Goal: Task Accomplishment & Management: Use online tool/utility

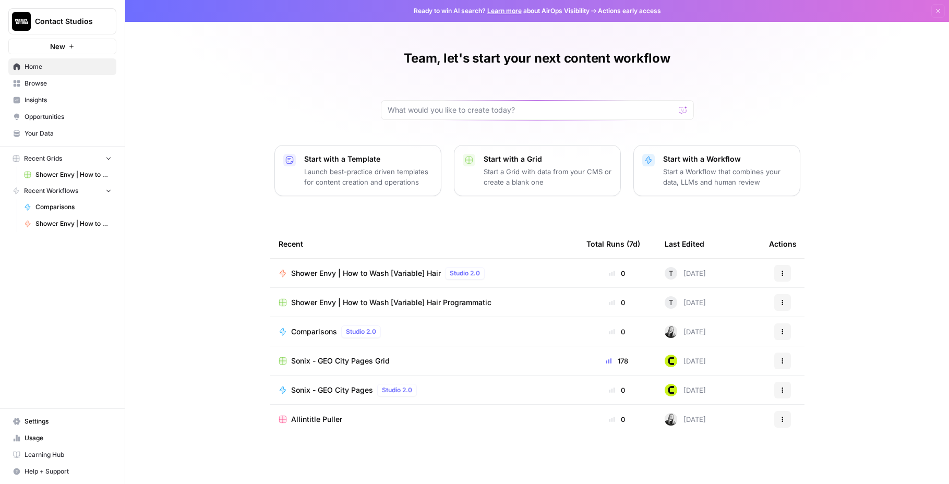
click at [40, 130] on span "Your Data" at bounding box center [68, 133] width 87 height 9
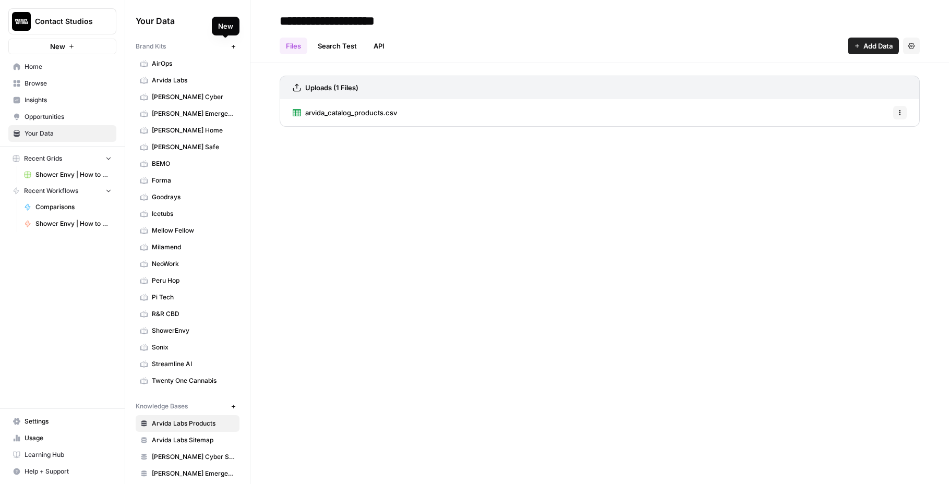
click at [231, 44] on icon "button" at bounding box center [234, 47] width 6 height 6
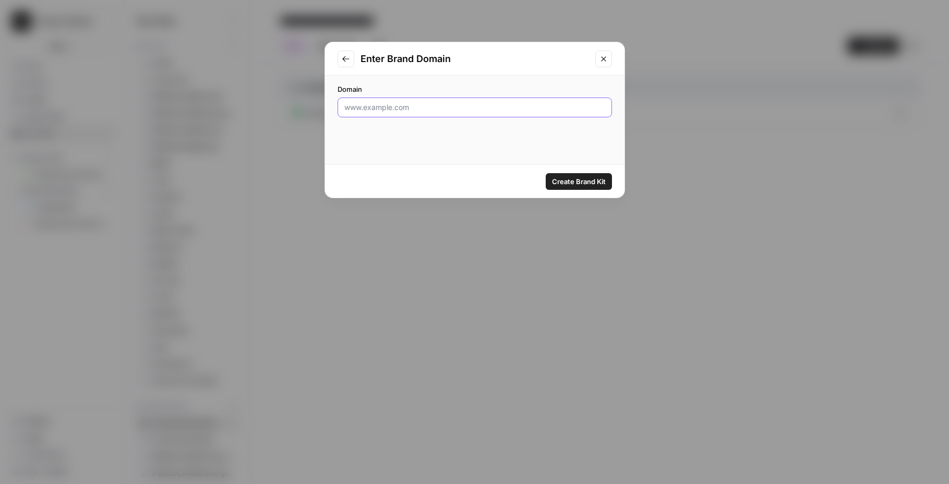
click at [519, 102] on input "Domain" at bounding box center [474, 107] width 261 height 10
paste input "[URL][DOMAIN_NAME]"
type input "[URL][DOMAIN_NAME]"
click at [596, 184] on span "Create Brand Kit" at bounding box center [579, 181] width 54 height 10
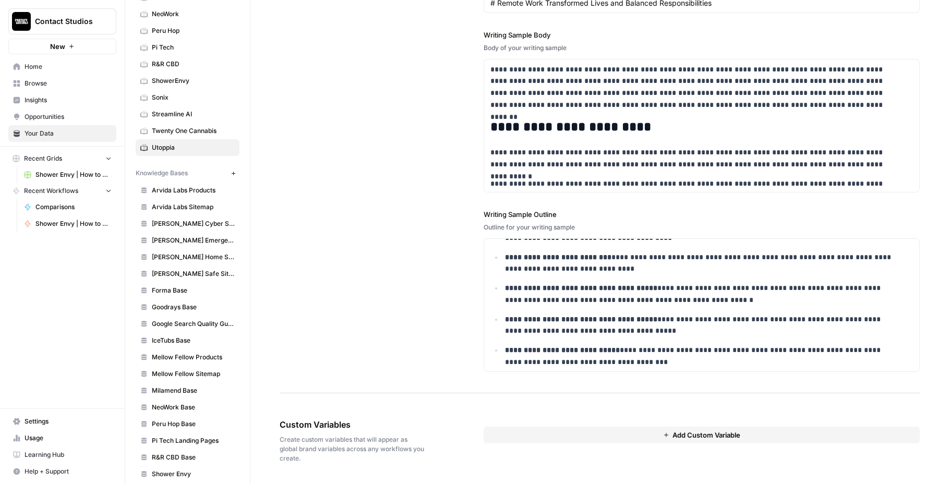
scroll to position [249, 0]
click at [231, 175] on icon "button" at bounding box center [234, 174] width 6 height 6
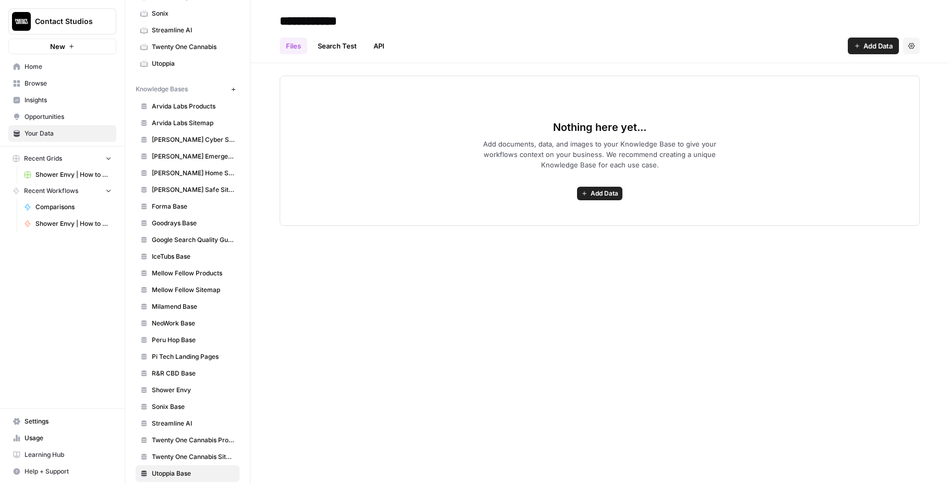
scroll to position [344, 0]
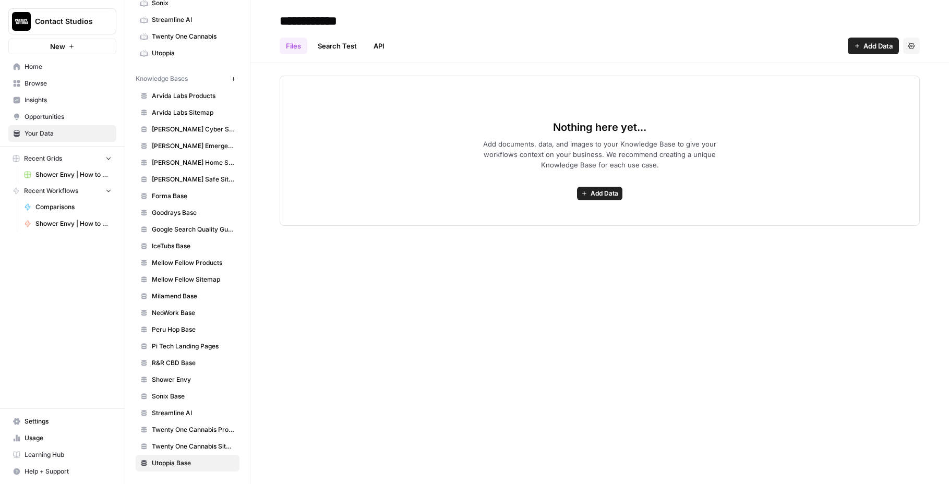
click at [342, 21] on input "**********" at bounding box center [358, 20] width 167 height 21
type input "*******"
drag, startPoint x: 604, startPoint y: 308, endPoint x: 611, endPoint y: 247, distance: 60.9
click at [605, 286] on div "******* Files Search Test API Add Data Settings Nothing here yet... Add documen…" at bounding box center [599, 242] width 698 height 484
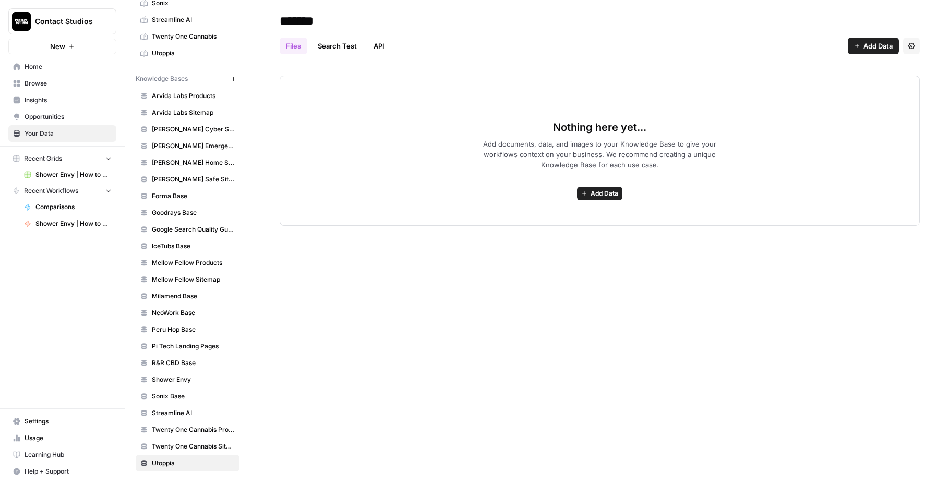
click at [605, 199] on button "Add Data" at bounding box center [599, 194] width 45 height 14
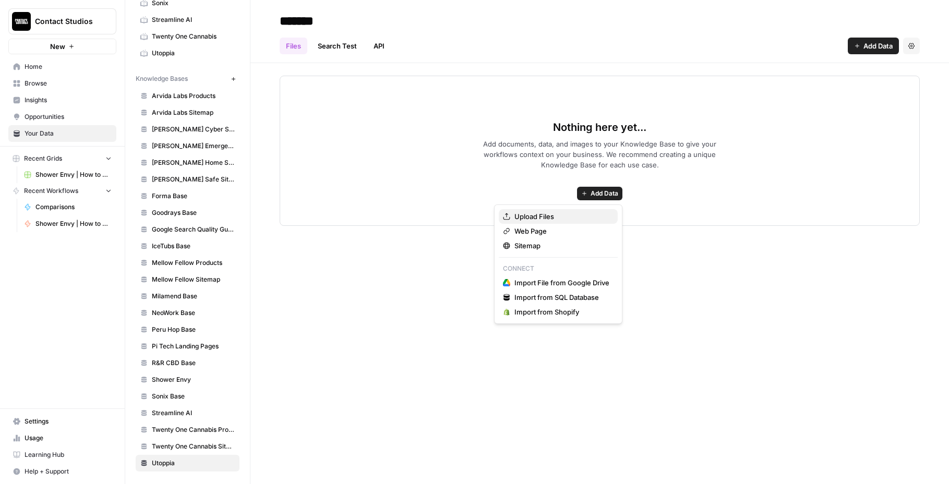
click at [566, 219] on span "Upload Files" at bounding box center [561, 216] width 95 height 10
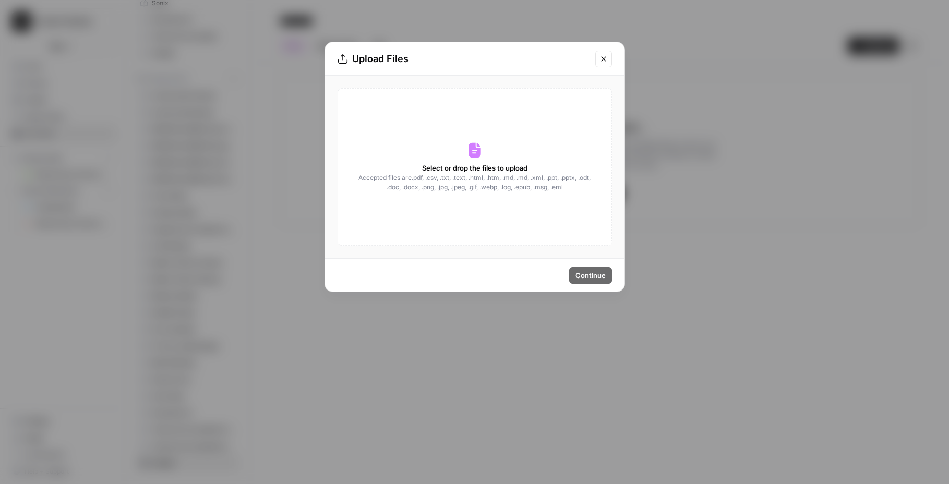
click at [452, 154] on div "Select or drop the files to upload Accepted files are .pdf, .csv, .txt, .text, …" at bounding box center [474, 166] width 274 height 157
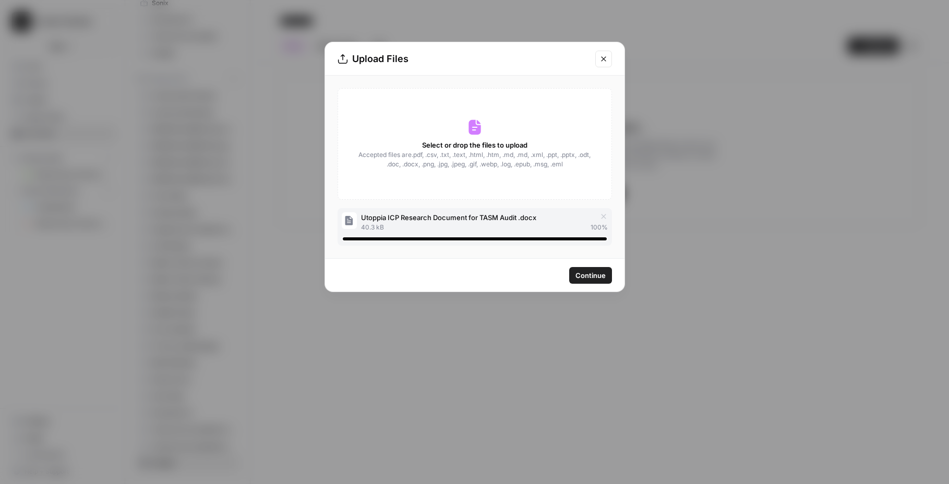
click at [577, 275] on span "Continue" at bounding box center [590, 275] width 30 height 10
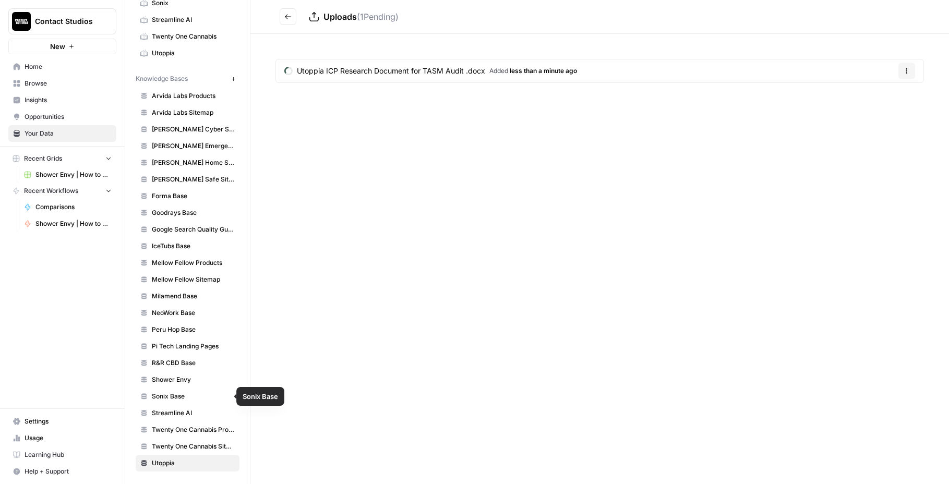
click at [185, 379] on span "Shower Envy" at bounding box center [193, 379] width 83 height 9
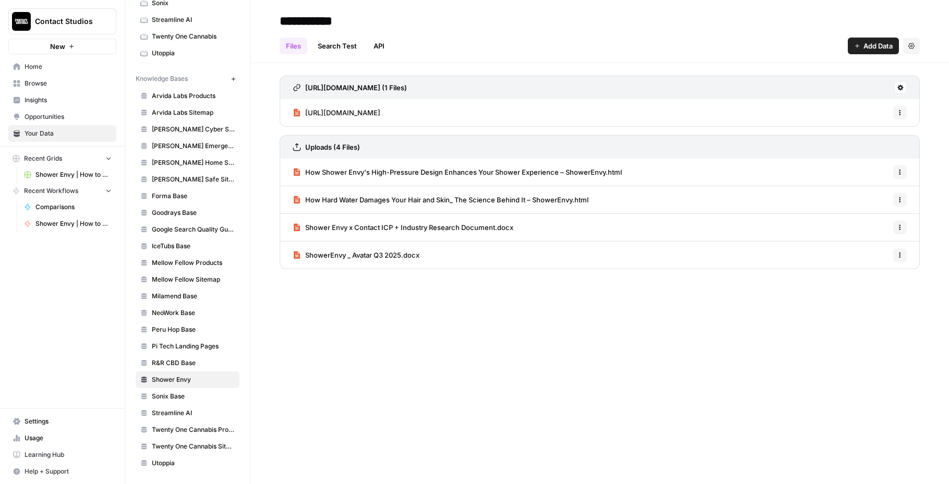
click at [49, 282] on div "Contact Studios New Home Browse Insights Opportunities Your Data Recent Grids S…" at bounding box center [62, 242] width 125 height 484
click at [52, 222] on span "Shower Envy | How to Wash [Variable] Hair" at bounding box center [73, 223] width 76 height 9
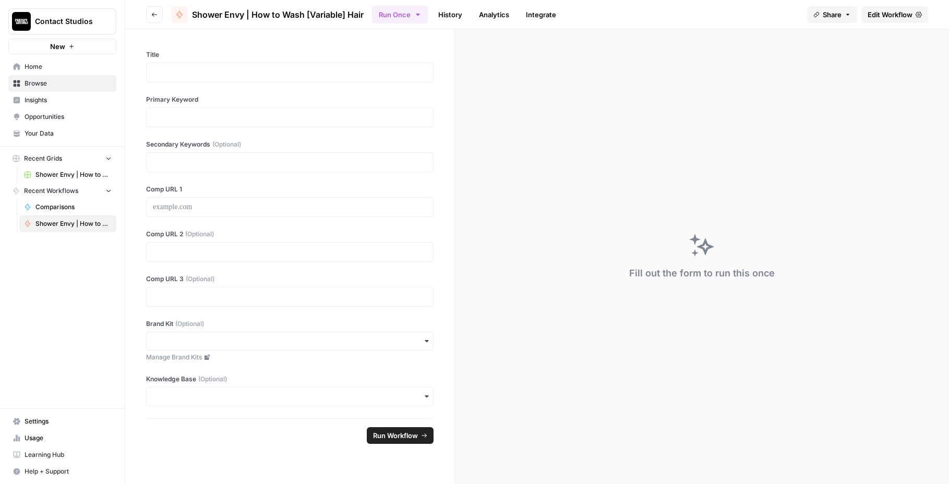
click at [150, 11] on button "Go back" at bounding box center [154, 14] width 17 height 17
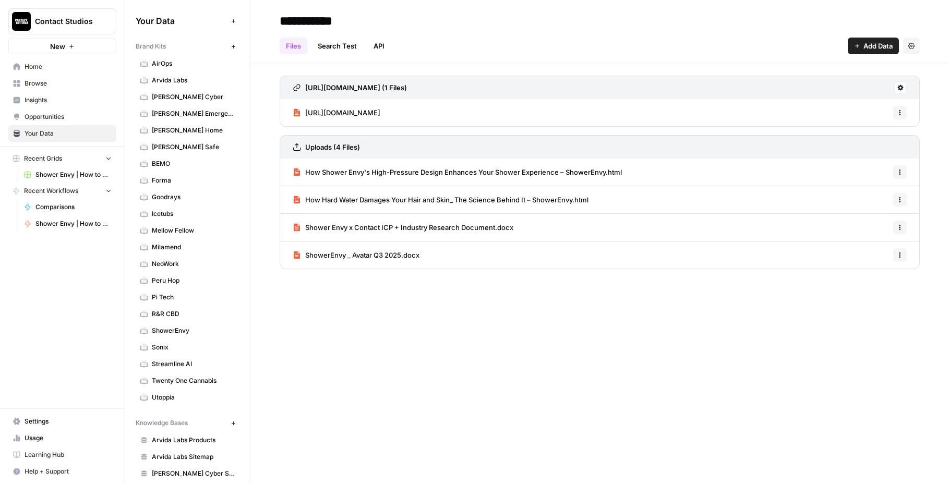
click at [57, 65] on span "Home" at bounding box center [68, 66] width 87 height 9
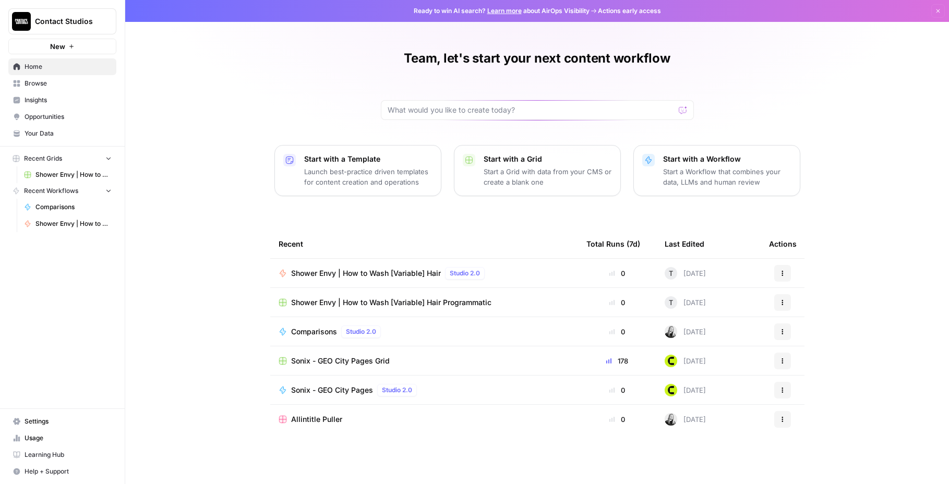
click at [51, 86] on span "Browse" at bounding box center [68, 83] width 87 height 9
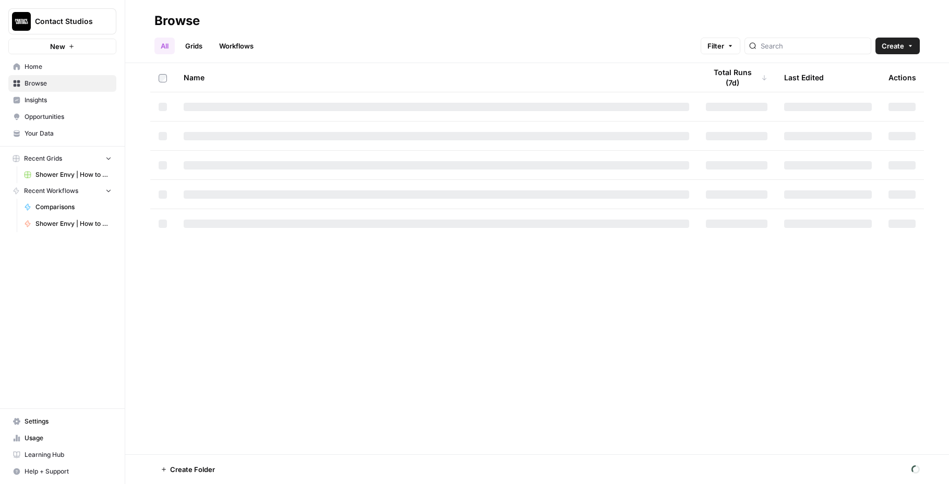
click at [232, 43] on link "Workflows" at bounding box center [236, 46] width 47 height 17
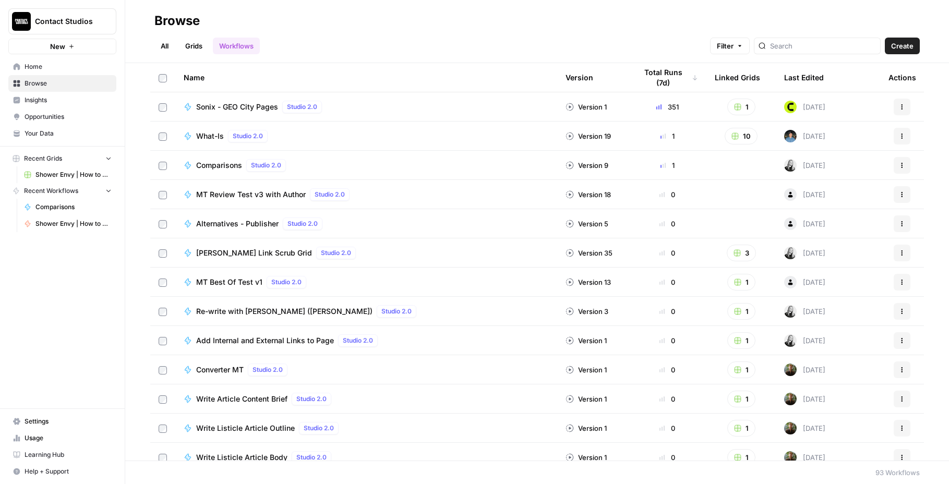
click at [784, 107] on img at bounding box center [790, 107] width 13 height 13
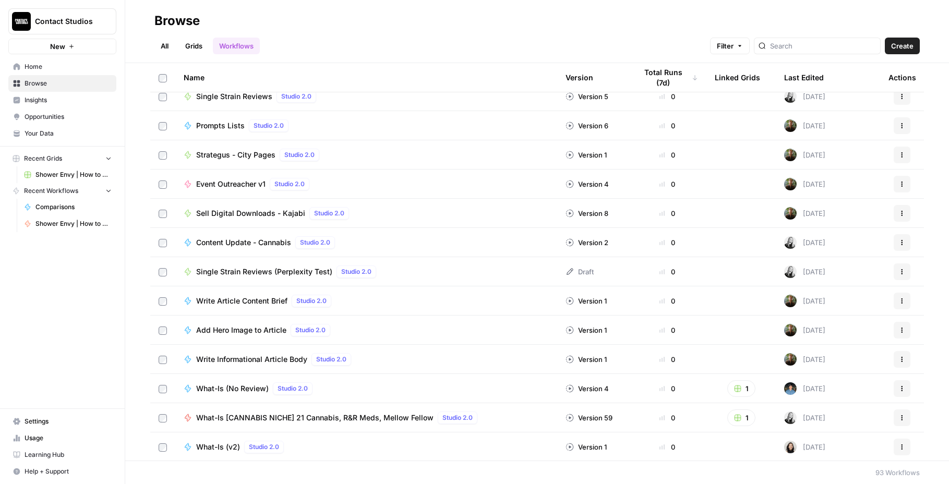
scroll to position [2348, 0]
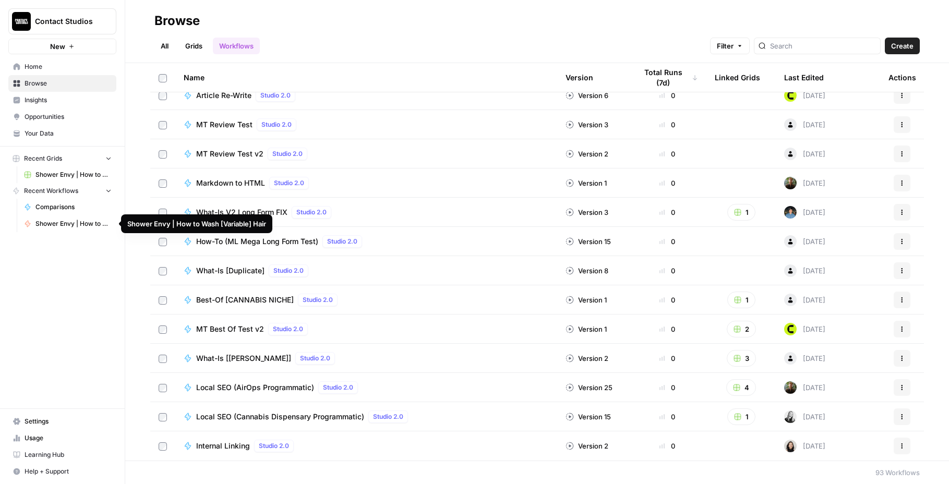
click at [68, 224] on span "Shower Envy | How to Wash [Variable] Hair" at bounding box center [73, 223] width 76 height 9
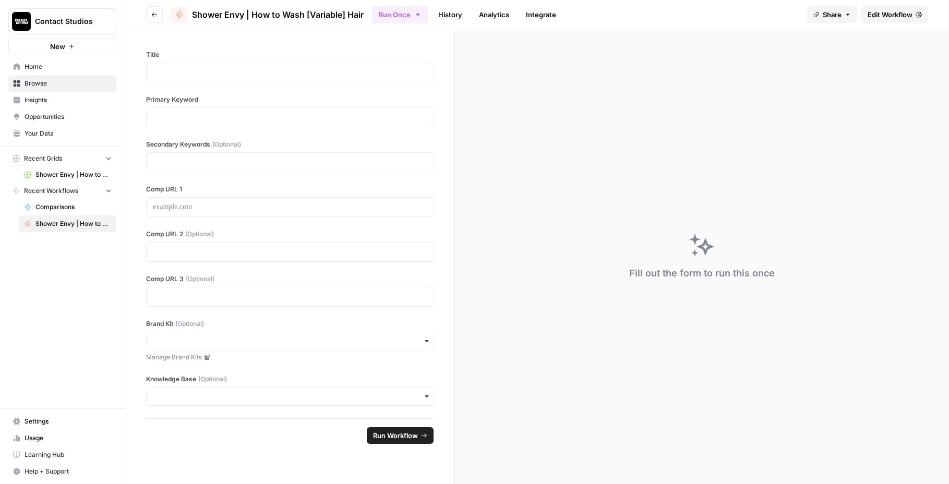
click at [45, 68] on span "Home" at bounding box center [68, 66] width 87 height 9
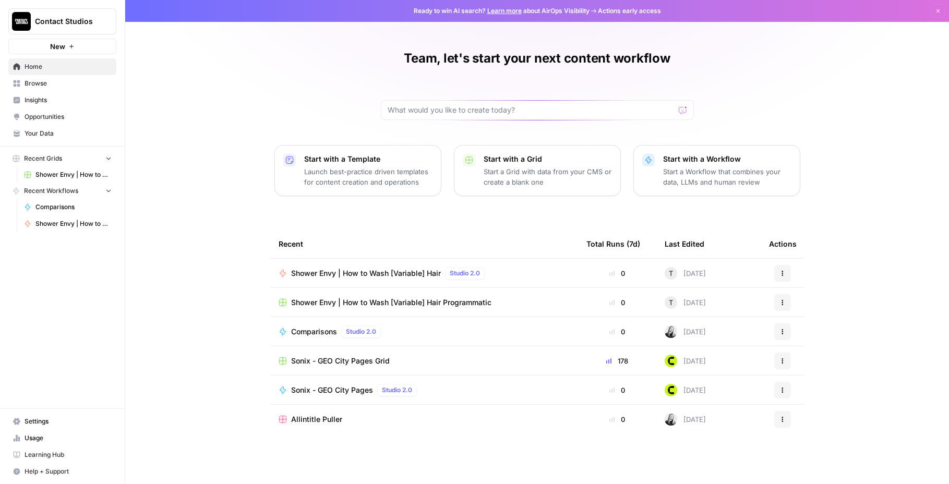
click at [784, 275] on icon "button" at bounding box center [782, 273] width 6 height 6
click at [820, 366] on span "Duplicate" at bounding box center [835, 365] width 83 height 10
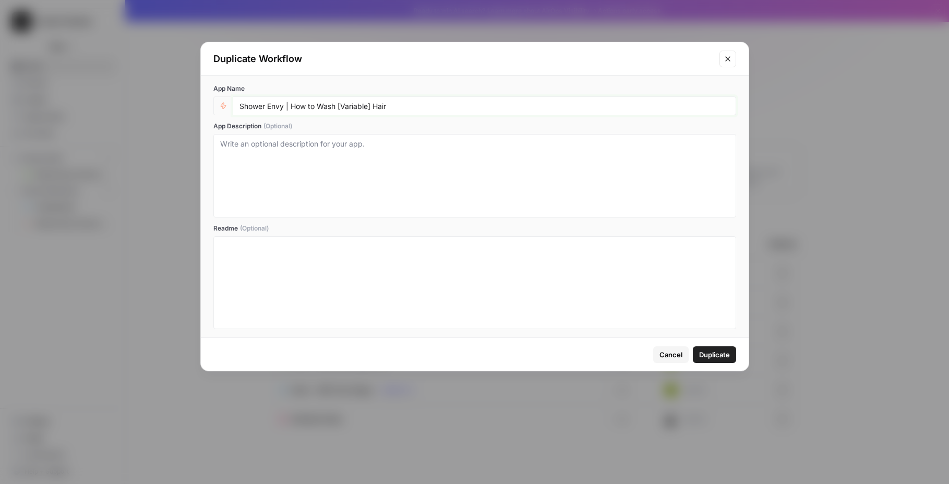
drag, startPoint x: 240, startPoint y: 103, endPoint x: 271, endPoint y: 114, distance: 33.3
click at [282, 108] on input "Shower Envy | How to Wash [Variable] Hair" at bounding box center [484, 105] width 490 height 9
drag, startPoint x: 273, startPoint y: 106, endPoint x: 392, endPoint y: 102, distance: 119.5
click at [392, 102] on input "Utoppia | How to Wash [Variable] Hair" at bounding box center [484, 105] width 490 height 9
paste input "Open a US Bank Account from {Country}"
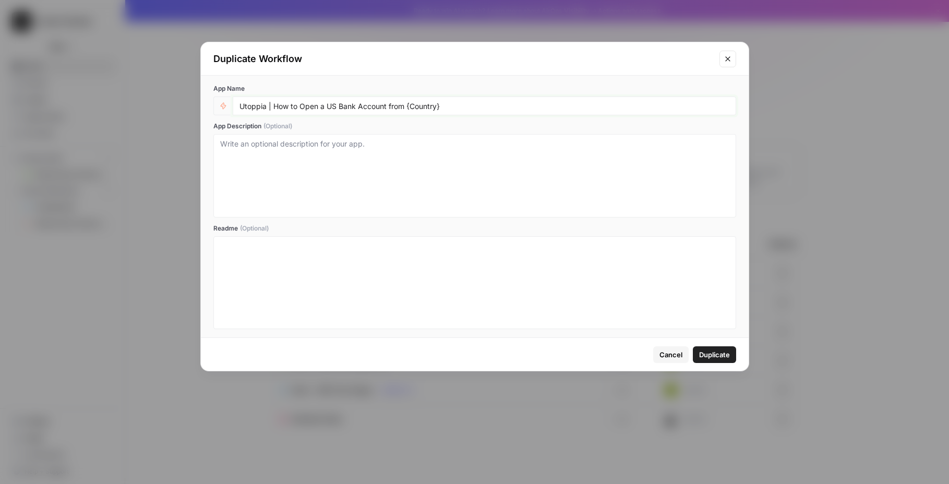
type input "Utoppia | How to Open a US Bank Account from {Country}"
click at [392, 166] on textarea "App Description (Optional)" at bounding box center [474, 176] width 509 height 74
click at [707, 354] on span "Duplicate" at bounding box center [714, 354] width 31 height 10
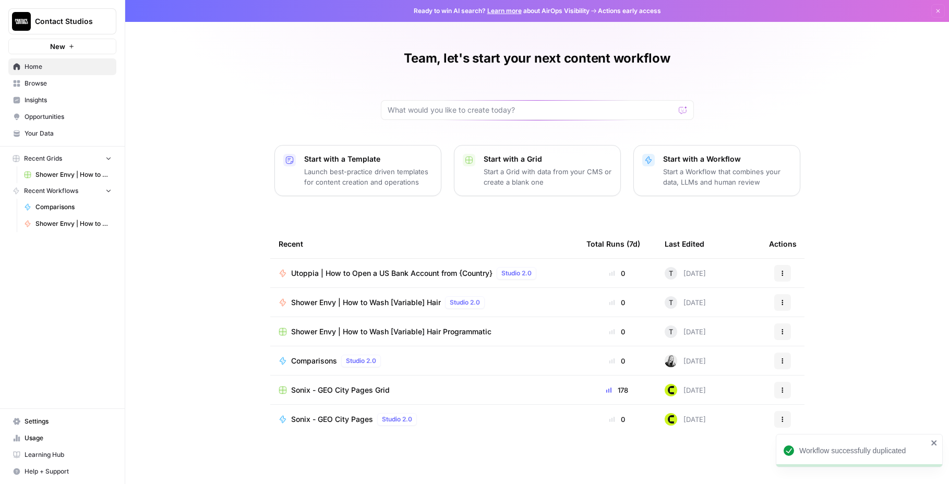
click at [402, 277] on span "Utoppia | How to Open a US Bank Account from {Country}" at bounding box center [391, 273] width 201 height 10
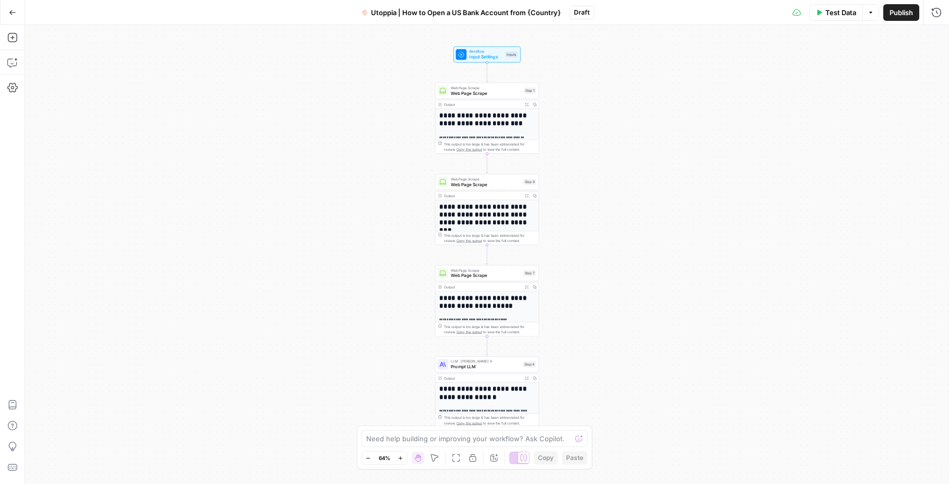
click at [591, 198] on div "**********" at bounding box center [487, 254] width 924 height 459
click at [511, 179] on span "Web Page Scrape" at bounding box center [486, 178] width 70 height 5
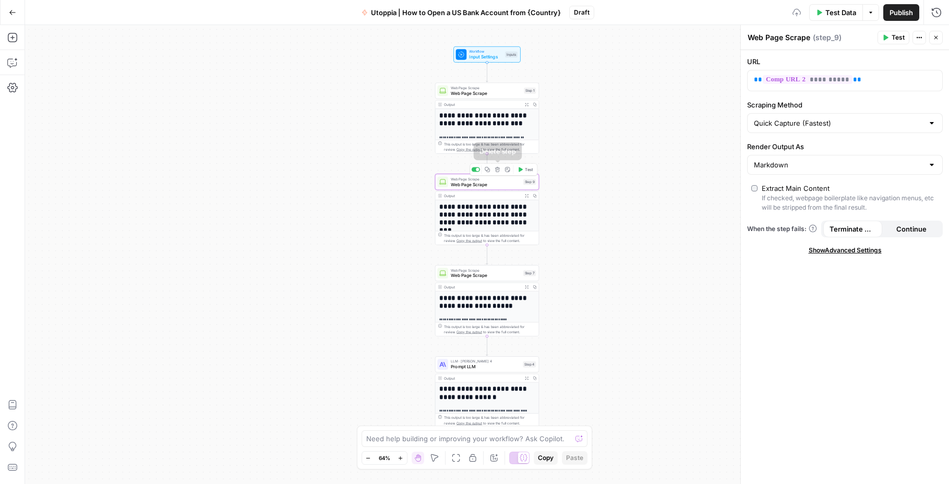
click at [498, 168] on icon "button" at bounding box center [497, 169] width 5 height 5
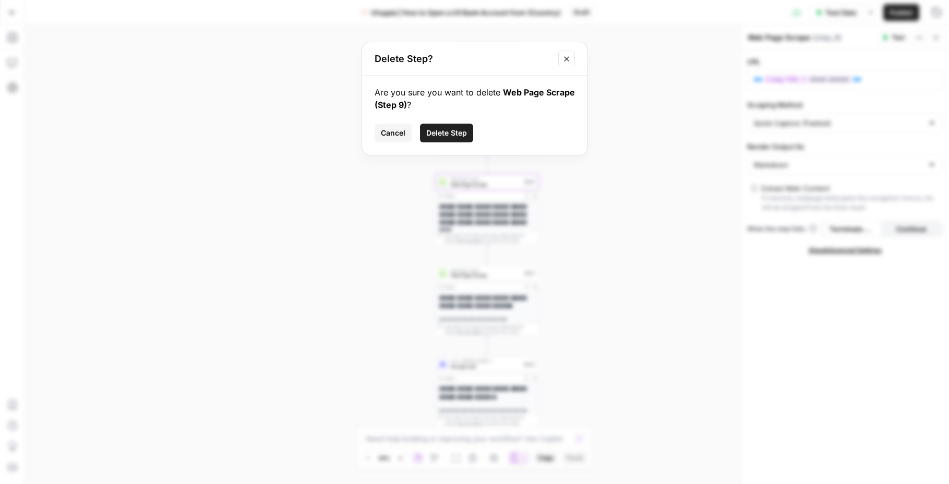
click at [461, 137] on span "Delete Step" at bounding box center [446, 133] width 41 height 10
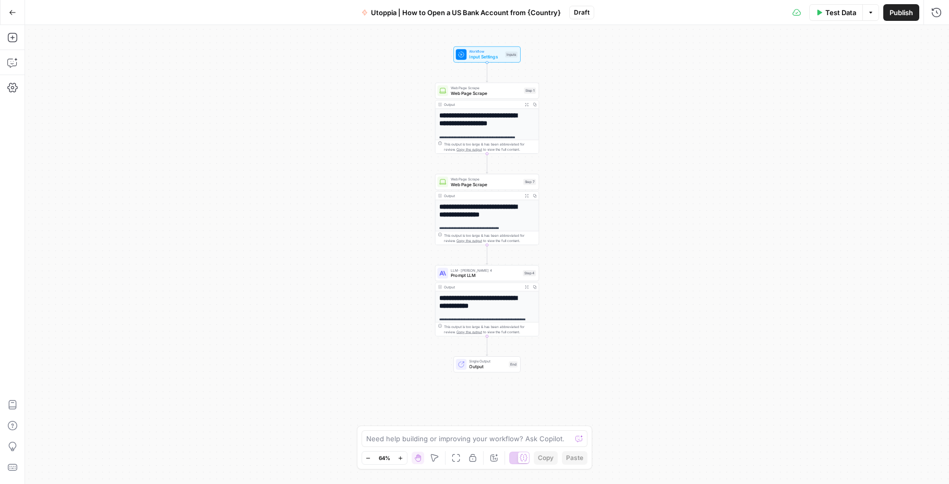
click at [493, 186] on span "Web Page Scrape" at bounding box center [486, 184] width 70 height 7
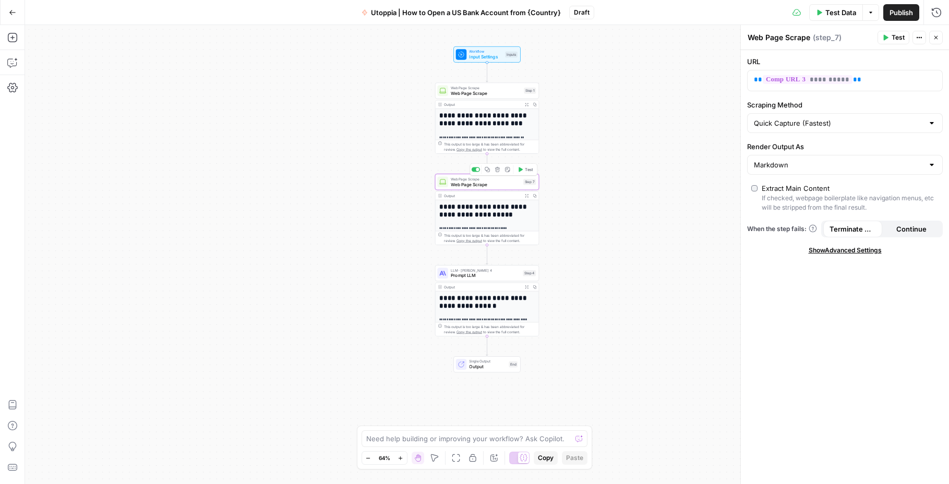
click at [496, 172] on icon "button" at bounding box center [497, 169] width 5 height 5
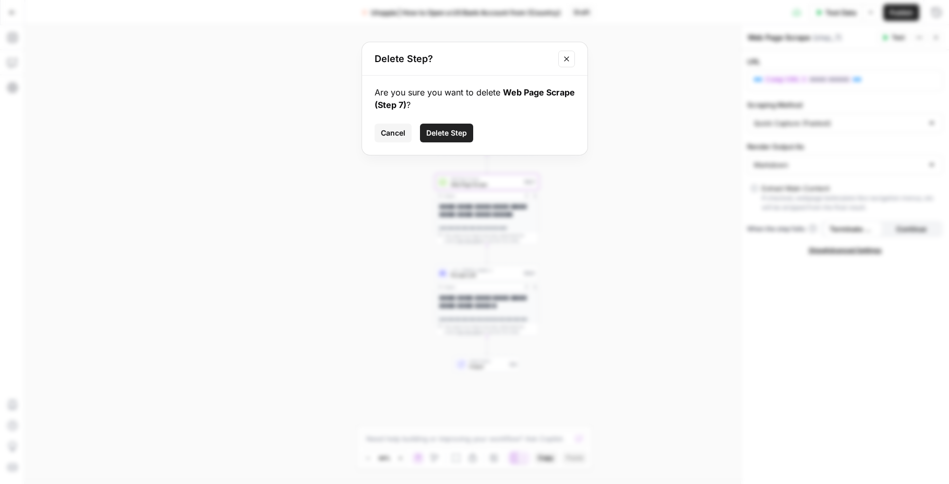
click at [445, 131] on span "Delete Step" at bounding box center [446, 133] width 41 height 10
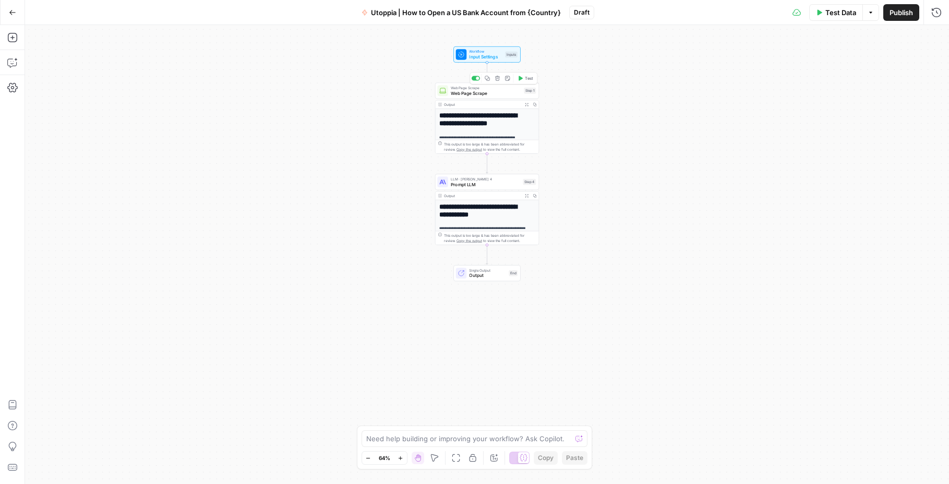
click at [494, 90] on span "Web Page Scrape" at bounding box center [486, 93] width 70 height 7
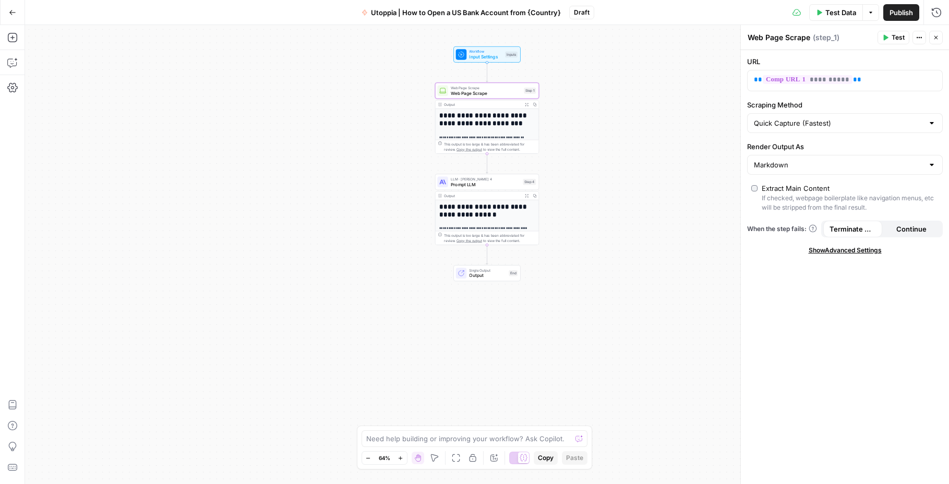
click at [483, 52] on span "Workflow" at bounding box center [485, 51] width 33 height 5
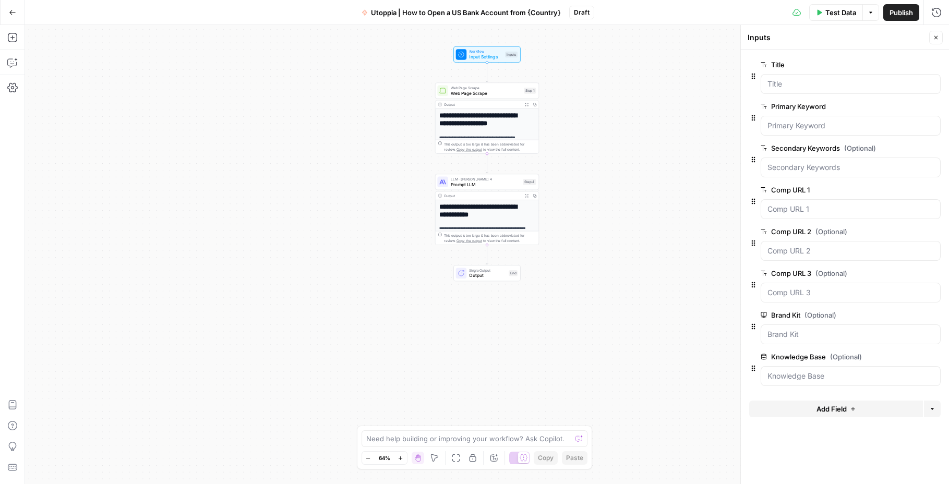
click at [934, 233] on icon "button" at bounding box center [933, 231] width 5 height 5
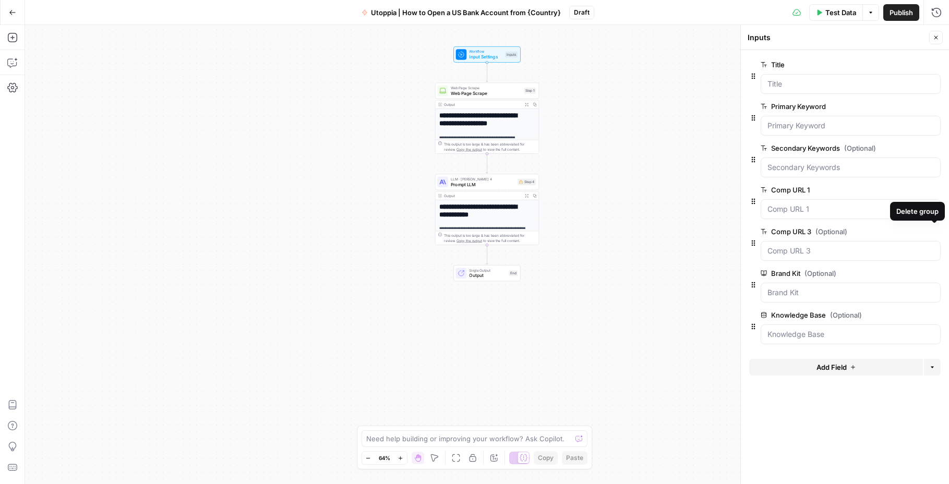
click at [934, 233] on icon "button" at bounding box center [934, 232] width 6 height 6
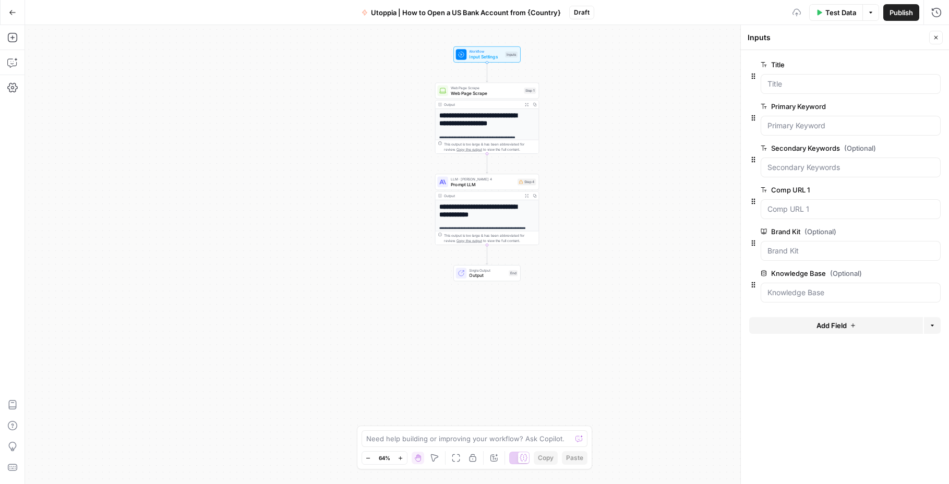
click at [865, 261] on div at bounding box center [844, 264] width 191 height 6
click at [871, 248] on Kit "Brand Kit (Optional)" at bounding box center [850, 251] width 166 height 10
click at [931, 148] on icon "button" at bounding box center [934, 149] width 6 height 6
click at [498, 187] on span "Prompt LLM" at bounding box center [483, 184] width 64 height 7
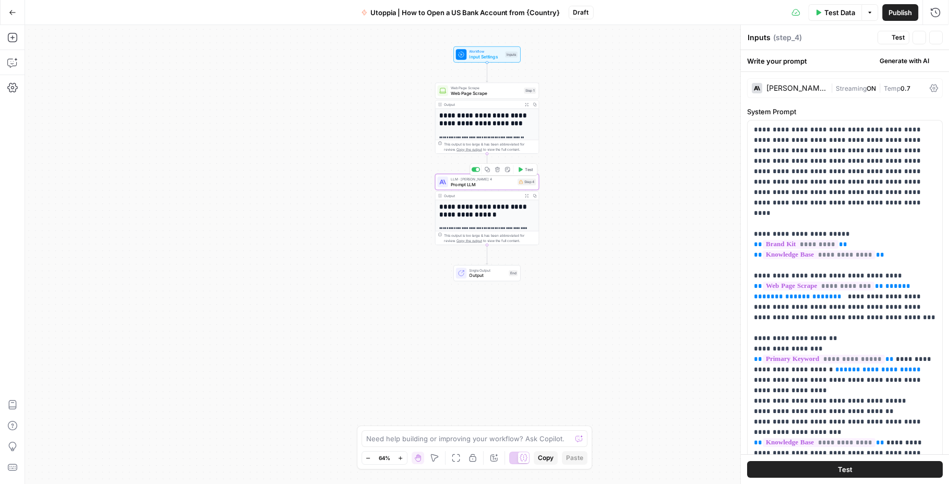
type textarea "Prompt LLM"
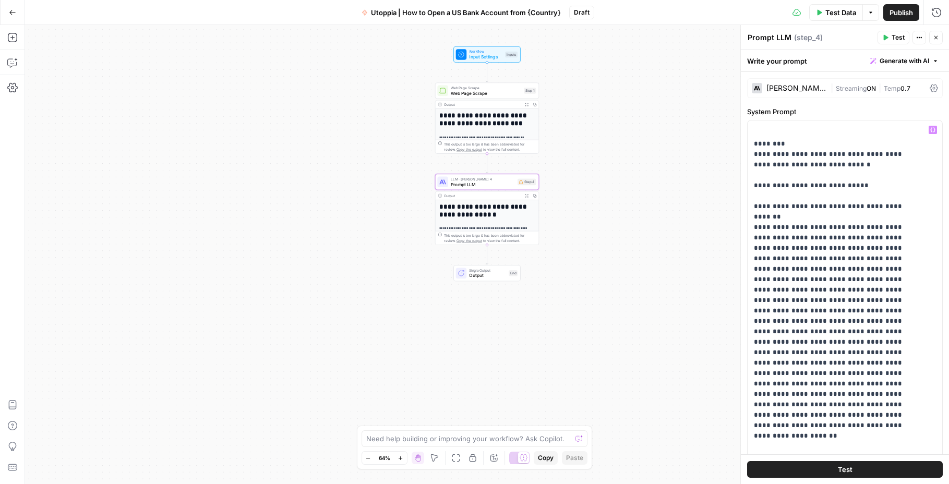
scroll to position [1687, 0]
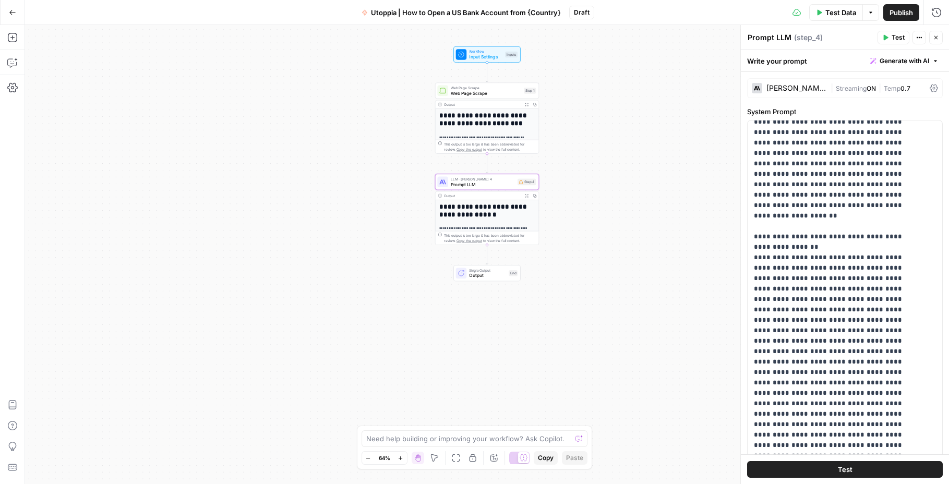
click at [913, 59] on span "Generate with AI" at bounding box center [904, 60] width 50 height 9
click at [875, 105] on span "Refine" at bounding box center [879, 108] width 83 height 10
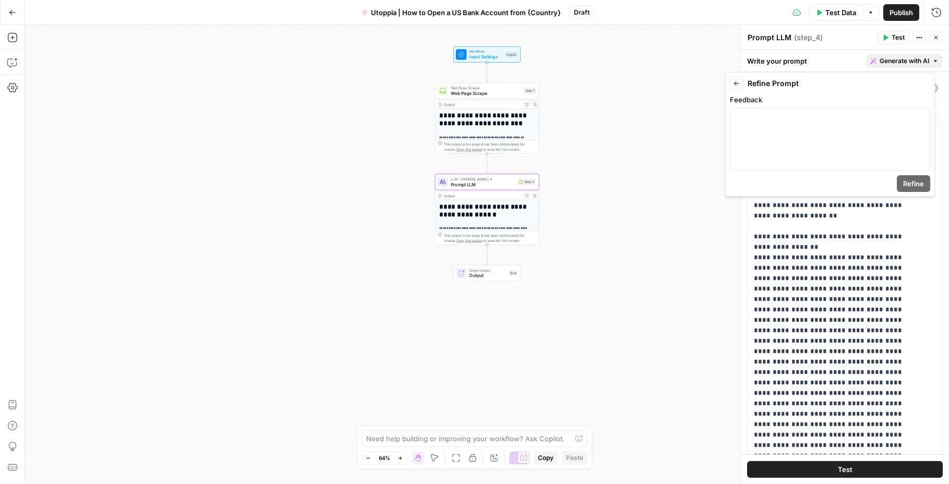
click at [743, 89] on div "Back Refine Prompt" at bounding box center [830, 84] width 200 height 14
click at [735, 88] on button "Back" at bounding box center [737, 84] width 14 height 14
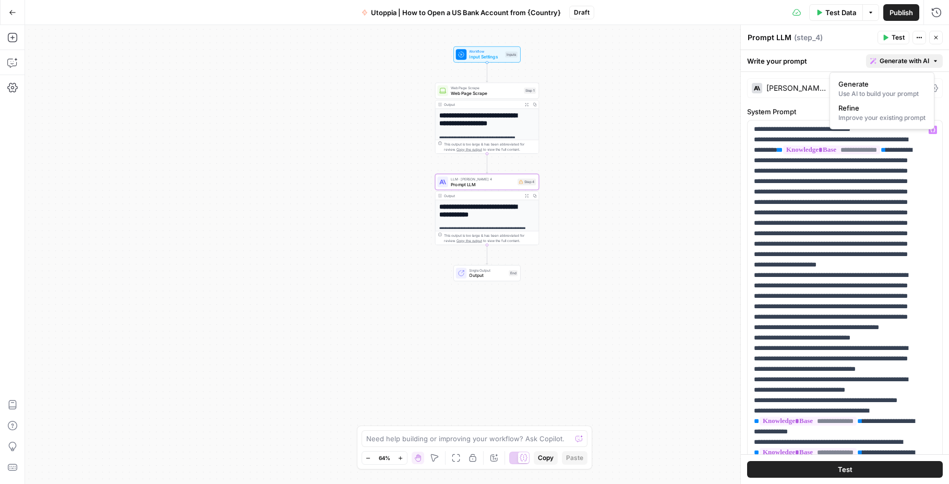
scroll to position [0, 0]
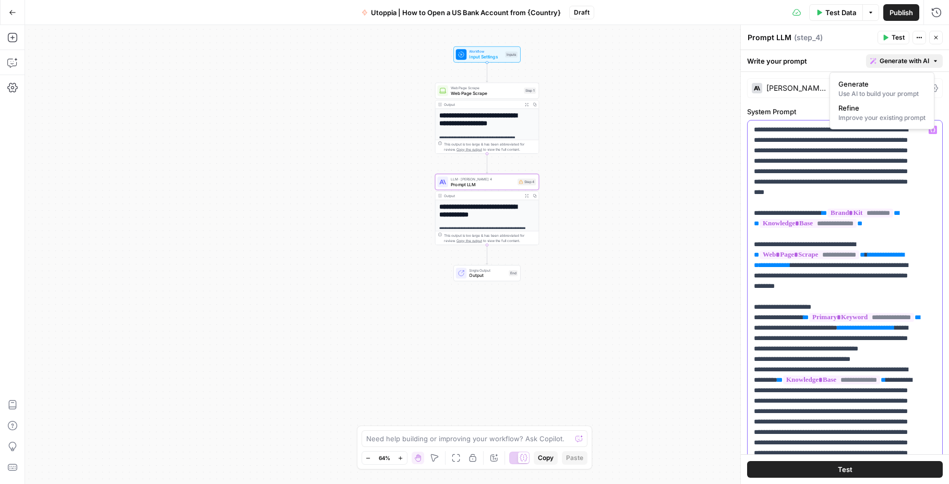
click at [929, 86] on icon at bounding box center [933, 88] width 8 height 8
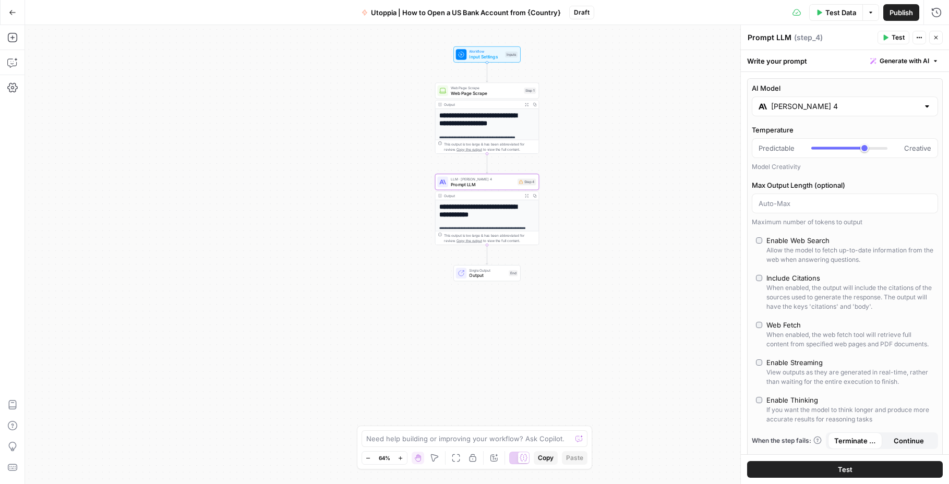
click at [939, 38] on button "Close" at bounding box center [936, 38] width 14 height 14
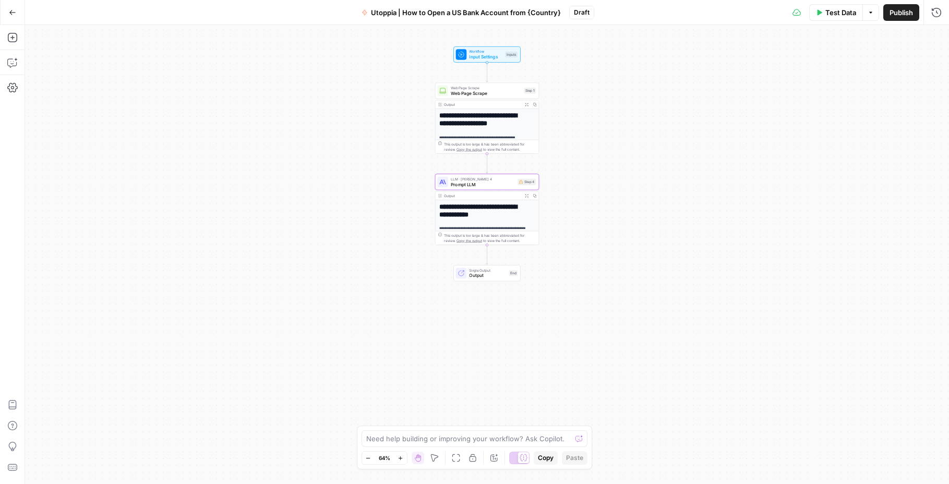
click at [478, 93] on span "Web Page Scrape" at bounding box center [486, 93] width 70 height 7
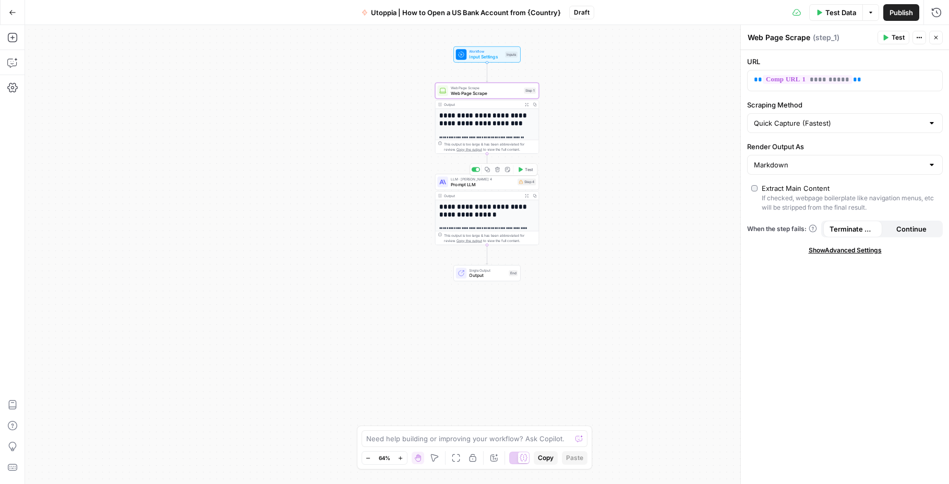
click at [482, 191] on div "**********" at bounding box center [487, 218] width 104 height 54
click at [481, 187] on span "Prompt LLM" at bounding box center [483, 184] width 64 height 7
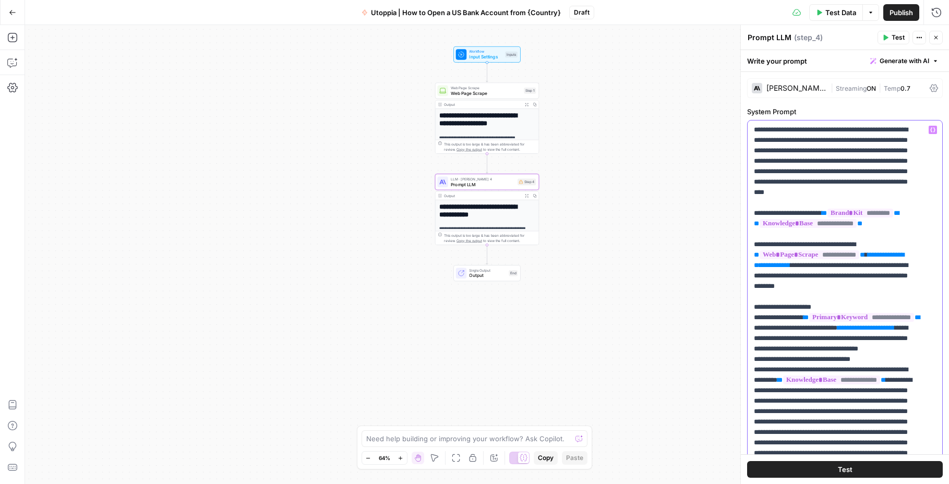
drag, startPoint x: 852, startPoint y: 275, endPoint x: 754, endPoint y: 277, distance: 98.1
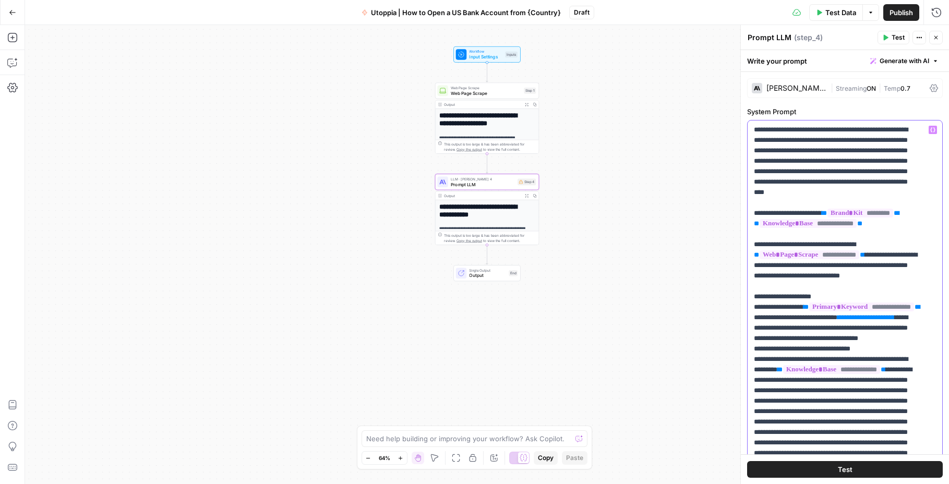
click at [837, 217] on span "*********" at bounding box center [860, 213] width 66 height 9
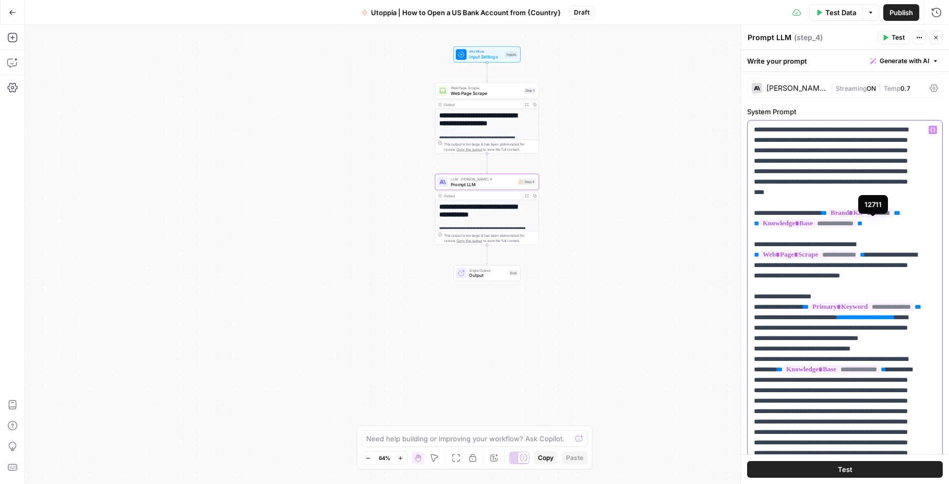
drag, startPoint x: 922, startPoint y: 309, endPoint x: 688, endPoint y: 44, distance: 353.6
click at [688, 44] on body "**********" at bounding box center [474, 242] width 949 height 484
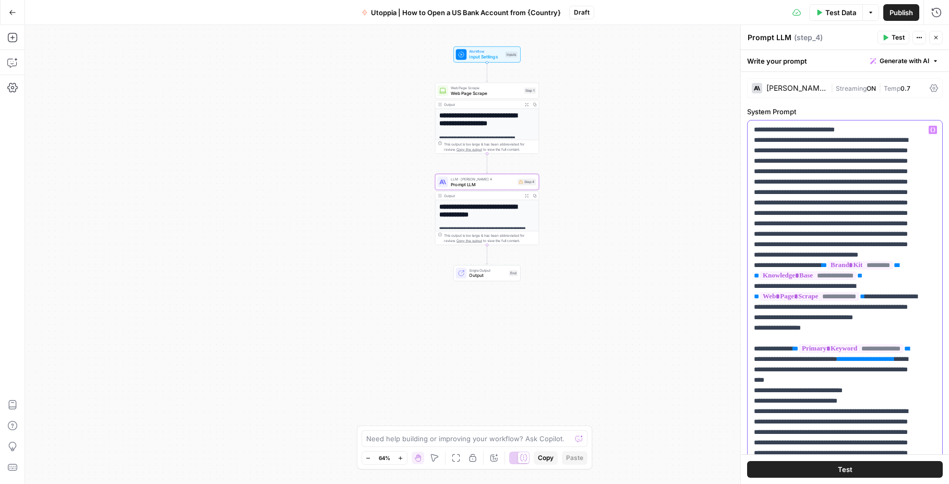
drag, startPoint x: 868, startPoint y: 131, endPoint x: 735, endPoint y: 128, distance: 133.0
click at [740, 128] on div "**********" at bounding box center [844, 254] width 209 height 459
drag, startPoint x: 866, startPoint y: 130, endPoint x: 737, endPoint y: 124, distance: 129.0
click at [740, 124] on div "**********" at bounding box center [844, 254] width 209 height 459
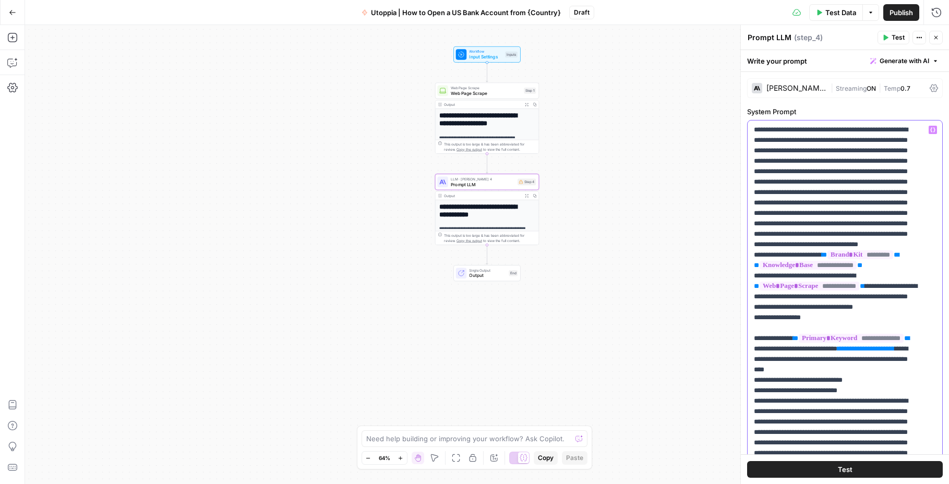
drag, startPoint x: 870, startPoint y: 172, endPoint x: 899, endPoint y: 172, distance: 28.7
drag, startPoint x: 803, startPoint y: 171, endPoint x: 867, endPoint y: 182, distance: 65.2
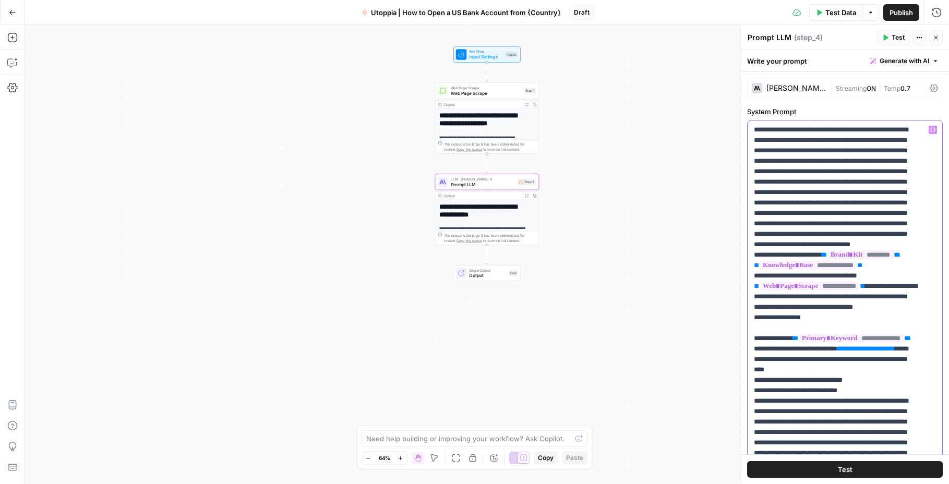
drag, startPoint x: 800, startPoint y: 168, endPoint x: 846, endPoint y: 212, distance: 63.5
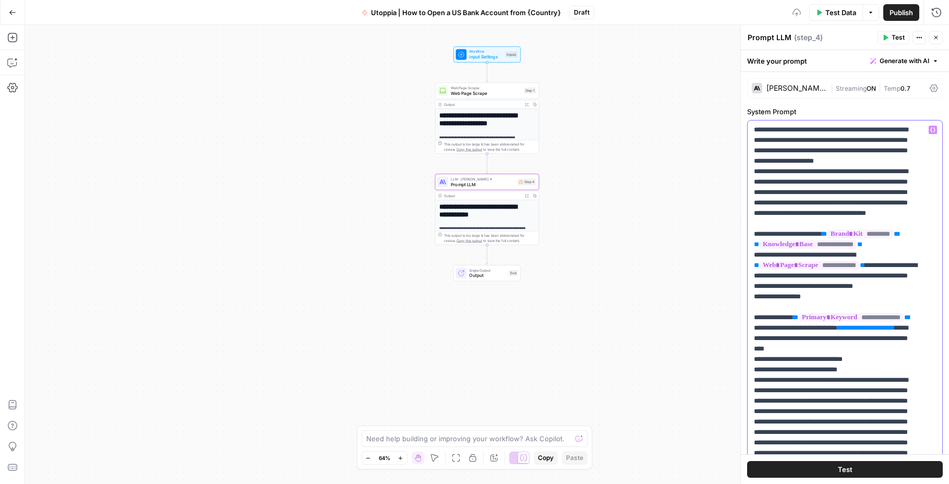
click at [844, 238] on span "*********" at bounding box center [860, 233] width 66 height 9
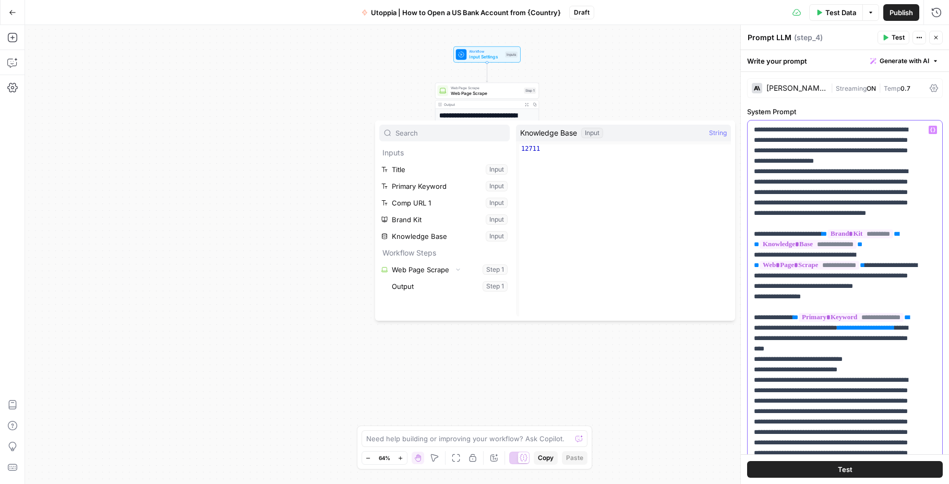
click at [886, 238] on span "*********" at bounding box center [860, 233] width 66 height 9
click at [899, 237] on span "**" at bounding box center [895, 234] width 5 height 7
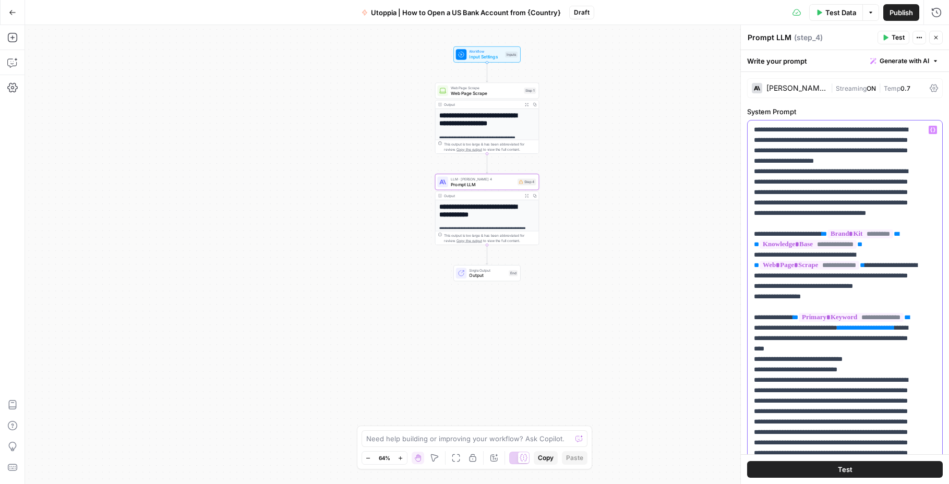
click at [889, 238] on span "*********" at bounding box center [860, 233] width 66 height 9
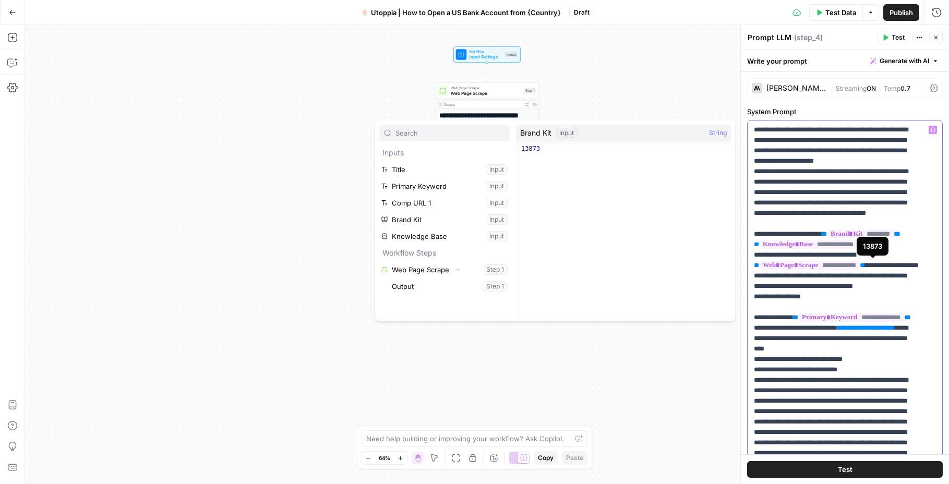
click at [887, 238] on span "*********" at bounding box center [860, 233] width 66 height 9
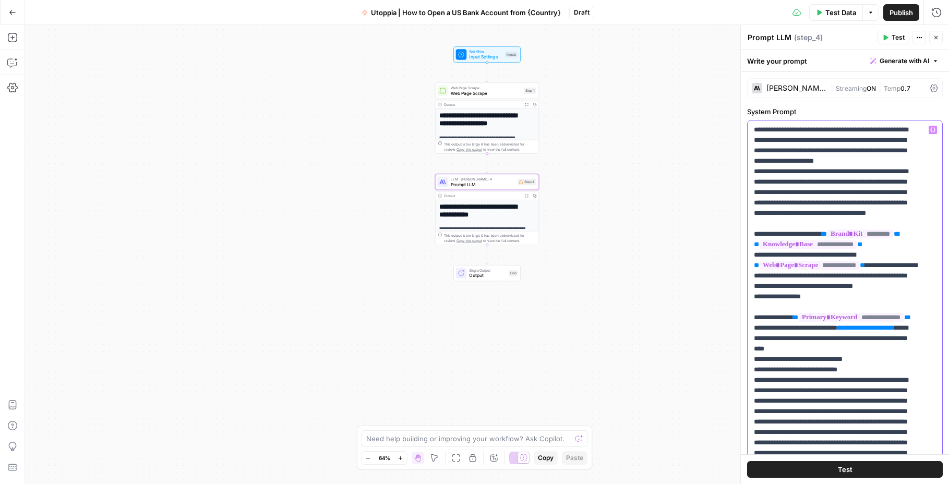
drag, startPoint x: 916, startPoint y: 266, endPoint x: 837, endPoint y: 265, distance: 78.8
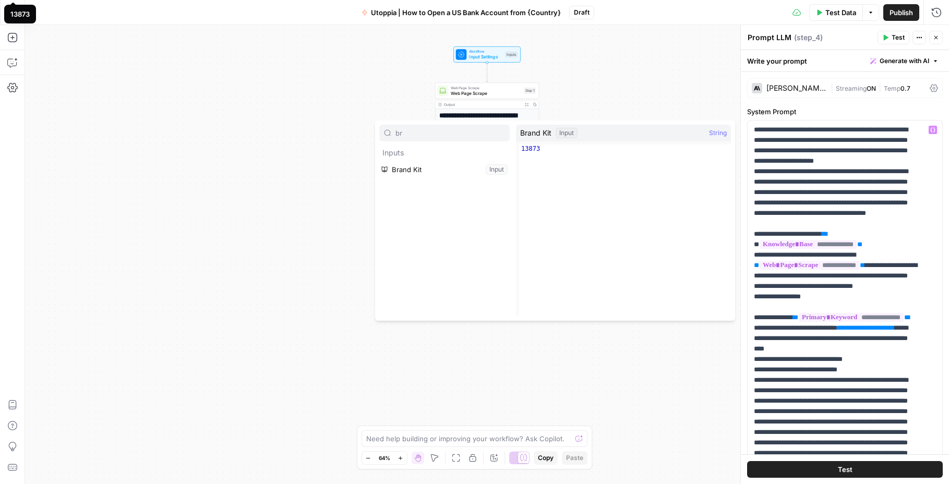
type input "br"
click at [451, 167] on button "Select variable Brand Kit" at bounding box center [444, 169] width 130 height 17
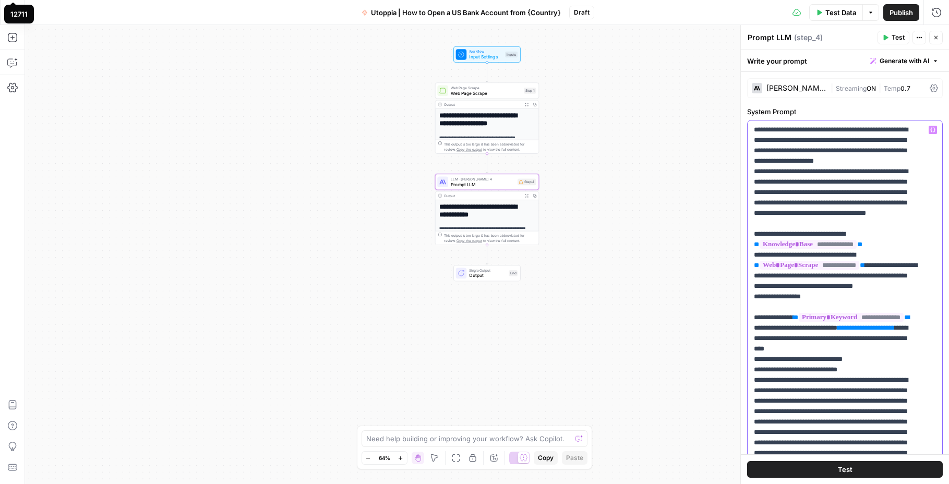
click at [803, 249] on span "**********" at bounding box center [807, 244] width 97 height 9
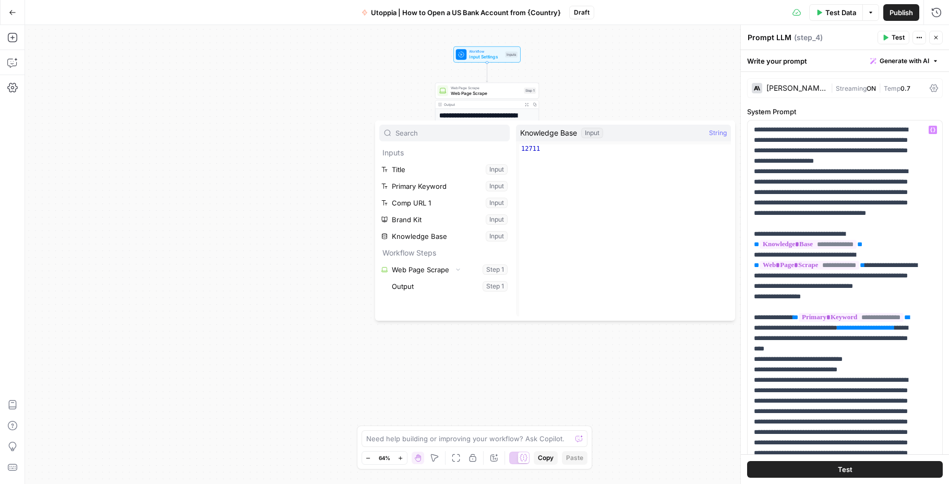
drag, startPoint x: 633, startPoint y: 81, endPoint x: 529, endPoint y: 90, distance: 104.1
click at [628, 82] on div "**********" at bounding box center [487, 254] width 924 height 459
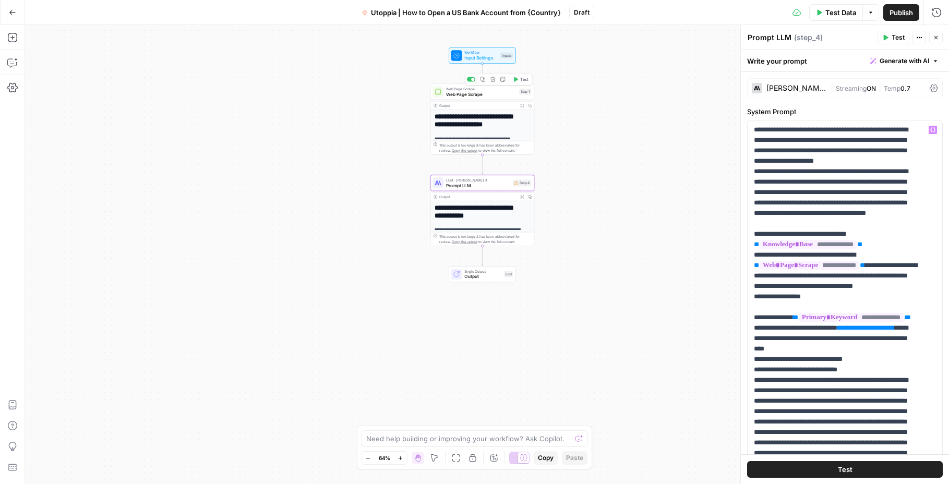
click at [469, 55] on span "Input Settings" at bounding box center [480, 58] width 33 height 7
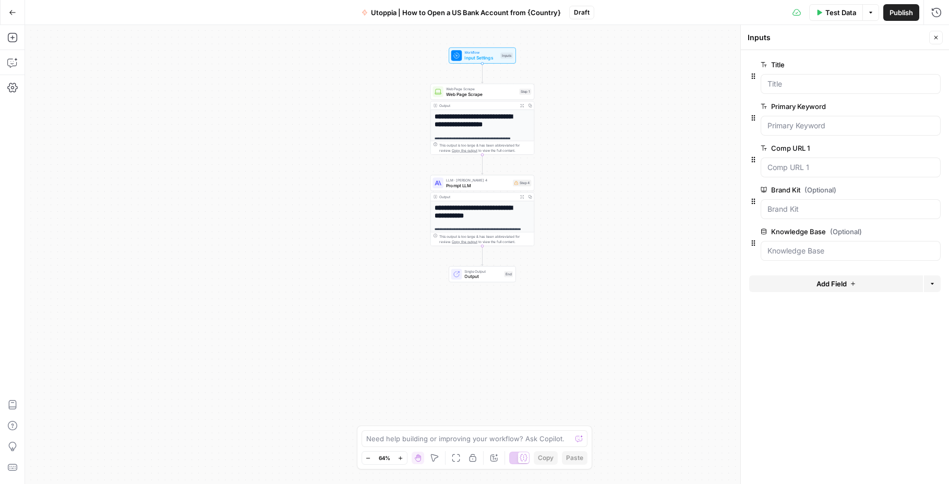
click at [810, 214] on div at bounding box center [850, 209] width 180 height 20
click at [911, 193] on span "edit field" at bounding box center [901, 190] width 23 height 8
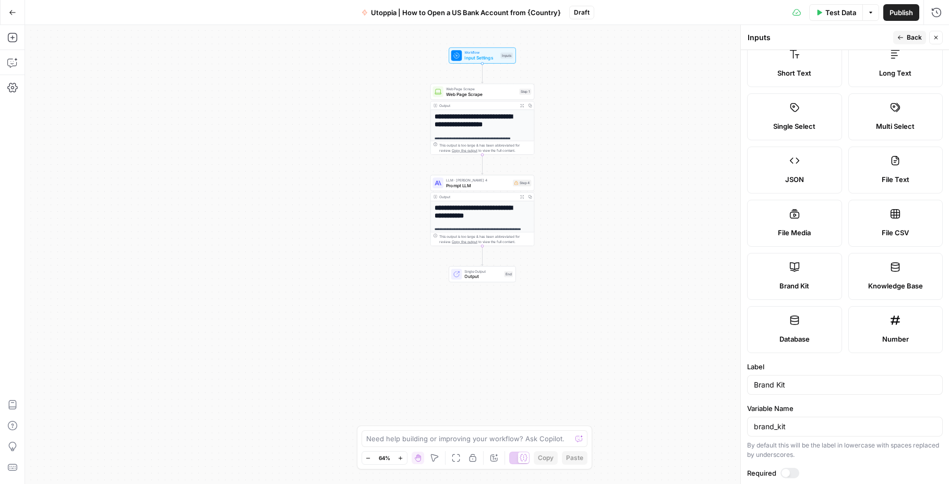
scroll to position [89, 0]
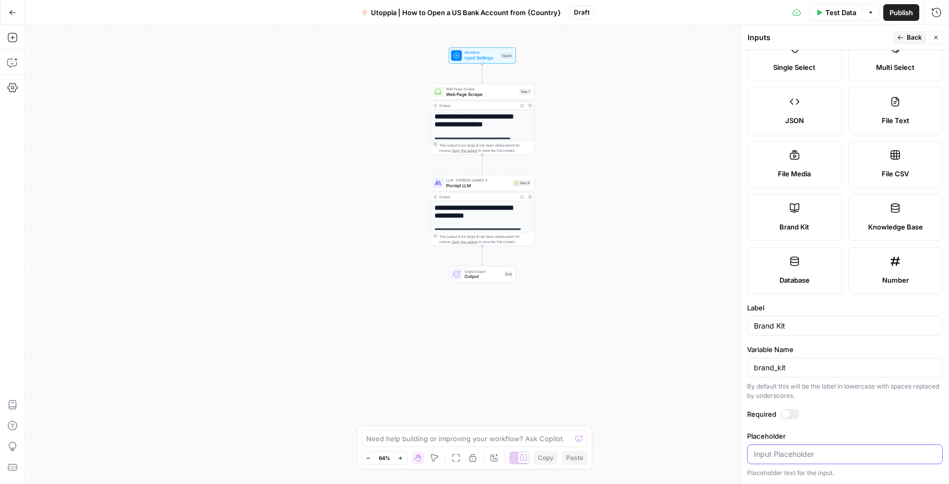
click at [788, 451] on input "Placeholder" at bounding box center [845, 454] width 182 height 10
type input "Utoppia"
click at [902, 31] on button "Back" at bounding box center [909, 38] width 33 height 14
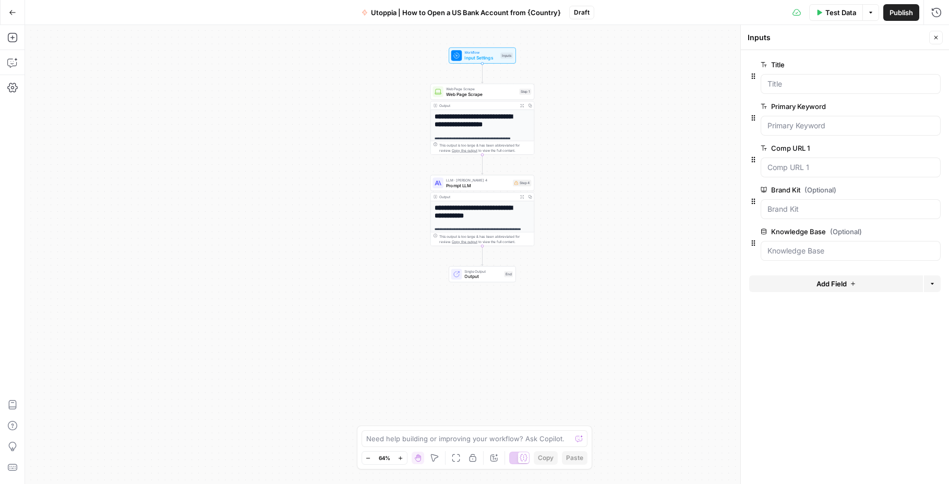
click at [830, 203] on div at bounding box center [850, 209] width 180 height 20
click at [496, 189] on div "LLM · Claude Sonnet 4 Prompt LLM Step 4 Copy step Delete step Add Note Test" at bounding box center [482, 183] width 104 height 16
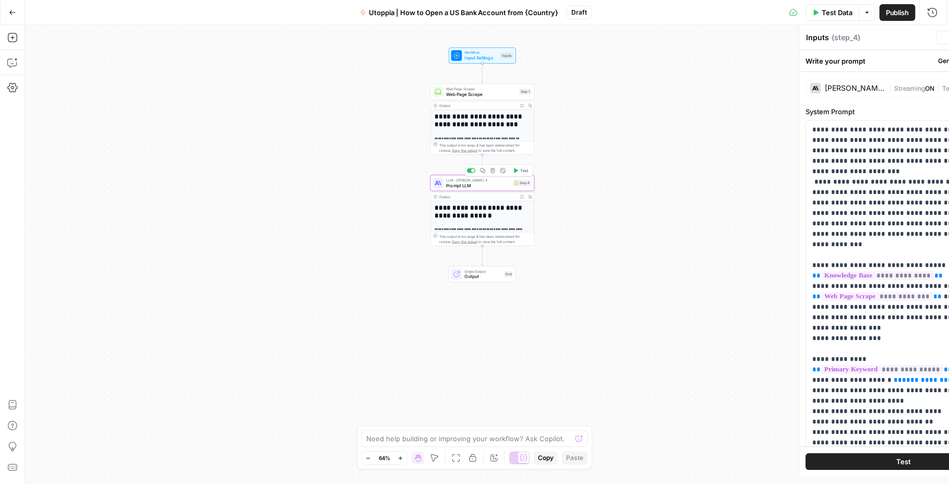
type textarea "Prompt LLM"
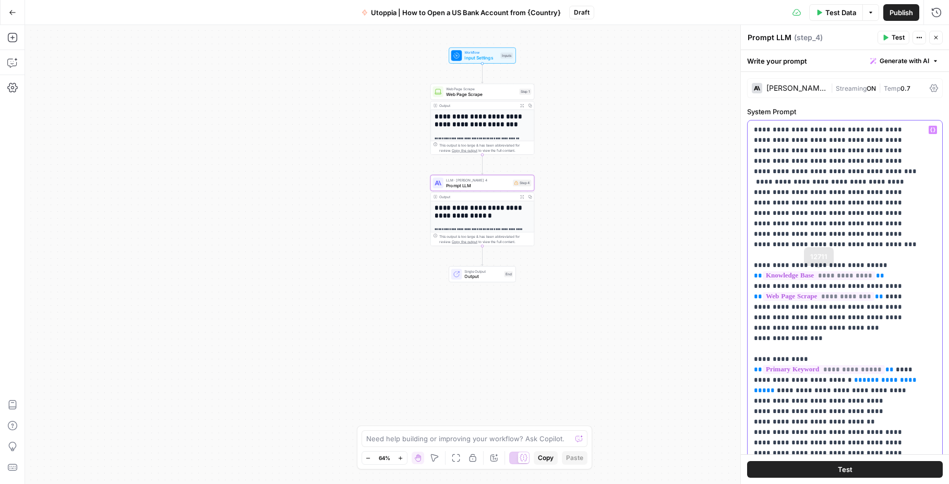
click at [850, 277] on span "**********" at bounding box center [818, 275] width 113 height 9
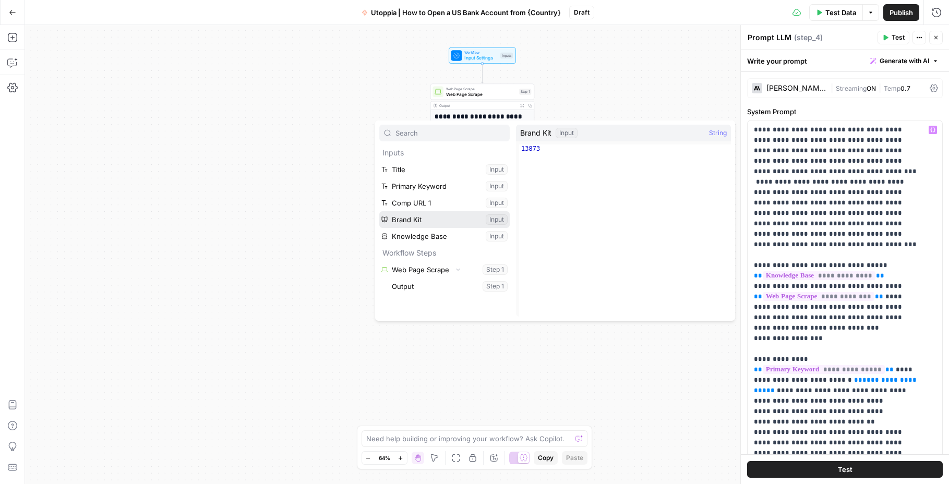
click at [440, 225] on button "Select variable Brand Kit" at bounding box center [444, 219] width 130 height 17
click at [440, 225] on div "**********" at bounding box center [481, 274] width 103 height 147
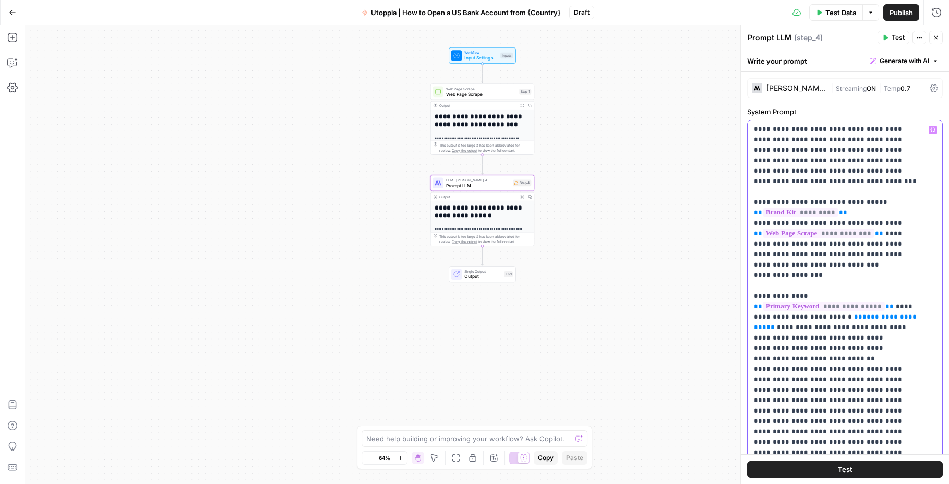
scroll to position [59, 0]
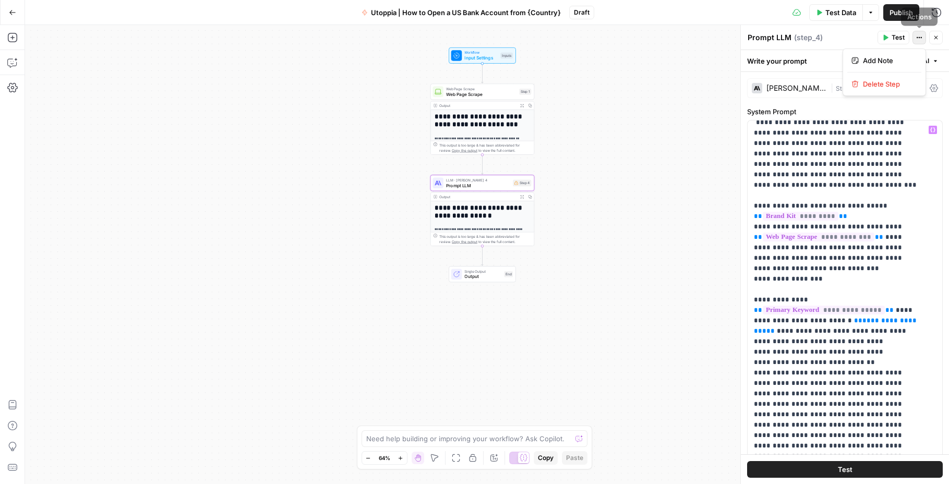
click at [921, 32] on button "Actions" at bounding box center [919, 38] width 14 height 14
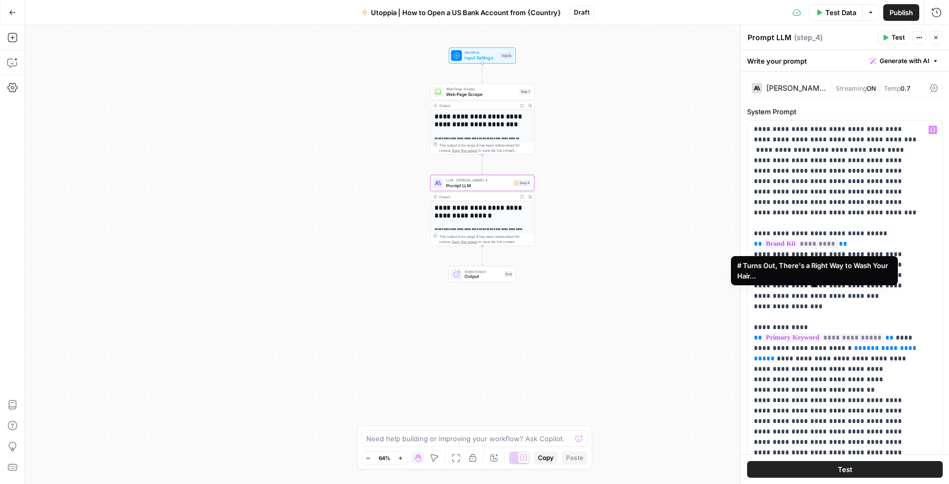
scroll to position [60, 0]
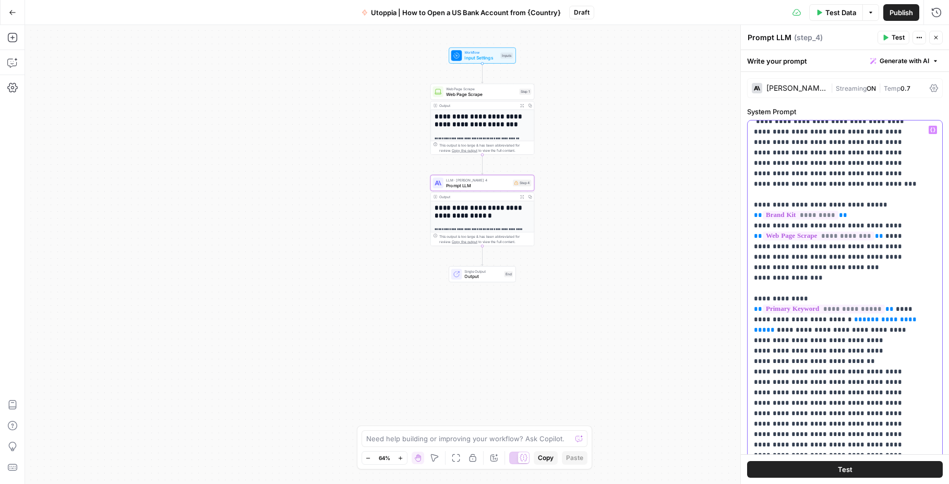
drag, startPoint x: 888, startPoint y: 297, endPoint x: 906, endPoint y: 313, distance: 24.7
drag, startPoint x: 808, startPoint y: 309, endPoint x: 830, endPoint y: 316, distance: 23.4
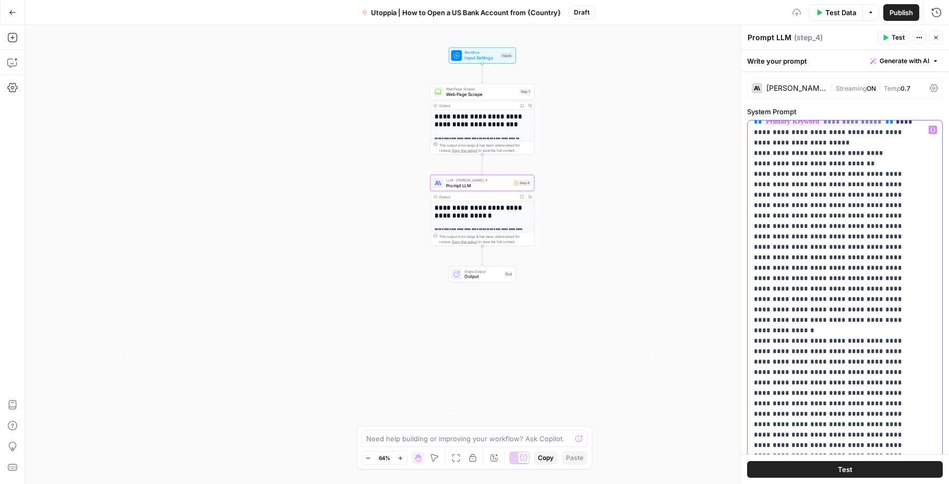
scroll to position [257, 0]
click at [750, 292] on div "**********" at bounding box center [840, 332] width 187 height 425
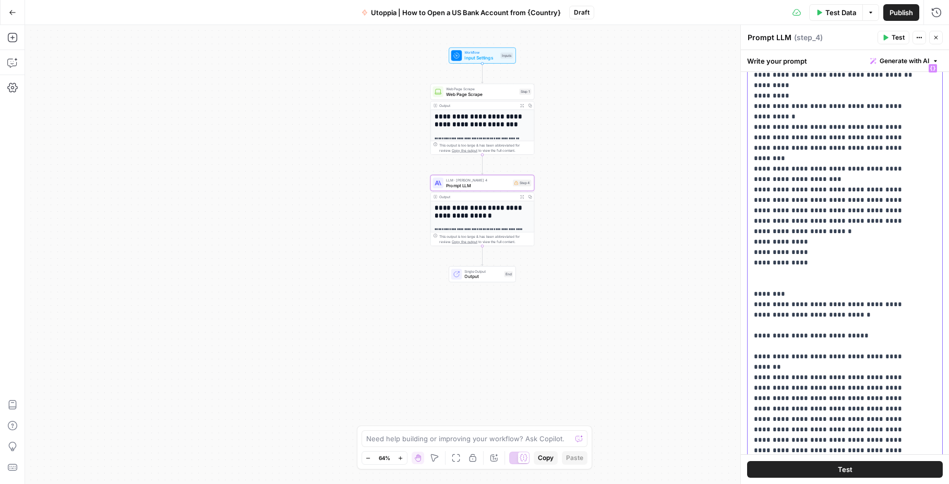
scroll to position [1359, 0]
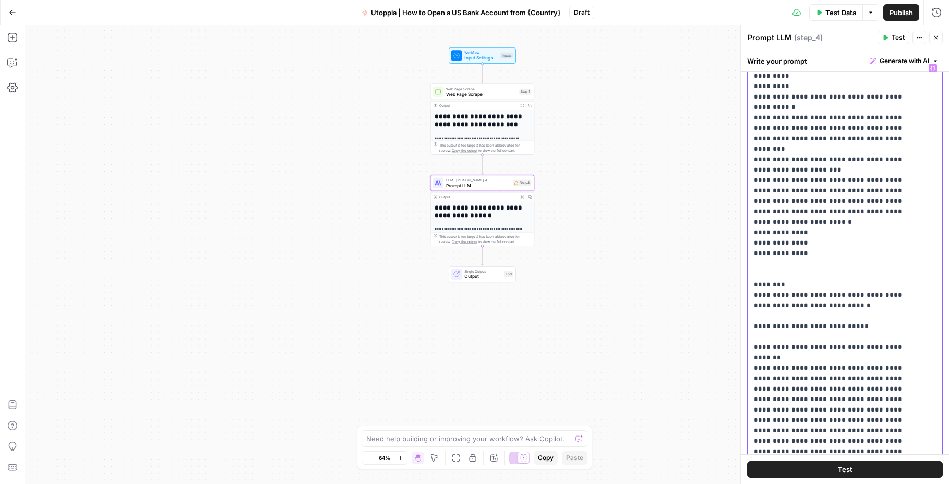
drag, startPoint x: 755, startPoint y: 168, endPoint x: 893, endPoint y: 107, distance: 150.6
click at [893, 107] on p "**********" at bounding box center [837, 175] width 166 height 2941
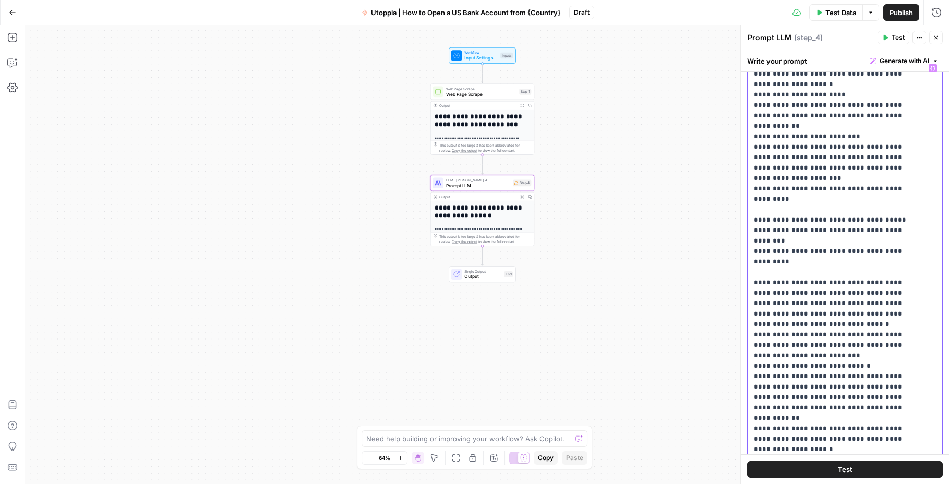
scroll to position [2378, 0]
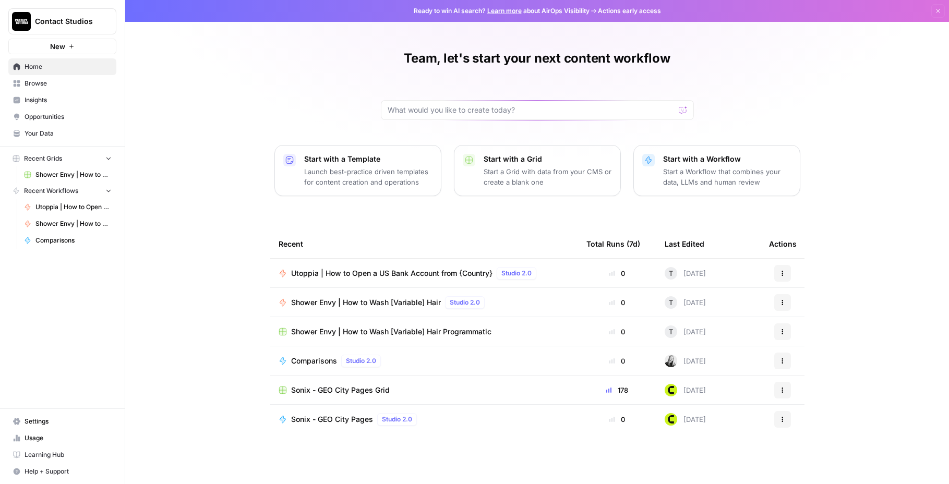
click at [67, 130] on span "Your Data" at bounding box center [68, 133] width 87 height 9
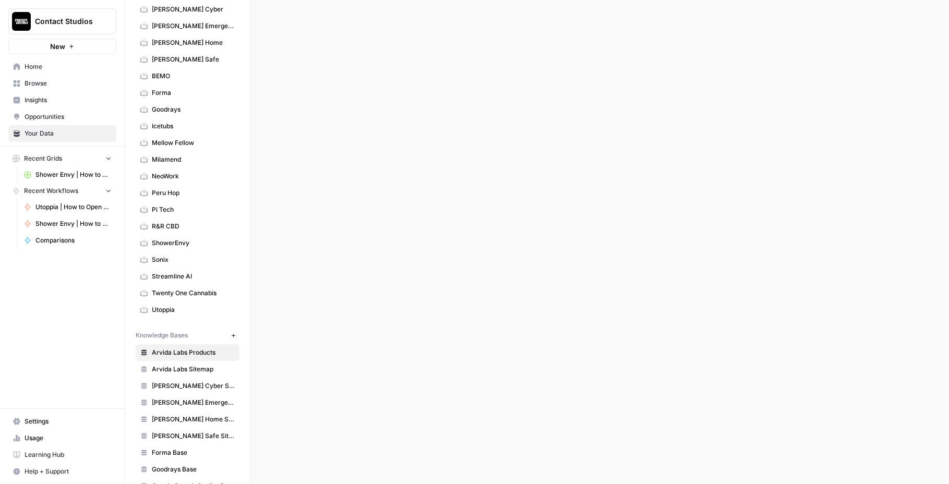
scroll to position [218, 0]
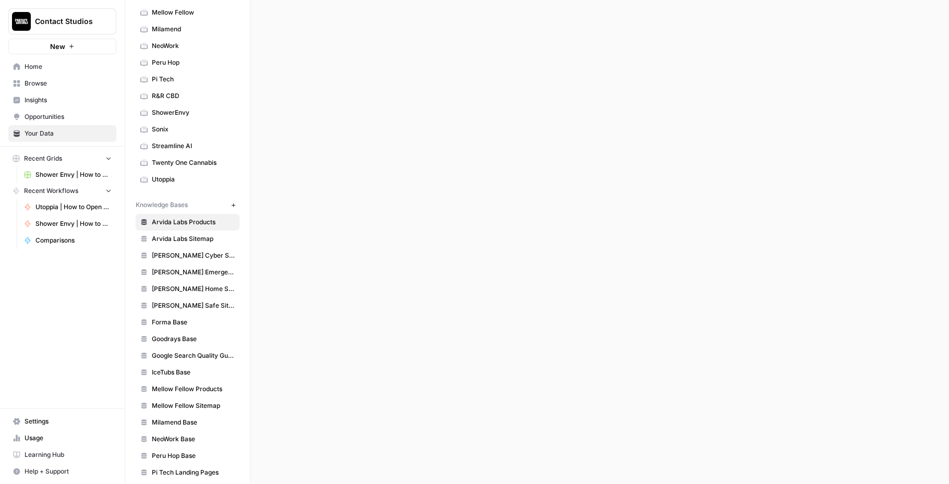
click at [191, 171] on link "Utoppia" at bounding box center [188, 179] width 104 height 17
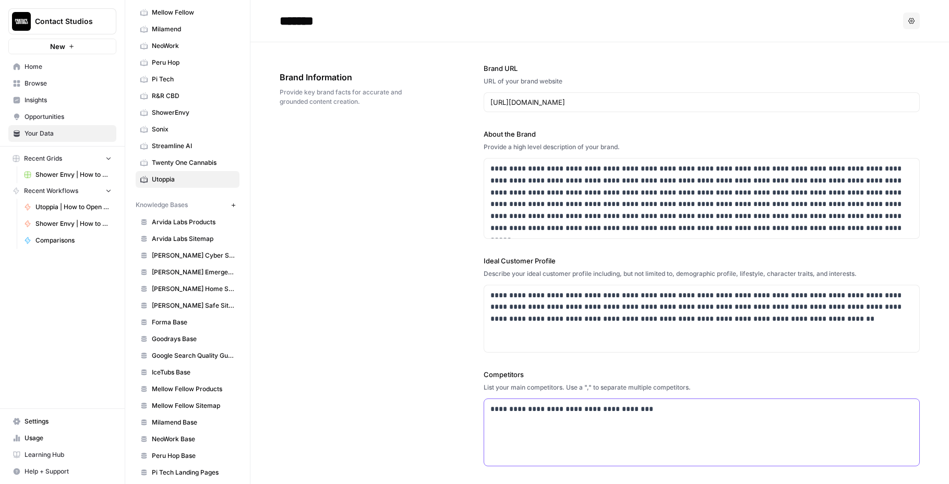
click at [693, 420] on div "**********" at bounding box center [701, 432] width 435 height 67
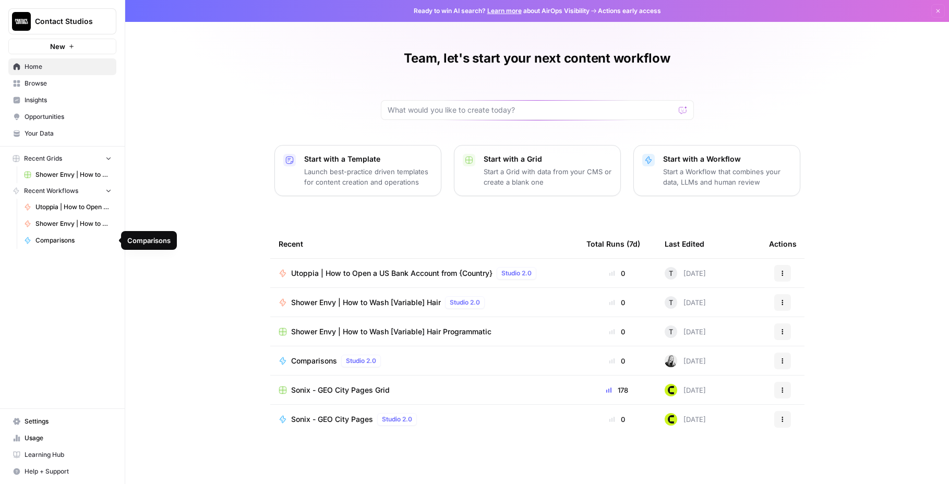
click at [58, 202] on span "Utoppia | How to Open a US Bank Account from {Country}" at bounding box center [73, 206] width 76 height 9
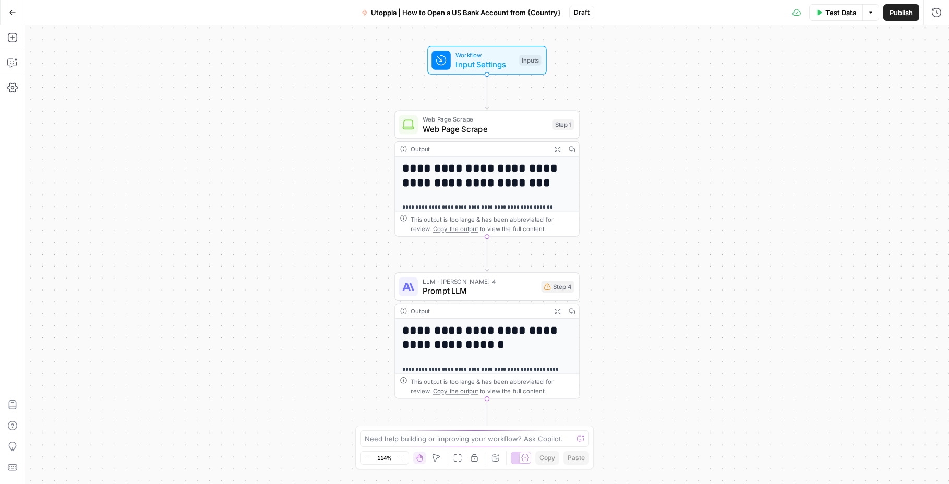
click at [464, 298] on div "LLM · [PERSON_NAME] 4 Prompt LLM Step 4 Copy step Delete step Add Note Test" at bounding box center [486, 286] width 185 height 29
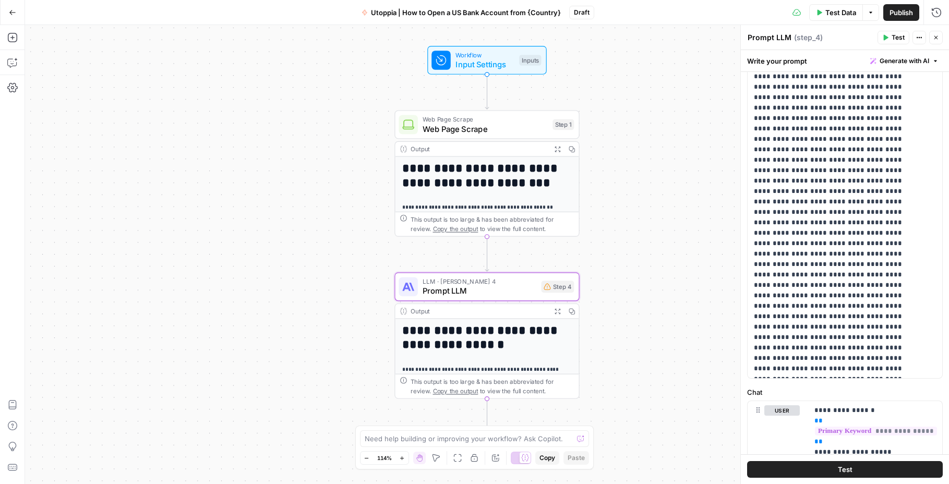
scroll to position [509, 0]
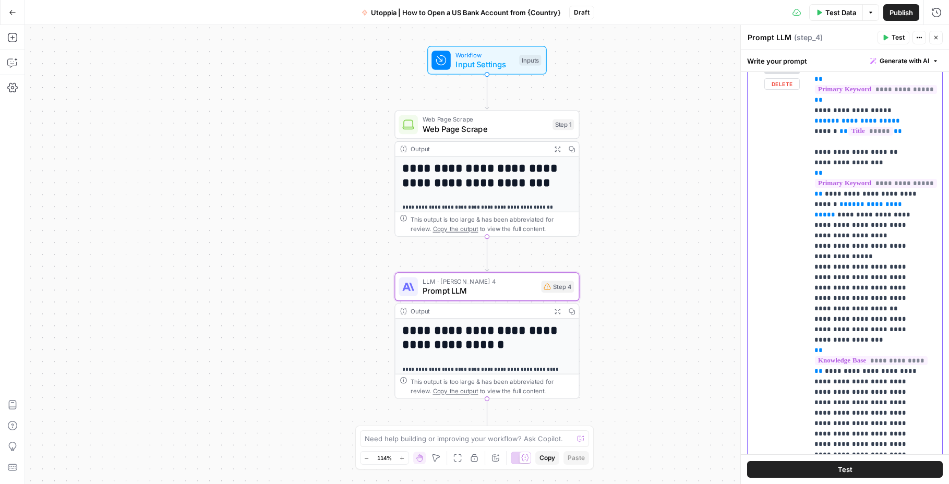
click at [824, 356] on span "**********" at bounding box center [871, 360] width 113 height 9
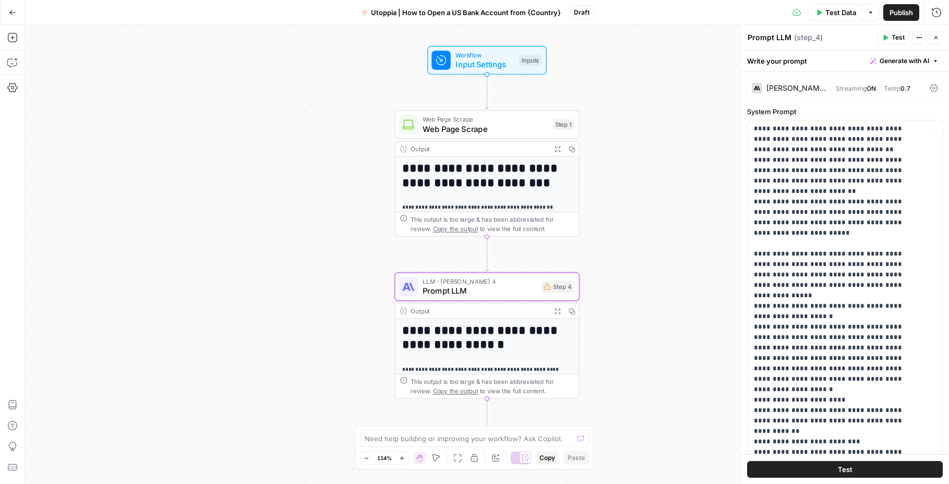
scroll to position [1874, 0]
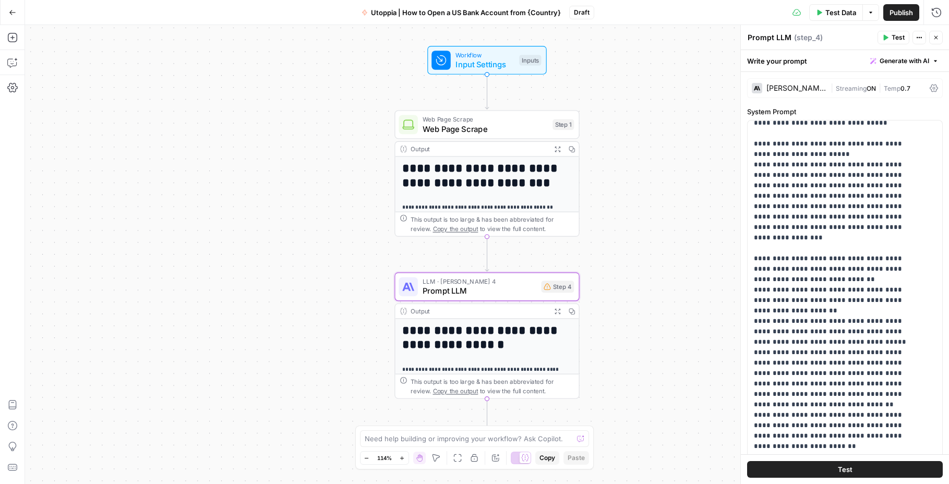
click at [929, 87] on icon at bounding box center [933, 88] width 8 height 8
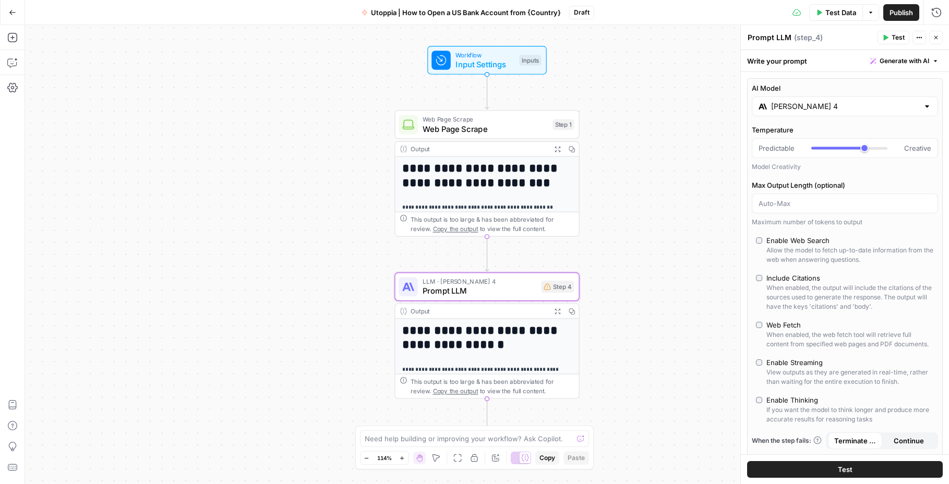
click at [928, 87] on label "AI Model" at bounding box center [844, 88] width 186 height 10
click at [918, 101] on input "[PERSON_NAME] 4" at bounding box center [845, 106] width 148 height 10
click at [685, 138] on div "**********" at bounding box center [487, 254] width 924 height 459
click at [486, 58] on span "Input Settings" at bounding box center [484, 64] width 59 height 12
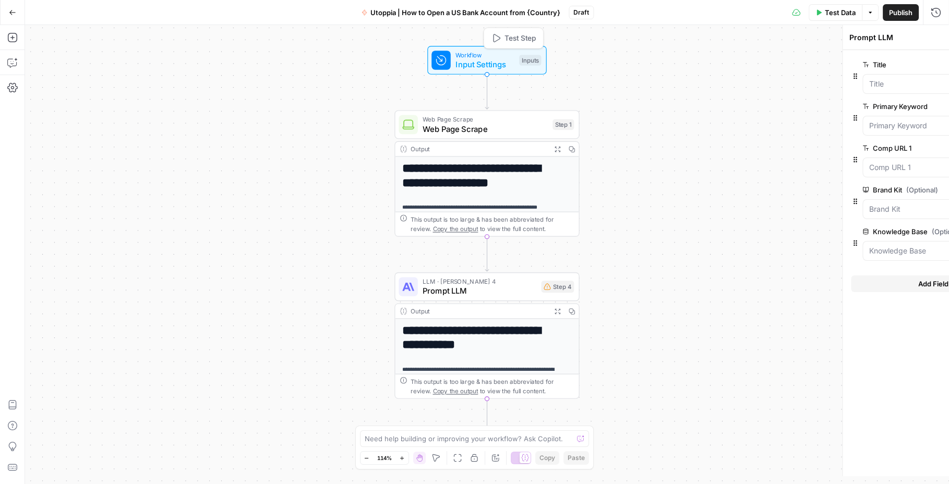
type textarea "Inputs"
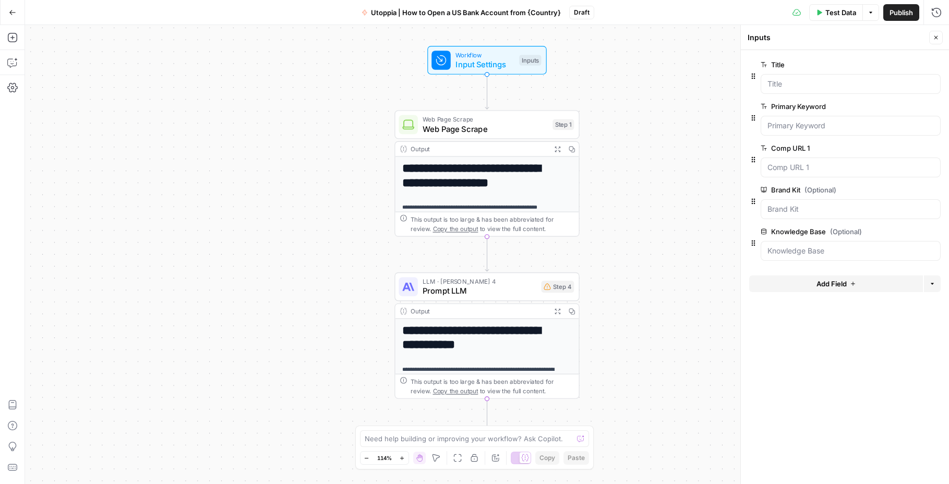
click at [905, 62] on span "edit field" at bounding box center [901, 64] width 23 height 8
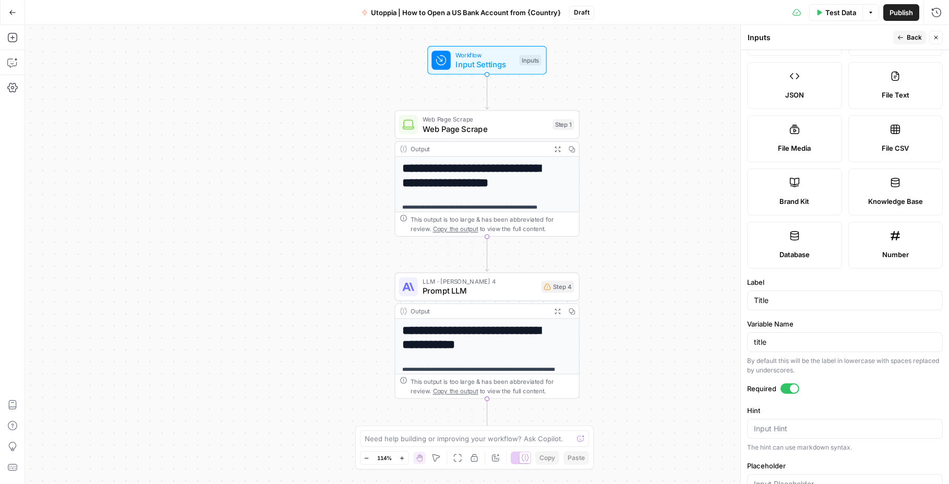
scroll to position [200, 0]
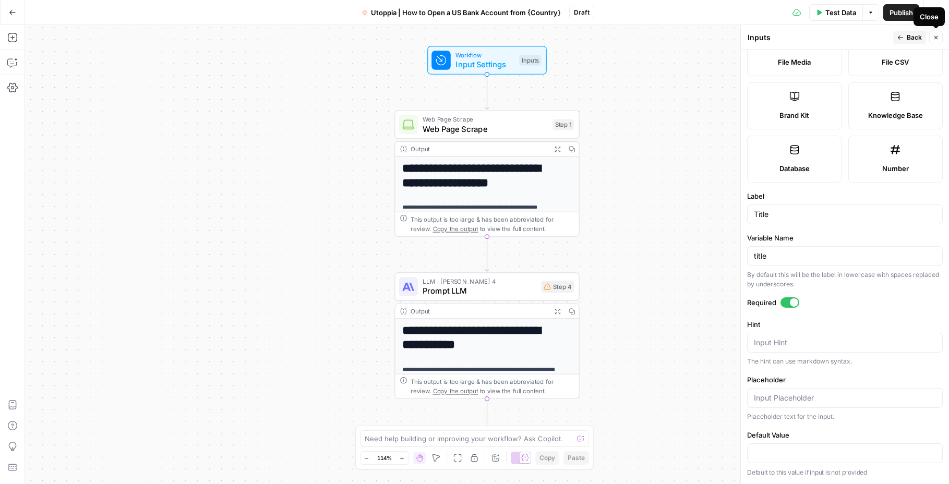
click at [935, 36] on icon "button" at bounding box center [935, 37] width 6 height 6
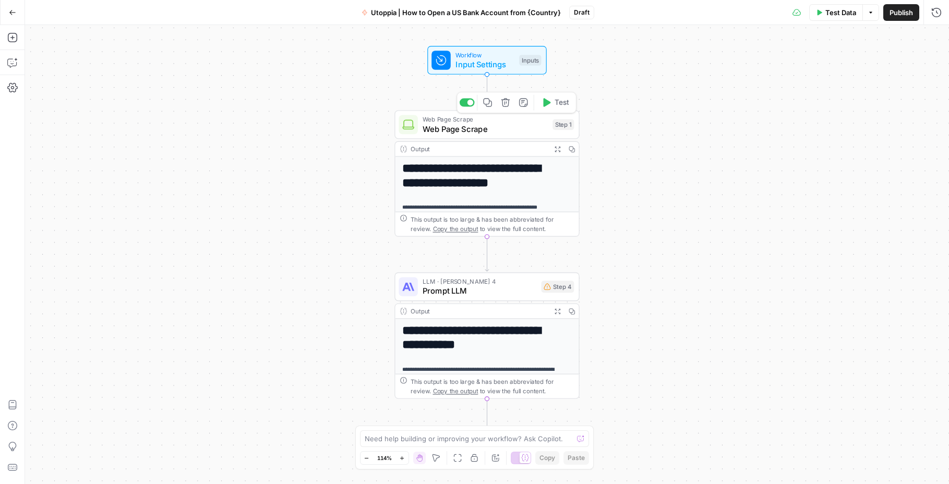
click at [491, 119] on span "Web Page Scrape" at bounding box center [484, 118] width 125 height 9
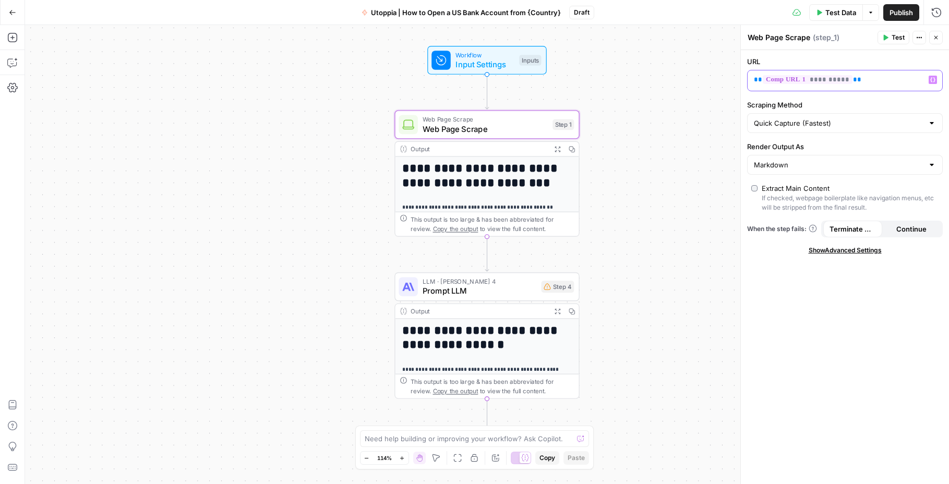
click at [801, 86] on div "**********" at bounding box center [836, 80] width 178 height 20
click at [815, 80] on span "**********" at bounding box center [807, 79] width 90 height 9
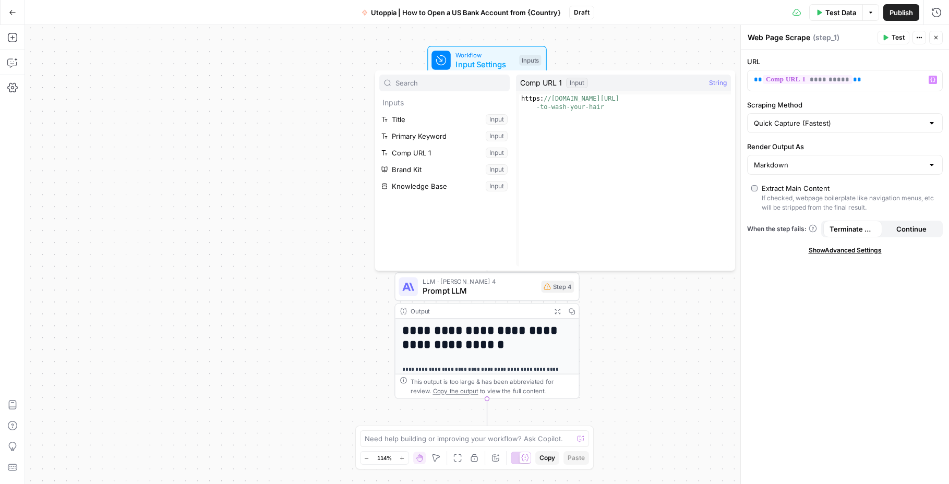
click at [686, 334] on div "**********" at bounding box center [487, 254] width 924 height 459
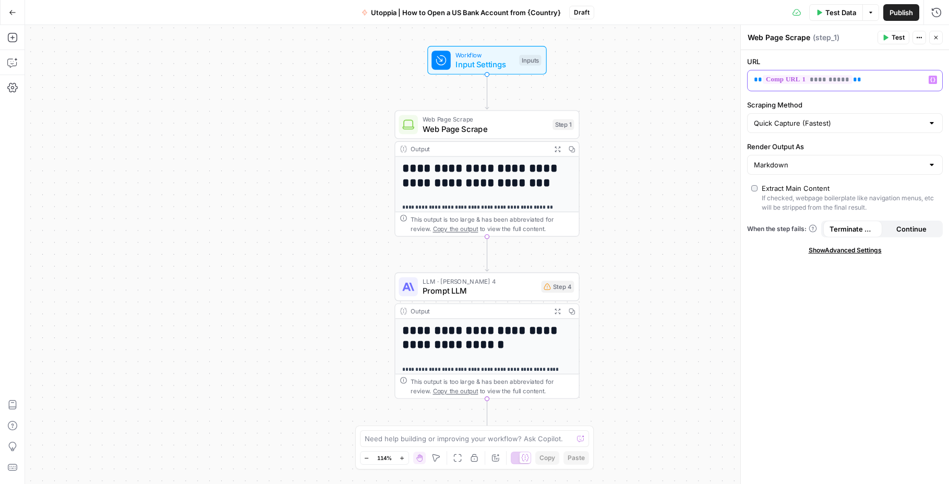
click at [922, 82] on div "**********" at bounding box center [836, 80] width 178 height 20
click at [867, 15] on button "Options" at bounding box center [870, 12] width 17 height 17
click at [671, 27] on div "**********" at bounding box center [487, 254] width 924 height 459
click at [585, 19] on div "Draft" at bounding box center [581, 13] width 25 height 14
click at [577, 17] on div "Draft" at bounding box center [581, 13] width 25 height 14
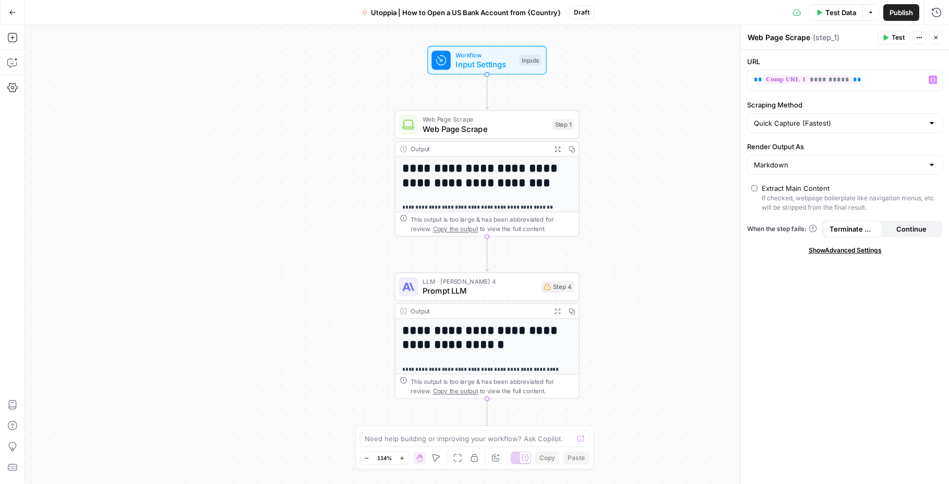
click at [541, 13] on span "Utoppia | How to Open a US Bank Account from {Country}" at bounding box center [466, 12] width 190 height 10
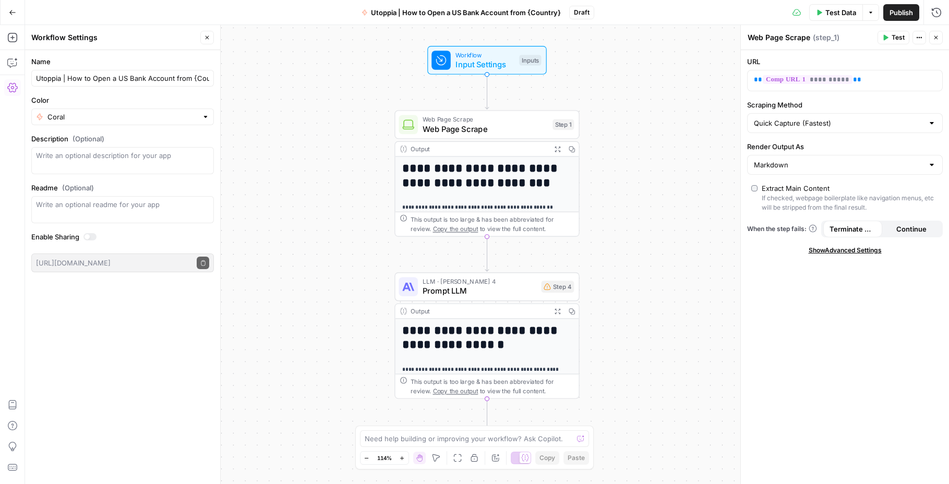
click at [541, 13] on span "Utoppia | How to Open a US Bank Account from {Country}" at bounding box center [466, 12] width 190 height 10
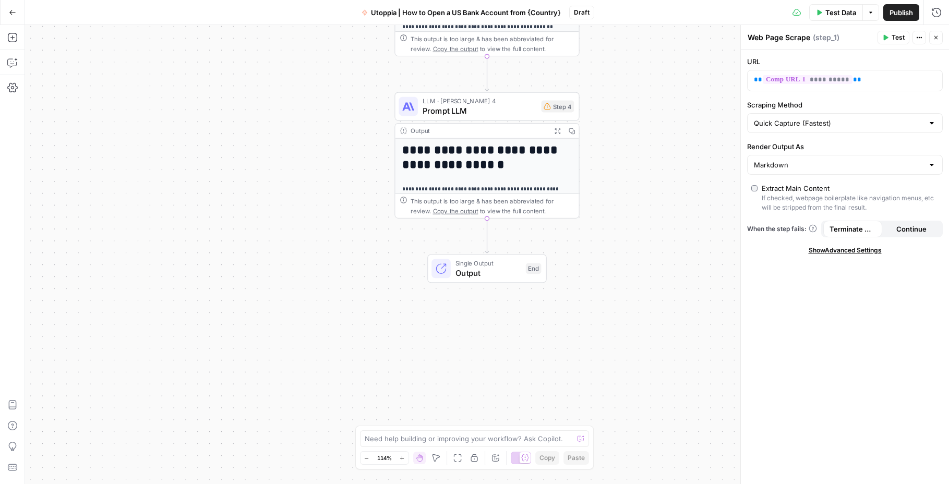
click at [934, 35] on icon "button" at bounding box center [935, 37] width 6 height 6
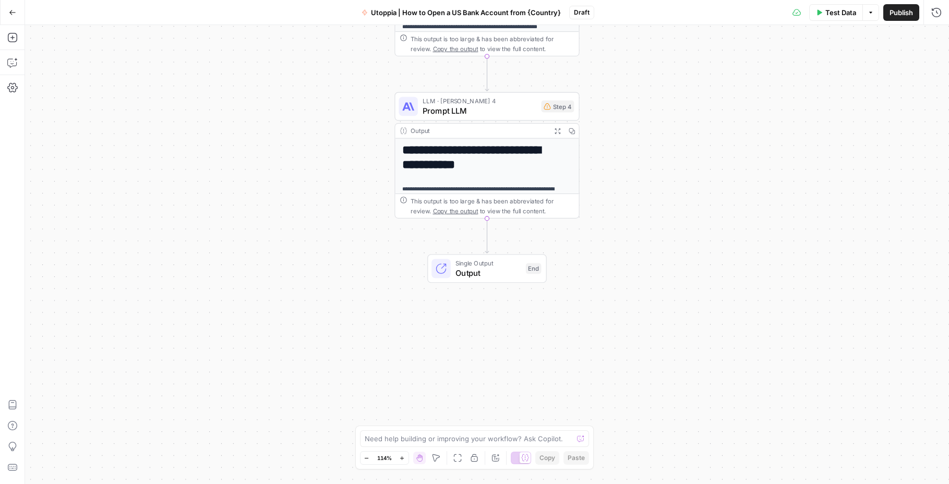
click at [873, 21] on div "Test Data Options Publish Run History" at bounding box center [771, 12] width 355 height 25
click at [873, 16] on button "Options" at bounding box center [870, 12] width 17 height 17
click at [905, 16] on span "Publish" at bounding box center [900, 12] width 23 height 10
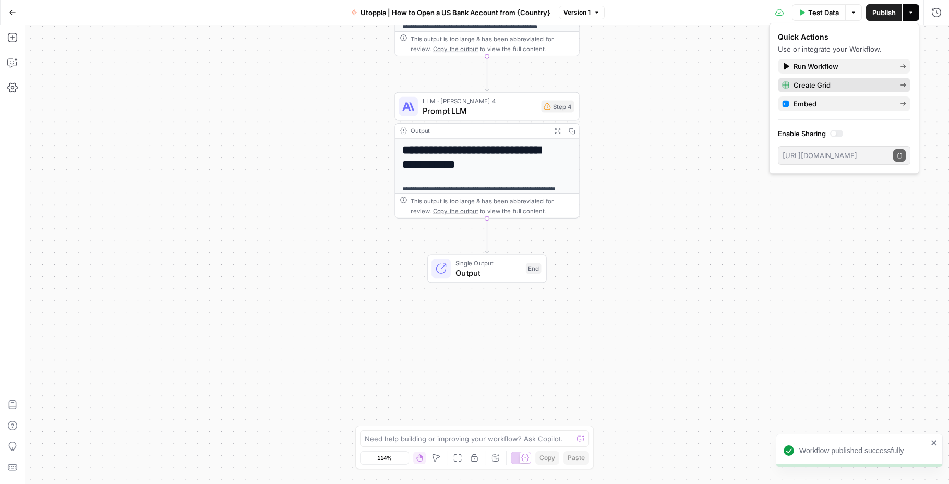
click at [838, 85] on span "Create Grid" at bounding box center [842, 85] width 98 height 10
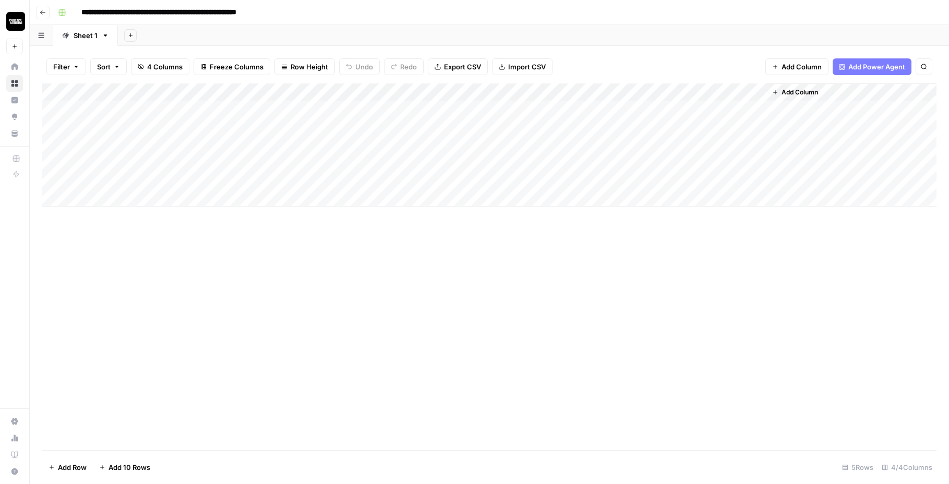
click at [192, 110] on div "Add Column" at bounding box center [489, 144] width 894 height 123
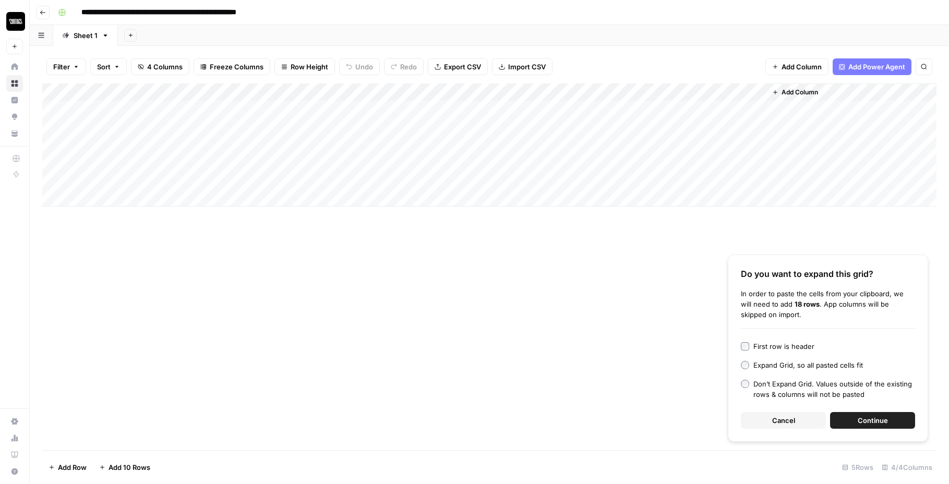
click at [873, 419] on span "Continue" at bounding box center [872, 420] width 30 height 10
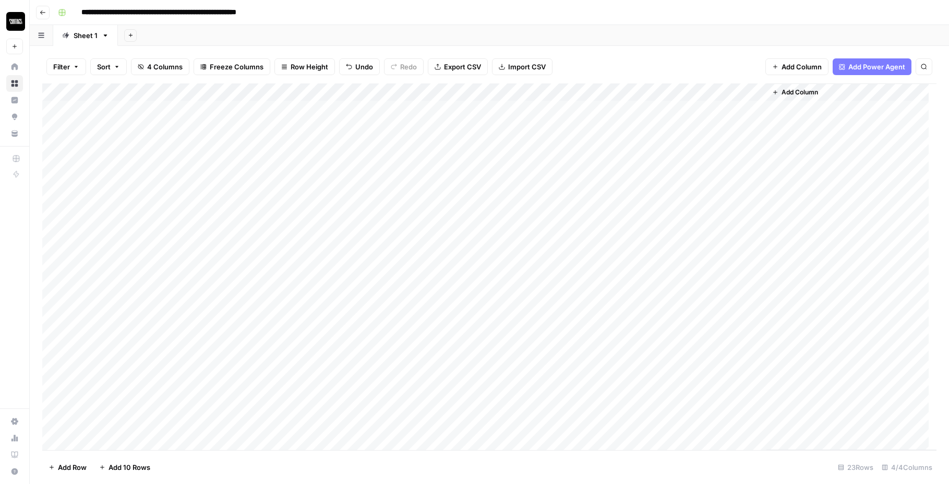
click at [286, 113] on div "Add Column" at bounding box center [489, 266] width 894 height 367
click at [478, 107] on div "Add Column" at bounding box center [489, 266] width 894 height 367
click at [744, 94] on div "Add Column" at bounding box center [489, 266] width 894 height 367
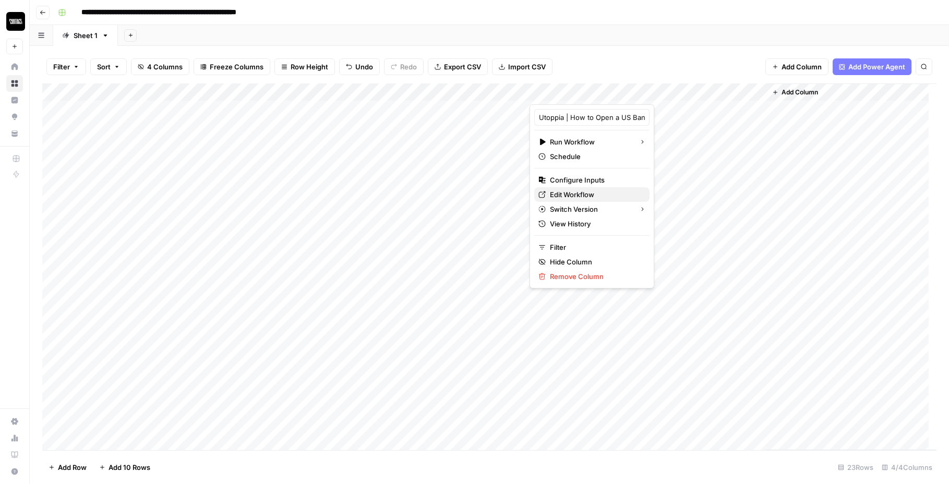
click at [587, 193] on span "Edit Workflow" at bounding box center [595, 194] width 91 height 10
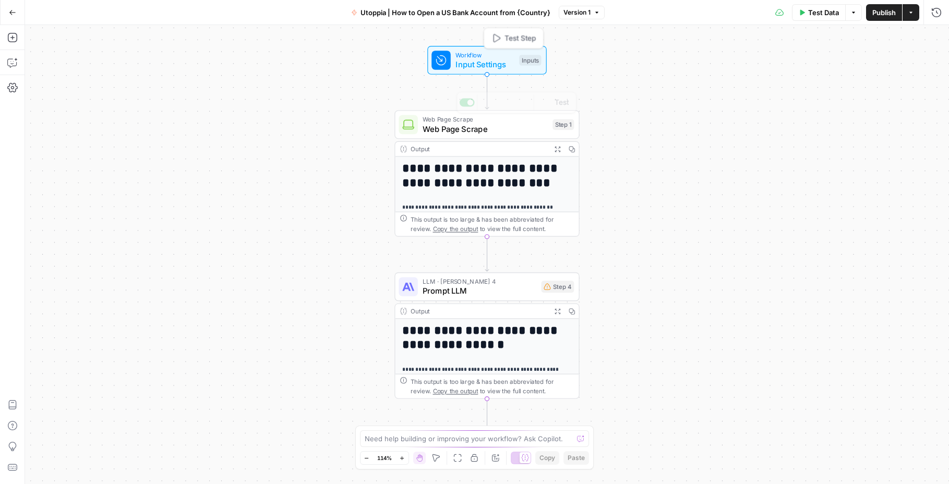
click at [489, 51] on span "Workflow" at bounding box center [484, 54] width 59 height 9
click at [478, 59] on span "Input Settings" at bounding box center [484, 64] width 59 height 12
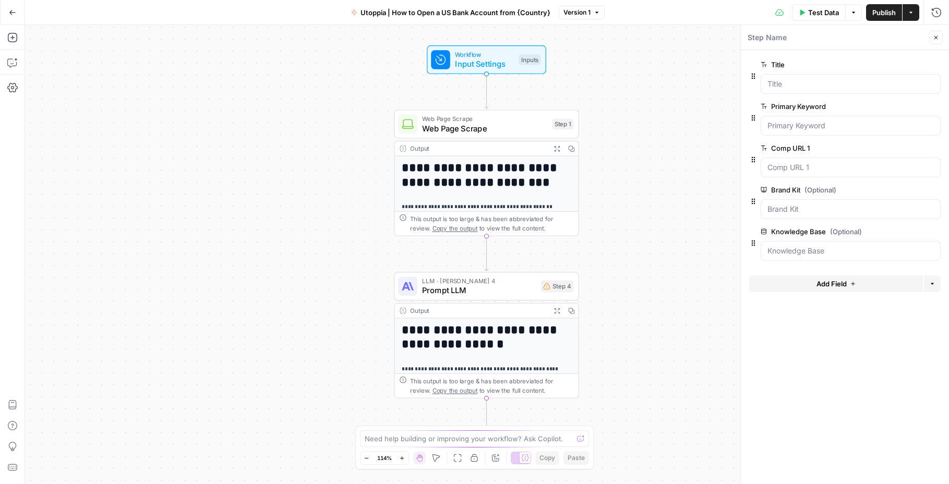
click at [780, 161] on div at bounding box center [850, 167] width 180 height 20
click at [894, 150] on span "edit field" at bounding box center [901, 148] width 23 height 8
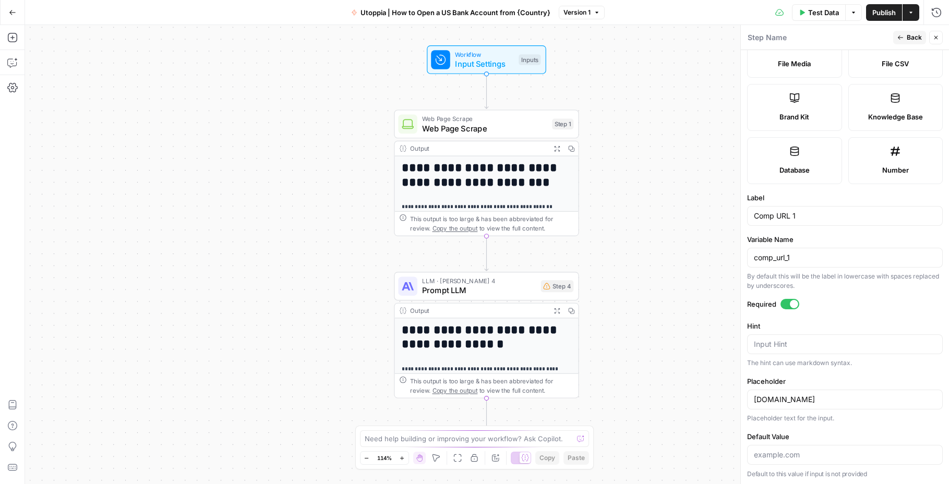
scroll to position [200, 0]
drag, startPoint x: 821, startPoint y: 401, endPoint x: 718, endPoint y: 399, distance: 103.3
click at [718, 399] on body "**********" at bounding box center [474, 242] width 949 height 484
type input "e"
click at [495, 280] on span "LLM · [PERSON_NAME] 4" at bounding box center [479, 280] width 114 height 9
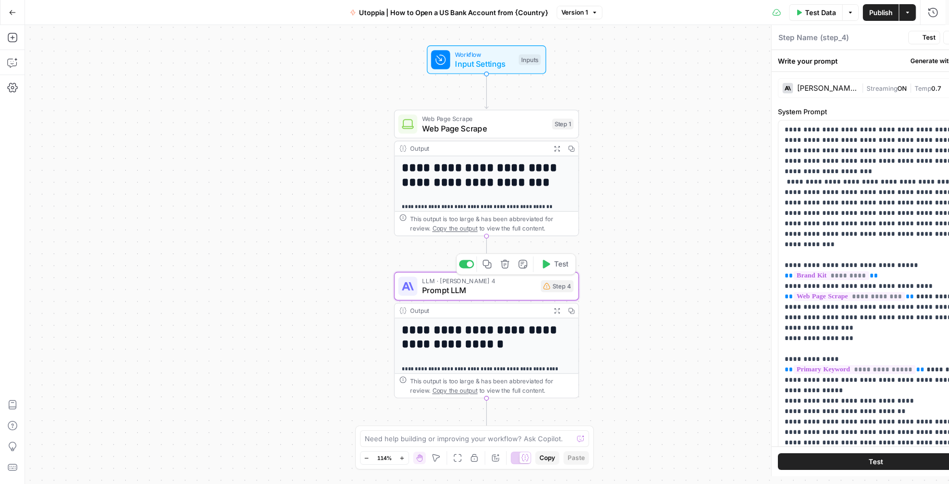
type textarea "Prompt LLM"
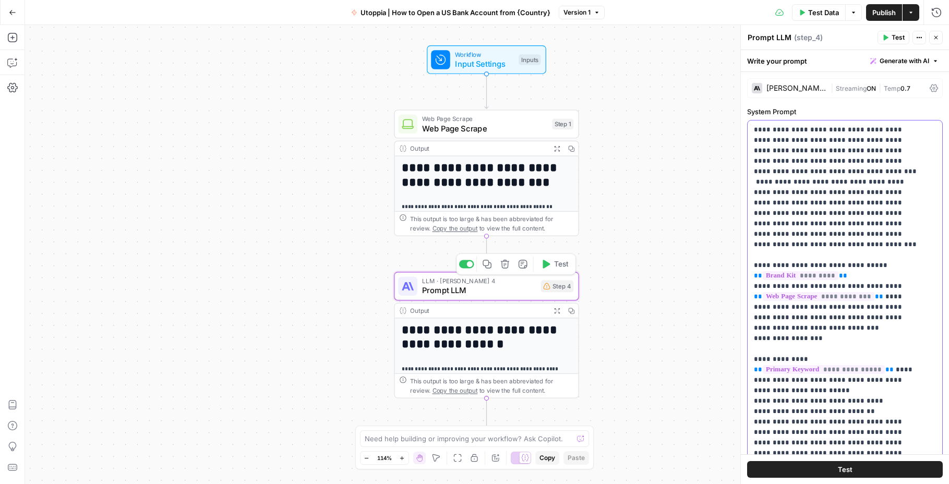
click at [772, 275] on span "*********" at bounding box center [800, 275] width 76 height 9
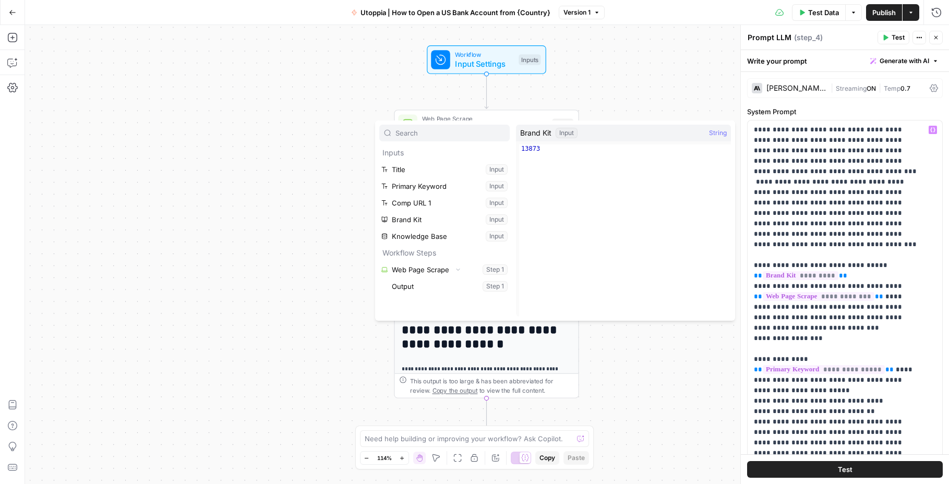
type textarea "*****"
click at [528, 150] on div "13873" at bounding box center [625, 238] width 212 height 189
click at [479, 136] on input "text" at bounding box center [450, 133] width 110 height 10
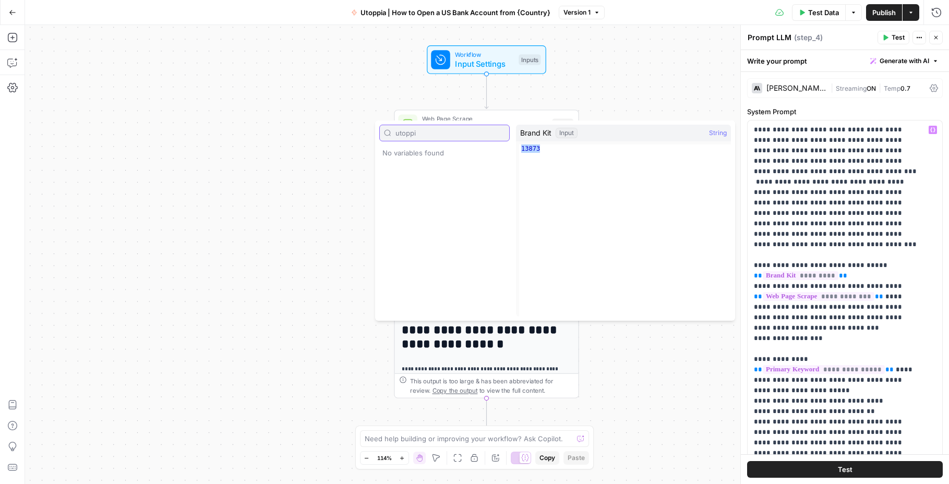
type input "utoppia"
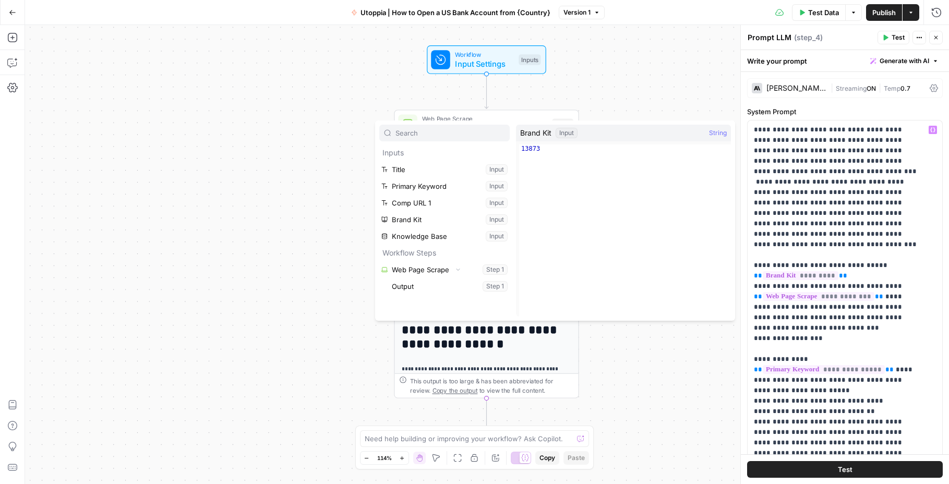
click at [717, 129] on span "String" at bounding box center [718, 133] width 18 height 10
type textarea "*****"
drag, startPoint x: 602, startPoint y: 166, endPoint x: 590, endPoint y: 158, distance: 14.3
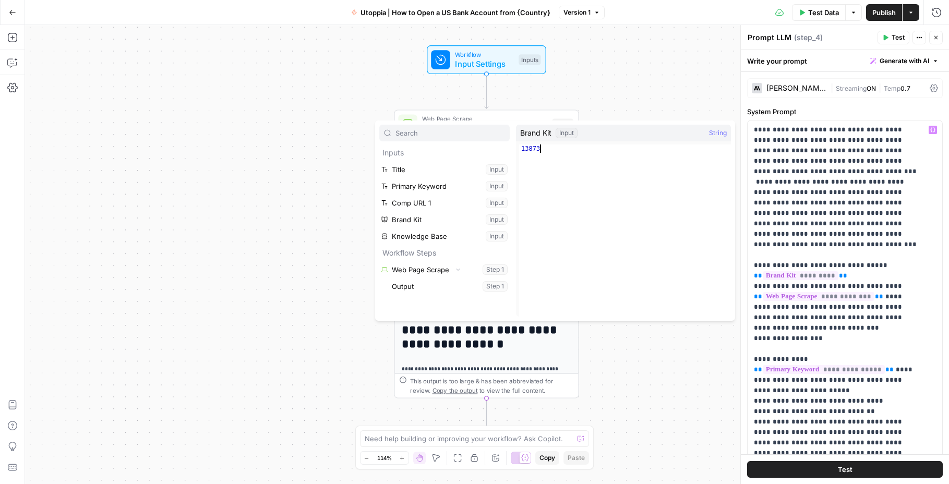
click at [602, 166] on div "13873" at bounding box center [625, 238] width 212 height 189
click at [571, 135] on div "Input" at bounding box center [566, 133] width 22 height 10
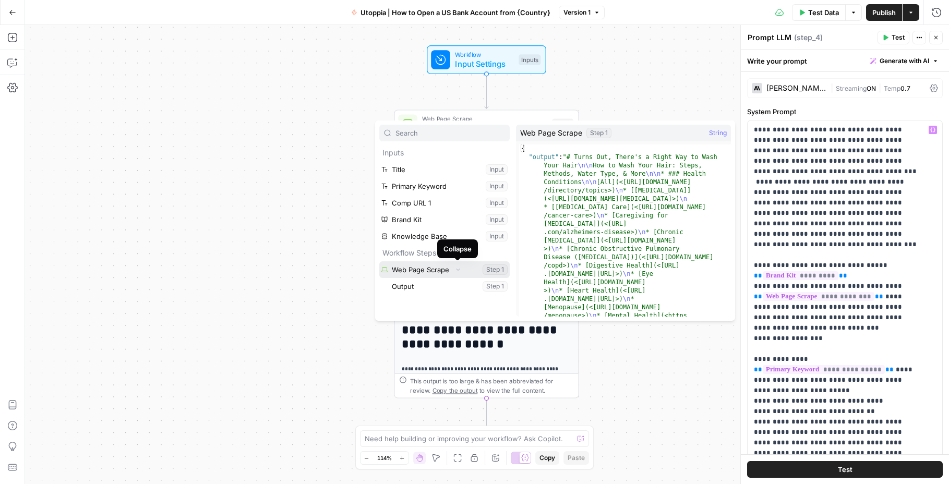
click at [457, 268] on icon "button" at bounding box center [458, 269] width 6 height 6
click at [455, 269] on icon "button" at bounding box center [458, 269] width 6 height 6
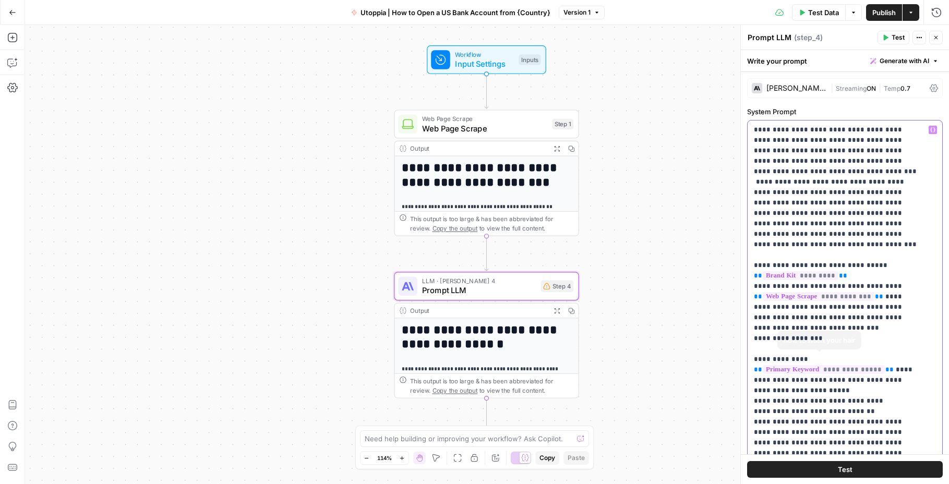
drag, startPoint x: 842, startPoint y: 275, endPoint x: 832, endPoint y: 276, distance: 9.4
drag, startPoint x: 847, startPoint y: 275, endPoint x: 831, endPoint y: 263, distance: 19.7
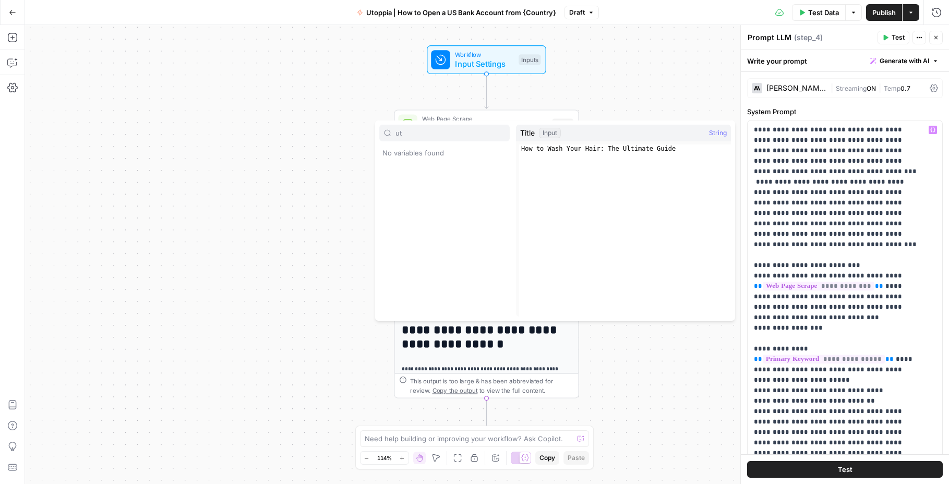
type input "u"
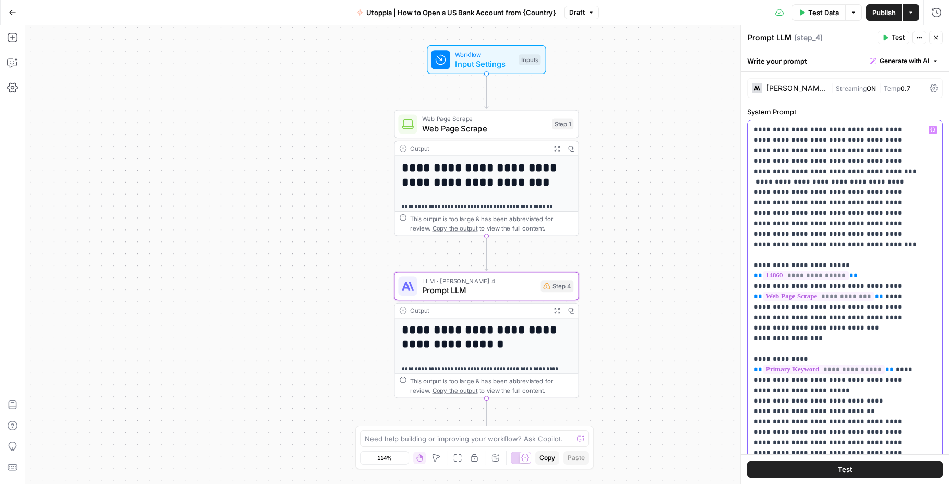
click at [831, 272] on span "**********" at bounding box center [805, 275] width 86 height 9
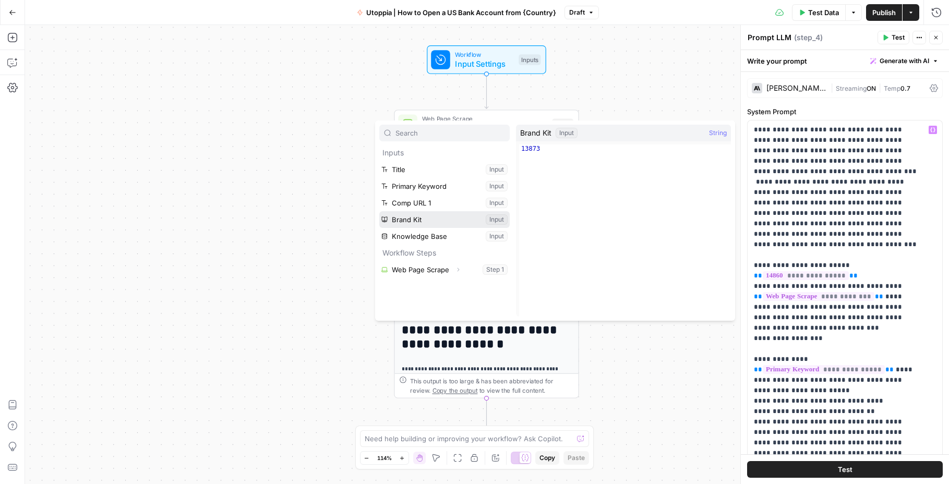
click at [433, 223] on button "Select variable Brand Kit" at bounding box center [444, 219] width 130 height 17
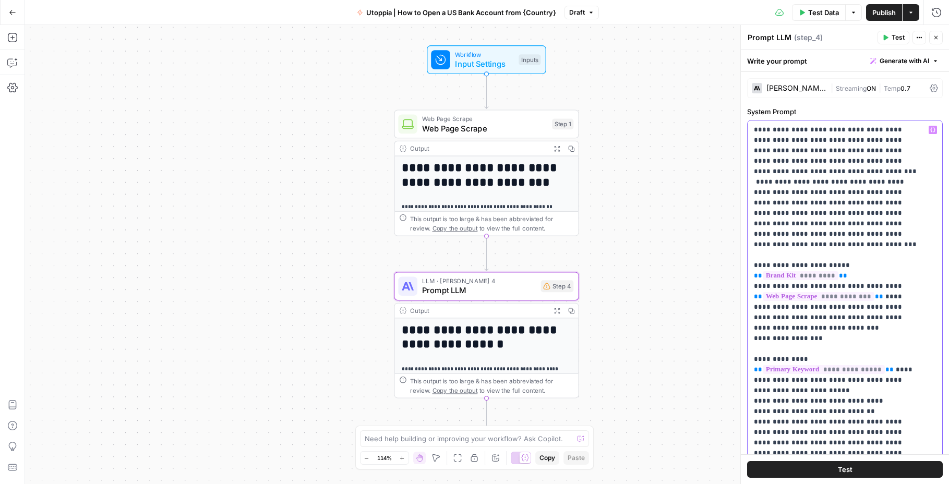
click at [838, 271] on span "*********" at bounding box center [800, 275] width 76 height 9
drag, startPoint x: 879, startPoint y: 198, endPoint x: 926, endPoint y: 114, distance: 96.9
click at [930, 129] on icon "button" at bounding box center [932, 130] width 5 height 5
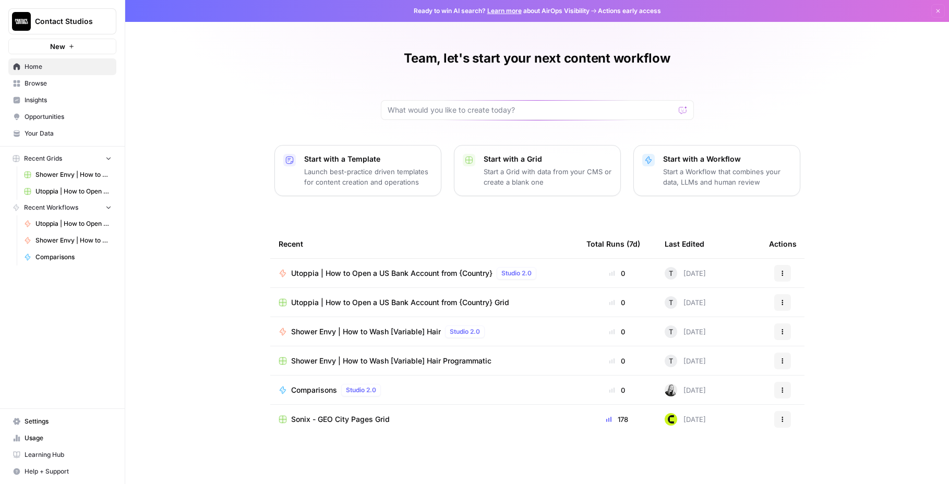
click at [103, 131] on span "Your Data" at bounding box center [68, 133] width 87 height 9
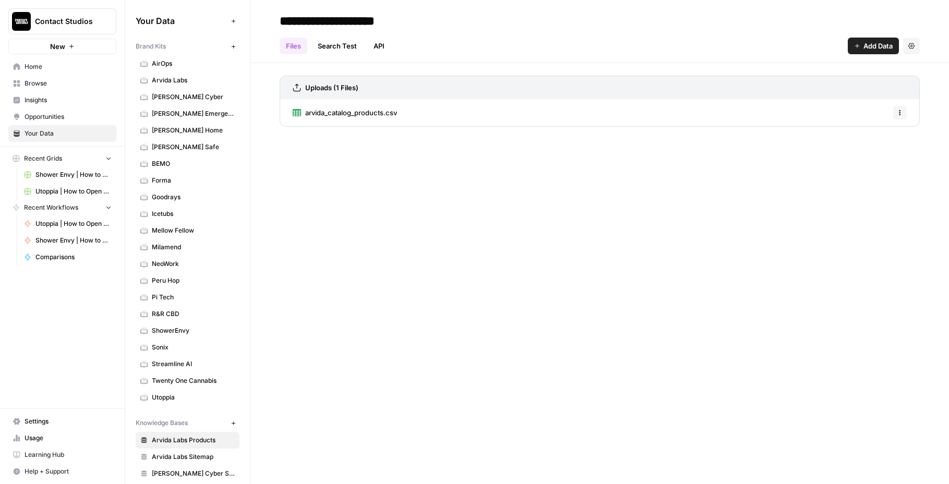
click at [181, 393] on span "Utoppia" at bounding box center [193, 397] width 83 height 9
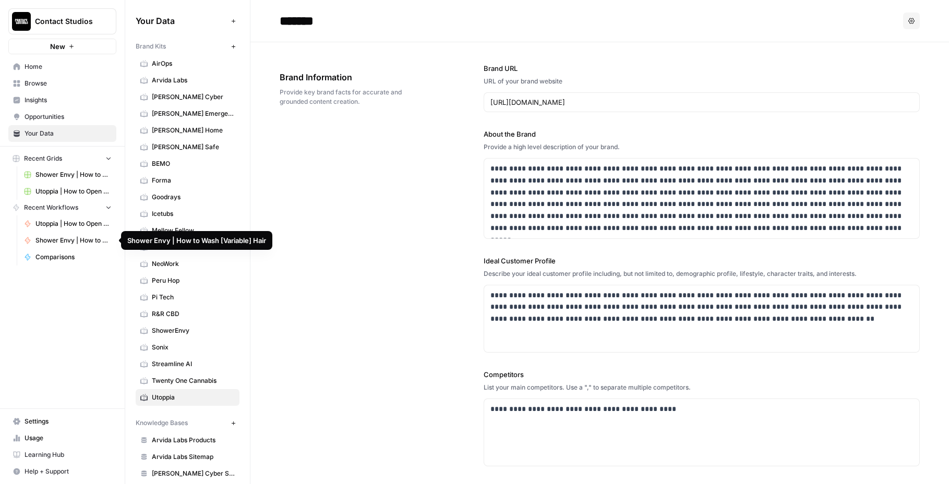
click at [68, 228] on link "Utoppia | How to Open a US Bank Account from {Country}" at bounding box center [67, 223] width 97 height 17
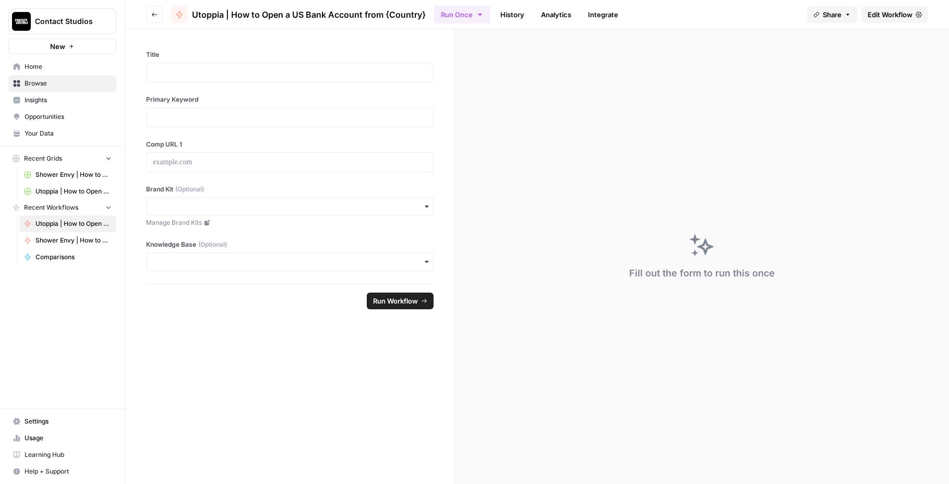
click at [360, 200] on div "button" at bounding box center [289, 206] width 287 height 19
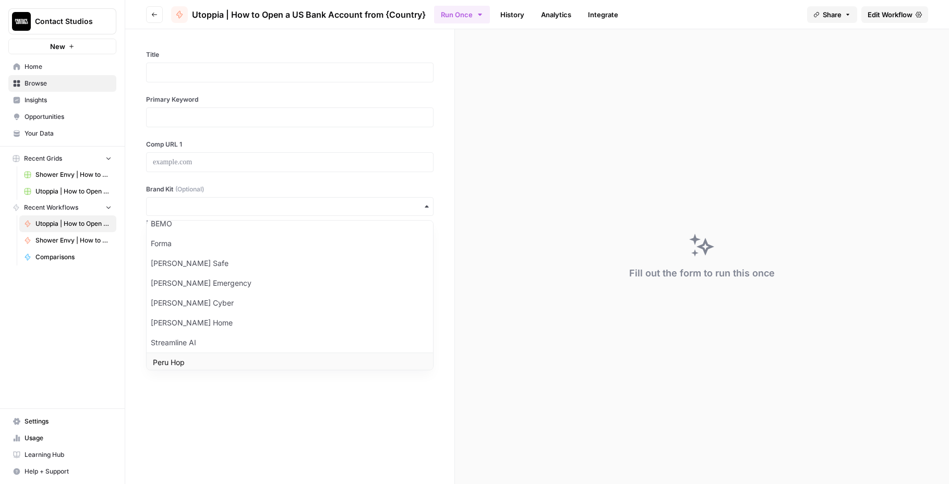
scroll to position [275, 0]
click at [273, 356] on div "Utoppia" at bounding box center [290, 356] width 286 height 20
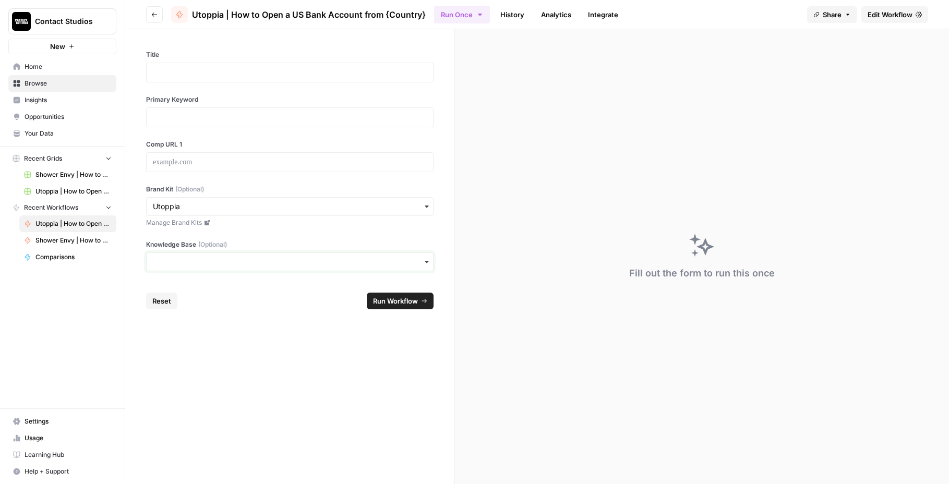
click at [298, 260] on input "Knowledge Base (Optional)" at bounding box center [290, 262] width 274 height 10
click at [293, 375] on div "Utoppia ID: 13339" at bounding box center [290, 372] width 278 height 31
click at [306, 318] on form "Title Primary Keyword Comp URL 1 Brand Kit (Optional) Manage Brand Kits Knowled…" at bounding box center [290, 256] width 330 height 455
click at [602, 168] on div "Fill out the form to run this once" at bounding box center [702, 256] width 494 height 455
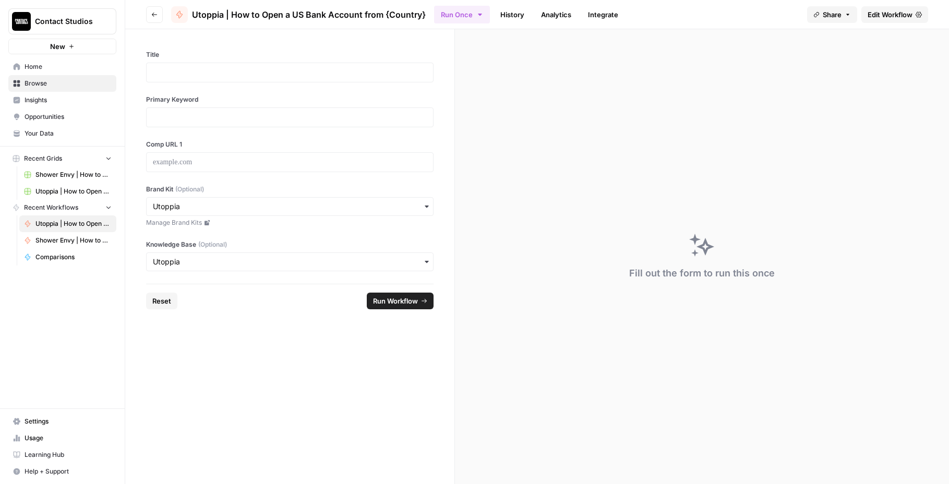
click at [45, 236] on span "Shower Envy | How to Wash [Variable] Hair" at bounding box center [73, 240] width 76 height 9
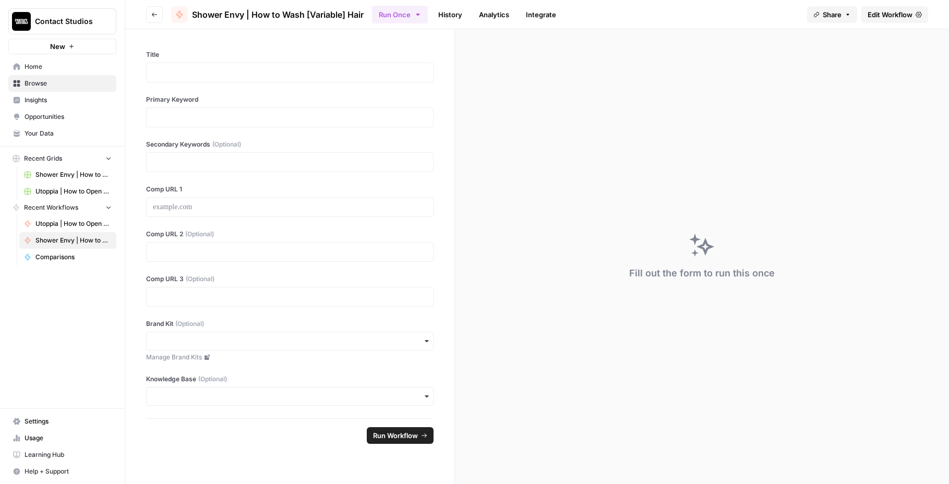
click at [63, 224] on span "Utoppia | How to Open a US Bank Account from {Country}" at bounding box center [73, 223] width 76 height 9
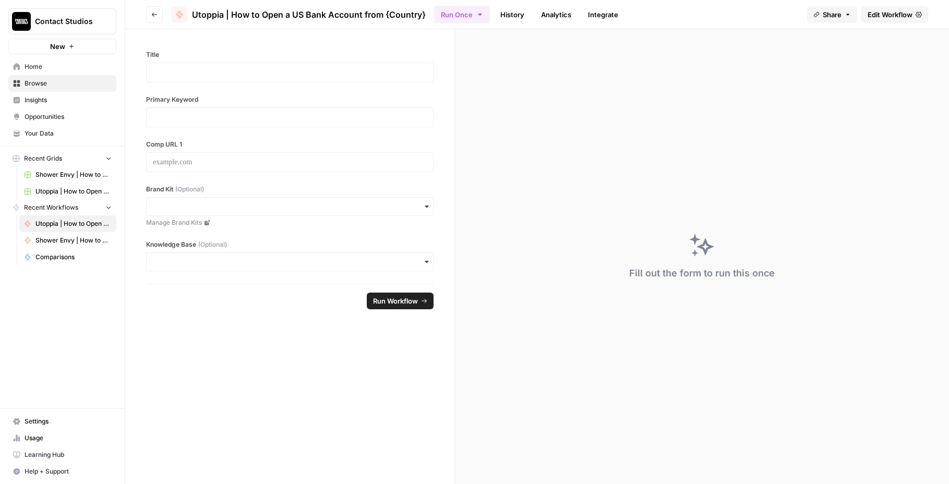
click at [238, 213] on div "button" at bounding box center [289, 206] width 287 height 19
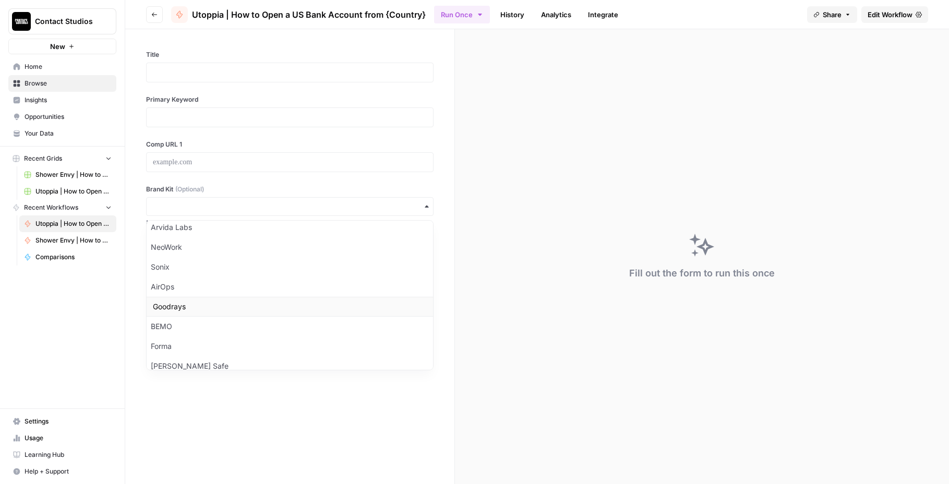
scroll to position [275, 0]
click at [246, 354] on div "Utoppia" at bounding box center [290, 356] width 286 height 20
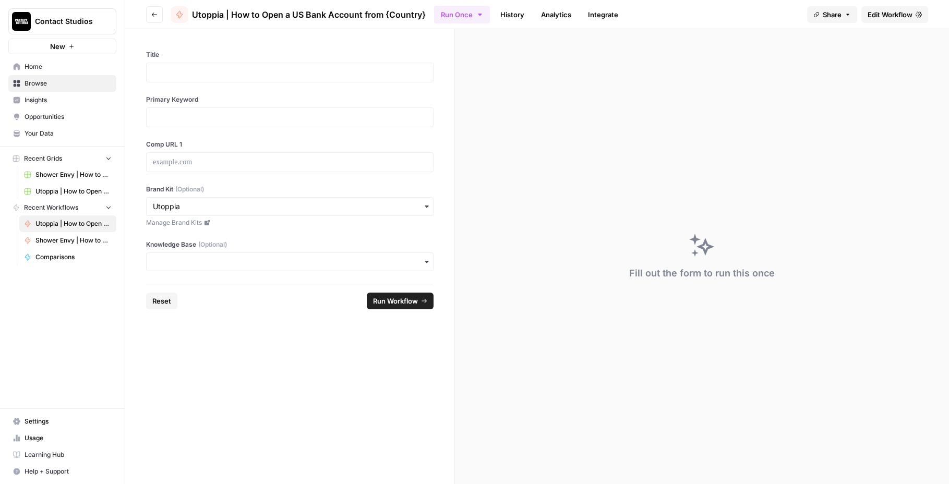
click at [283, 274] on div "Title Primary Keyword Comp URL 1 Brand Kit (Optional) Manage Brand Kits Knowled…" at bounding box center [289, 156] width 329 height 254
click at [287, 265] on input "Knowledge Base (Optional)" at bounding box center [290, 262] width 274 height 10
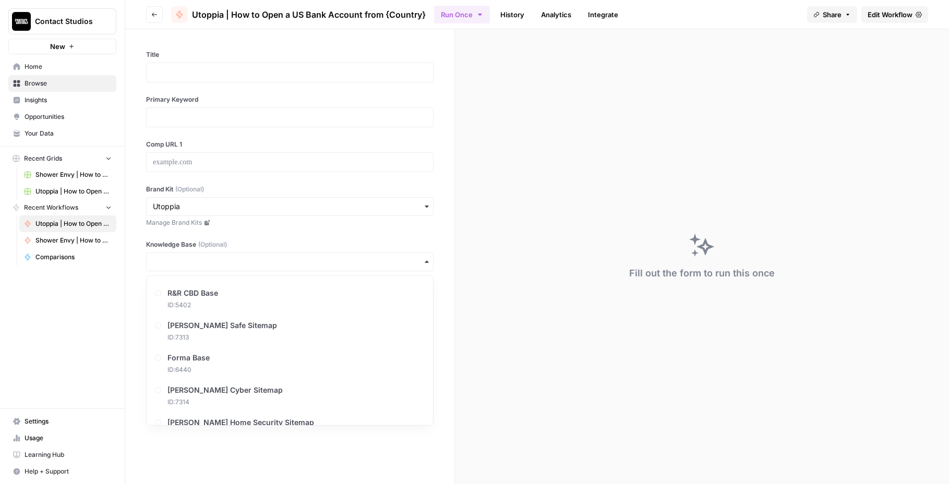
scroll to position [635, 0]
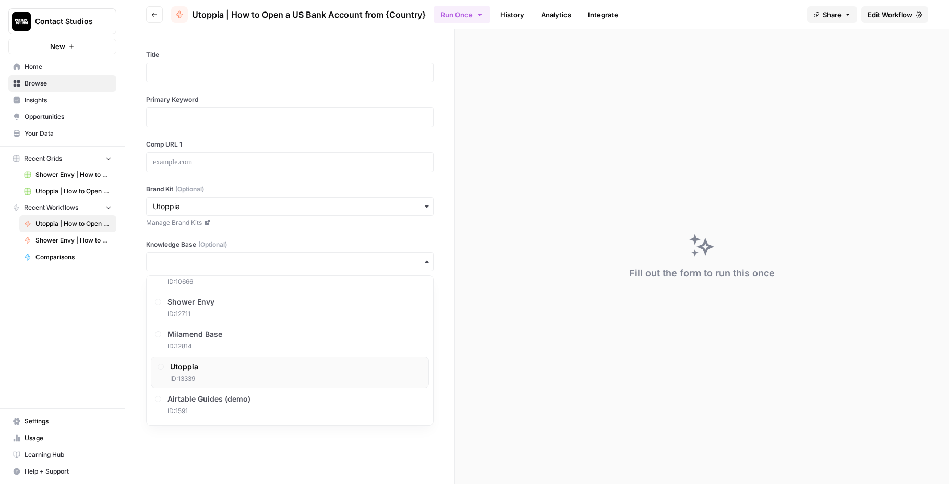
click at [269, 369] on div "Utoppia ID: 13339" at bounding box center [290, 372] width 278 height 31
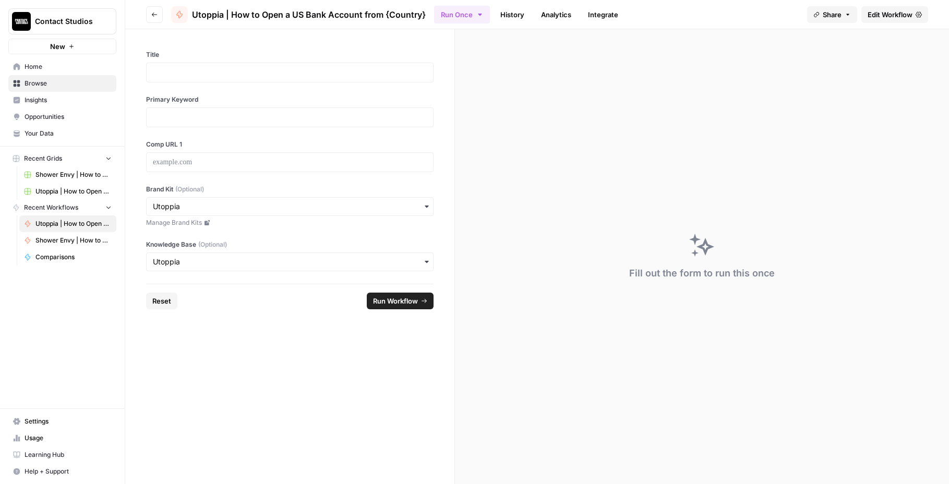
click at [910, 9] on span "Edit Workflow" at bounding box center [889, 14] width 45 height 10
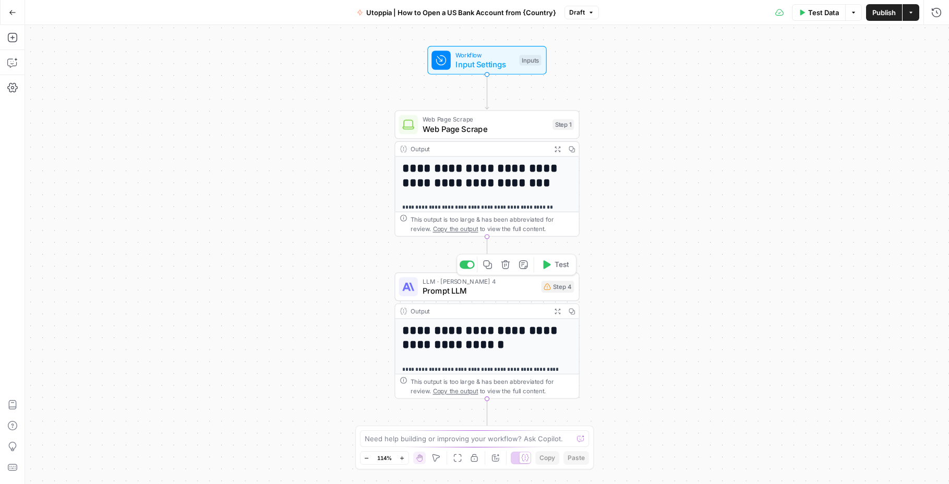
click at [489, 293] on span "Prompt LLM" at bounding box center [479, 291] width 114 height 12
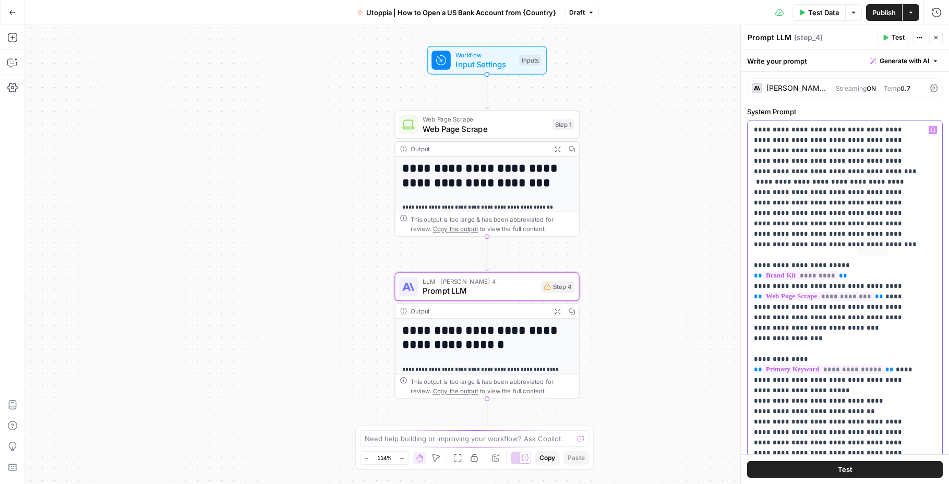
click at [838, 271] on span "*********" at bounding box center [800, 275] width 76 height 9
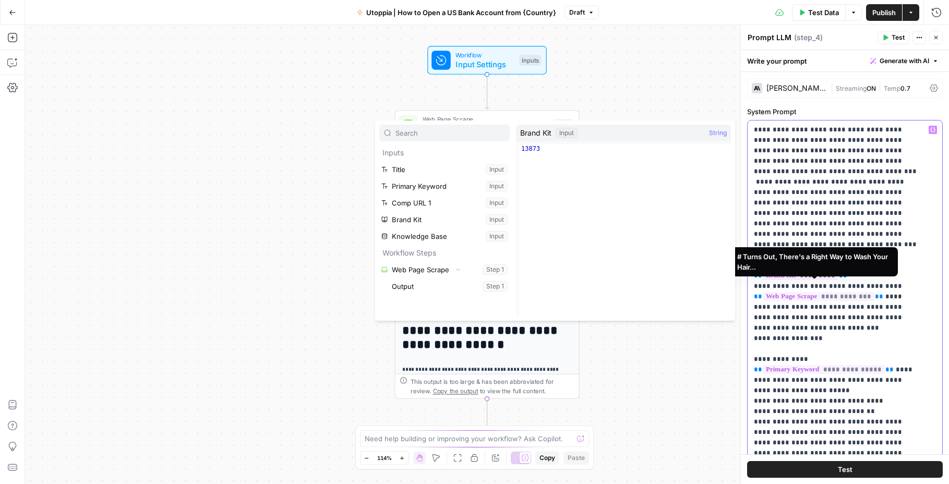
click at [841, 292] on span "**********" at bounding box center [818, 296] width 112 height 9
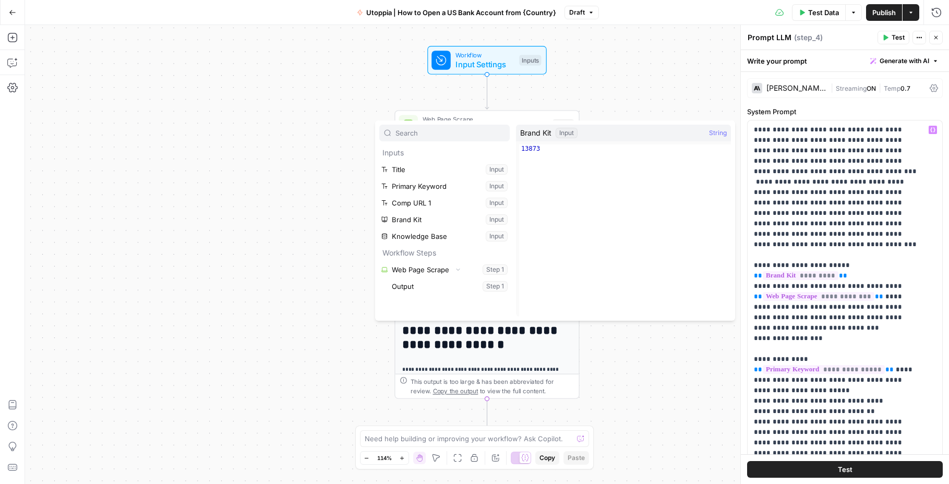
click at [813, 45] on header "Prompt LLM Prompt LLM ( step_4 ) Test Actions Close" at bounding box center [845, 37] width 208 height 25
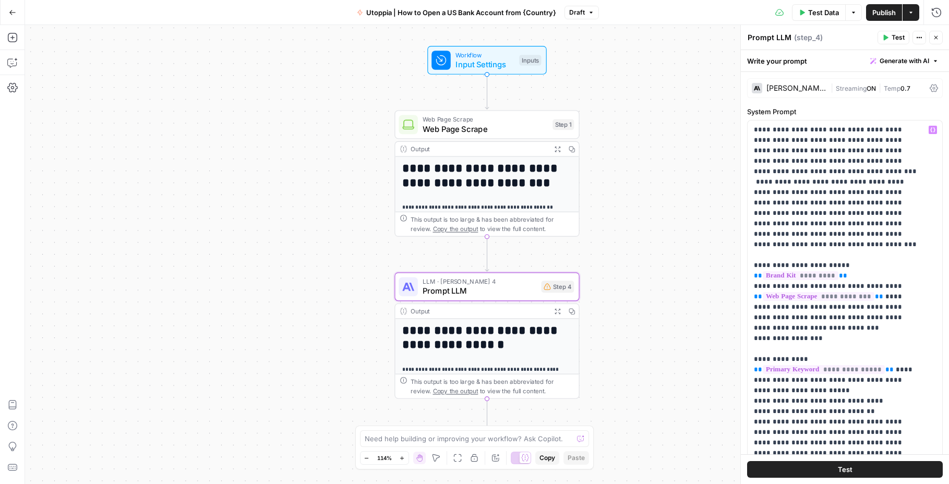
click at [805, 39] on span "( step_4 )" at bounding box center [808, 37] width 29 height 10
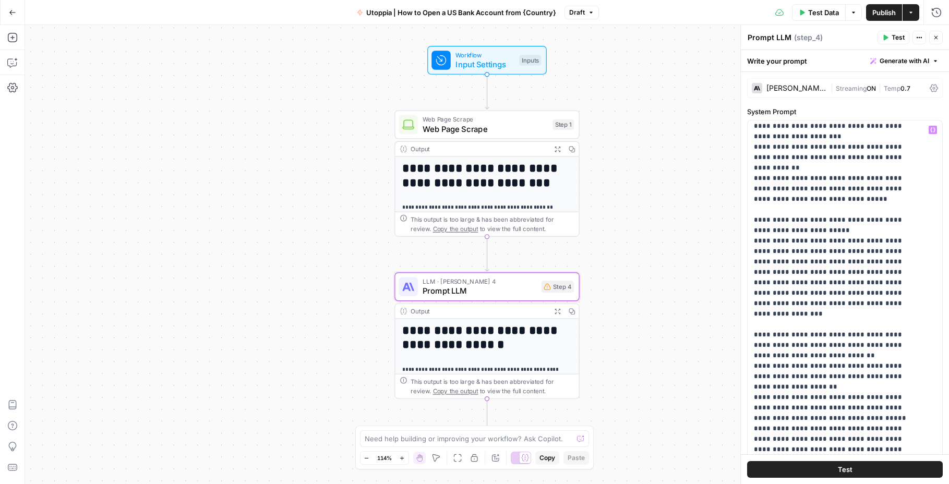
scroll to position [1789, 0]
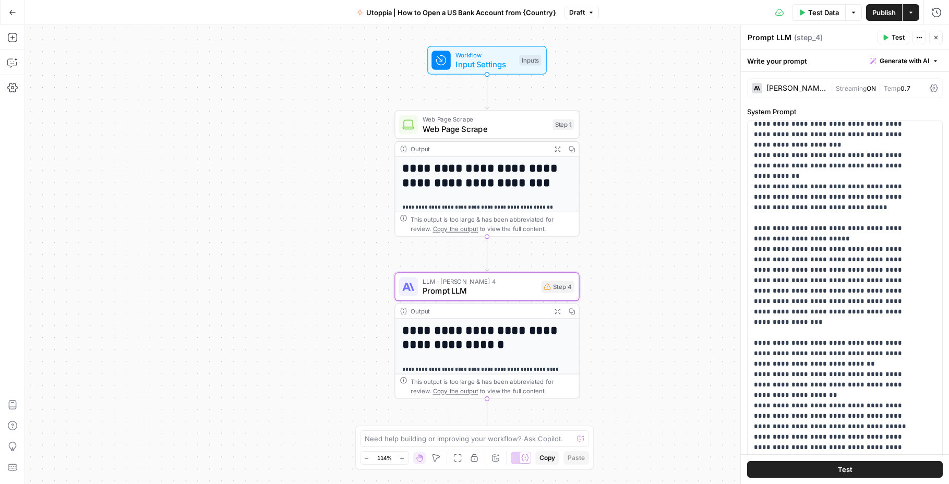
click at [929, 86] on icon at bounding box center [933, 88] width 8 height 8
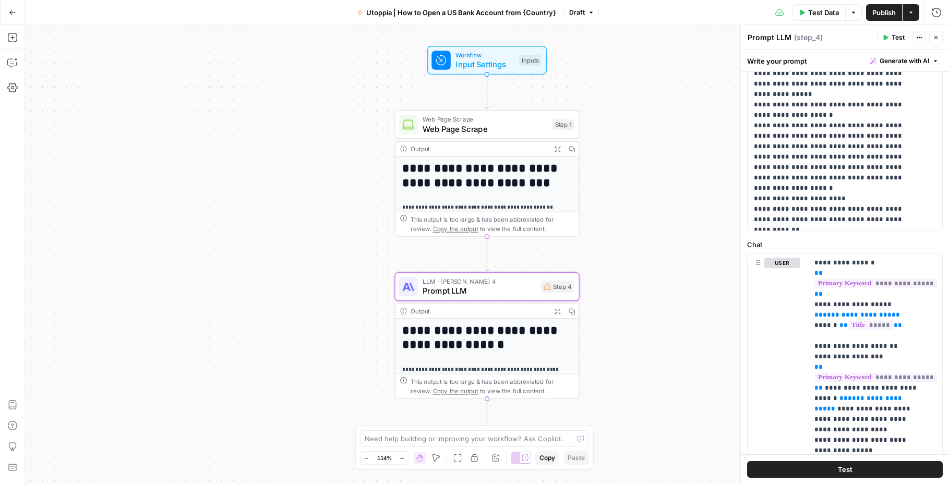
scroll to position [2306, 0]
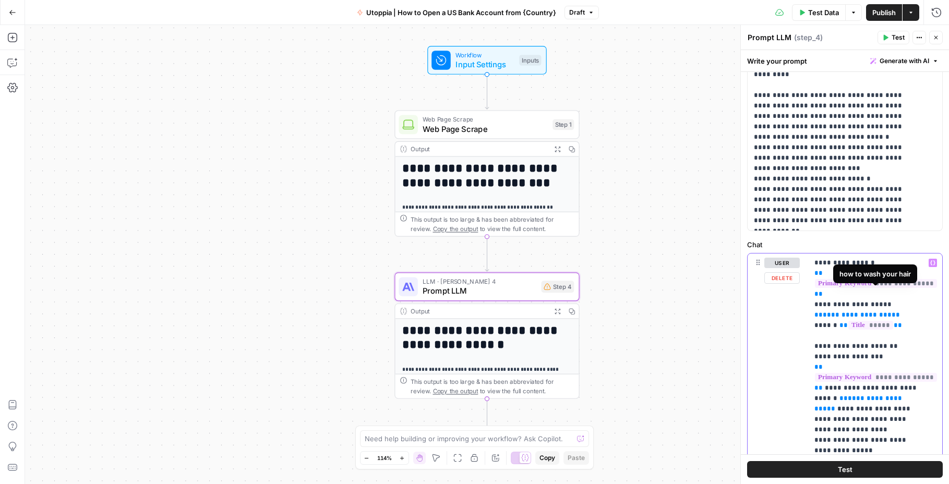
click at [865, 288] on span "**********" at bounding box center [876, 283] width 122 height 9
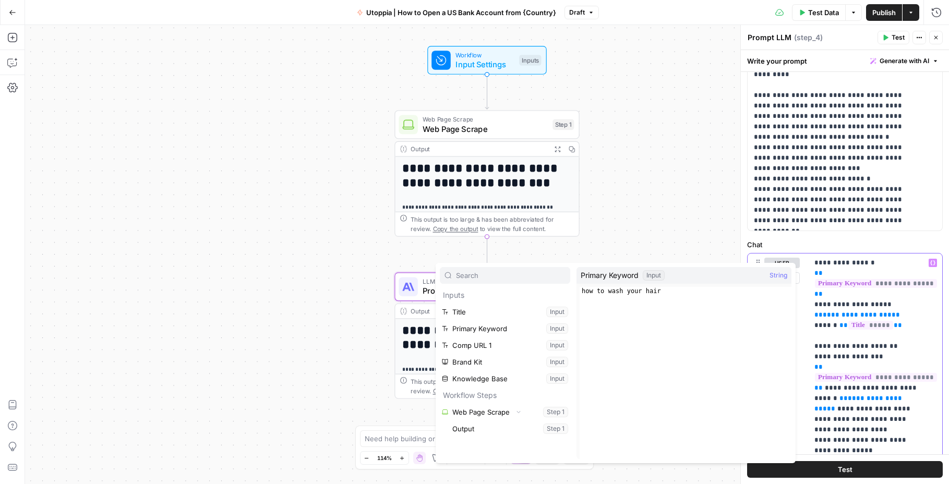
click at [858, 382] on span "**********" at bounding box center [876, 377] width 122 height 9
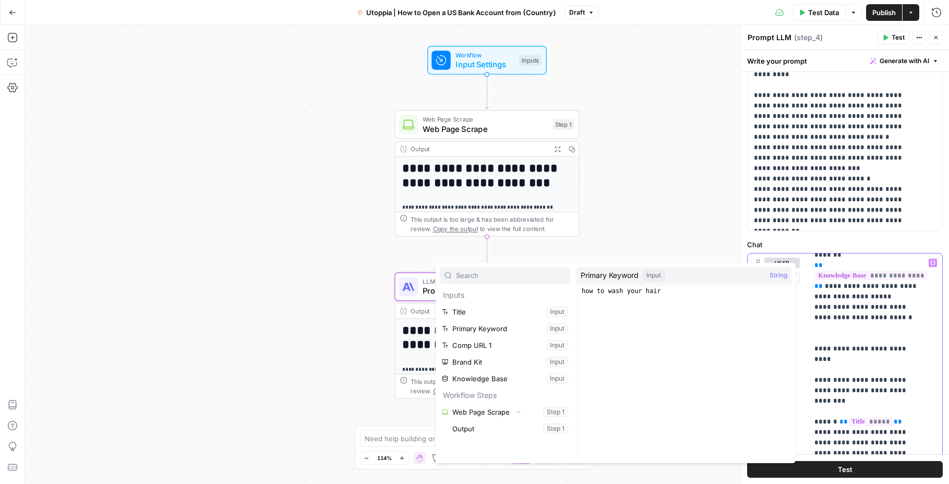
scroll to position [807, 0]
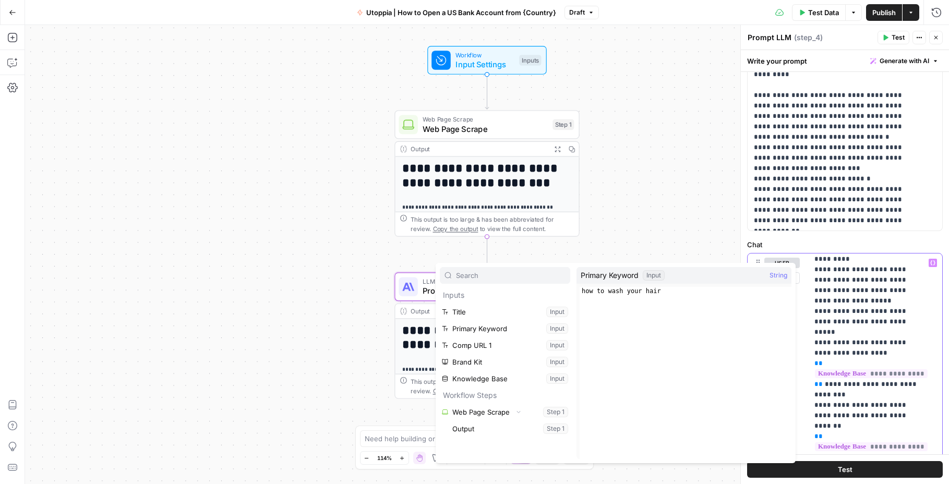
click at [860, 380] on p "**********" at bounding box center [867, 353] width 106 height 1804
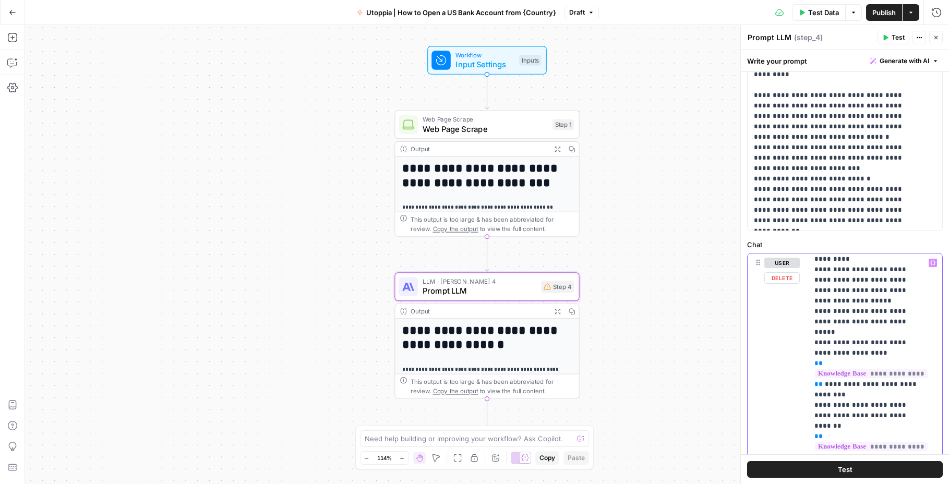
click at [860, 442] on span "**********" at bounding box center [871, 446] width 113 height 9
click at [859, 442] on span "**********" at bounding box center [871, 446] width 113 height 9
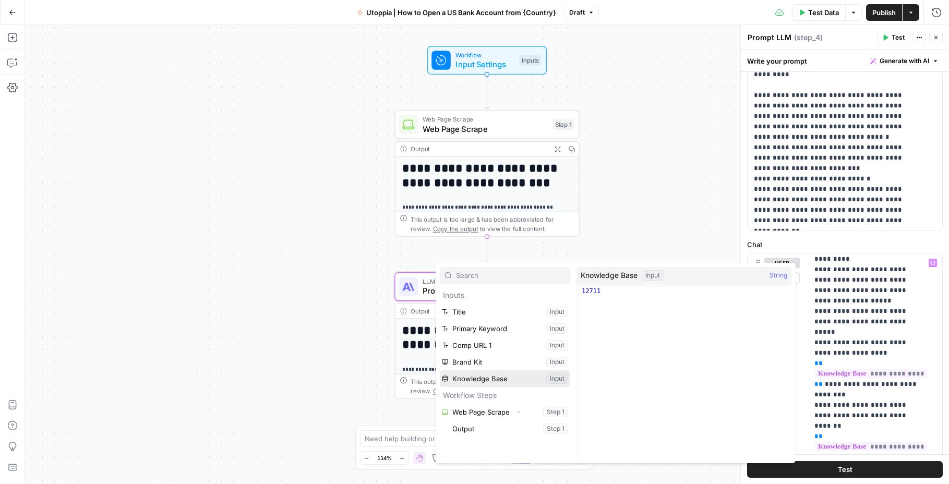
click at [557, 378] on button "Select variable Knowledge Base" at bounding box center [505, 378] width 130 height 17
click at [557, 378] on div "This output is too large & has been abbreviated for review. Copy the output to …" at bounding box center [491, 386] width 163 height 19
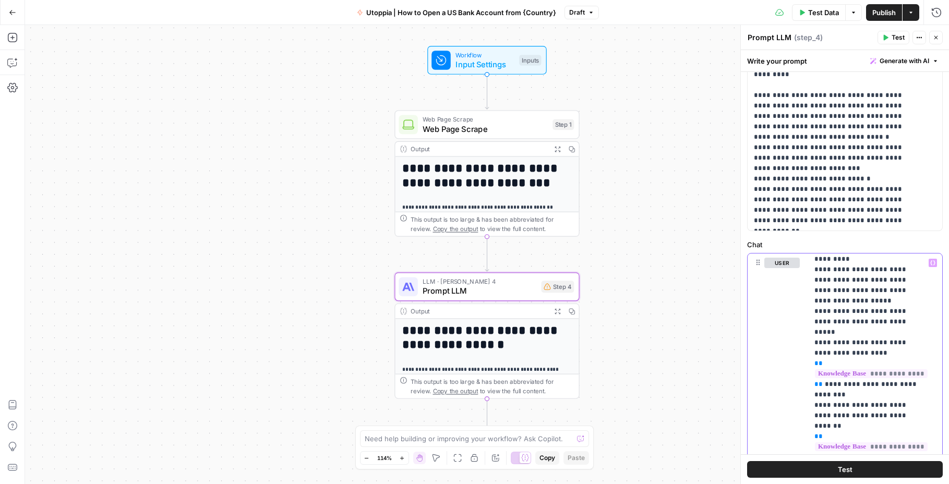
click at [835, 442] on span "**********" at bounding box center [871, 446] width 113 height 9
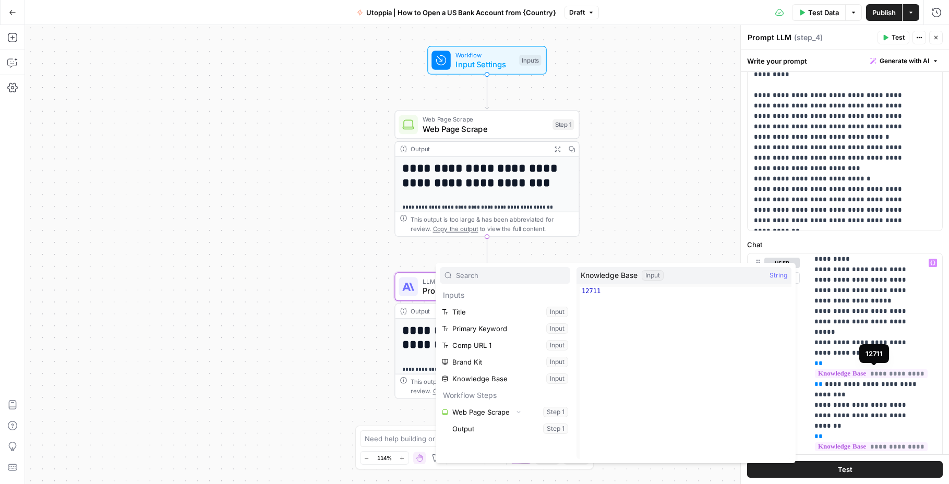
type textarea "*****"
click at [706, 293] on div "12711" at bounding box center [685, 381] width 212 height 189
click at [872, 308] on p "**********" at bounding box center [867, 353] width 106 height 1804
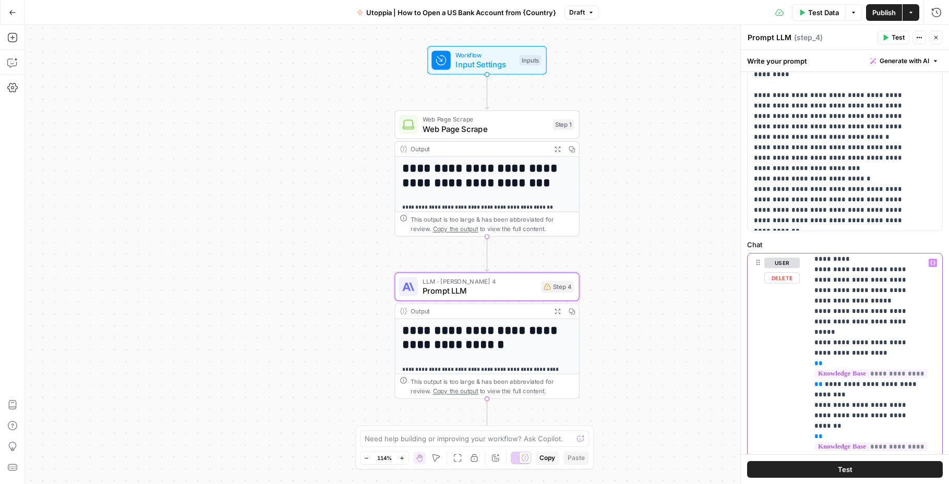
click at [780, 268] on button "user" at bounding box center [781, 263] width 35 height 10
click at [780, 268] on button "assistant" at bounding box center [786, 263] width 44 height 10
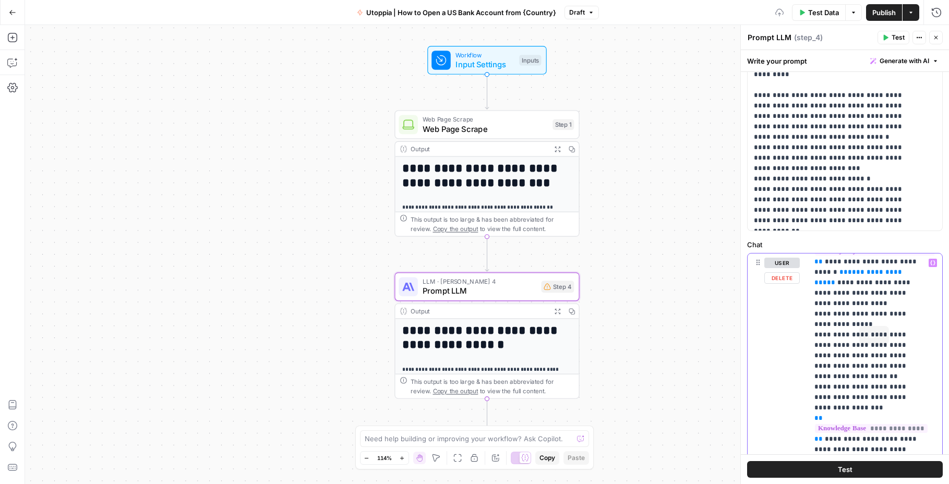
scroll to position [0, 0]
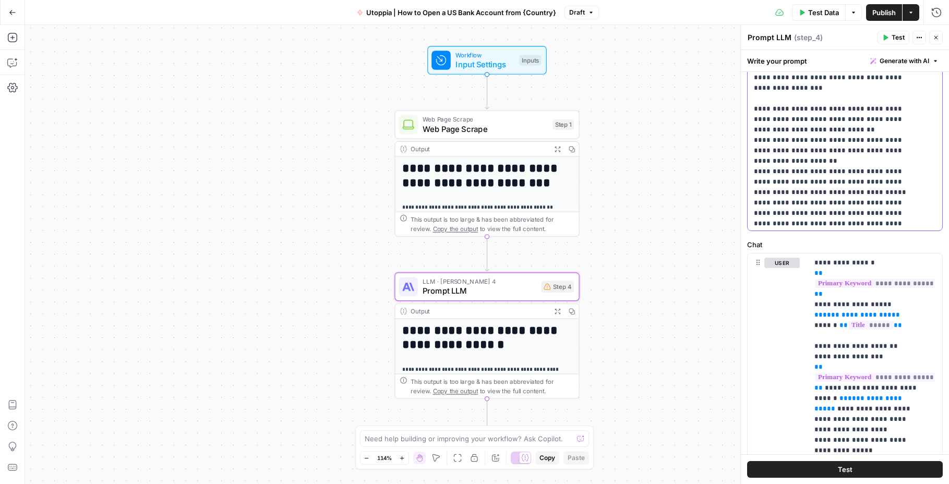
scroll to position [1659, 0]
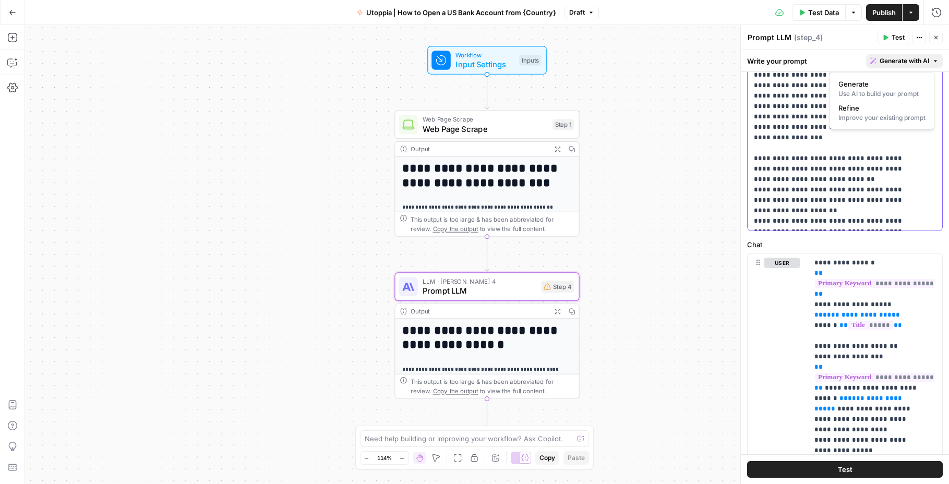
click at [920, 64] on span "Generate with AI" at bounding box center [904, 60] width 50 height 9
click at [941, 38] on button "Close" at bounding box center [936, 38] width 14 height 14
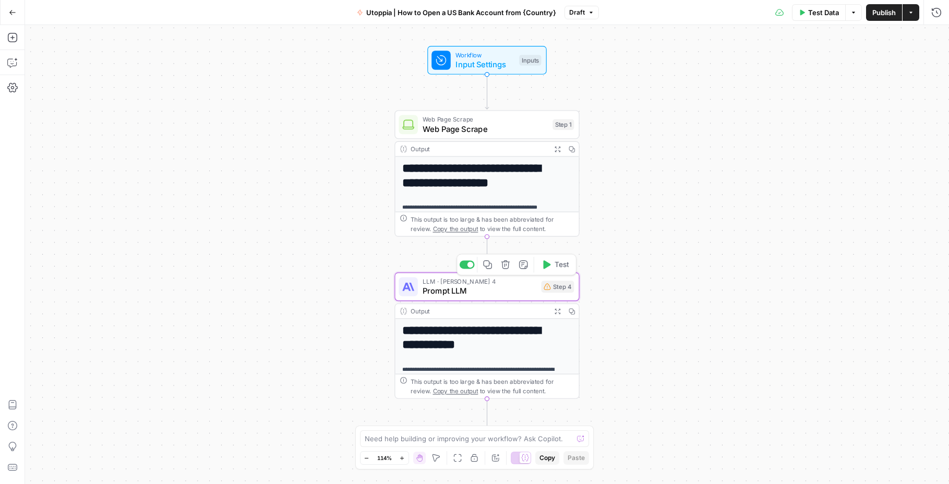
click at [434, 294] on span "Prompt LLM" at bounding box center [479, 291] width 114 height 12
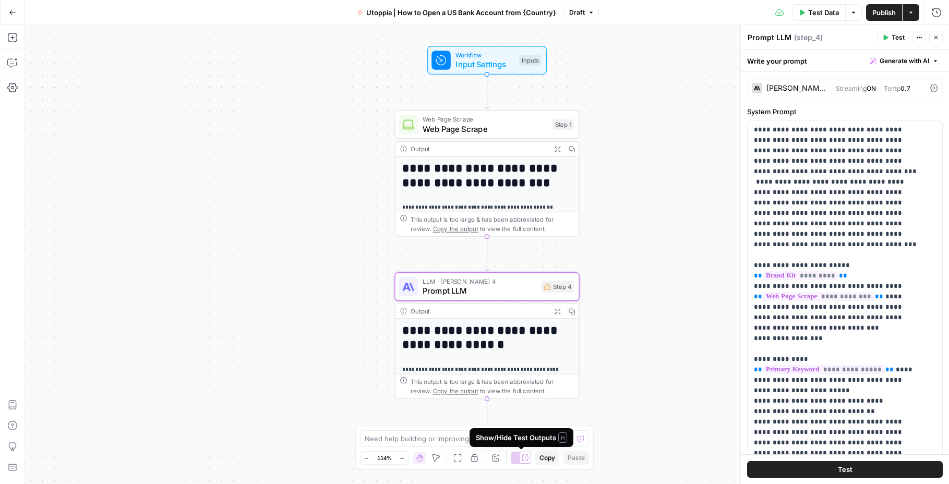
click at [519, 458] on div at bounding box center [521, 458] width 21 height 13
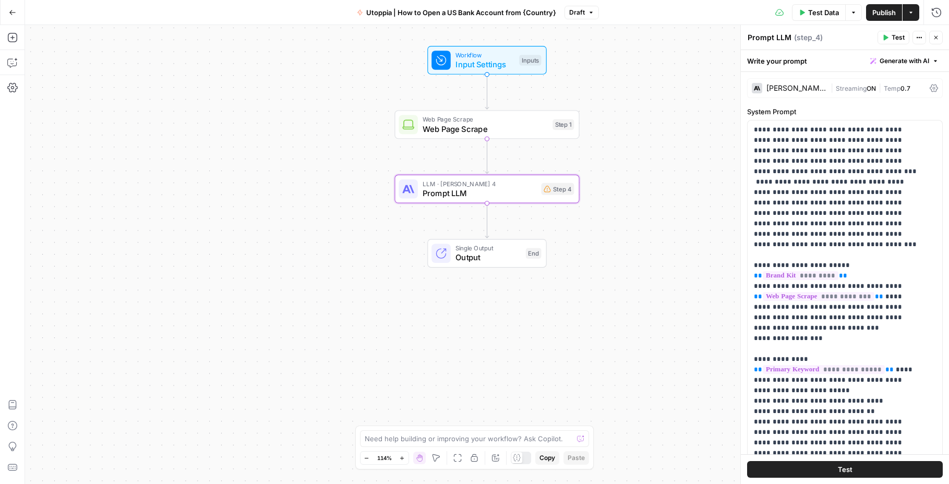
click at [519, 458] on icon at bounding box center [517, 458] width 8 height 8
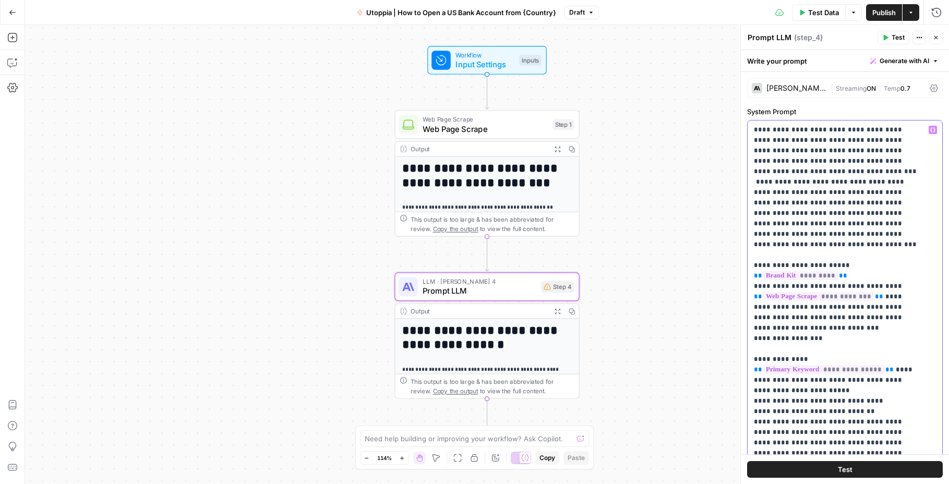
click at [928, 128] on button "Variables Menu" at bounding box center [932, 130] width 8 height 8
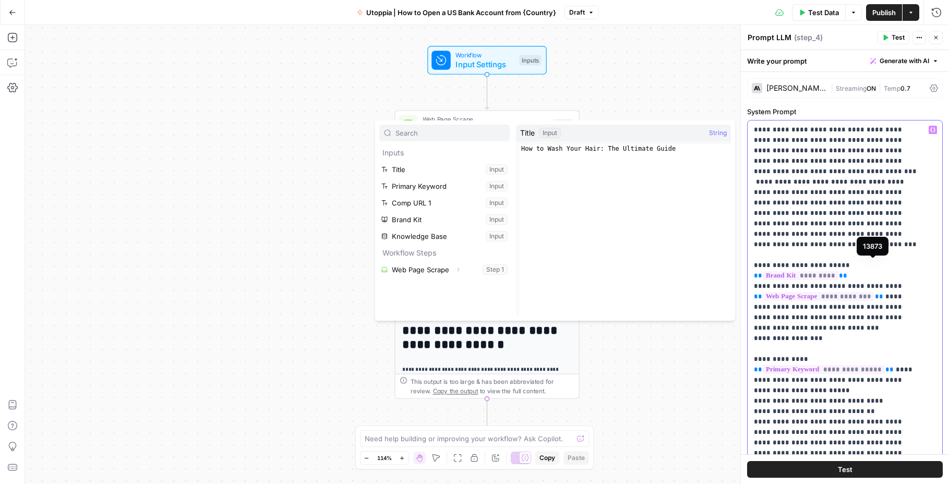
click at [838, 271] on span "*********" at bounding box center [800, 275] width 76 height 9
click at [472, 133] on input "text" at bounding box center [450, 133] width 110 height 10
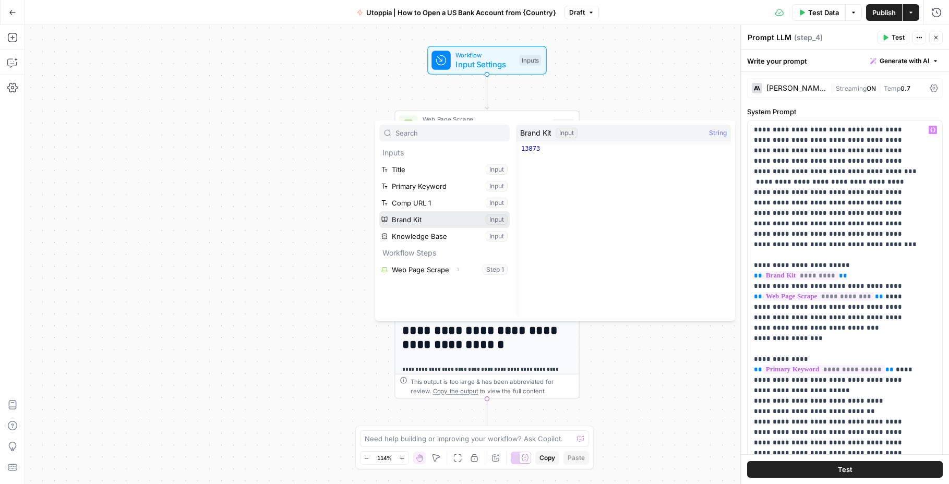
click at [445, 222] on button "Select variable Brand Kit" at bounding box center [444, 219] width 130 height 17
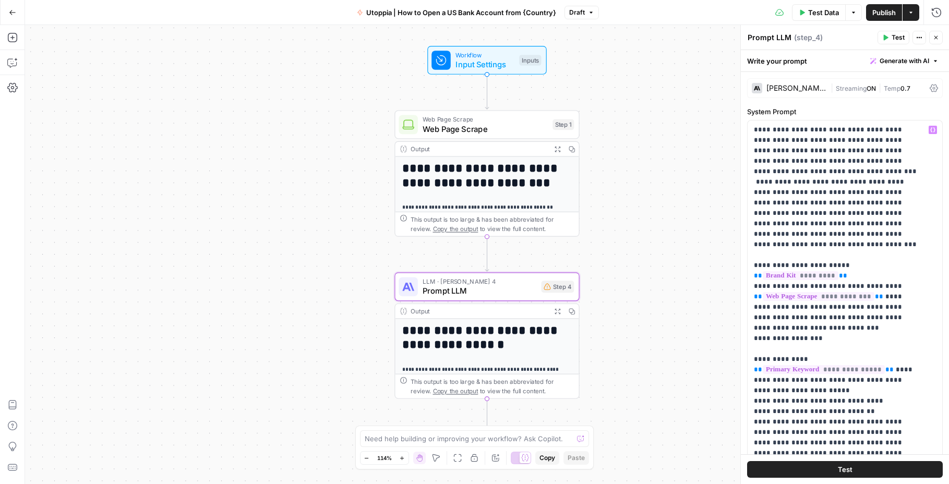
click at [371, 14] on span "Utoppia | How to Open a US Bank Account from {Country}" at bounding box center [461, 12] width 190 height 10
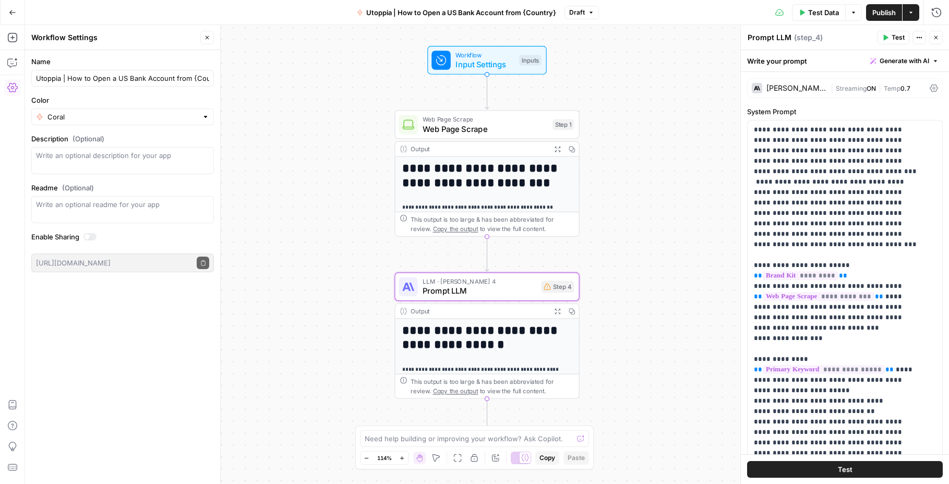
click at [101, 111] on div "Coral" at bounding box center [122, 116] width 183 height 17
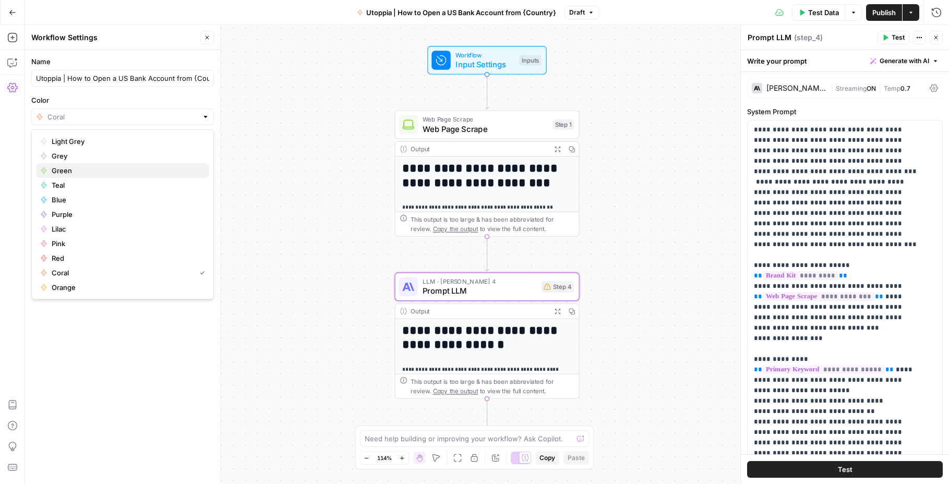
click at [135, 175] on span "Green" at bounding box center [126, 170] width 149 height 10
type input "Green"
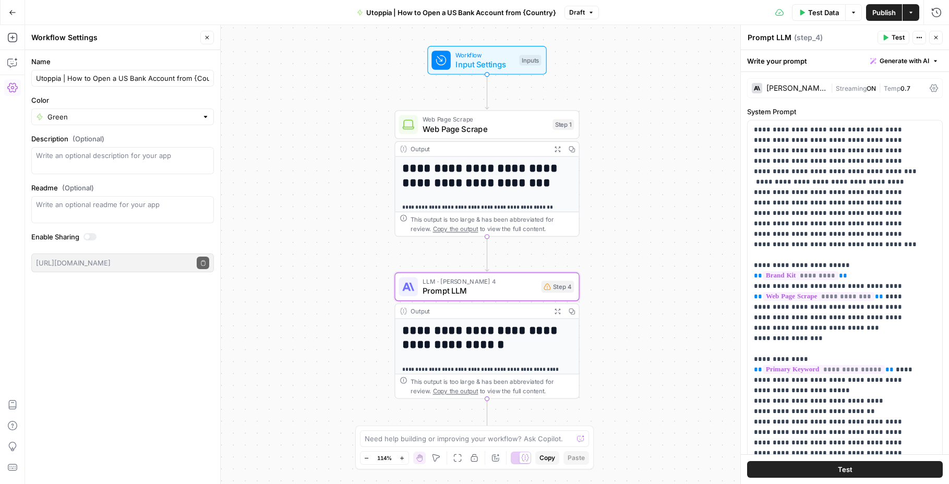
click at [579, 12] on span "Draft" at bounding box center [577, 12] width 16 height 9
click at [511, 10] on span "Utoppia | How to Open a US Bank Account from {Country}" at bounding box center [461, 12] width 190 height 10
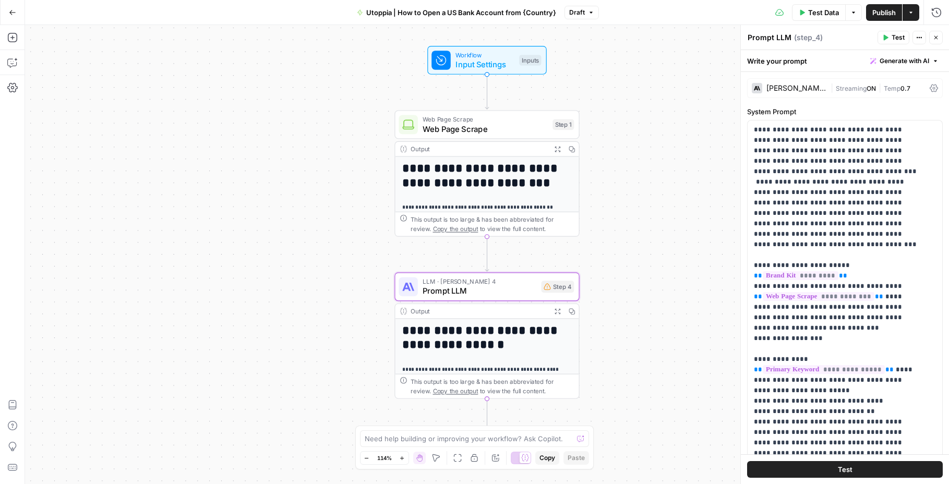
click at [511, 10] on span "Utoppia | How to Open a US Bank Account from {Country}" at bounding box center [461, 12] width 190 height 10
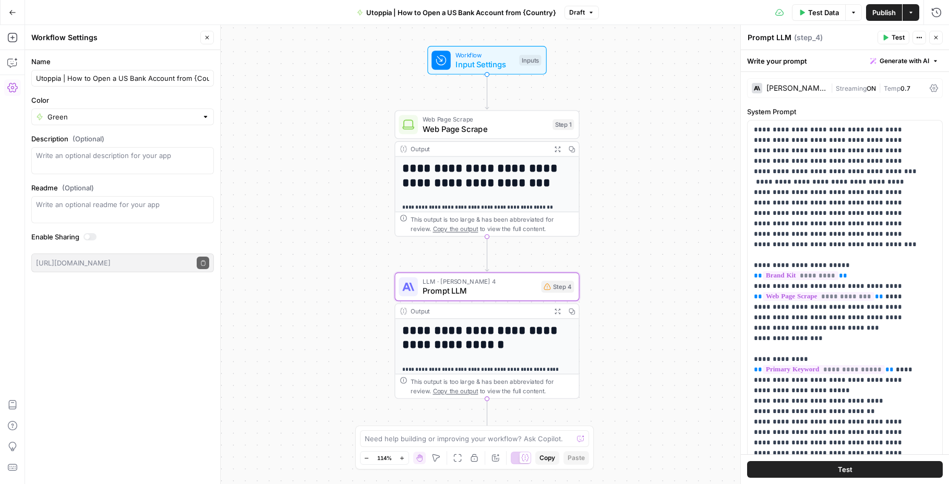
click at [914, 11] on button "Actions" at bounding box center [910, 12] width 17 height 17
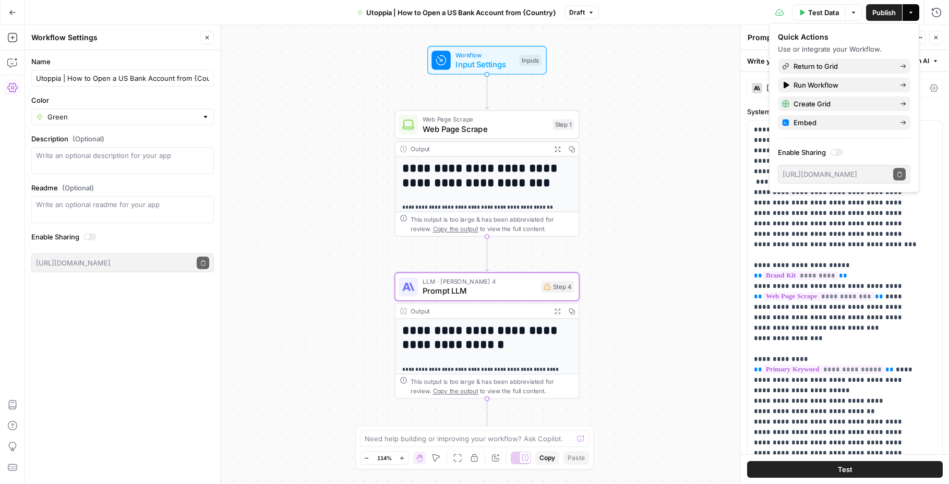
click at [851, 7] on button "Options" at bounding box center [853, 12] width 17 height 17
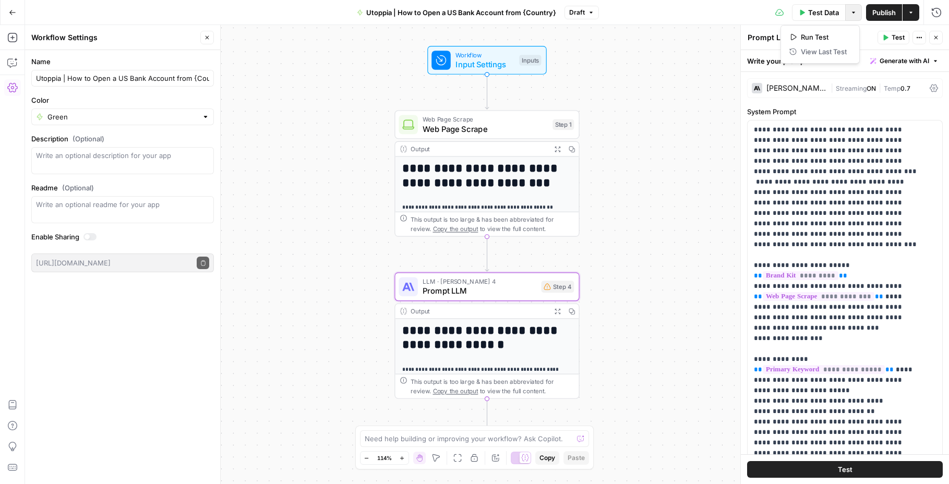
click at [851, 7] on button "Options" at bounding box center [853, 12] width 17 height 17
click at [838, 271] on span "*********" at bounding box center [800, 275] width 76 height 9
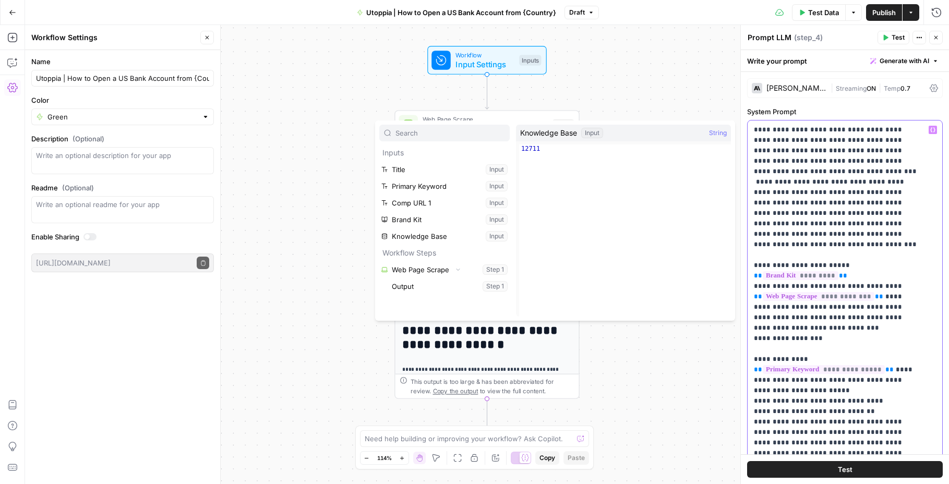
drag, startPoint x: 899, startPoint y: 136, endPoint x: 923, endPoint y: 117, distance: 30.4
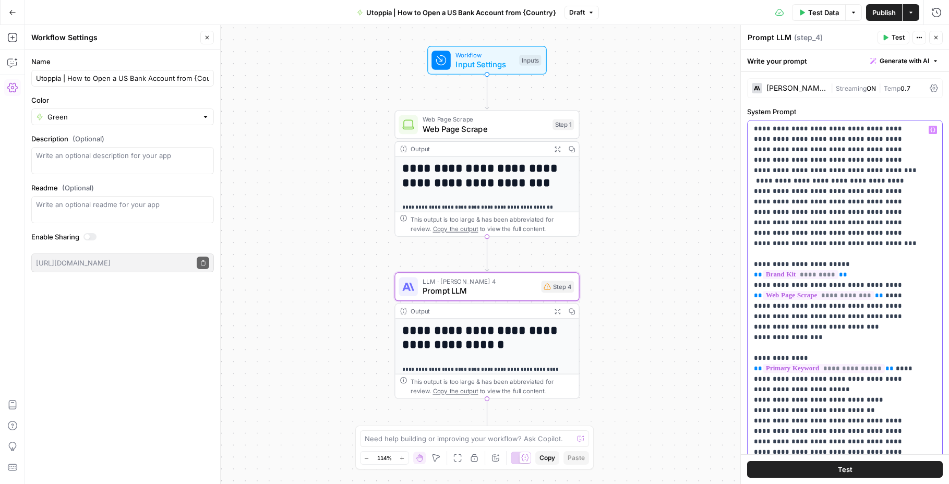
scroll to position [0, 0]
click at [929, 85] on icon at bounding box center [933, 88] width 8 height 8
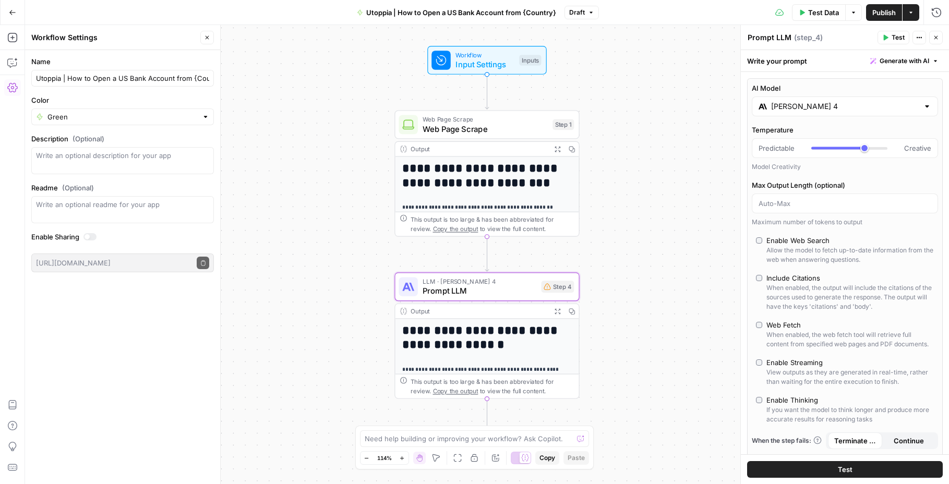
click at [935, 39] on icon "button" at bounding box center [935, 37] width 6 height 6
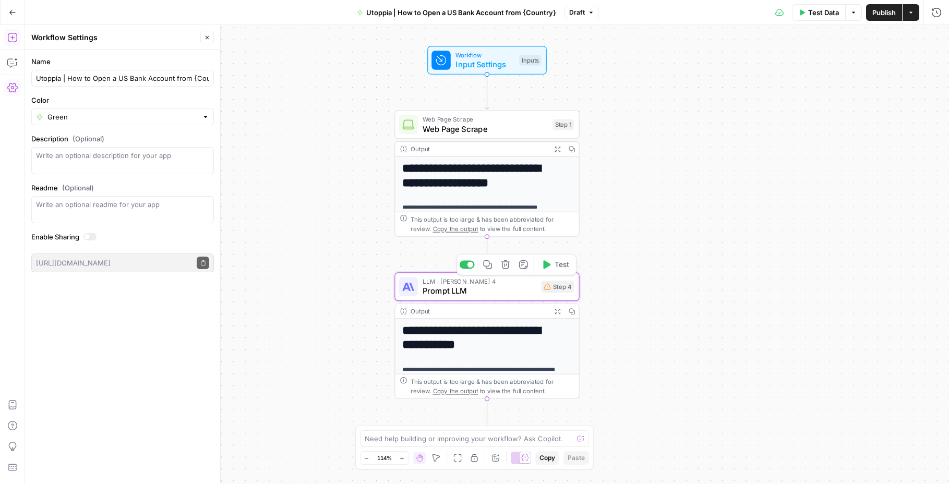
click at [515, 294] on span "Prompt LLM" at bounding box center [479, 291] width 114 height 12
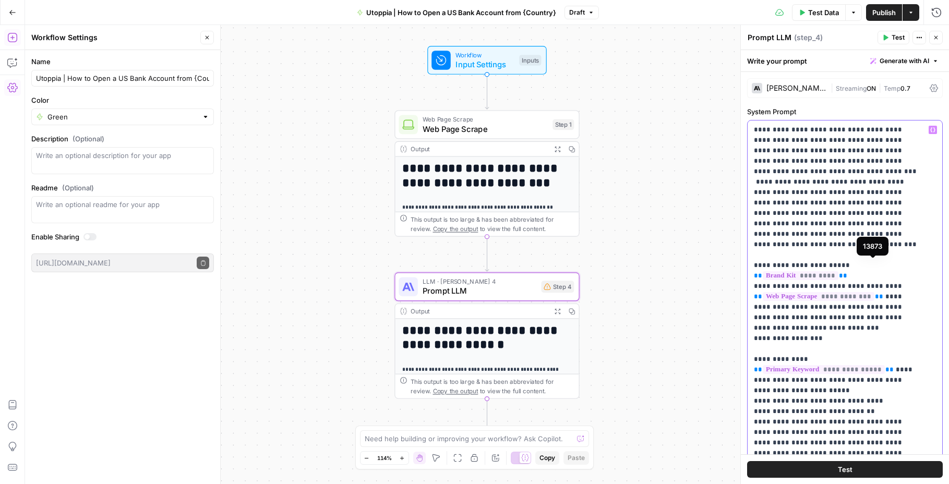
click at [838, 271] on span "*********" at bounding box center [800, 275] width 76 height 9
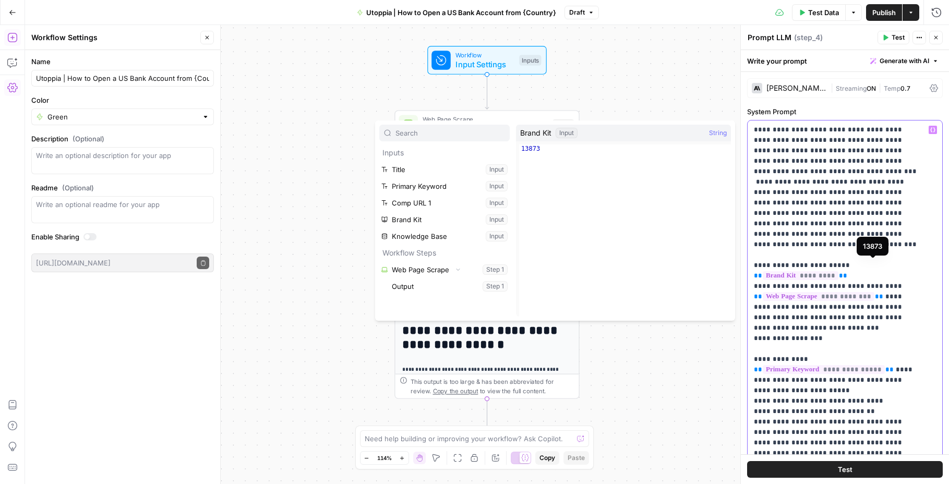
click at [838, 271] on span "*********" at bounding box center [800, 275] width 76 height 9
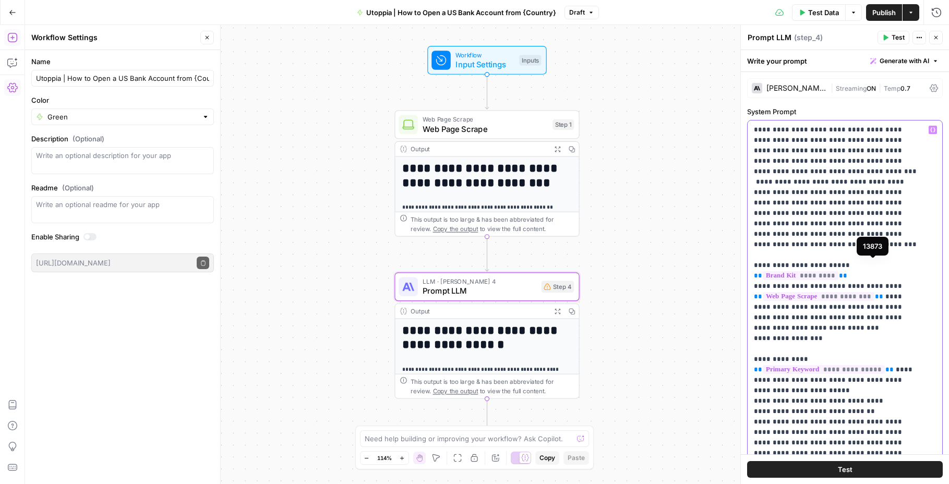
drag, startPoint x: 889, startPoint y: 268, endPoint x: 900, endPoint y: 265, distance: 11.1
click at [838, 271] on span "*********" at bounding box center [800, 275] width 76 height 9
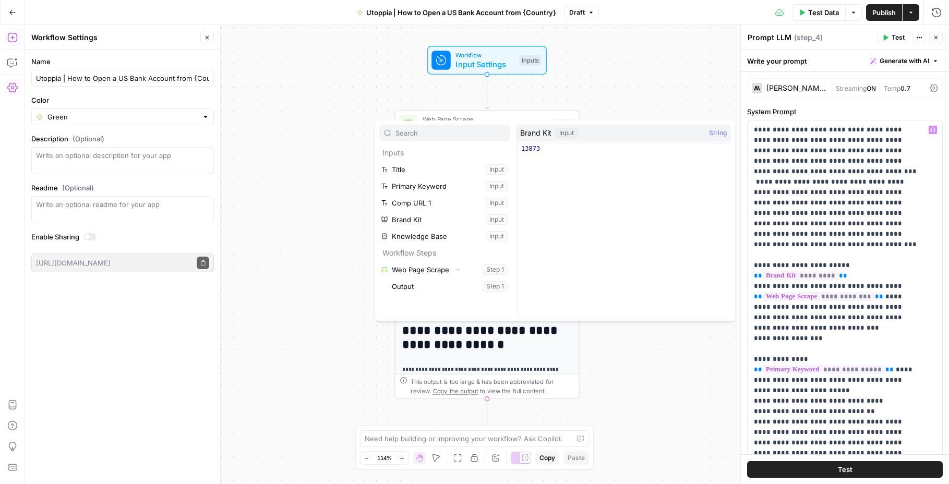
type textarea "*****"
click at [609, 149] on div "13873" at bounding box center [625, 238] width 212 height 189
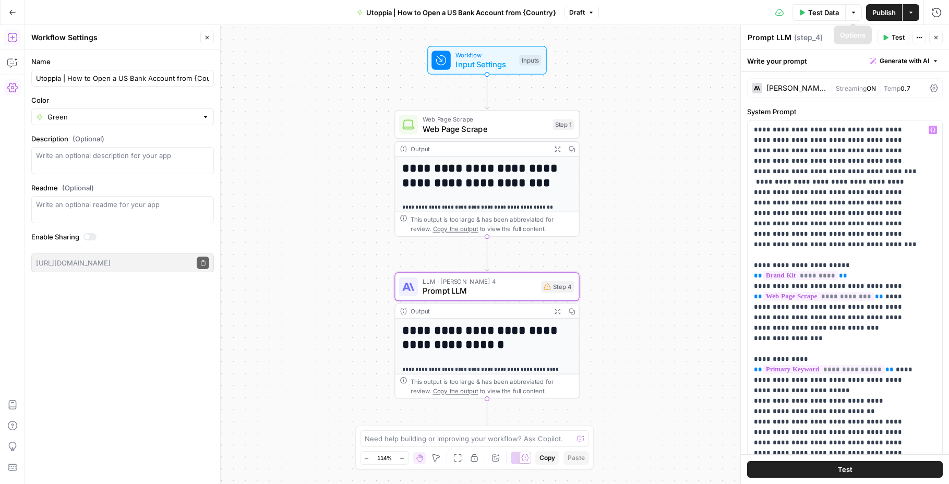
click at [826, 15] on span "Test Data" at bounding box center [823, 12] width 31 height 10
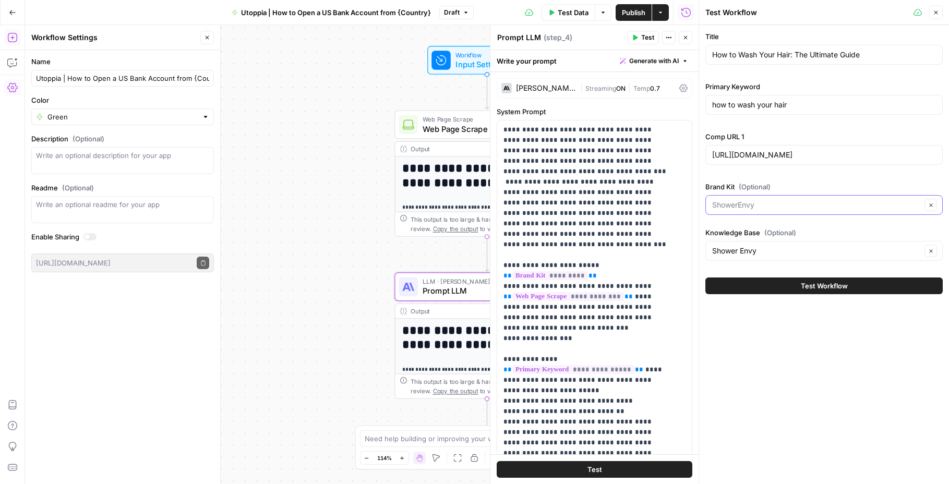
click at [789, 203] on input "Brand Kit (Optional)" at bounding box center [816, 205] width 209 height 10
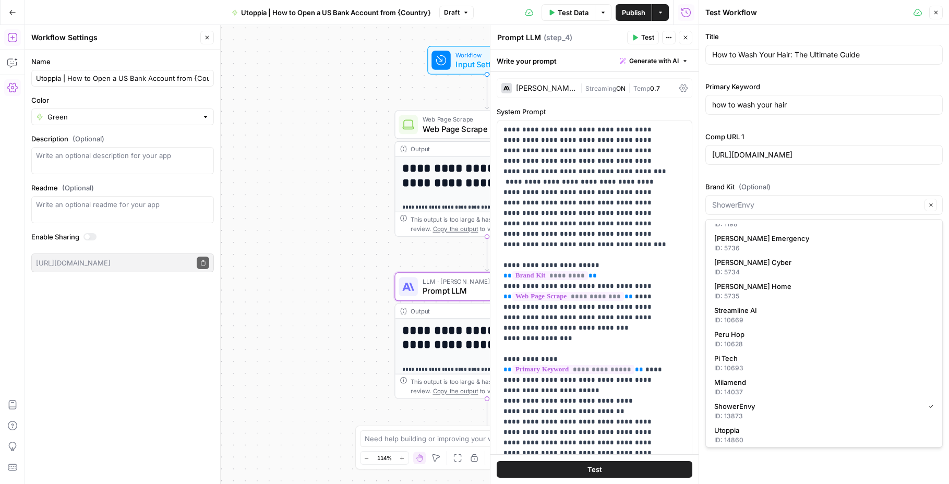
scroll to position [285, 0]
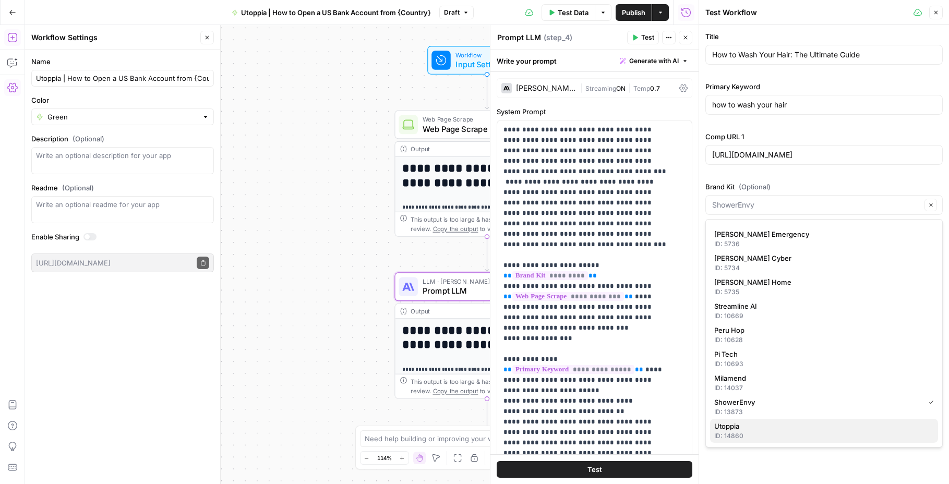
click at [767, 422] on span "Utoppia" at bounding box center [821, 426] width 215 height 10
type input "Utoppia"
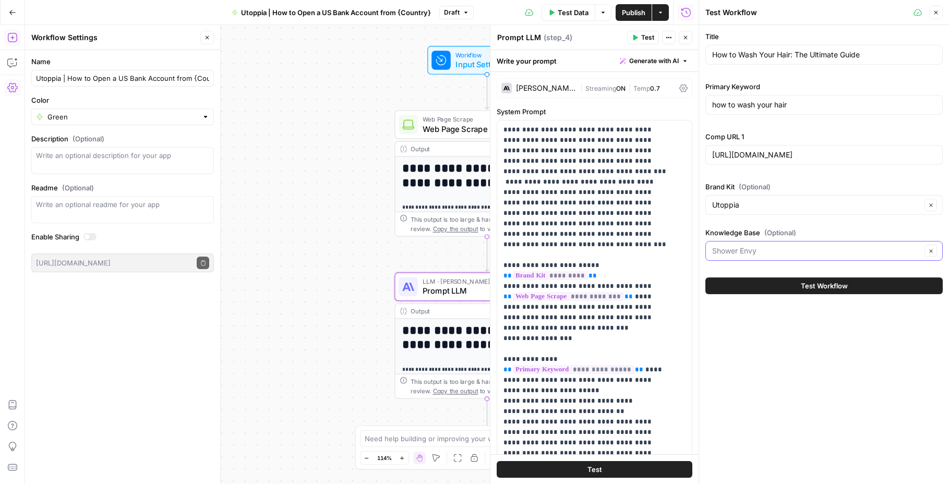
click at [774, 253] on input "Knowledge Base (Optional)" at bounding box center [816, 251] width 209 height 10
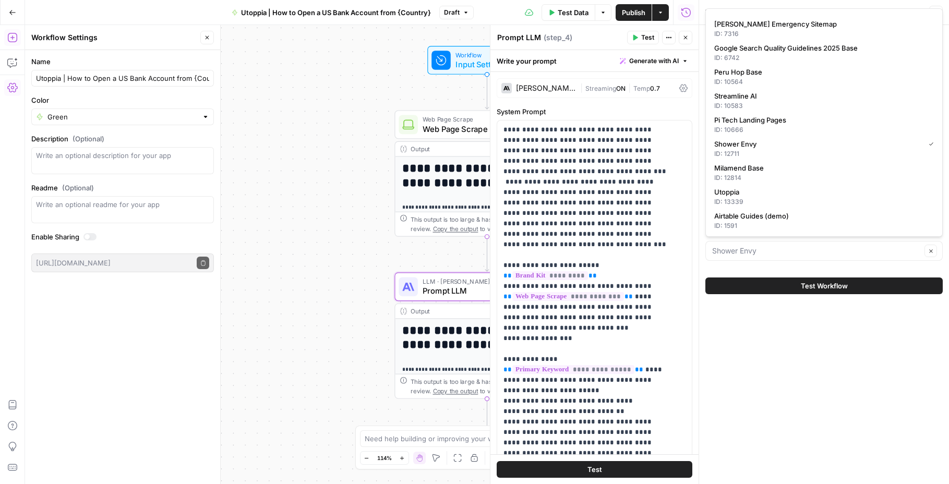
scroll to position [357, 0]
click at [770, 187] on span "Utoppia" at bounding box center [821, 191] width 215 height 10
type input "Utoppia"
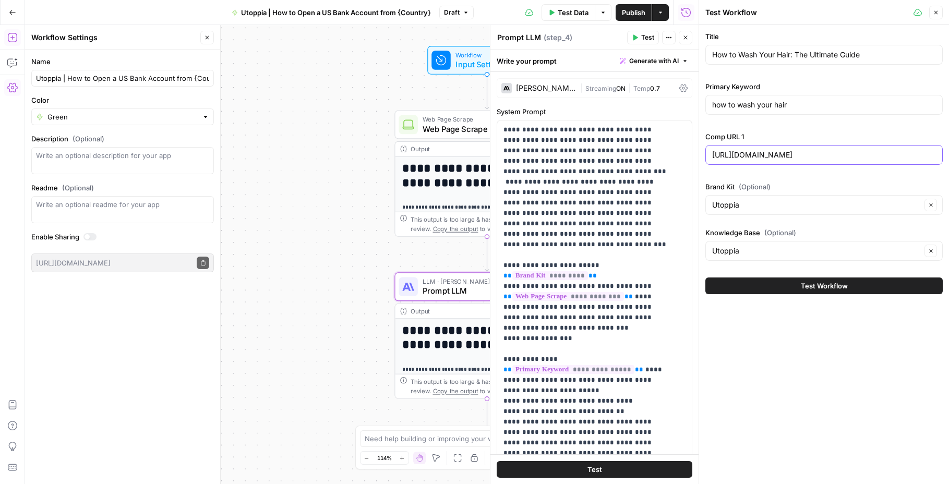
click at [808, 159] on input "https://www.healthline.com/health/beauty-skin-care/how-to-wash-your-hair" at bounding box center [824, 155] width 224 height 10
paste input "grey.co/blog/how-to-open-us-and-uk-bank-accounts-in-argentina"
type input "https://grey.co/blog/how-to-open-us-and-uk-bank-accounts-in-argentina"
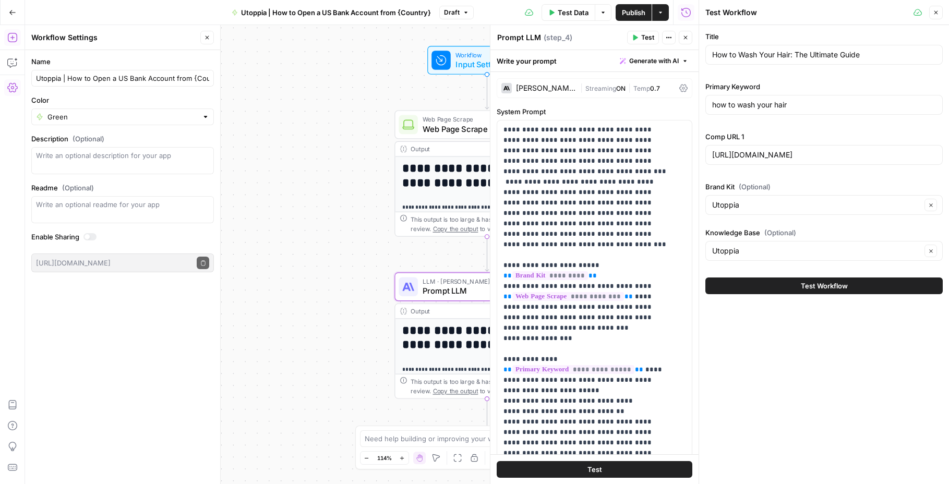
scroll to position [0, 0]
click at [864, 107] on input "how to wash your hair" at bounding box center [824, 105] width 224 height 10
paste input "US Bank Account in Argentina"
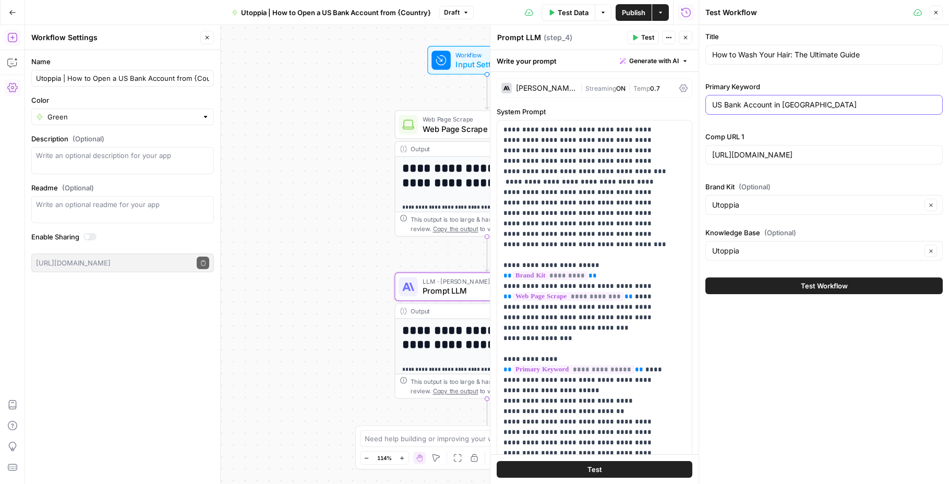
type input "US Bank Account in Argentina"
click at [874, 60] on div "How to Wash Your Hair: The Ultimate Guide" at bounding box center [823, 55] width 237 height 20
paste input "Open a US Bank Account from Argentina (No SSN Required)"
type input "How to Open a US Bank Account from Argentina (No SSN Required)"
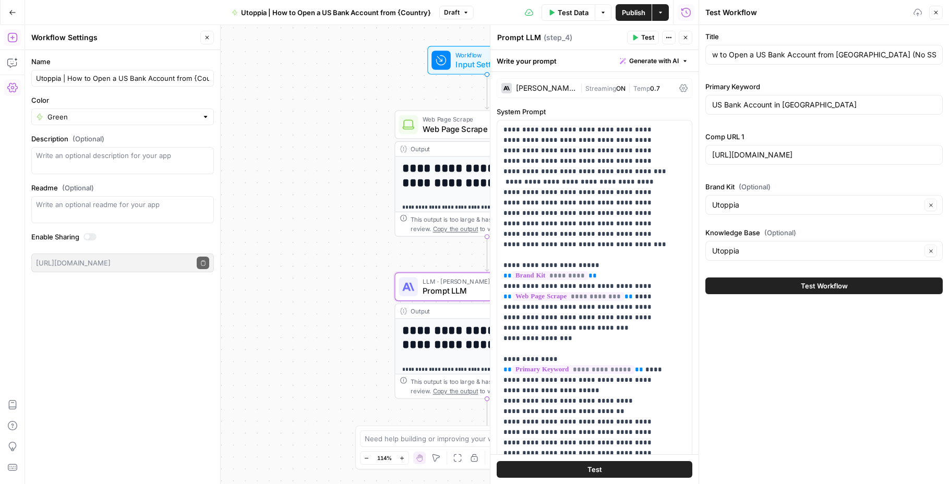
scroll to position [0, 0]
click at [850, 290] on button "Test Workflow" at bounding box center [823, 285] width 237 height 17
click at [852, 290] on button "Test Workflow" at bounding box center [823, 285] width 237 height 17
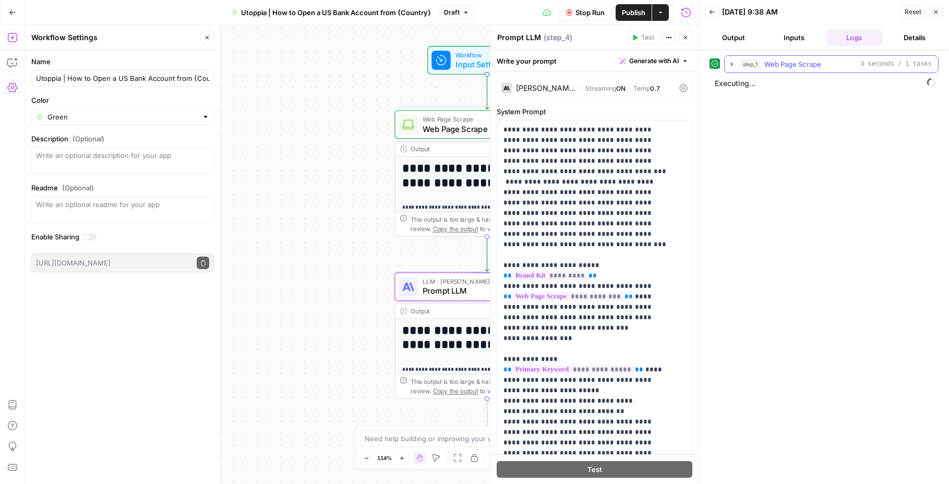
click at [731, 60] on icon "button" at bounding box center [732, 64] width 8 height 8
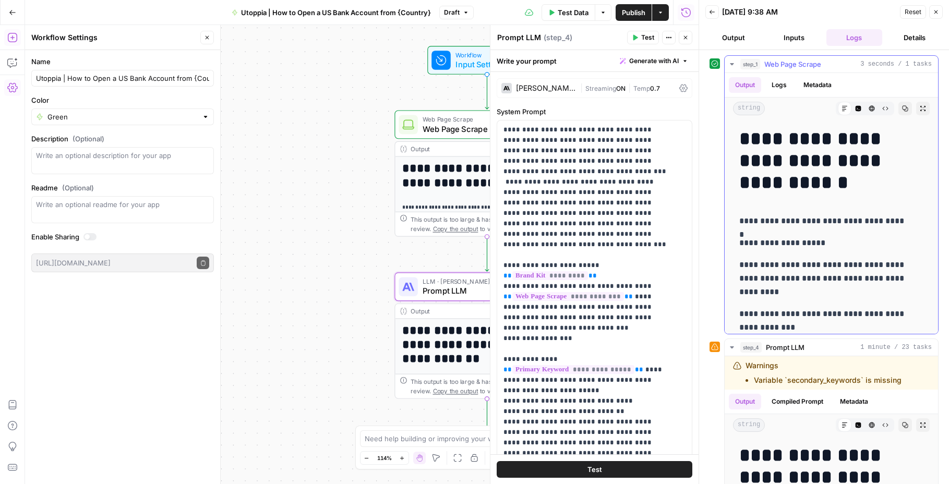
click at [731, 60] on icon "button" at bounding box center [732, 64] width 8 height 8
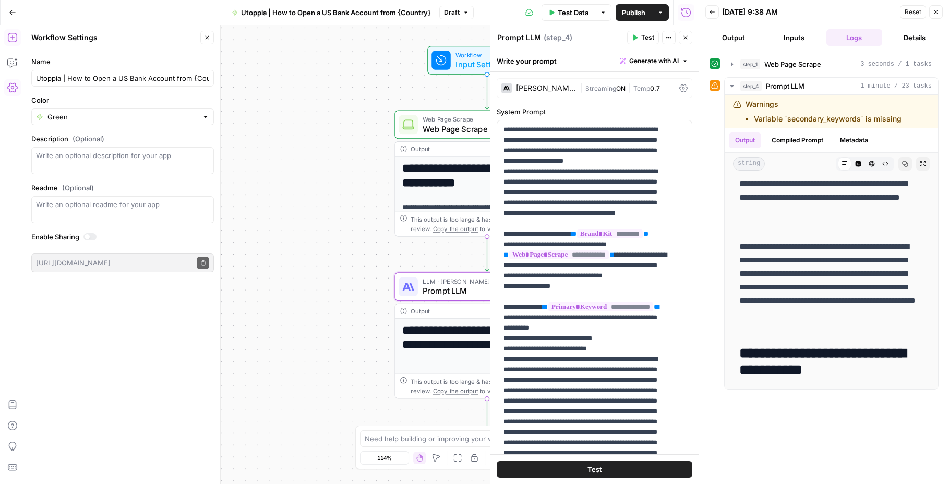
scroll to position [826, 0]
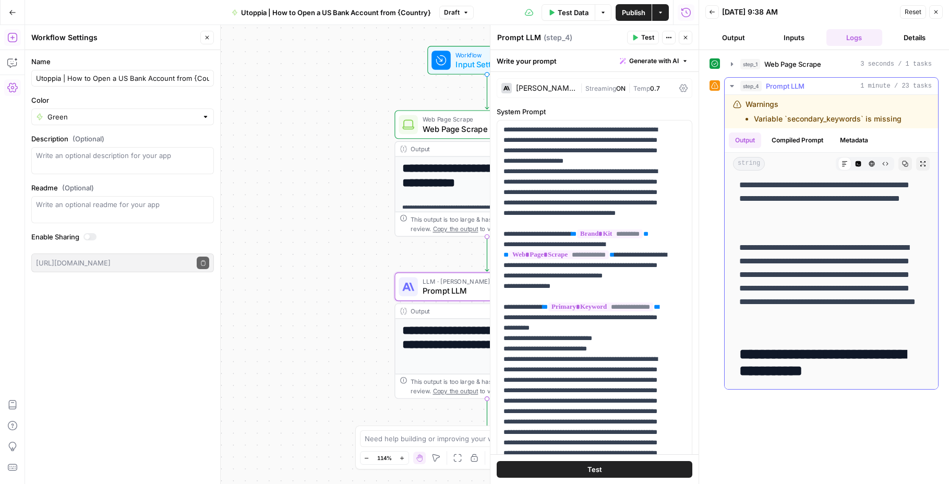
click at [886, 267] on p "**********" at bounding box center [827, 288] width 176 height 95
click at [892, 263] on p "**********" at bounding box center [827, 288] width 176 height 95
click at [896, 262] on p "**********" at bounding box center [827, 288] width 176 height 95
copy p "****"
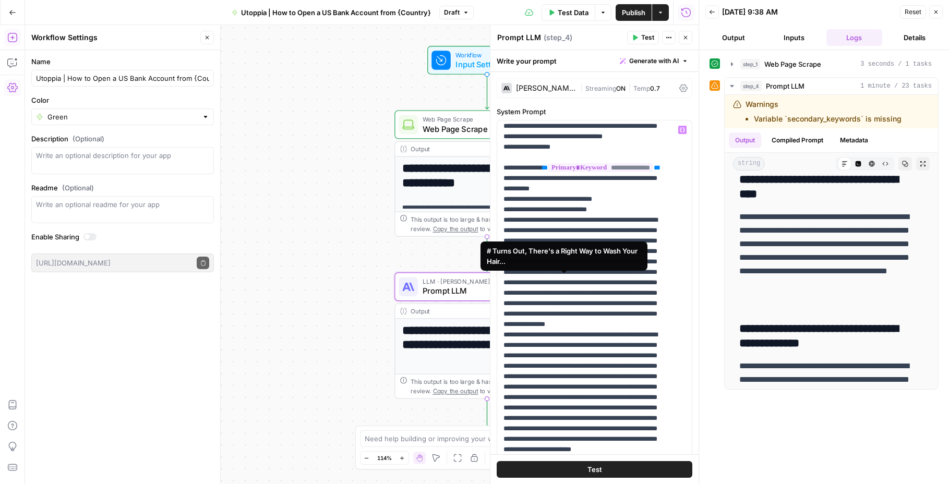
scroll to position [175, 0]
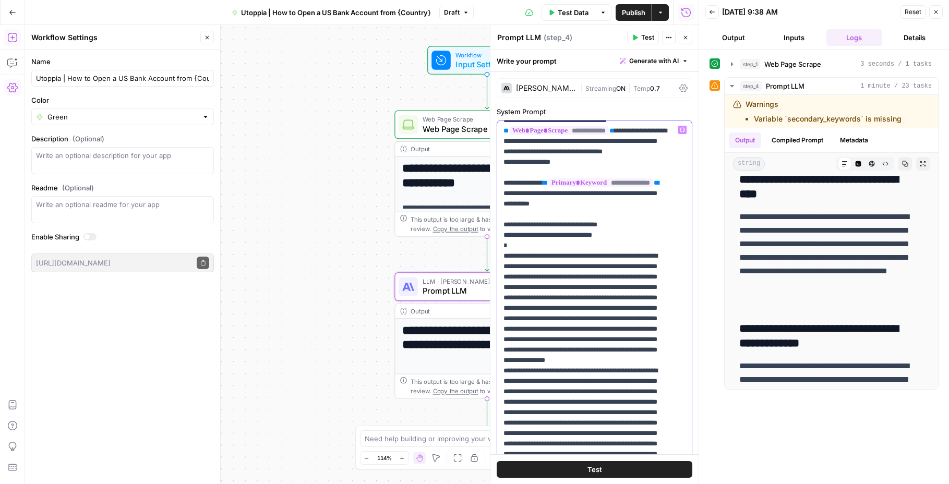
scroll to position [179, 0]
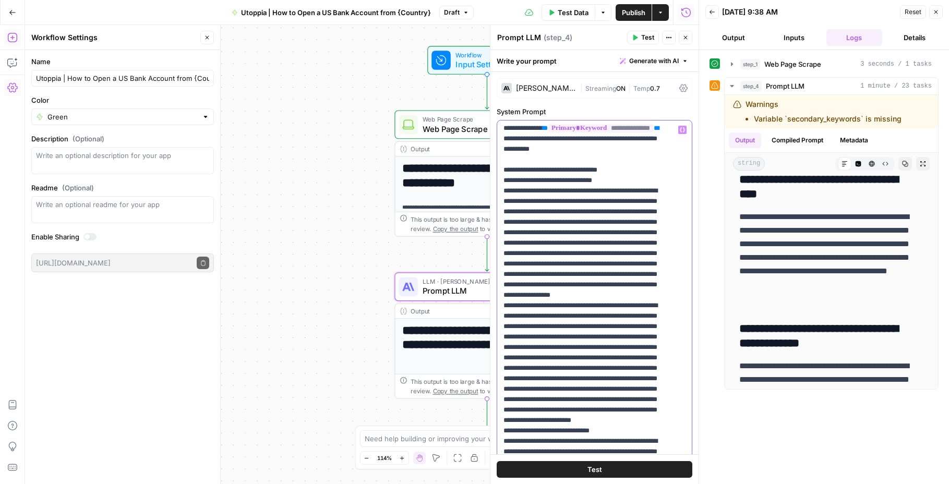
drag, startPoint x: 593, startPoint y: 306, endPoint x: 588, endPoint y: 306, distance: 5.7
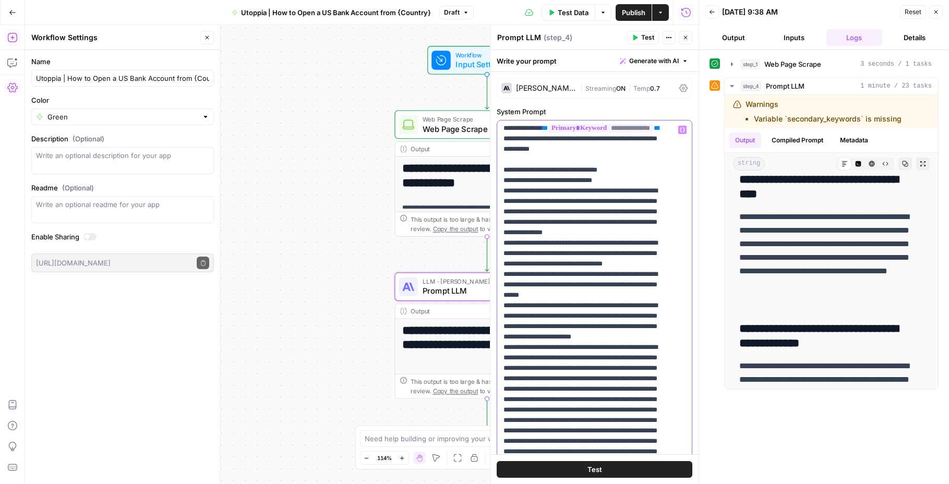
drag, startPoint x: 586, startPoint y: 338, endPoint x: 508, endPoint y: 337, distance: 78.2
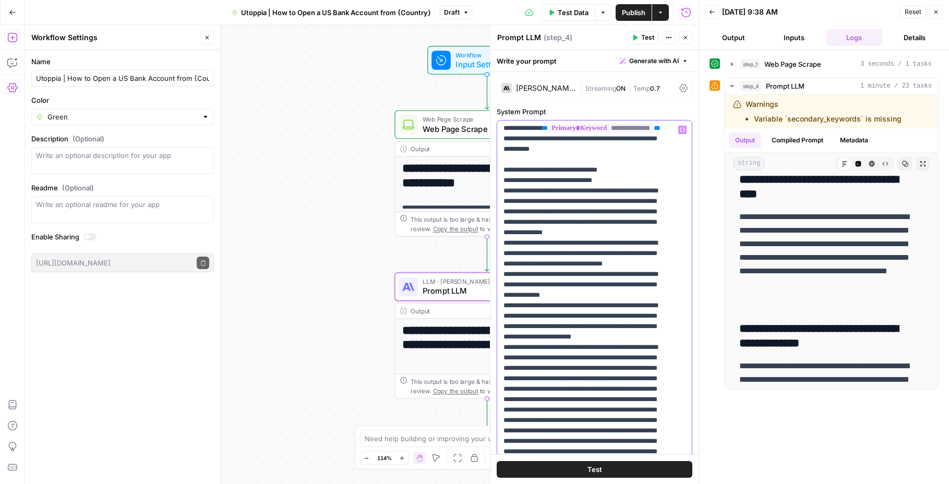
click at [502, 418] on div "**********" at bounding box center [590, 332] width 187 height 425
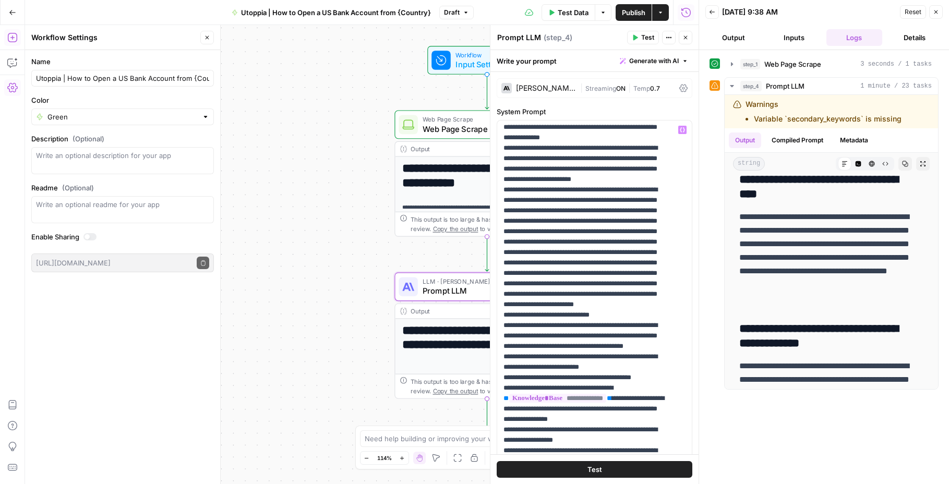
scroll to position [173, 0]
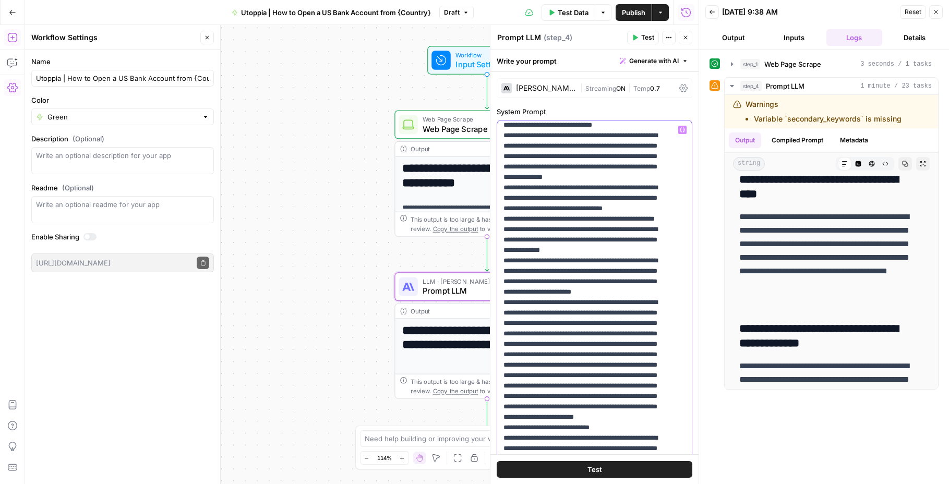
scroll to position [590, 0]
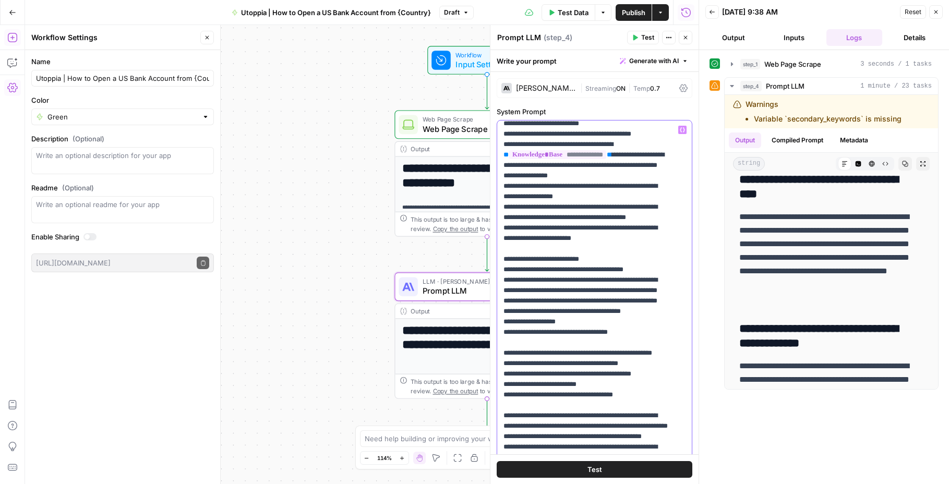
click at [502, 196] on div "**********" at bounding box center [590, 332] width 187 height 425
click at [500, 185] on div "**********" at bounding box center [590, 332] width 187 height 425
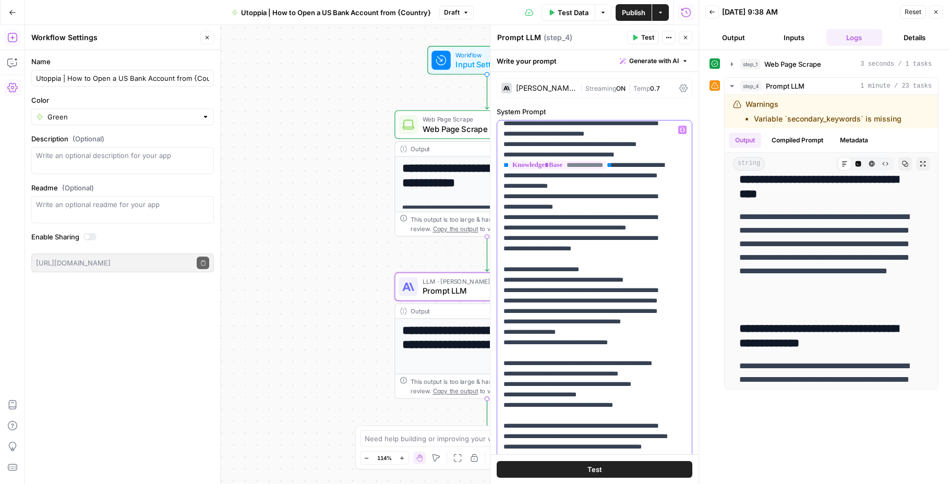
click at [502, 380] on div "**********" at bounding box center [590, 332] width 187 height 425
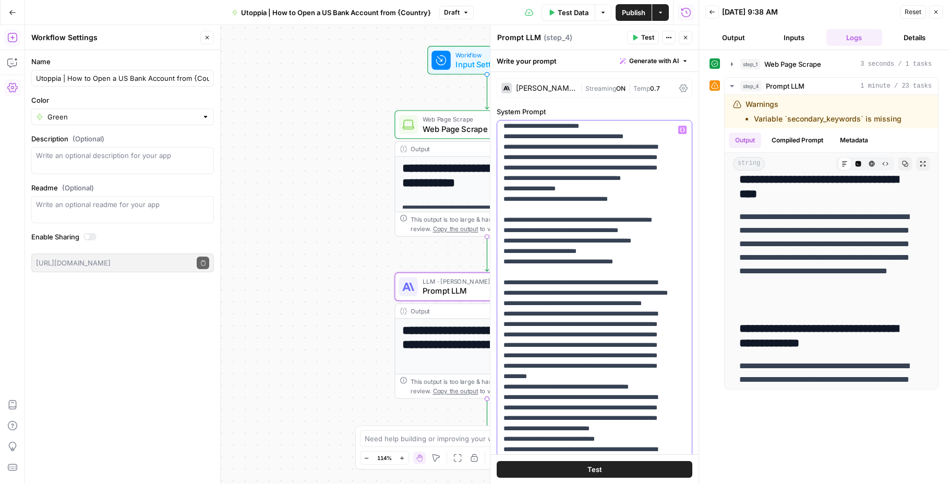
scroll to position [787, 0]
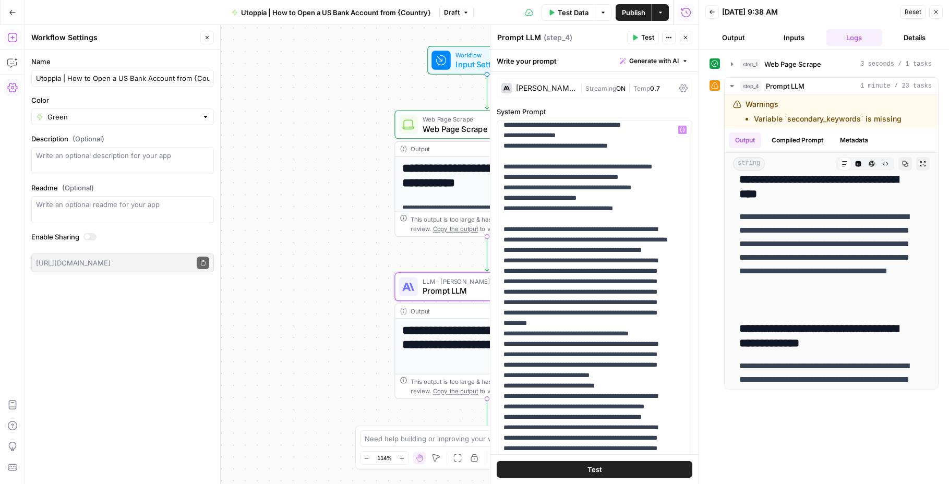
click at [599, 466] on button "Test" at bounding box center [594, 469] width 196 height 17
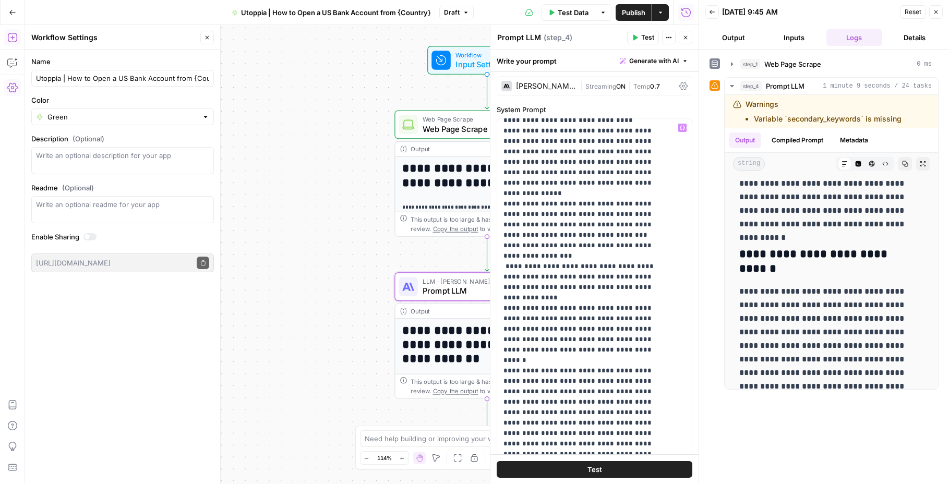
scroll to position [259, 0]
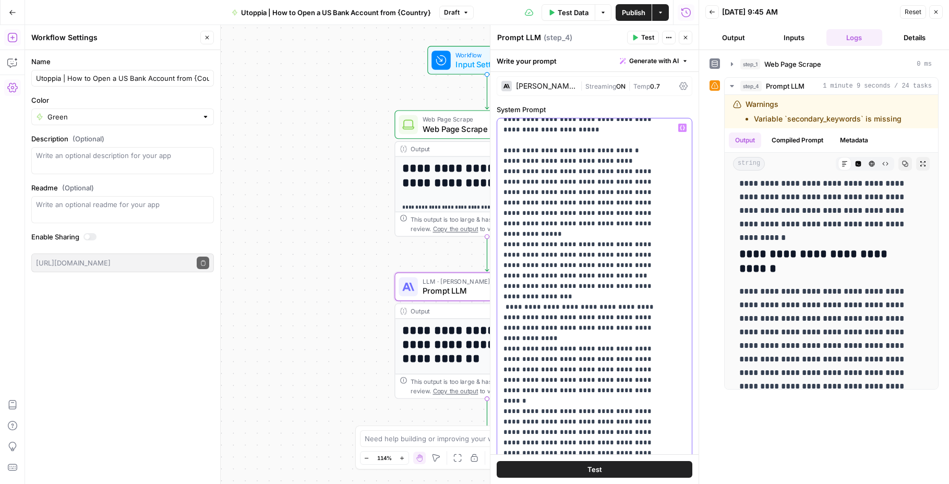
drag, startPoint x: 630, startPoint y: 150, endPoint x: 638, endPoint y: 148, distance: 8.5
click at [636, 469] on button "Test" at bounding box center [594, 469] width 196 height 17
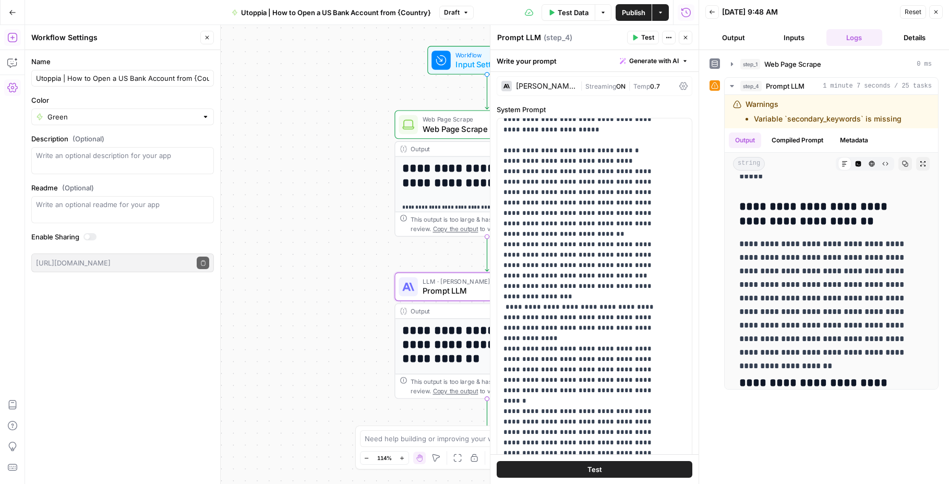
scroll to position [1810, 0]
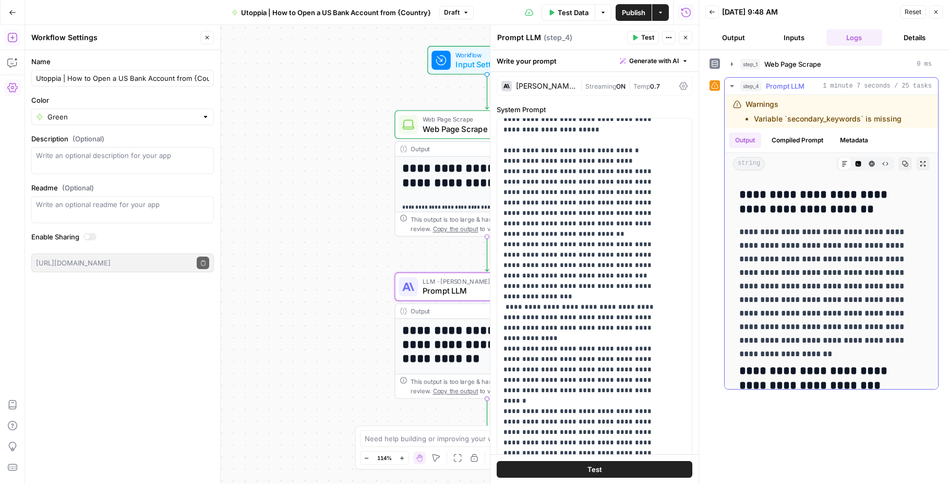
click at [808, 207] on h3 "**********" at bounding box center [827, 202] width 176 height 29
click at [875, 196] on h3 "**********" at bounding box center [827, 202] width 176 height 29
drag, startPoint x: 896, startPoint y: 192, endPoint x: 771, endPoint y: 198, distance: 125.8
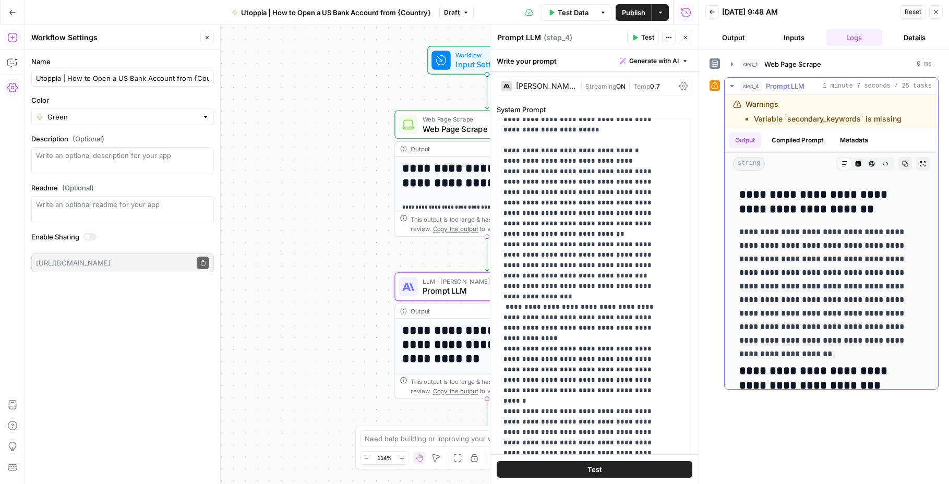
click at [771, 198] on h3 "**********" at bounding box center [827, 202] width 176 height 29
copy h3 "**********"
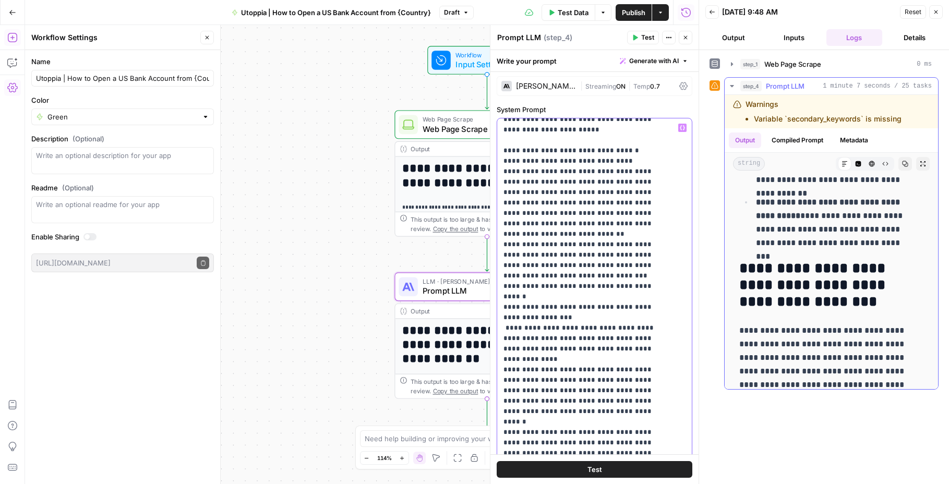
scroll to position [2545, 0]
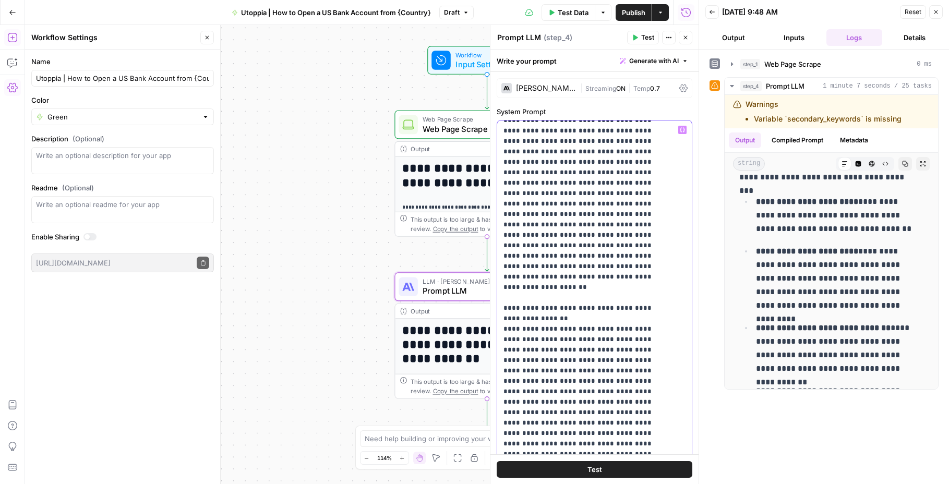
scroll to position [3907, 0]
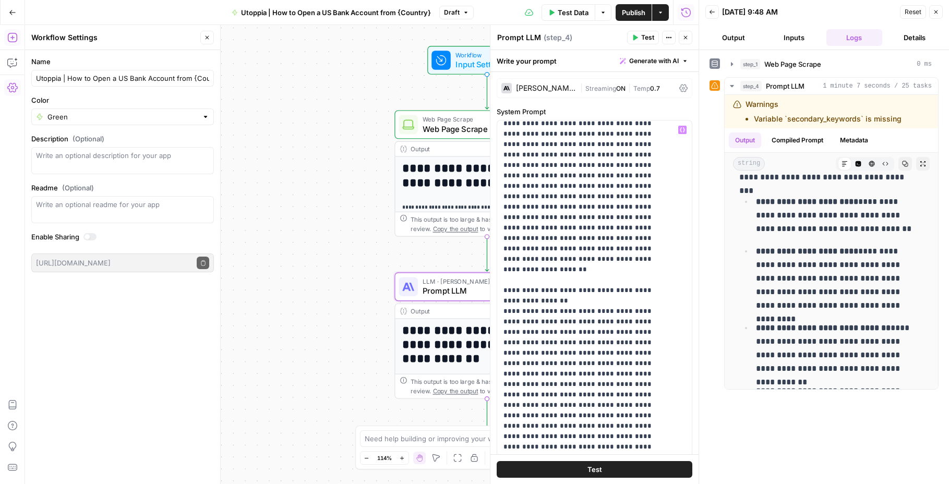
click at [627, 474] on button "Test" at bounding box center [594, 469] width 196 height 17
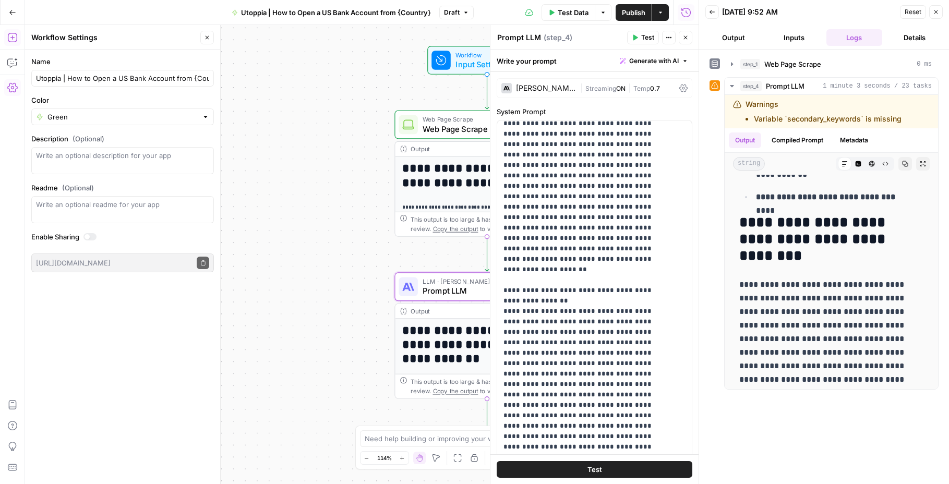
scroll to position [4664, 0]
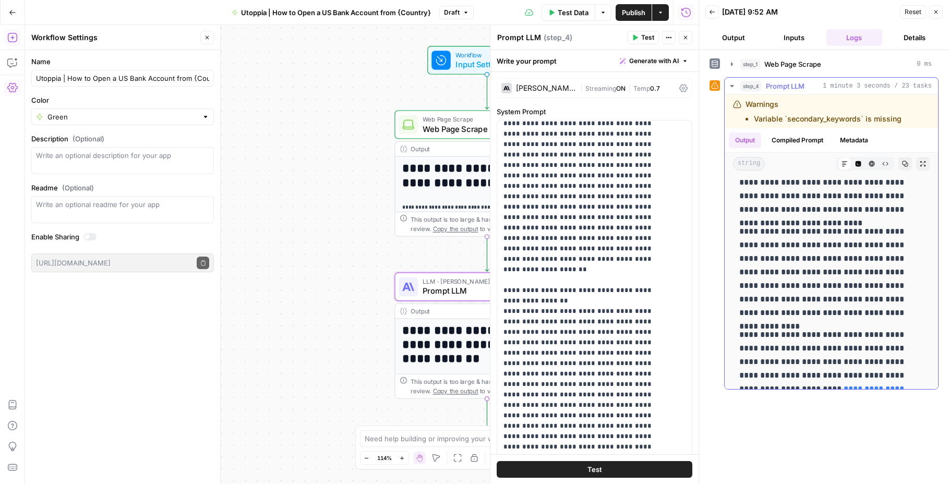
click at [902, 163] on icon "button" at bounding box center [905, 164] width 6 height 6
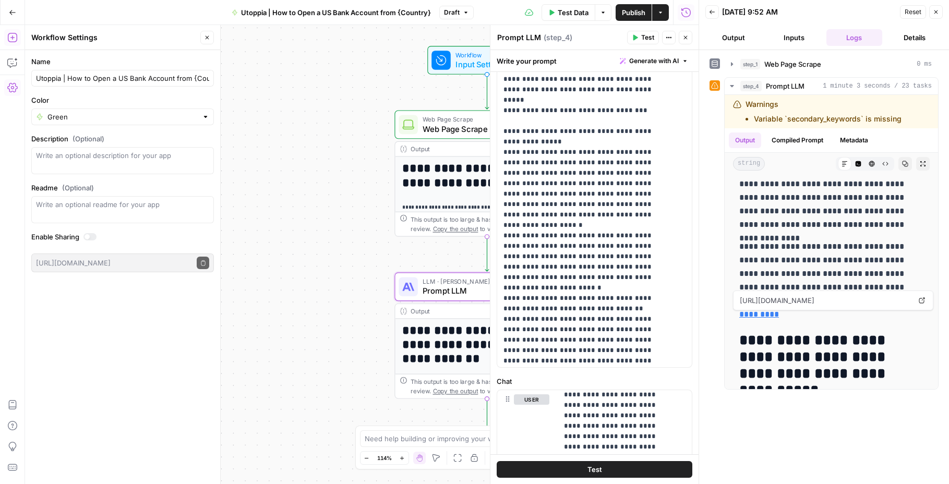
scroll to position [2945, 0]
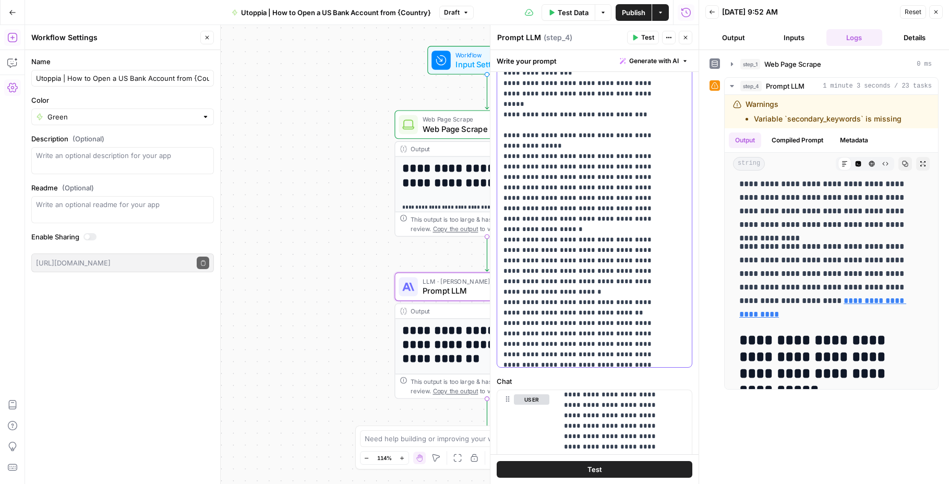
click at [627, 465] on button "Test" at bounding box center [594, 469] width 196 height 17
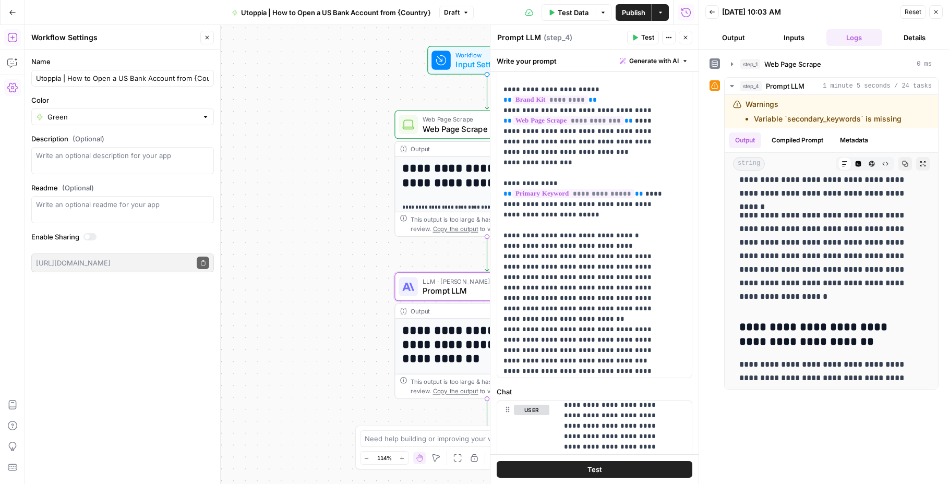
scroll to position [0, 0]
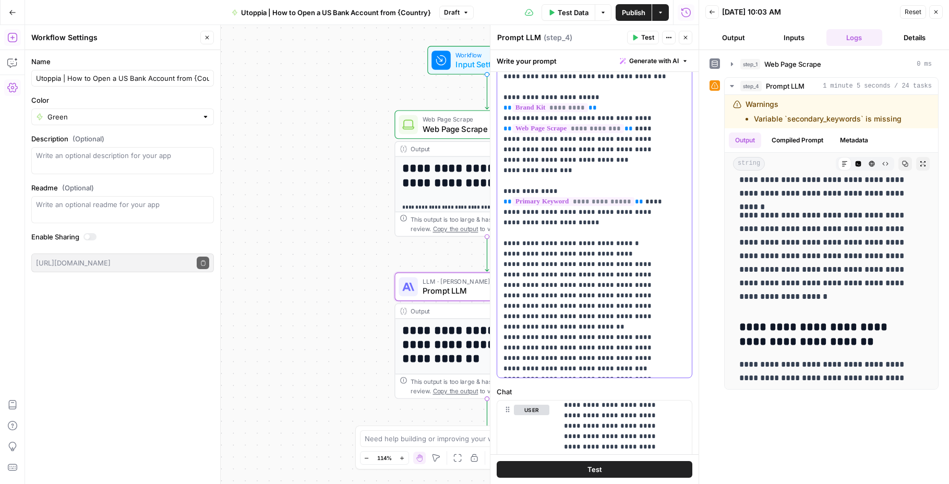
drag, startPoint x: 645, startPoint y: 258, endPoint x: 658, endPoint y: 263, distance: 14.0
click at [587, 469] on span "Test" at bounding box center [594, 469] width 15 height 10
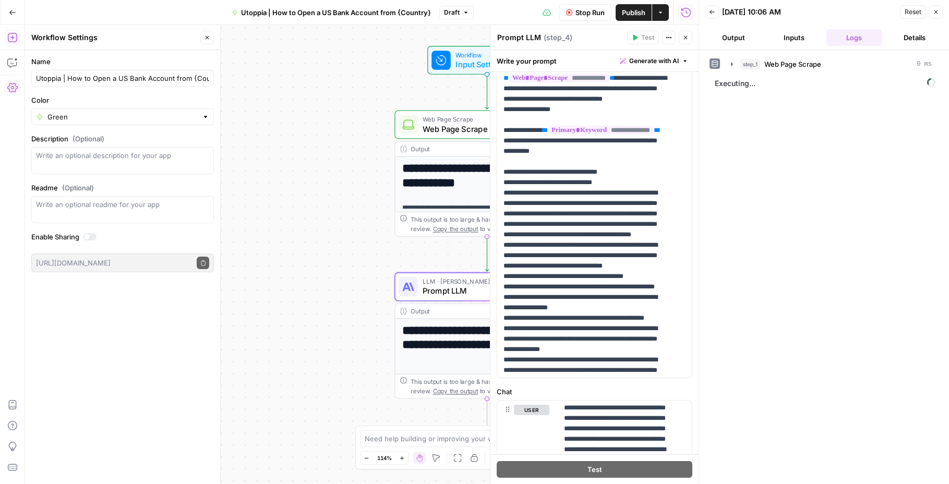
scroll to position [18, 0]
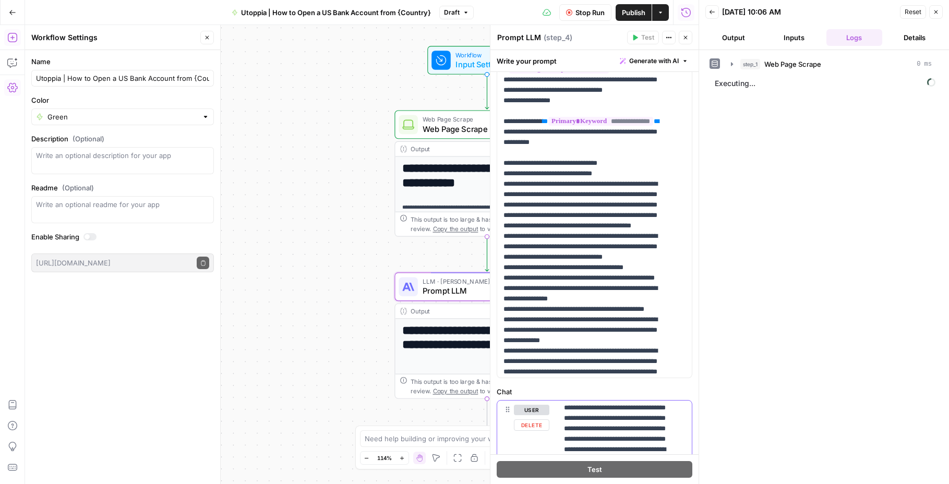
click at [534, 426] on button "Delete" at bounding box center [531, 424] width 35 height 11
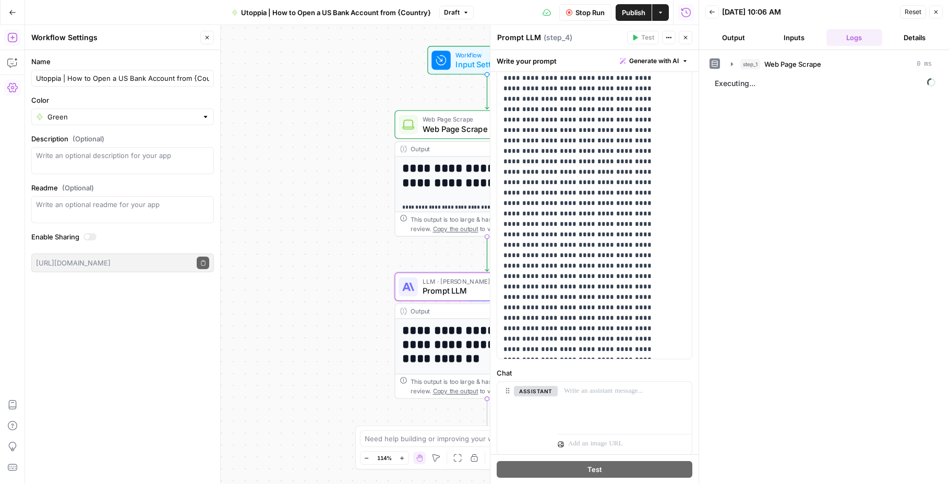
scroll to position [218, 0]
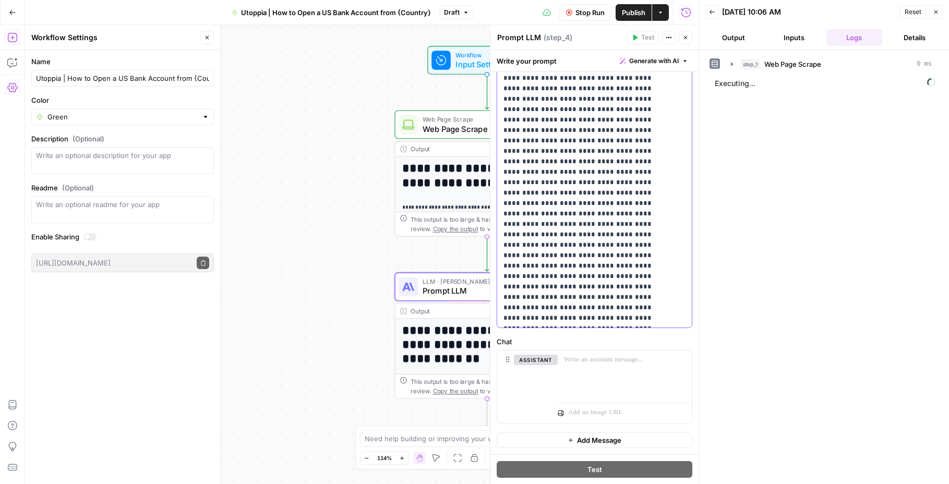
drag, startPoint x: 556, startPoint y: 322, endPoint x: 505, endPoint y: 298, distance: 56.5
click at [670, 40] on icon "button" at bounding box center [668, 37] width 6 height 6
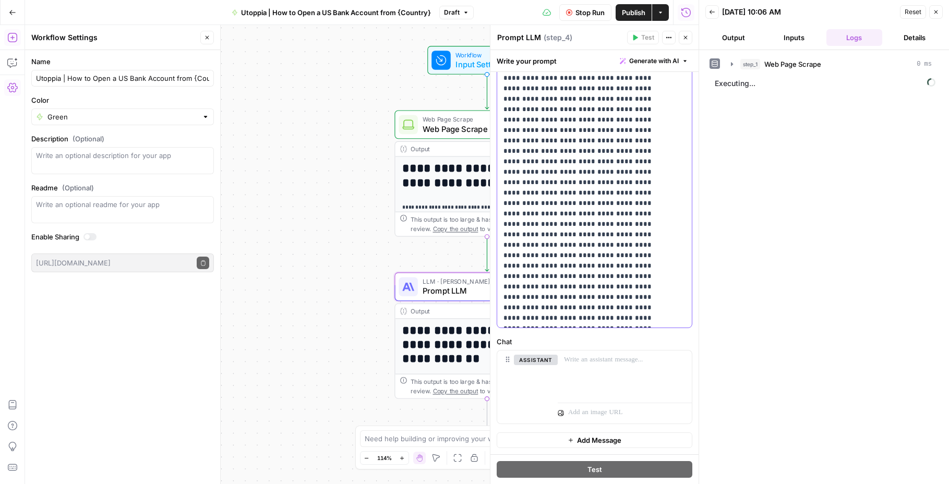
drag, startPoint x: 611, startPoint y: 297, endPoint x: 575, endPoint y: 307, distance: 37.5
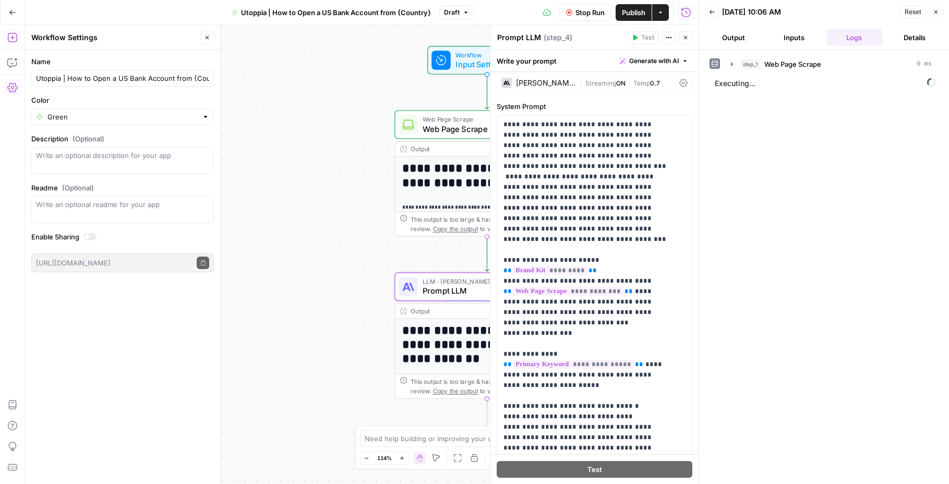
scroll to position [0, 0]
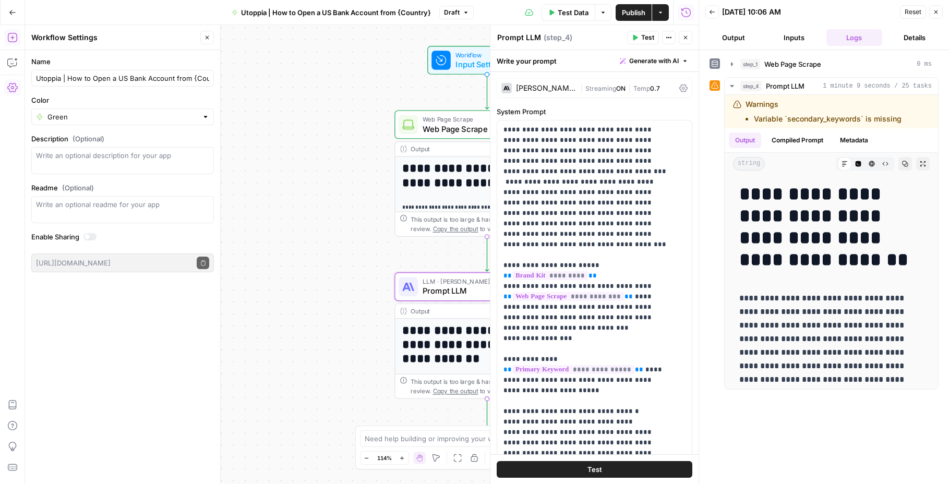
click at [630, 471] on button "Test" at bounding box center [594, 469] width 196 height 17
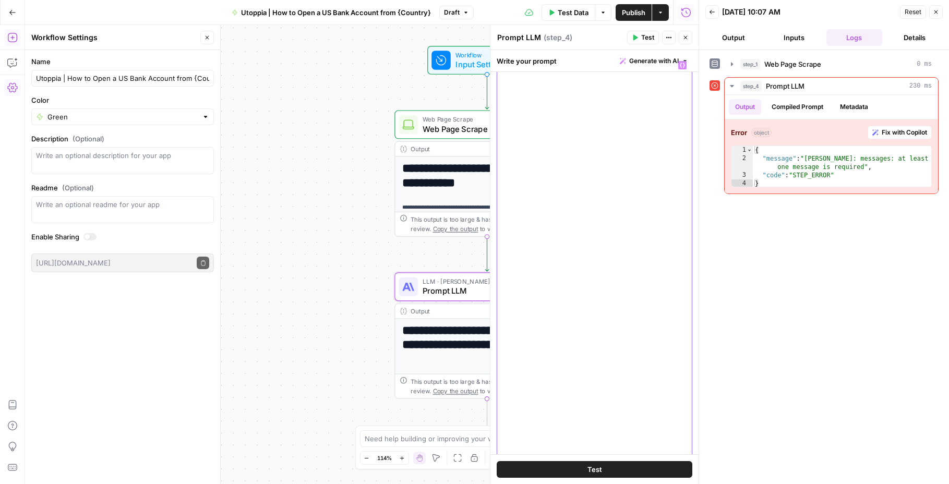
scroll to position [218, 0]
click at [537, 359] on button "assistant" at bounding box center [536, 360] width 44 height 10
click at [577, 359] on p at bounding box center [625, 360] width 122 height 10
click at [535, 362] on button "user" at bounding box center [531, 360] width 35 height 10
click at [598, 465] on button "Test" at bounding box center [594, 469] width 196 height 17
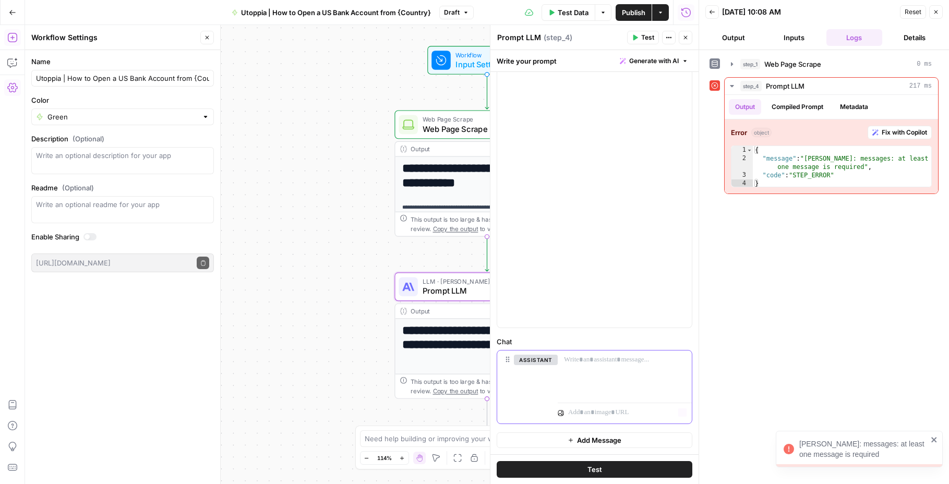
click at [646, 368] on div at bounding box center [624, 374] width 134 height 48
click at [546, 376] on button "Delete" at bounding box center [536, 374] width 44 height 11
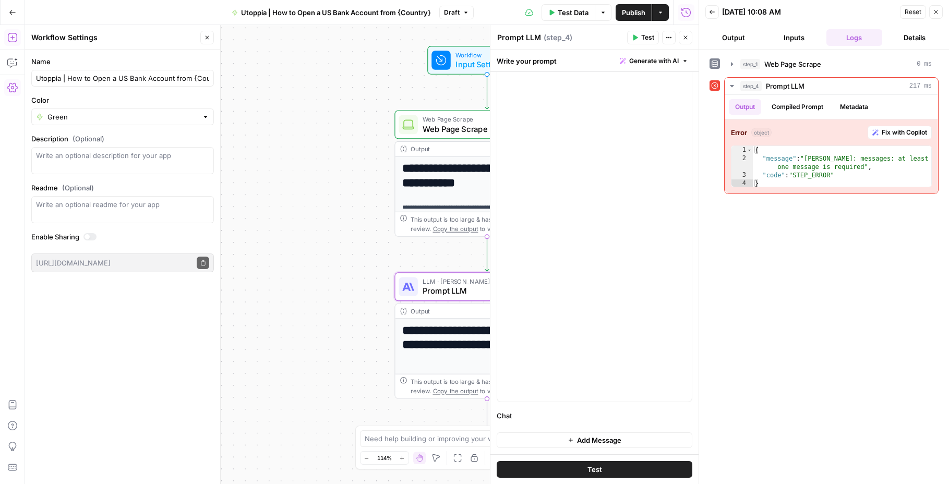
click at [589, 468] on span "Test" at bounding box center [594, 469] width 15 height 10
click at [614, 437] on span "Add Message" at bounding box center [599, 440] width 44 height 10
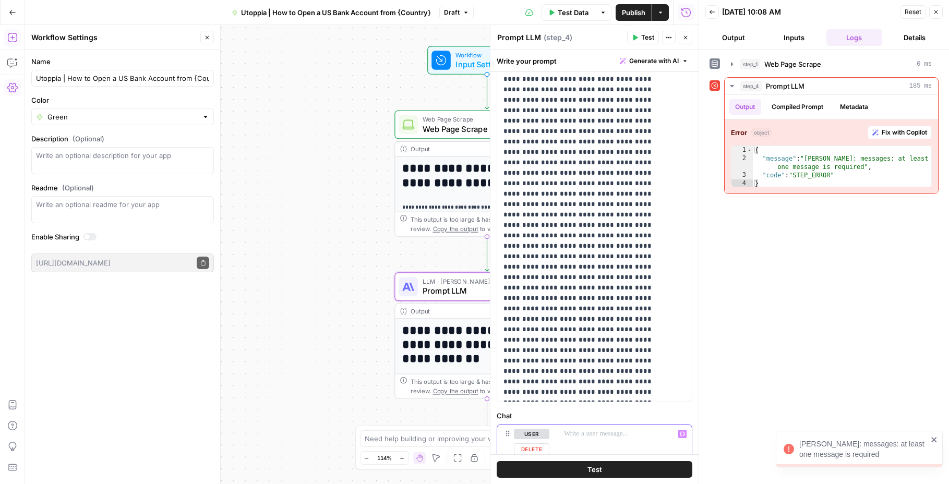
click at [614, 437] on p at bounding box center [625, 434] width 122 height 10
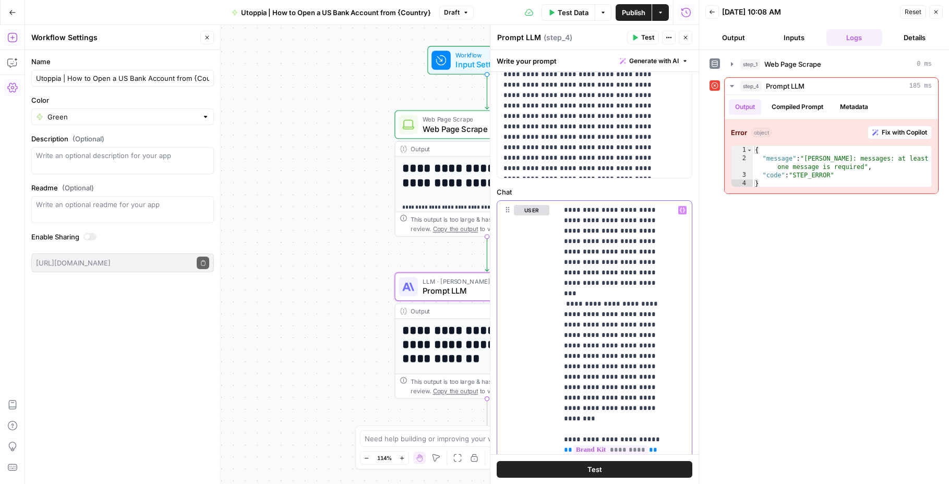
scroll to position [370, 0]
drag, startPoint x: 600, startPoint y: 209, endPoint x: 560, endPoint y: 208, distance: 40.2
click at [560, 208] on div "**********" at bounding box center [620, 410] width 126 height 425
click at [580, 468] on button "Test" at bounding box center [594, 469] width 196 height 17
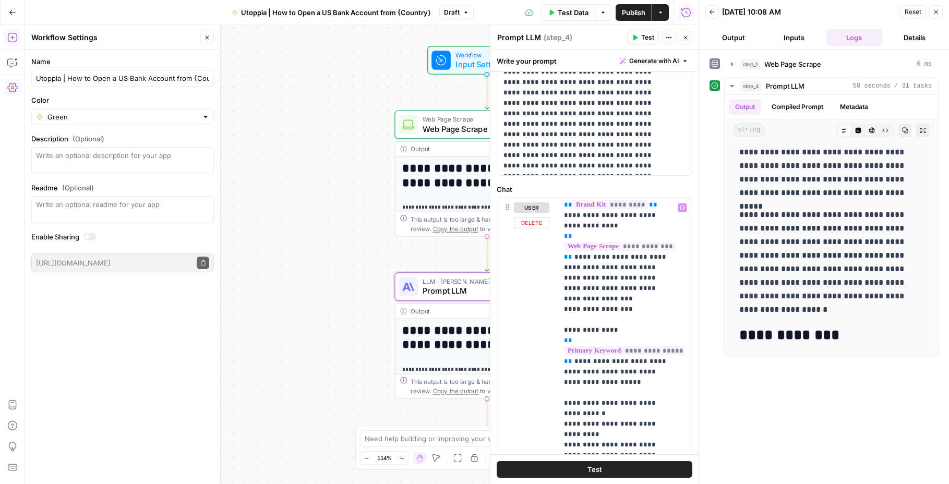
scroll to position [282, 0]
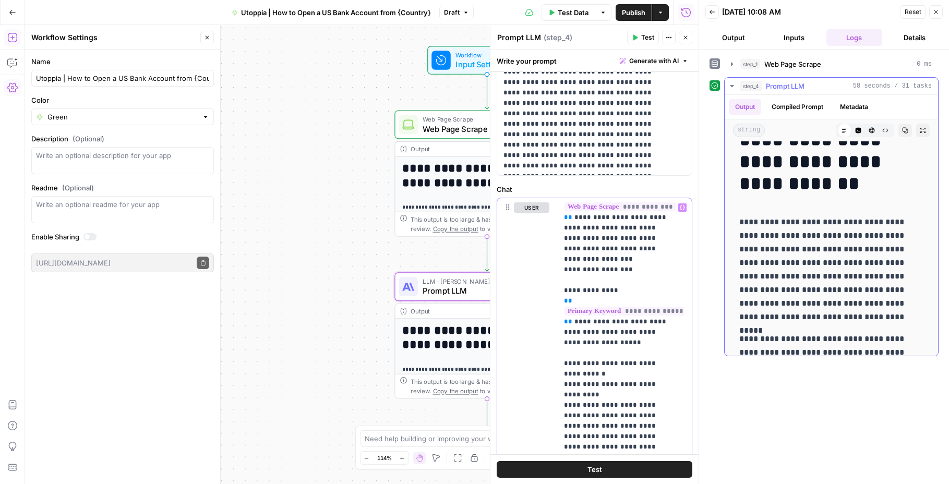
scroll to position [0, 0]
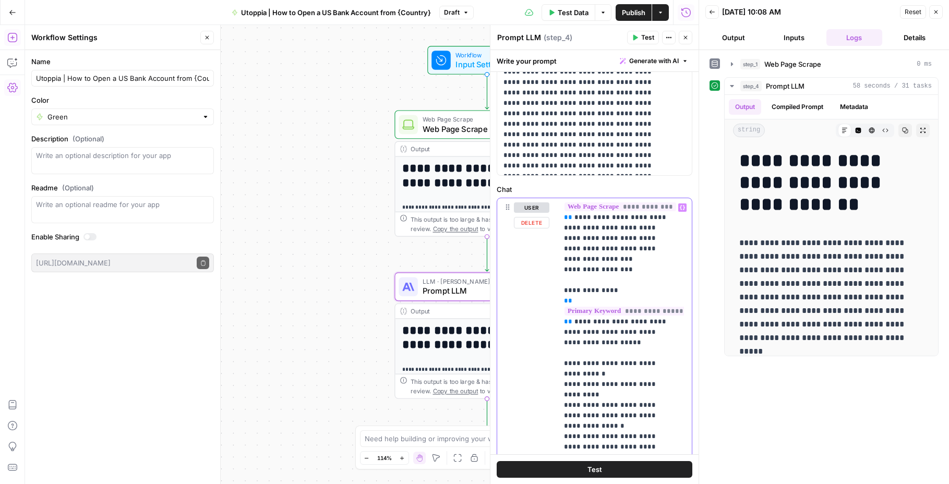
click at [607, 472] on button "Test" at bounding box center [594, 469] width 196 height 17
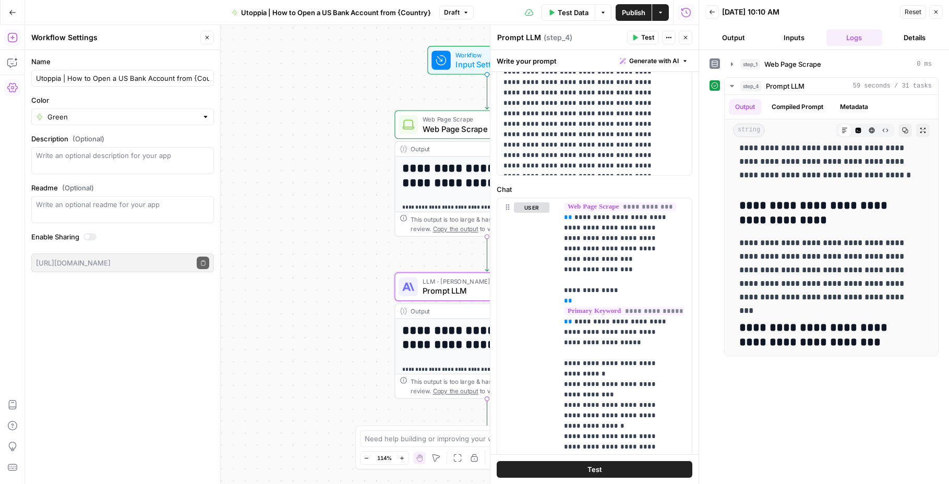
scroll to position [5581, 0]
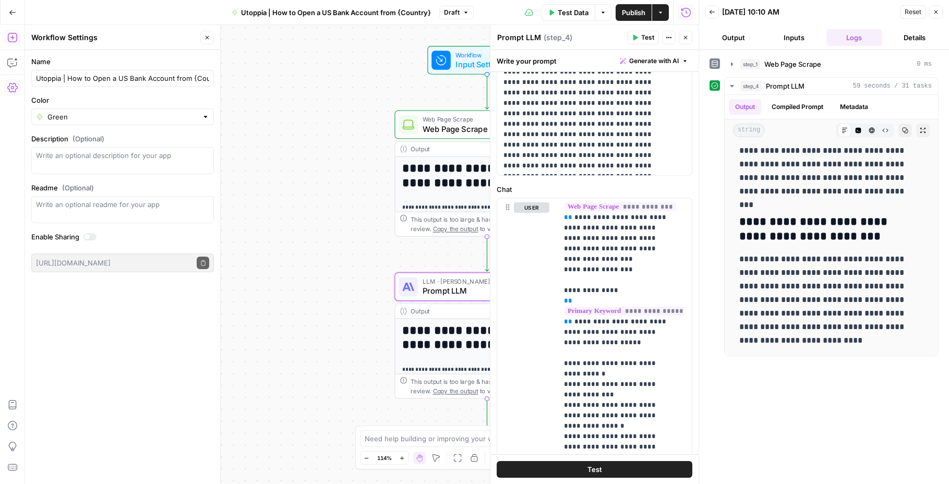
click at [638, 14] on span "Publish" at bounding box center [633, 12] width 23 height 10
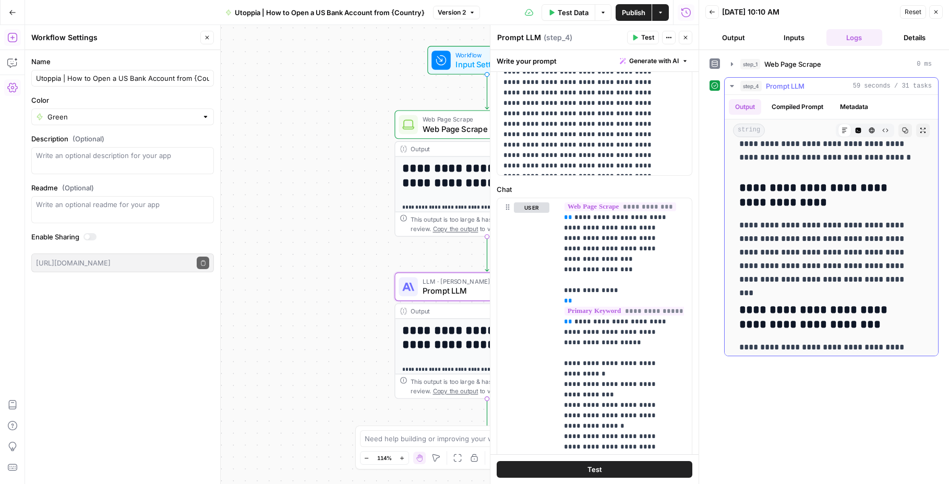
scroll to position [5494, 0]
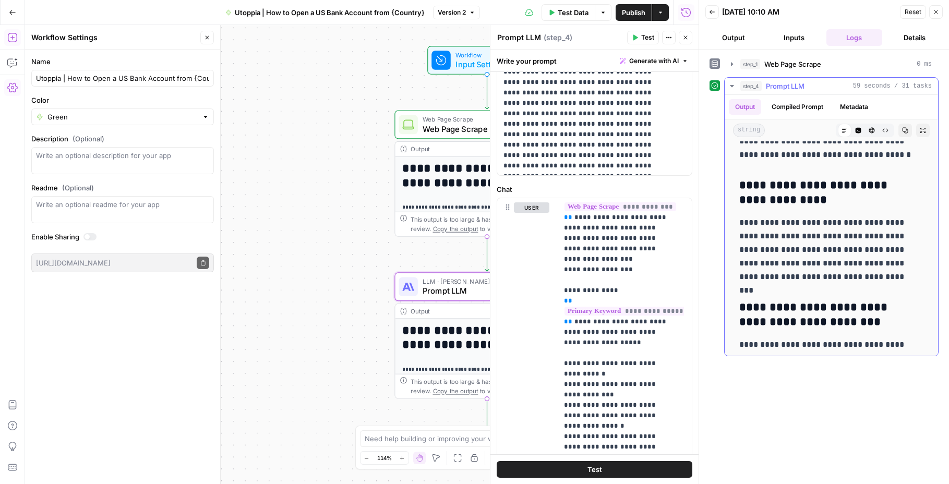
click at [792, 311] on h3 "**********" at bounding box center [827, 314] width 176 height 29
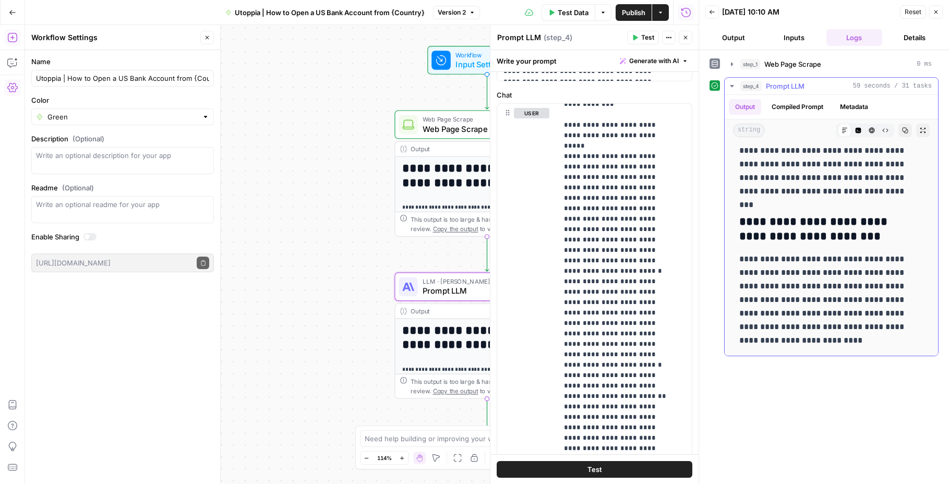
scroll to position [5581, 0]
click at [665, 11] on button "Actions" at bounding box center [660, 12] width 17 height 17
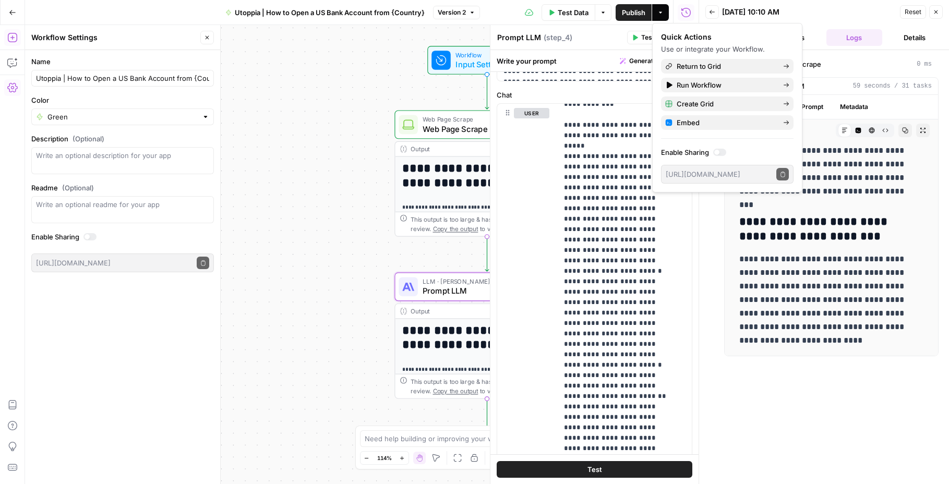
click at [601, 11] on icon "button" at bounding box center [603, 12] width 6 height 6
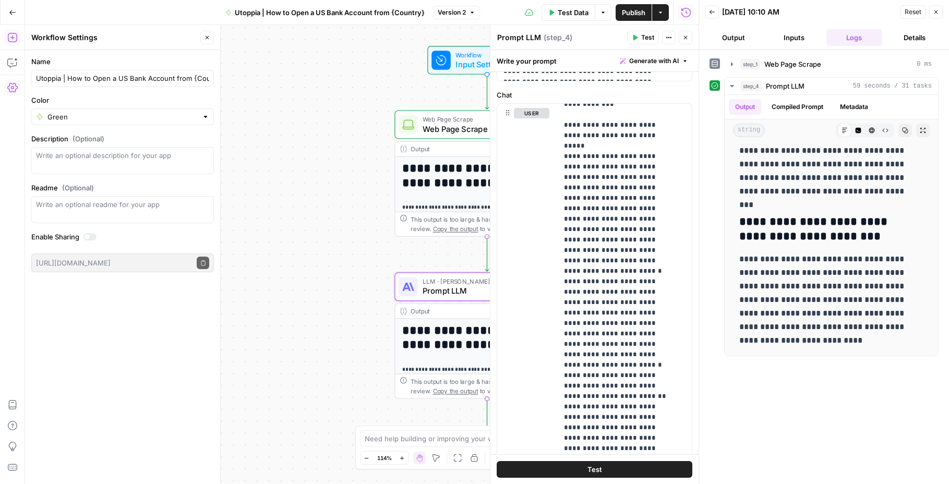
click at [601, 11] on icon "button" at bounding box center [603, 12] width 6 height 6
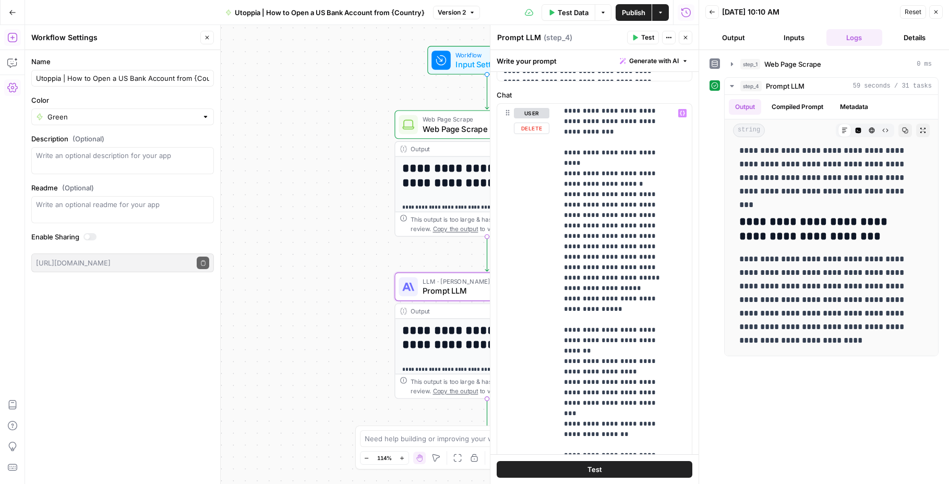
scroll to position [1607, 0]
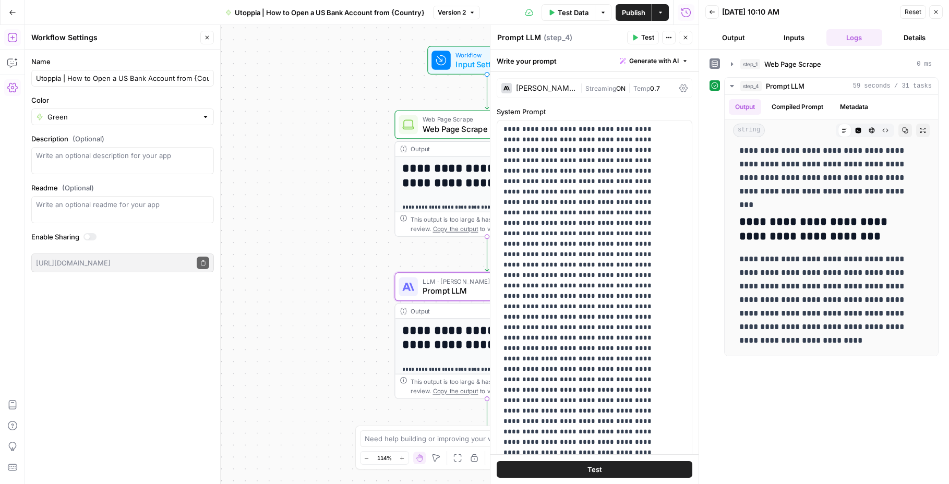
scroll to position [74, 0]
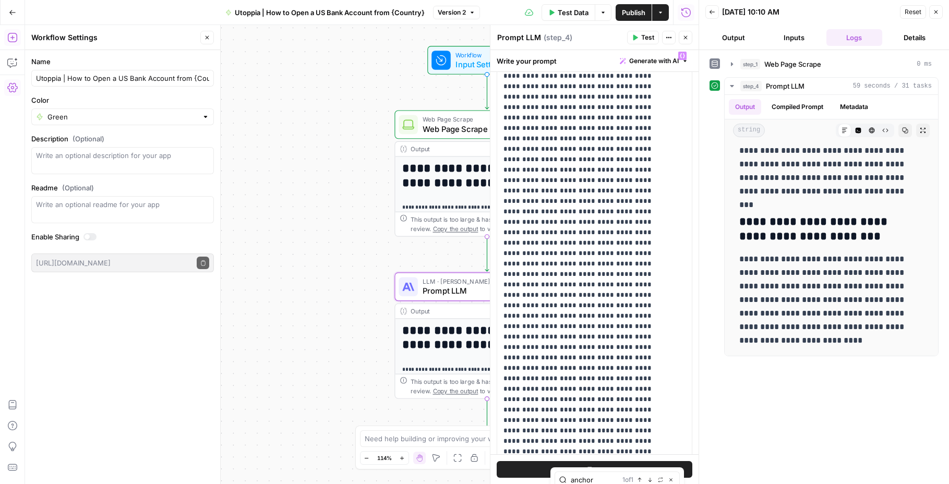
type input "anchor"
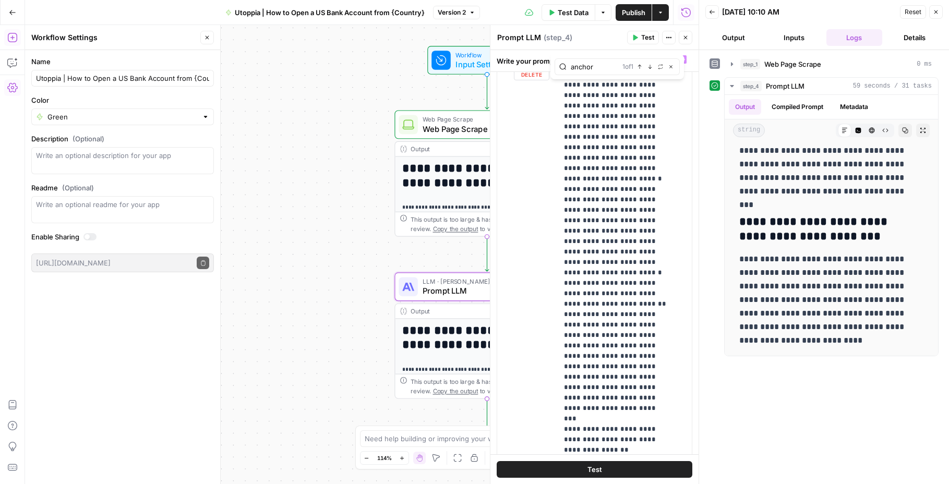
scroll to position [4725, 0]
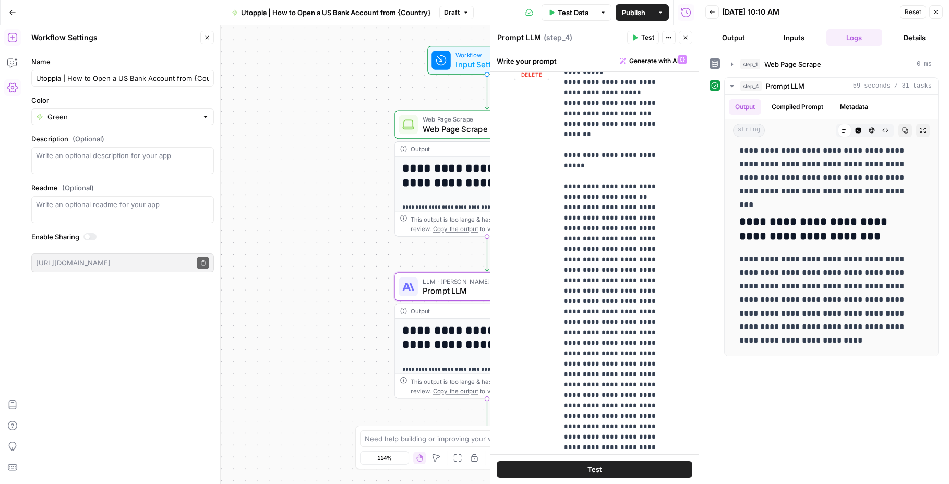
scroll to position [6509, 0]
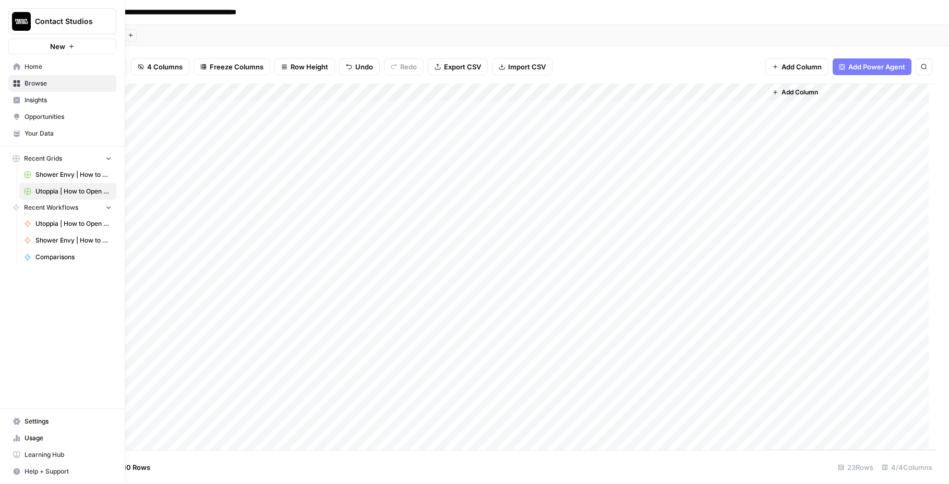
click at [54, 245] on span "Shower Envy | How to Wash [Variable] Hair" at bounding box center [73, 240] width 76 height 9
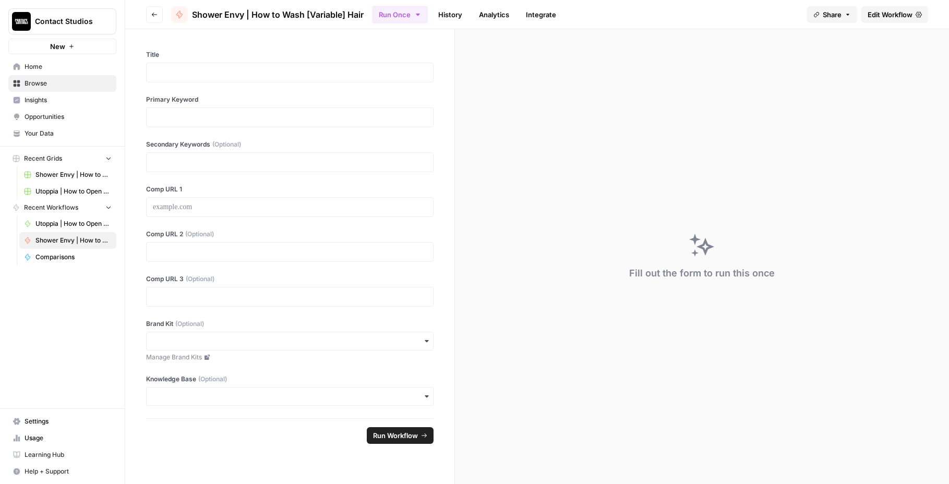
click at [104, 241] on span "Shower Envy | How to Wash [Variable] Hair" at bounding box center [73, 240] width 76 height 9
click at [107, 243] on span "Shower Envy | How to Wash [Variable] Hair" at bounding box center [73, 240] width 76 height 9
click at [920, 13] on icon at bounding box center [918, 14] width 6 height 6
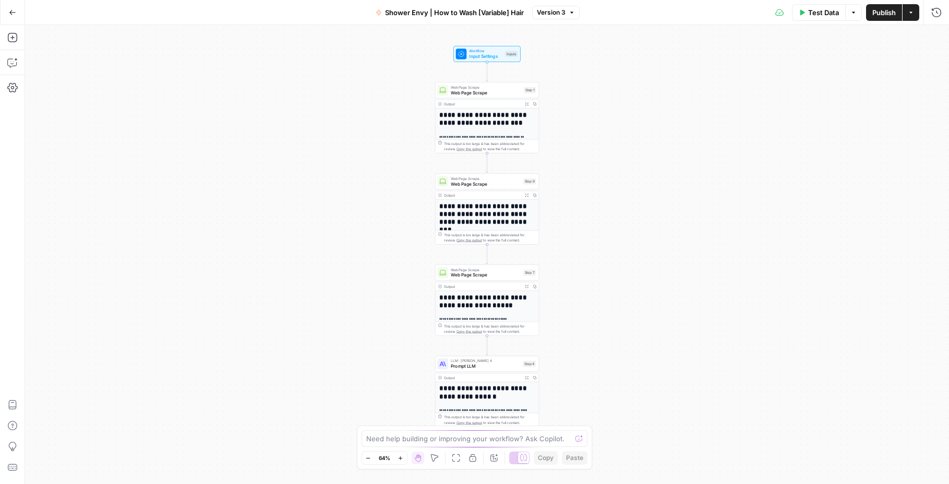
click at [492, 360] on span "LLM · [PERSON_NAME] 4" at bounding box center [485, 360] width 69 height 5
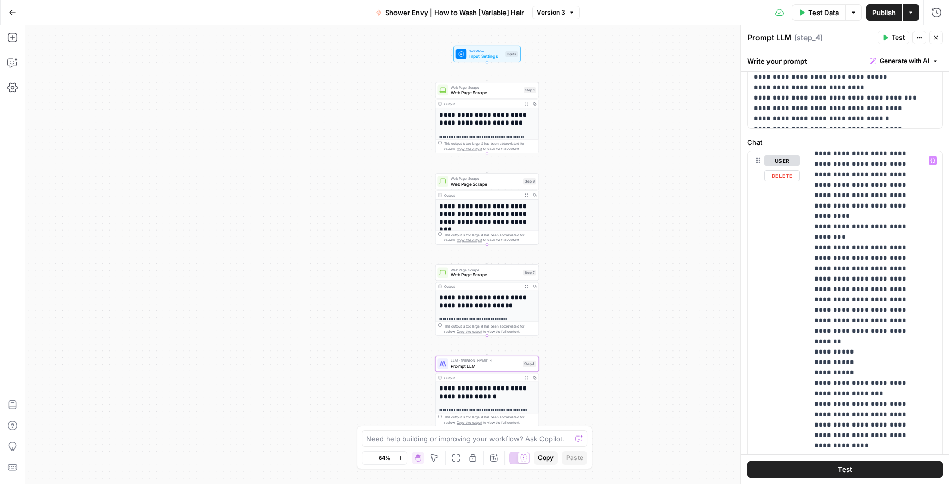
scroll to position [1448, 0]
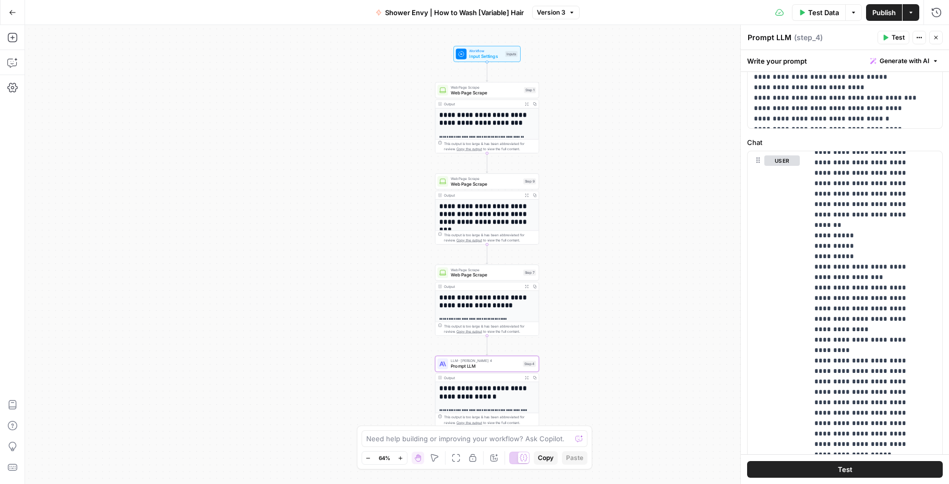
click at [4, 12] on button "Go Back" at bounding box center [12, 12] width 19 height 19
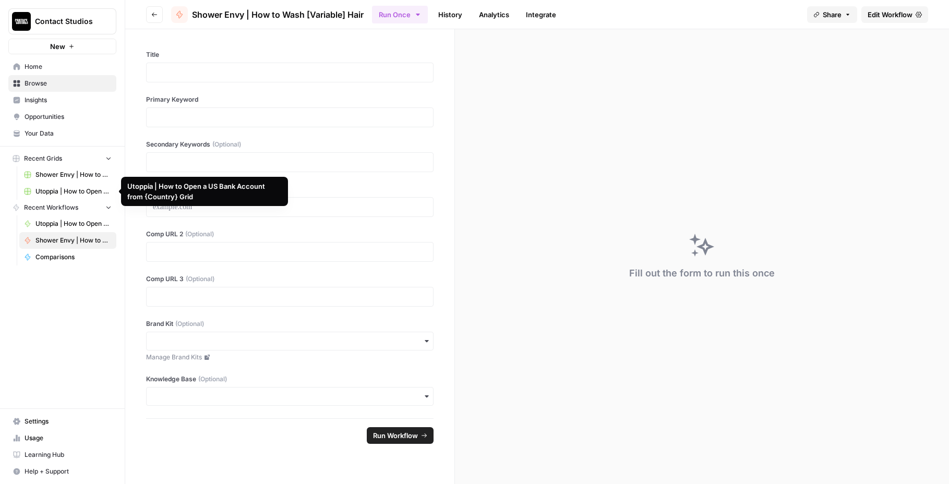
click at [68, 189] on span "Utoppia | How to Open a US Bank Account from {Country} Grid" at bounding box center [73, 191] width 76 height 9
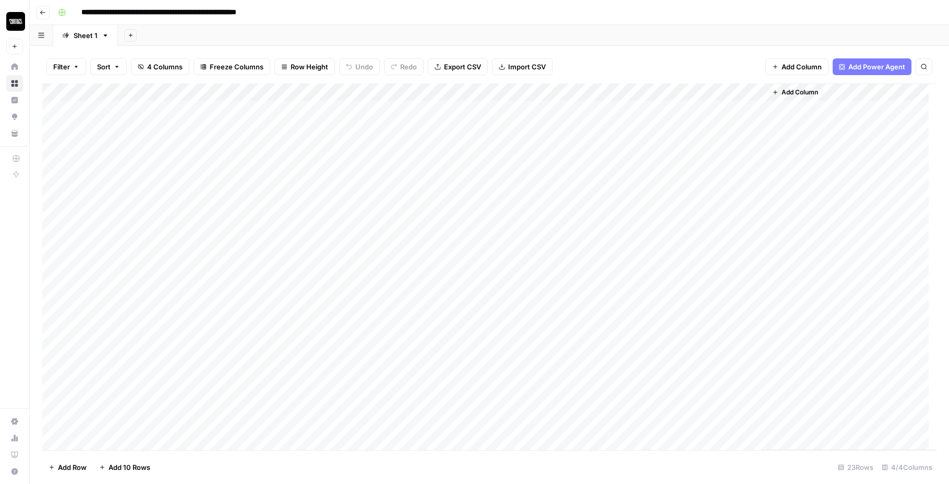
click at [539, 109] on div "Add Column" at bounding box center [489, 266] width 894 height 367
click at [555, 125] on div "Add Column" at bounding box center [489, 266] width 894 height 367
click at [552, 146] on div "Add Column" at bounding box center [489, 266] width 894 height 367
click at [784, 112] on div "Add Column" at bounding box center [489, 266] width 894 height 367
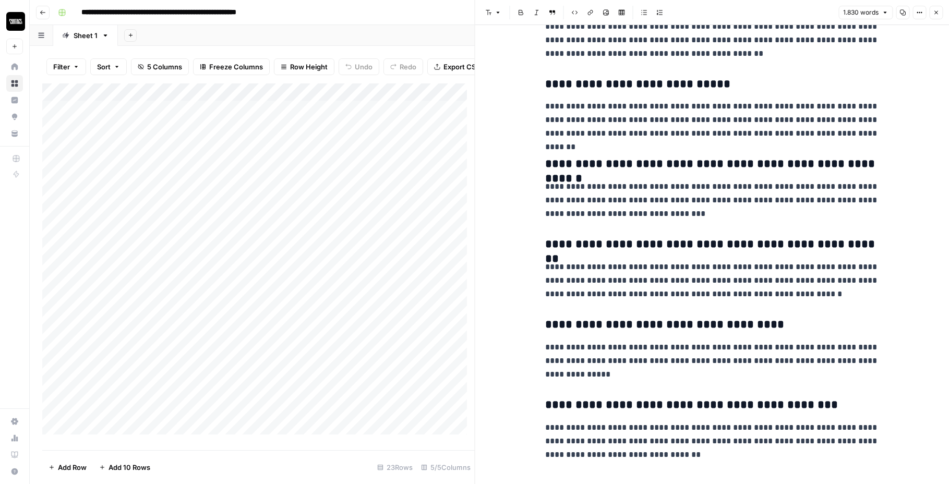
scroll to position [3297, 0]
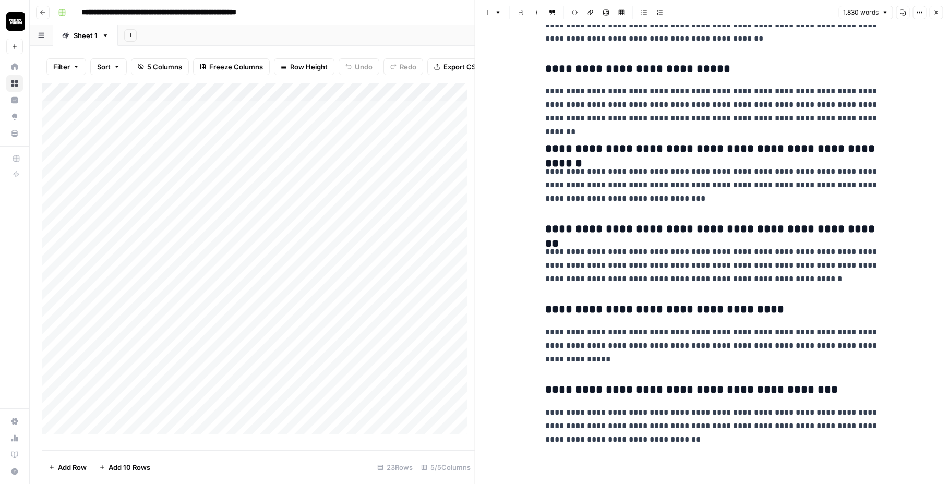
click at [935, 9] on icon "button" at bounding box center [935, 12] width 6 height 6
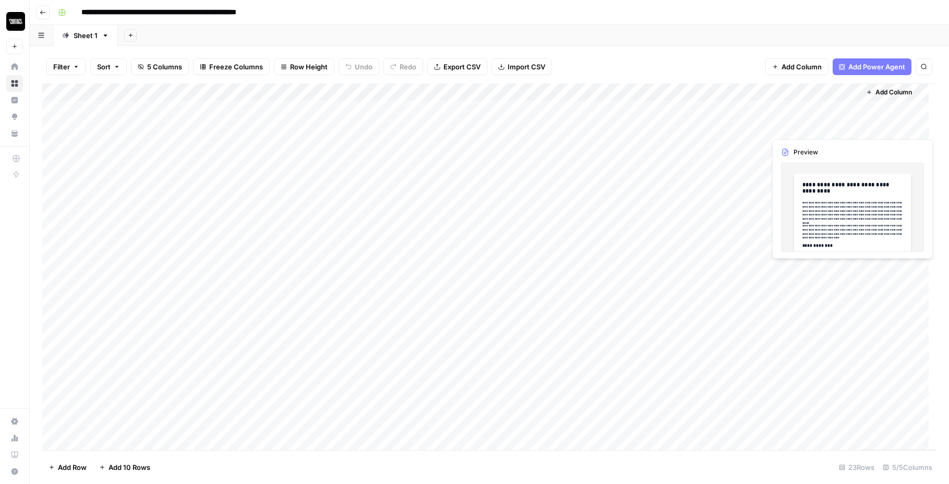
click at [819, 132] on div "Add Column" at bounding box center [489, 266] width 894 height 367
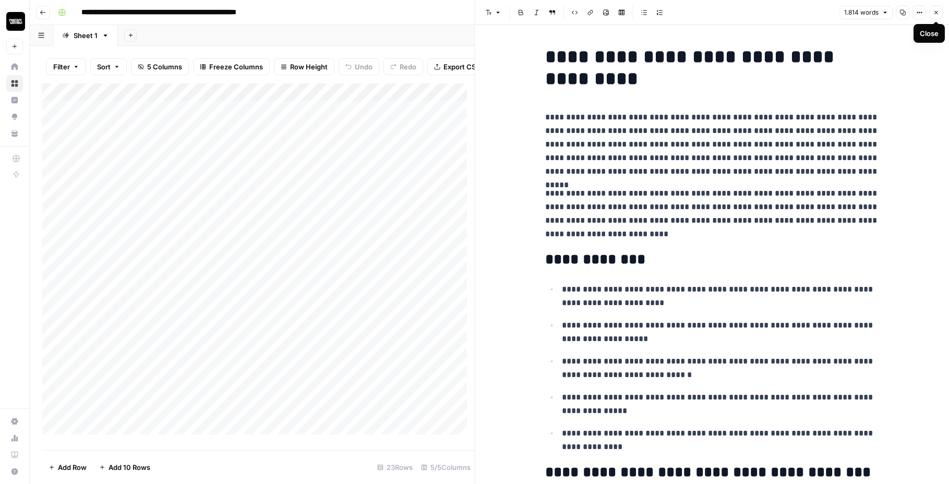
click at [933, 16] on button "Close" at bounding box center [936, 13] width 14 height 14
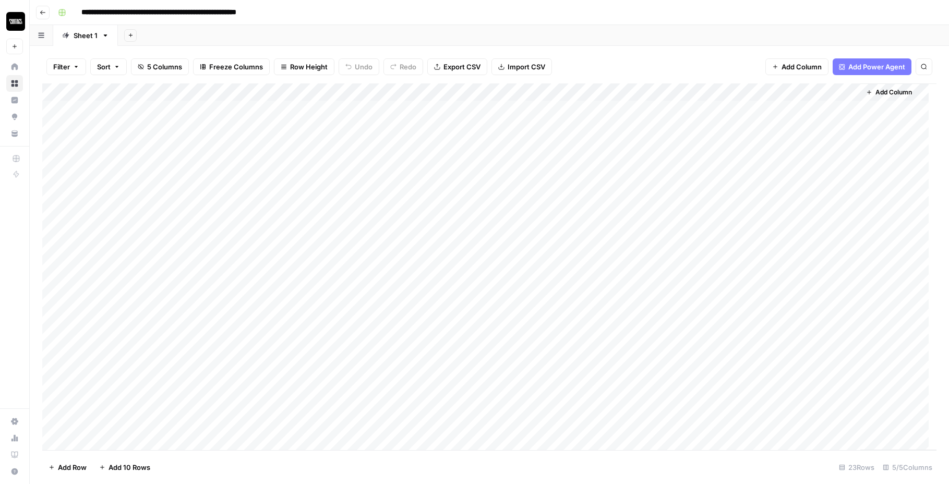
click at [806, 140] on div "Add Column" at bounding box center [489, 266] width 894 height 367
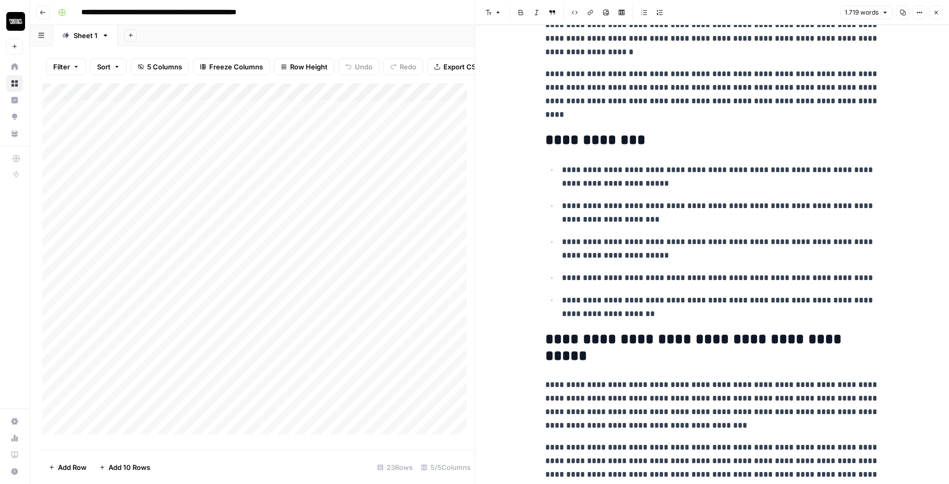
scroll to position [333, 0]
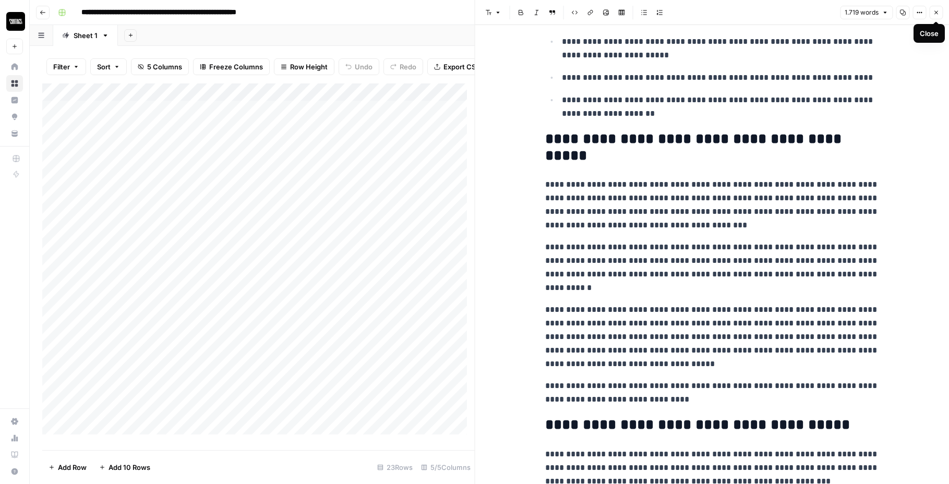
click at [932, 14] on icon "button" at bounding box center [935, 12] width 6 height 6
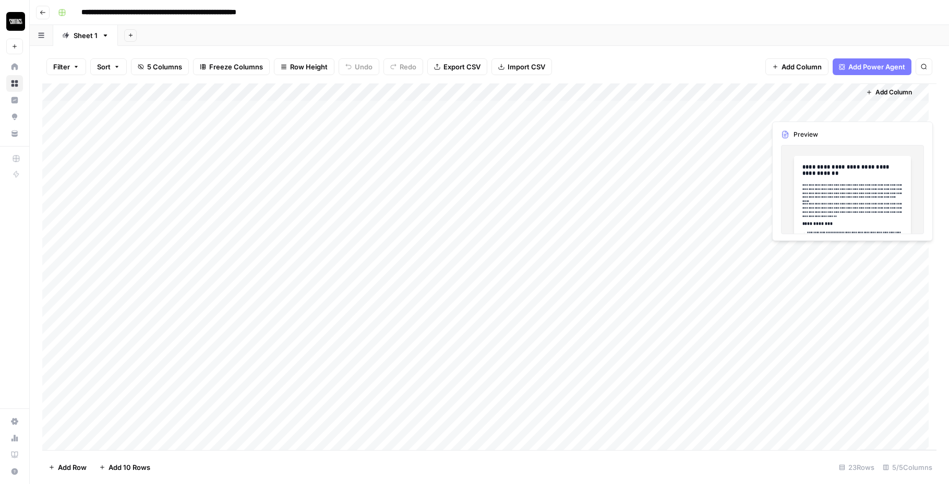
click at [790, 113] on div "Add Column" at bounding box center [489, 266] width 894 height 367
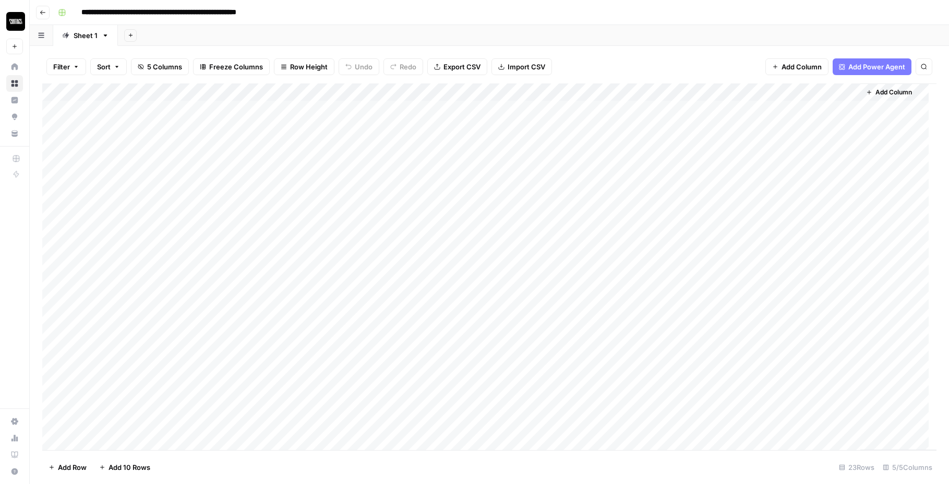
click at [853, 93] on div "Add Column" at bounding box center [489, 266] width 894 height 367
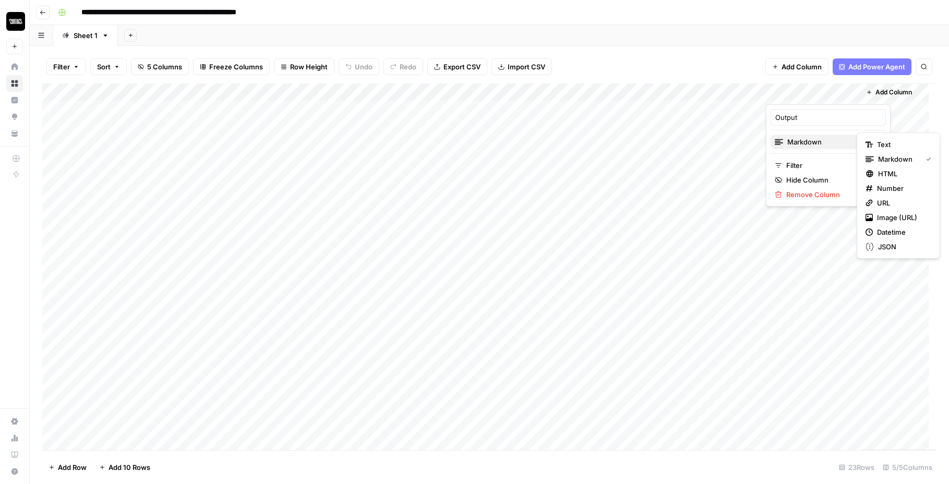
click at [826, 142] on span "Markdown" at bounding box center [827, 142] width 80 height 10
click at [884, 142] on span "Text" at bounding box center [902, 144] width 50 height 10
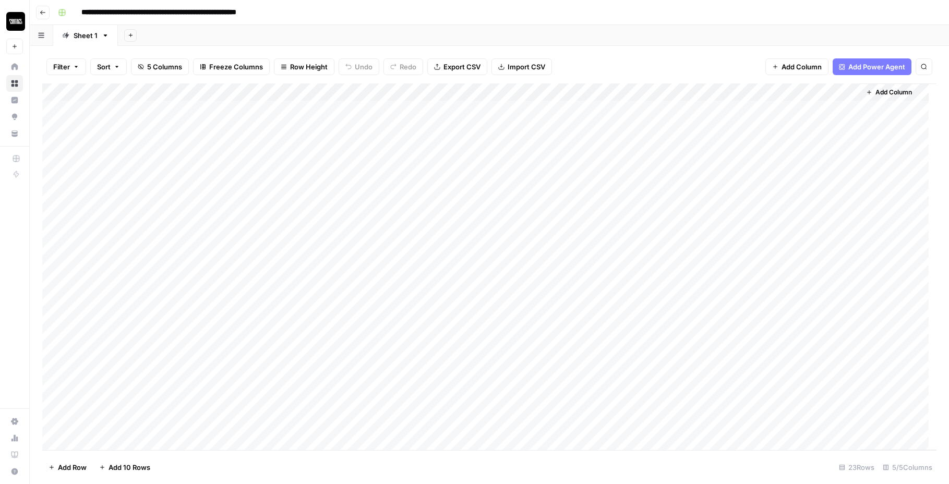
click at [790, 111] on div "Add Column" at bounding box center [489, 266] width 894 height 367
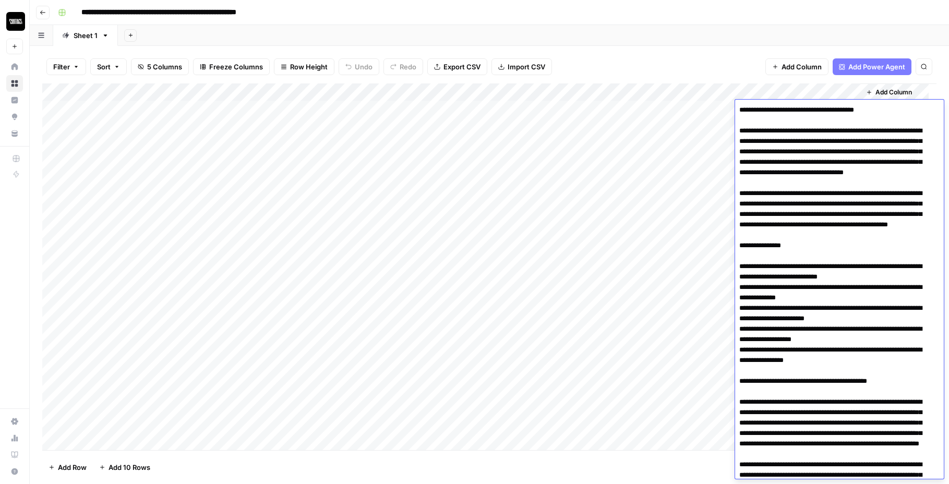
scroll to position [3143, 0]
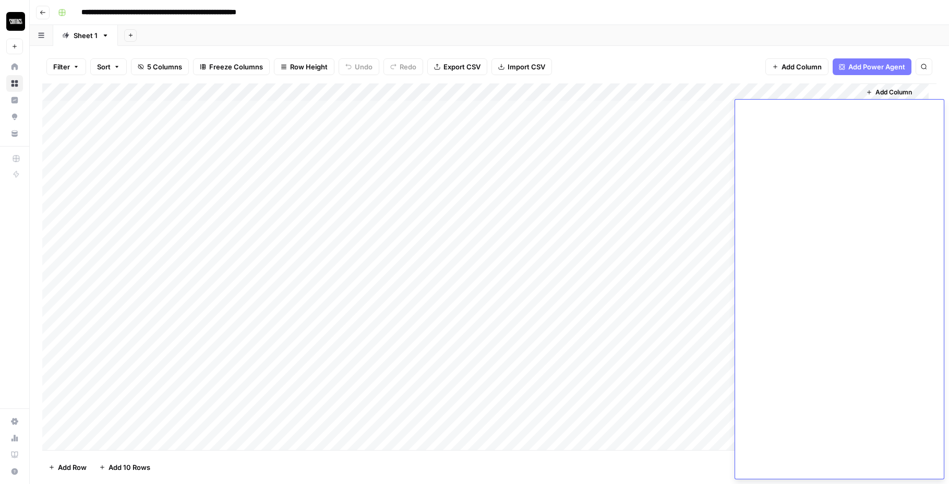
click at [851, 91] on div "Add Column" at bounding box center [489, 266] width 894 height 367
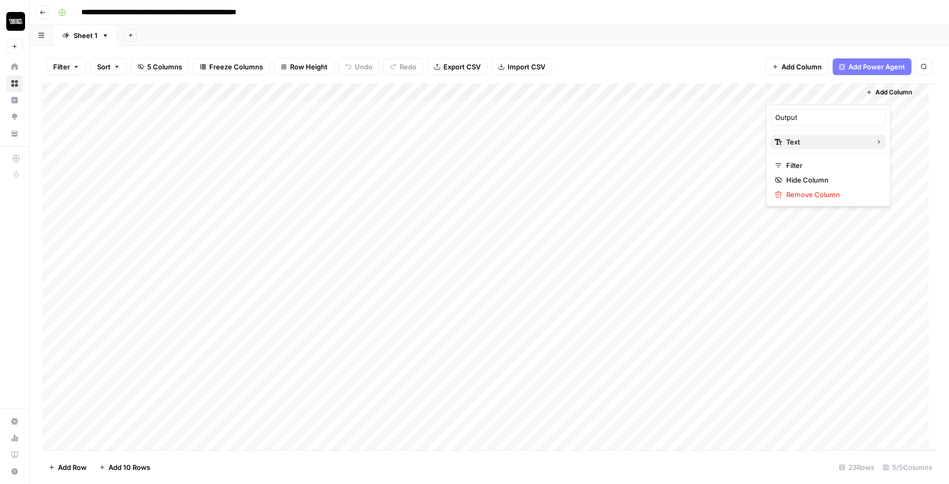
click at [823, 137] on span "Text" at bounding box center [826, 142] width 81 height 10
click at [892, 159] on span "Markdown" at bounding box center [902, 159] width 49 height 10
click at [796, 111] on div "Add Column" at bounding box center [489, 266] width 894 height 367
click at [851, 111] on div "Add Column" at bounding box center [489, 266] width 894 height 367
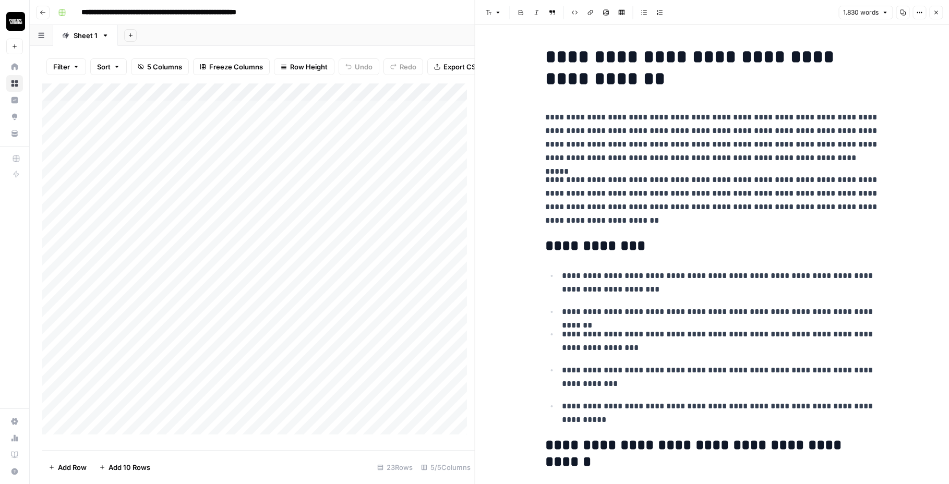
click at [893, 16] on div "1.830 words Copy Options Close" at bounding box center [890, 13] width 104 height 14
click at [902, 16] on button "Copy" at bounding box center [902, 13] width 14 height 14
click at [932, 15] on icon "button" at bounding box center [935, 12] width 6 height 6
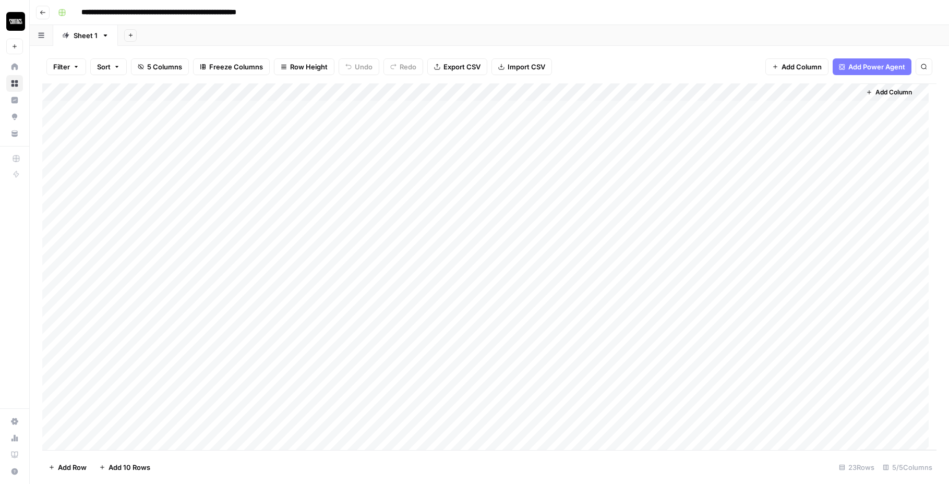
click at [783, 123] on div "Add Column" at bounding box center [489, 266] width 894 height 367
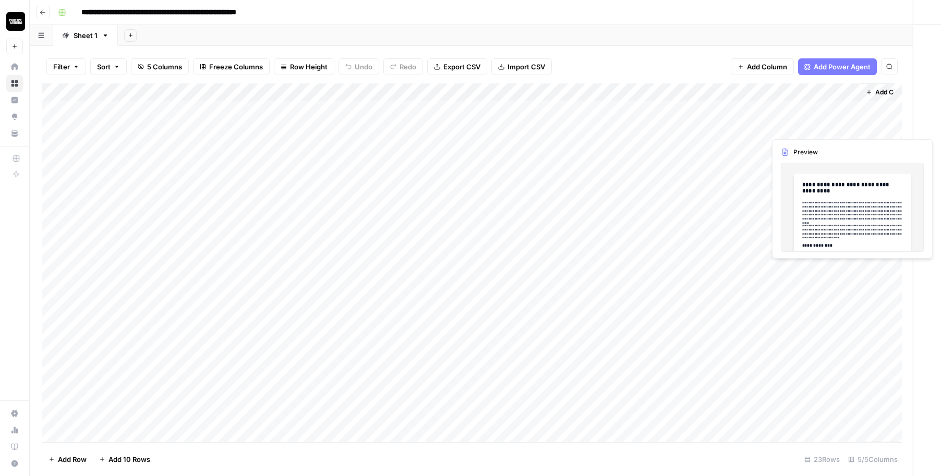
click at [783, 123] on div at bounding box center [812, 126] width 95 height 19
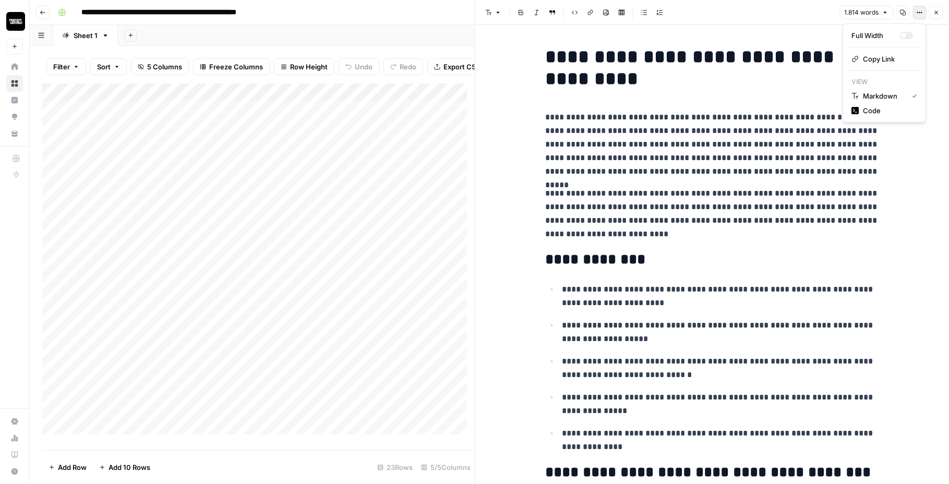
click at [920, 14] on icon "button" at bounding box center [919, 12] width 6 height 6
click at [918, 14] on icon "button" at bounding box center [919, 12] width 6 height 6
click at [905, 11] on icon "button" at bounding box center [902, 12] width 6 height 6
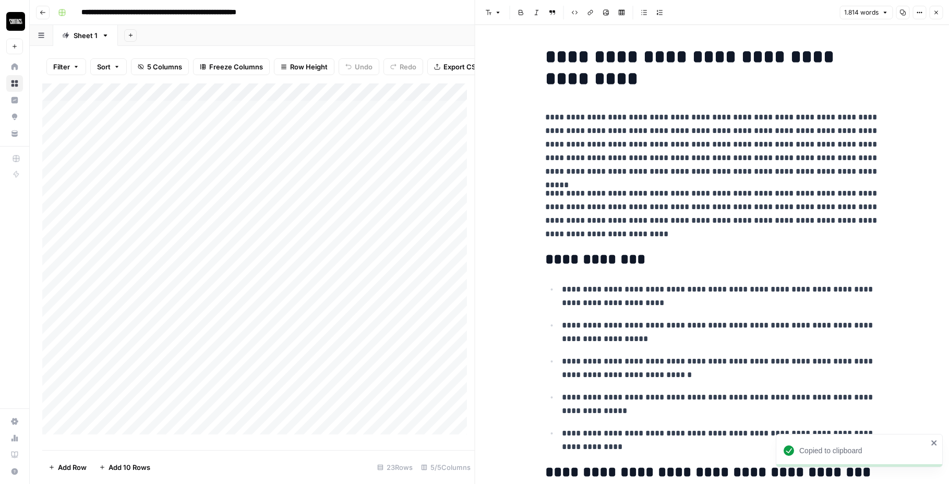
click at [936, 17] on button "Close" at bounding box center [936, 13] width 14 height 14
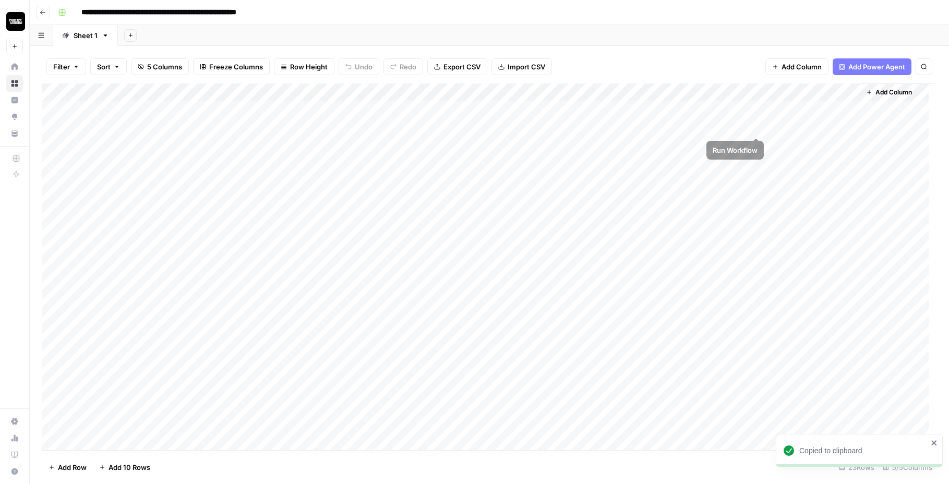
click at [809, 143] on div "Add Column" at bounding box center [489, 266] width 894 height 367
click at [850, 145] on div "Add Column" at bounding box center [489, 266] width 894 height 367
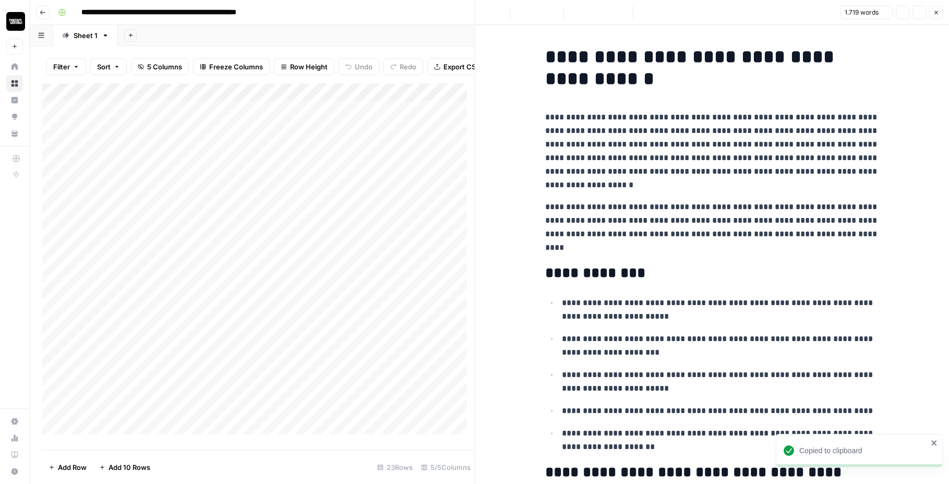
click at [710, 127] on p "**********" at bounding box center [712, 151] width 334 height 81
click at [893, 13] on div "1.719 words Copy Options Close" at bounding box center [891, 13] width 103 height 14
click at [895, 14] on div "1.719 words Copy Options Close" at bounding box center [891, 13] width 103 height 14
click at [896, 14] on button "Copy" at bounding box center [902, 13] width 14 height 14
click at [905, 12] on icon "button" at bounding box center [902, 12] width 6 height 6
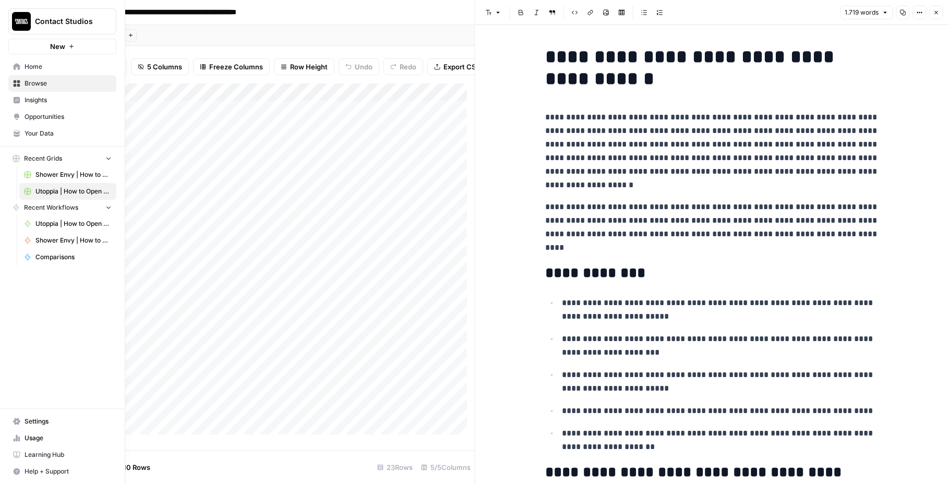
click at [66, 66] on span "Home" at bounding box center [68, 66] width 87 height 9
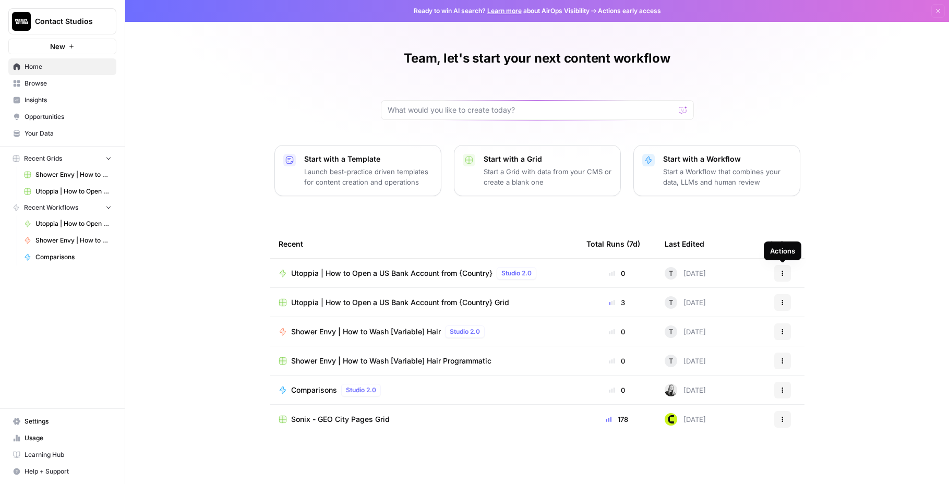
click at [786, 270] on button "Actions" at bounding box center [782, 273] width 17 height 17
click at [804, 366] on span "Duplicate" at bounding box center [835, 365] width 83 height 10
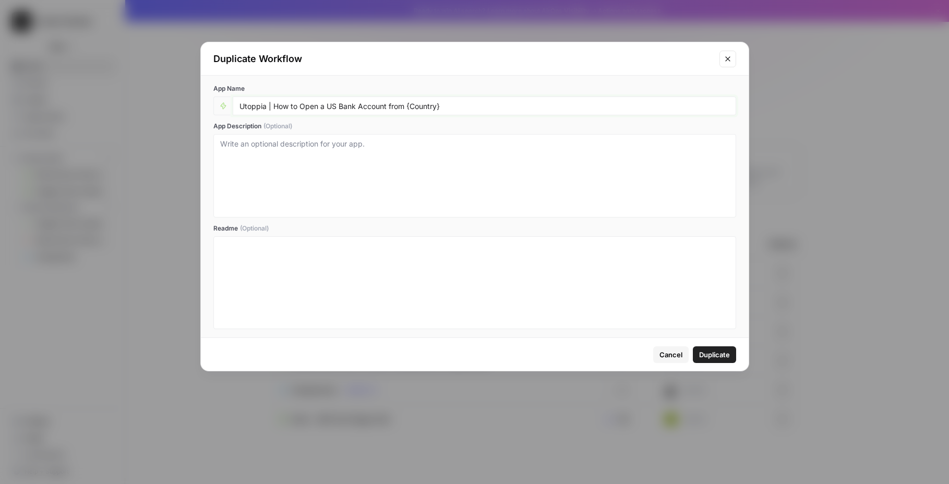
drag, startPoint x: 274, startPoint y: 101, endPoint x: 574, endPoint y: 111, distance: 300.0
click at [574, 111] on div "Utoppia | How to Open a US Bank Account from {Country}" at bounding box center [484, 105] width 503 height 19
click at [332, 111] on div "Utoppia | How to Open a US Bank Account from {Country}" at bounding box center [484, 105] width 503 height 19
drag, startPoint x: 275, startPoint y: 105, endPoint x: 452, endPoint y: 106, distance: 176.8
click at [452, 106] on input "Utoppia | How to Open a US Bank Account from {Country}" at bounding box center [484, 105] width 490 height 9
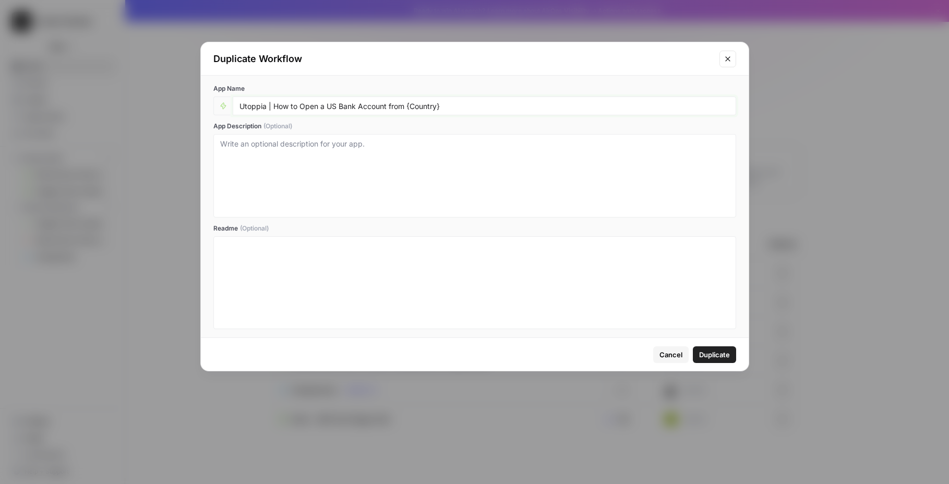
paste input "The Best US Bank Account for {Profession"
type input "Utoppia | The Best US Bank Account for {Profession}"
click at [701, 359] on span "Duplicate" at bounding box center [714, 354] width 31 height 10
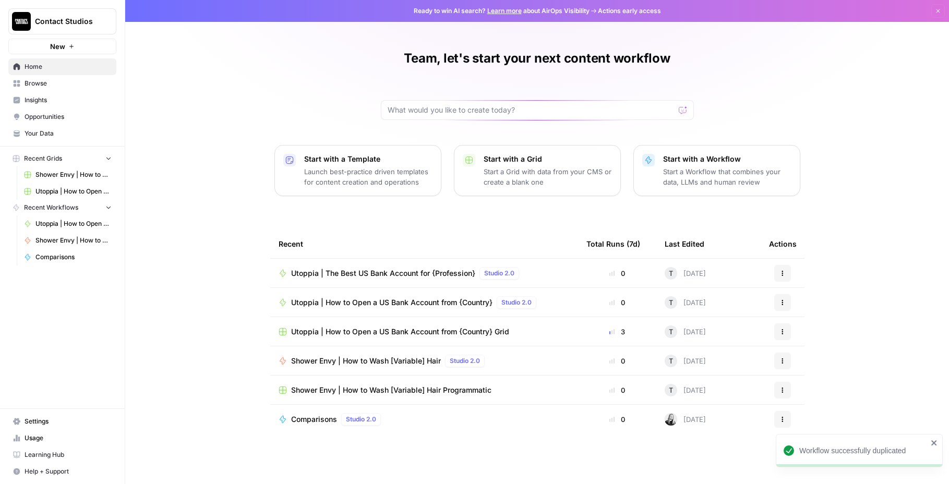
click at [380, 268] on span "Utoppia | The Best US Bank Account for {Profession}" at bounding box center [383, 273] width 184 height 10
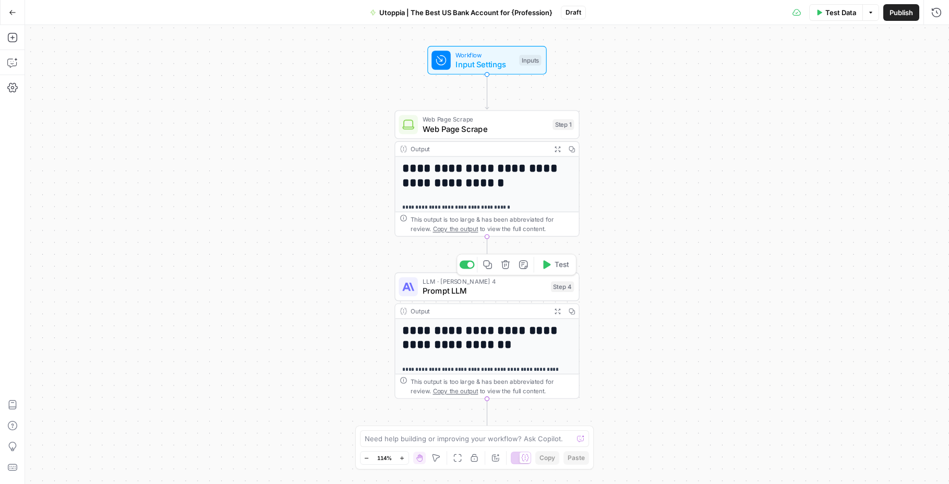
click at [459, 294] on span "Prompt LLM" at bounding box center [484, 291] width 124 height 12
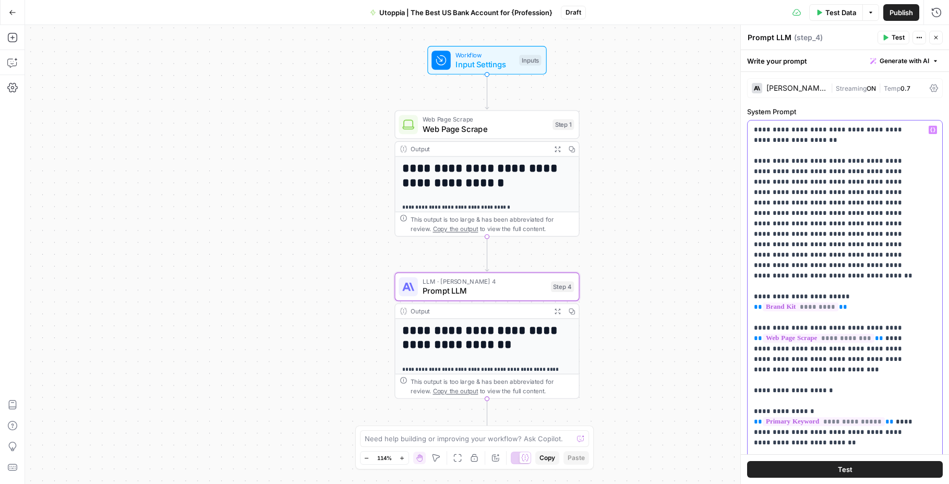
drag, startPoint x: 818, startPoint y: 148, endPoint x: 744, endPoint y: 121, distance: 78.7
click at [744, 121] on div "**********" at bounding box center [844, 254] width 209 height 459
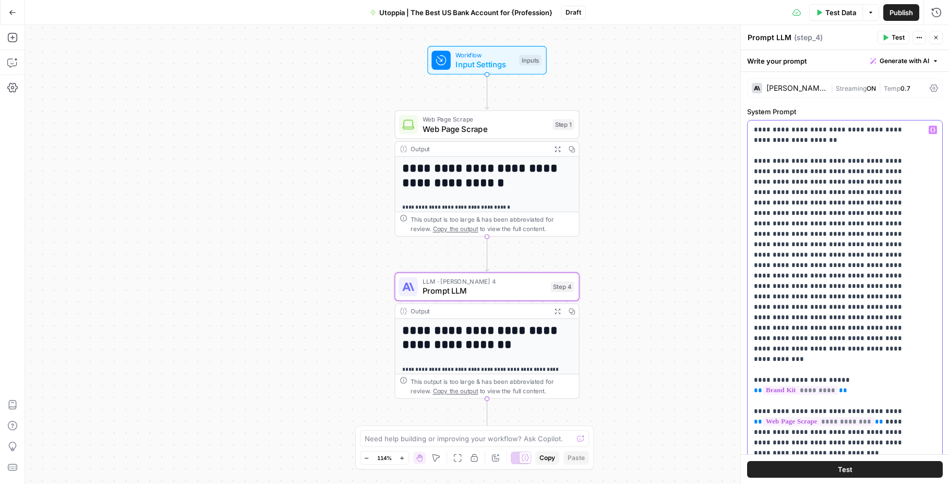
drag, startPoint x: 790, startPoint y: 147, endPoint x: 741, endPoint y: 134, distance: 50.7
click at [741, 134] on div "**********" at bounding box center [844, 254] width 209 height 459
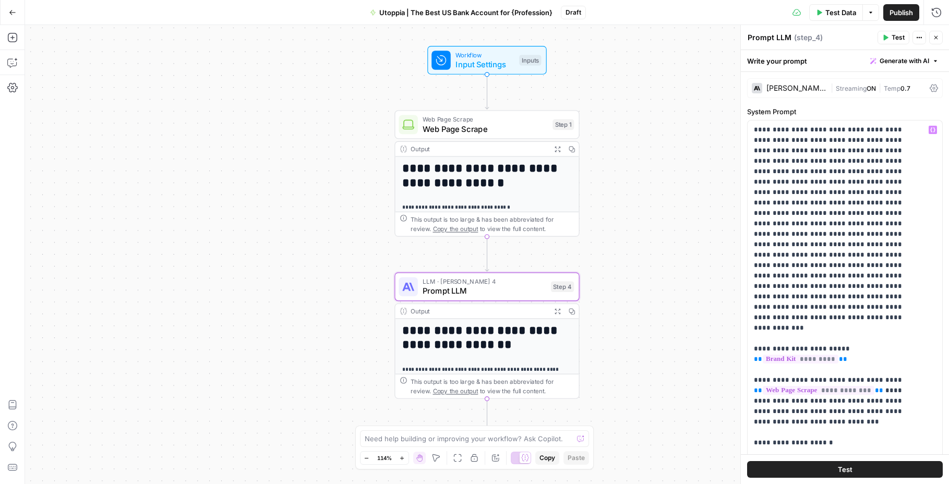
click at [790, 465] on button "Test" at bounding box center [845, 469] width 196 height 17
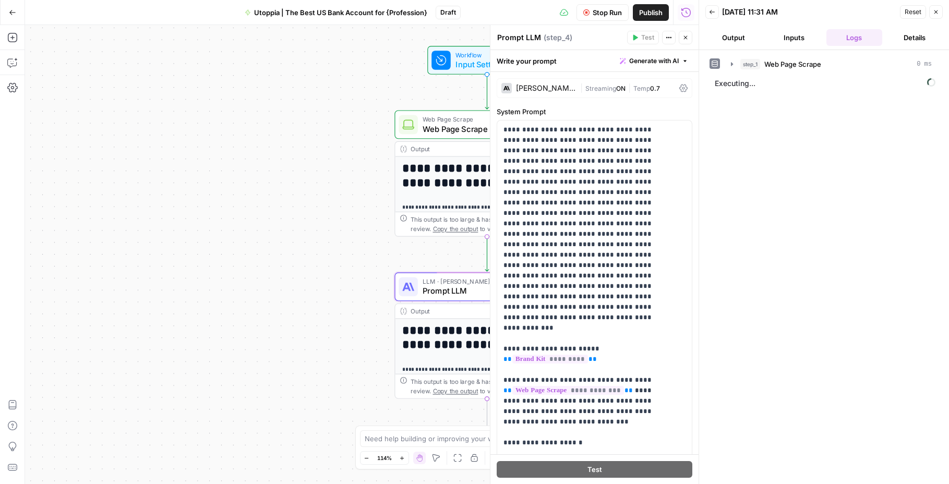
click at [901, 12] on button "Reset" at bounding box center [913, 12] width 26 height 14
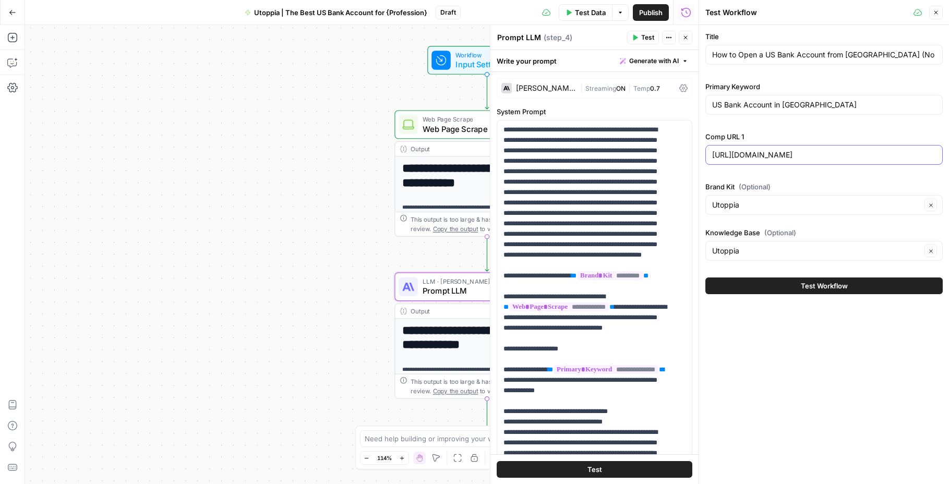
click at [803, 155] on input "https://grey.co/blog/how-to-open-us-and-uk-bank-accounts-in-argentina" at bounding box center [824, 155] width 224 height 10
paste input "a-us-bank-account-for-freelancers-and-independent-contractors-abroad"
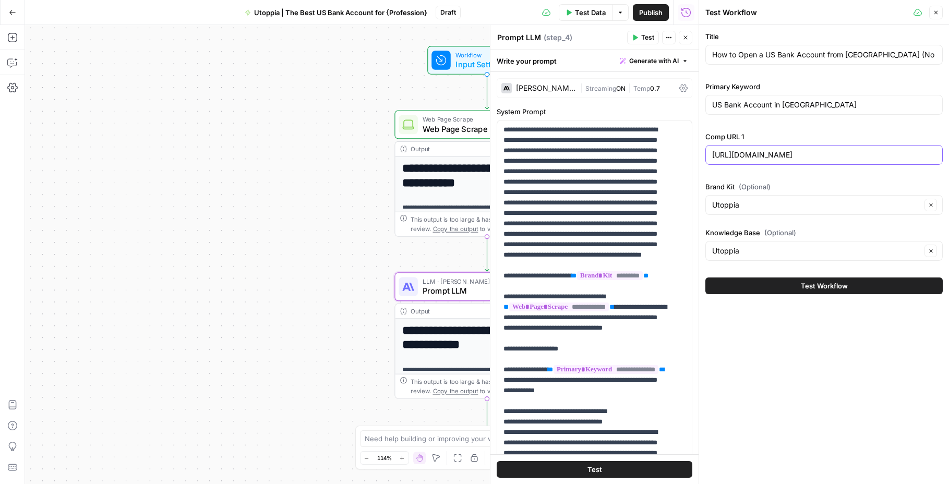
type input "https://grey.co/blog/how-to-open-a-us-bank-account-for-freelancers-and-independ…"
click at [759, 152] on input "https://grey.co/blog/how-to-open-a-us-bank-account-for-freelancers-and-independ…" at bounding box center [824, 155] width 224 height 10
click at [779, 108] on input "US Bank Account in Argentina" at bounding box center [824, 105] width 224 height 10
paste input "Dollar Account for Creators"
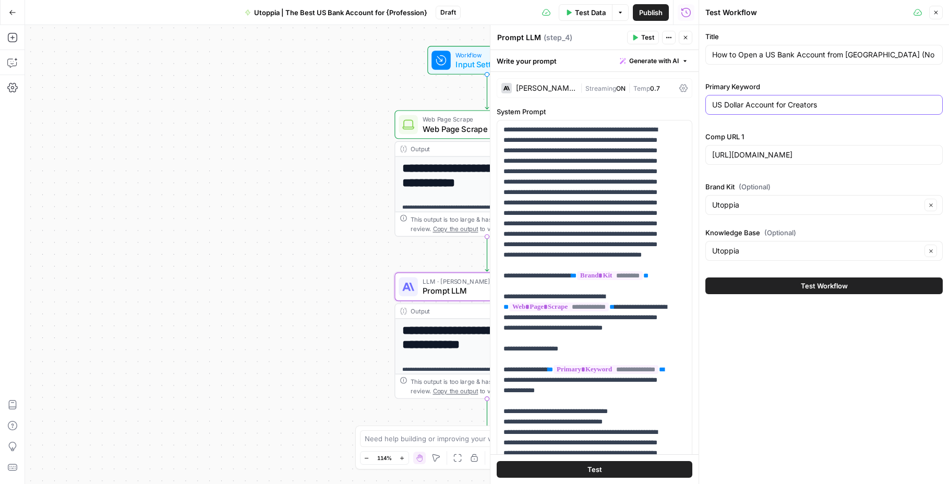
type input "US Dollar Account for Creators"
click at [771, 59] on input "How to Open a US Bank Account from Argentina (No SSN Required)" at bounding box center [824, 55] width 224 height 10
paste input "The Ultimate US Dollar Account for Creators in 2026"
type input "The Ultimate US Dollar Account for Creators in 2026"
click at [799, 290] on button "Test Workflow" at bounding box center [823, 285] width 237 height 17
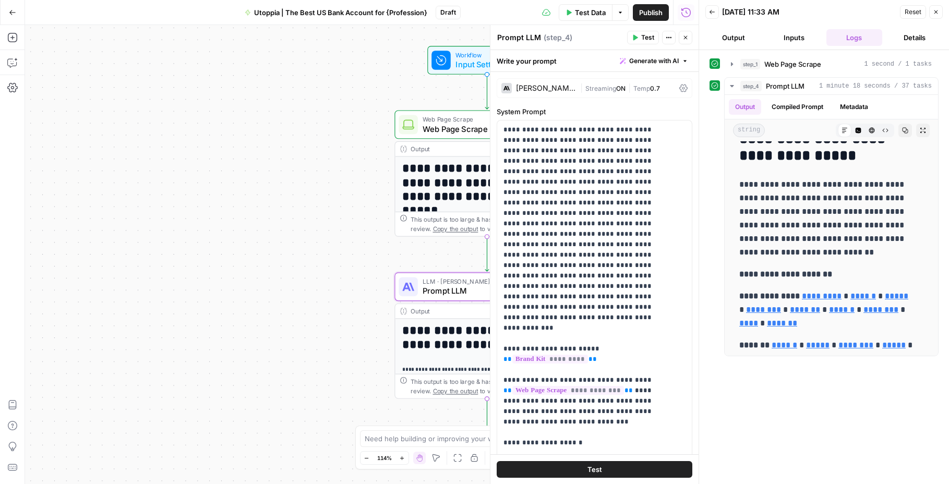
scroll to position [5309, 0]
click at [820, 224] on p "**********" at bounding box center [827, 217] width 176 height 81
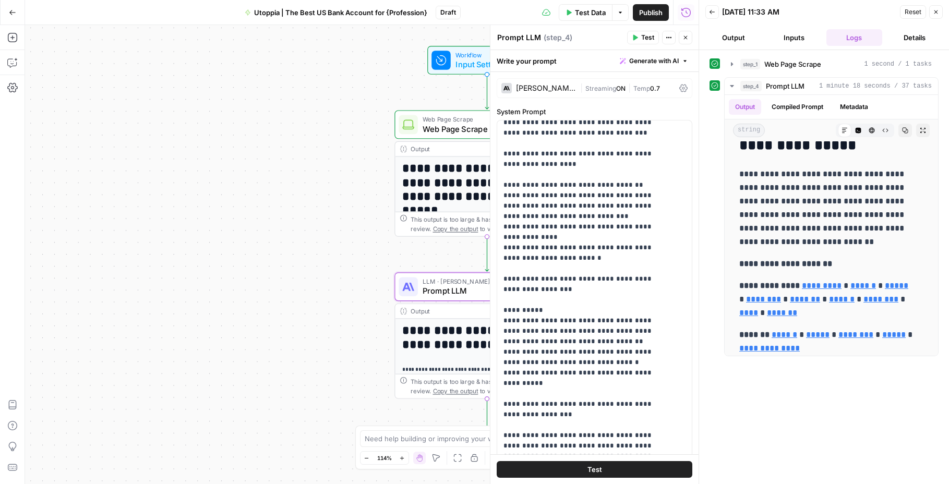
scroll to position [2563, 0]
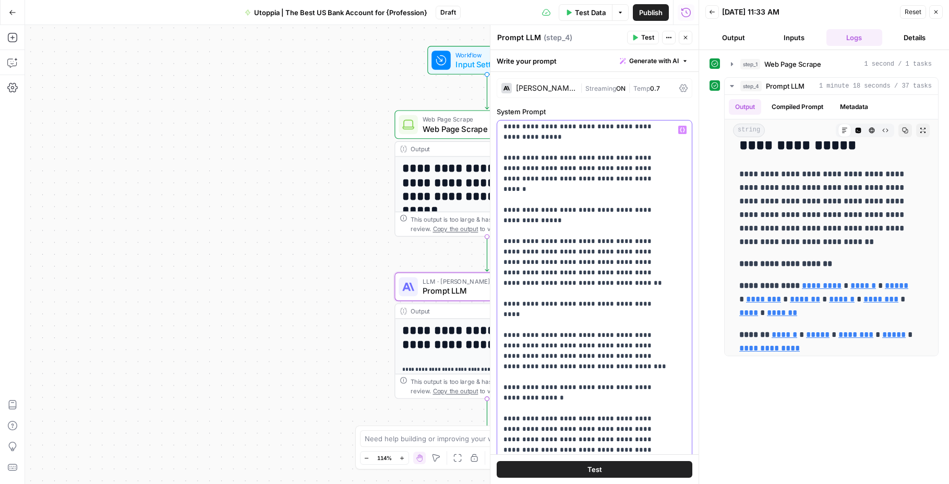
scroll to position [3509, 0]
drag, startPoint x: 611, startPoint y: 282, endPoint x: 610, endPoint y: 288, distance: 5.8
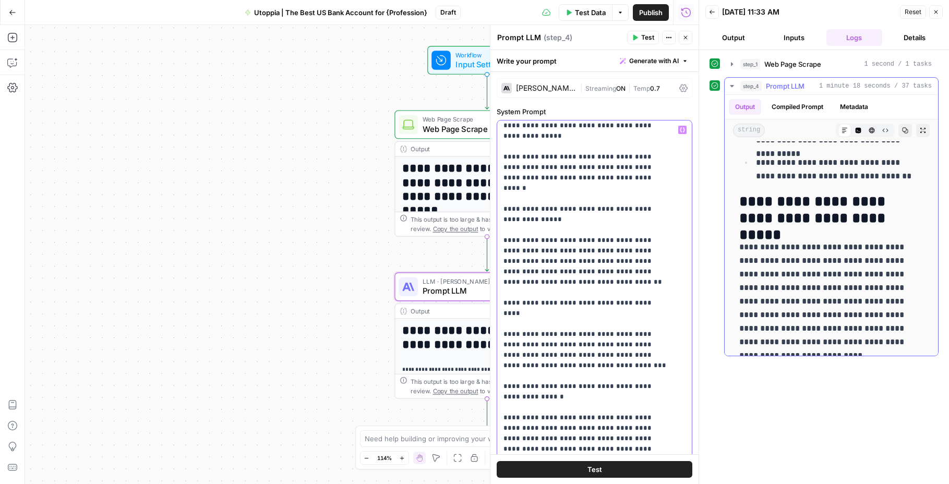
scroll to position [675, 0]
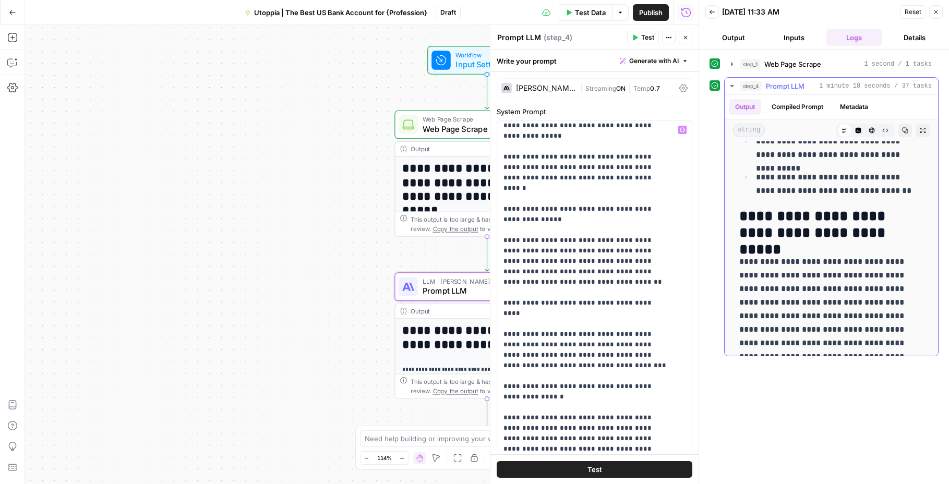
click at [902, 132] on icon "button" at bounding box center [905, 130] width 6 height 6
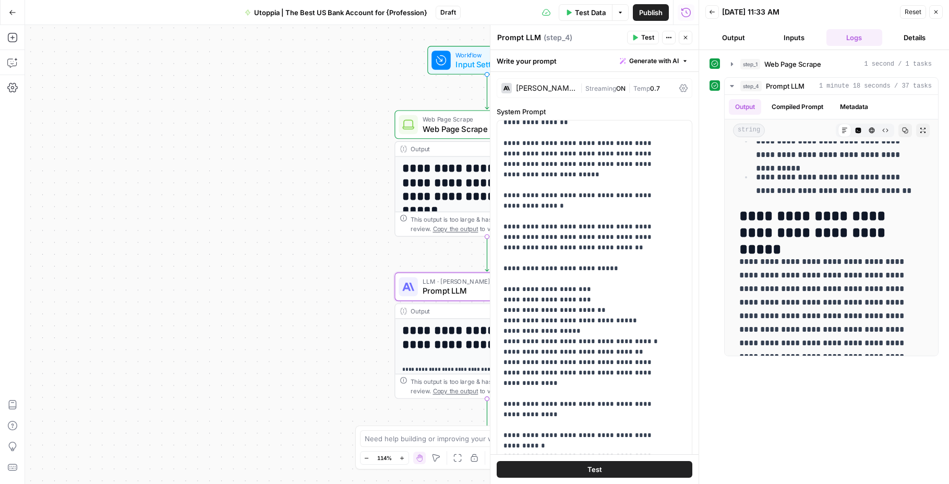
scroll to position [2952, 0]
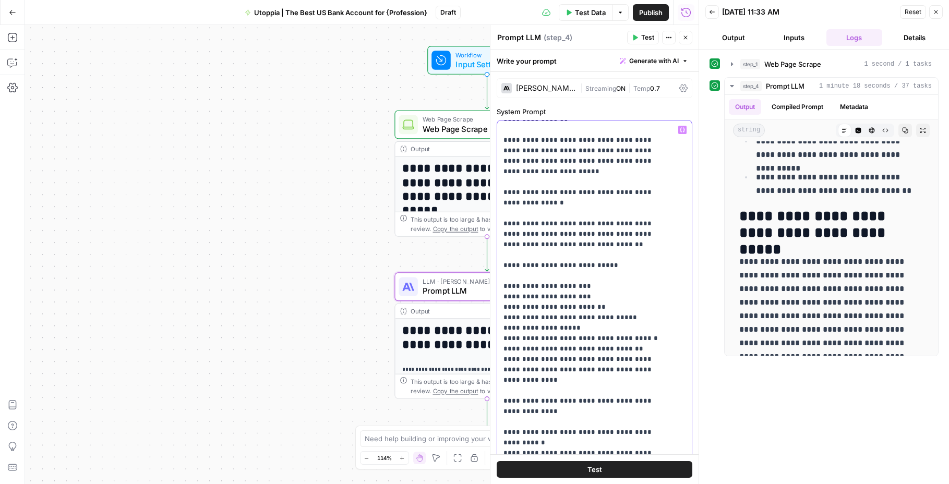
click at [614, 289] on p "**********" at bounding box center [586, 448] width 166 height 6550
drag, startPoint x: 537, startPoint y: 308, endPoint x: 491, endPoint y: 312, distance: 45.5
click at [491, 312] on div "**********" at bounding box center [594, 254] width 209 height 459
drag, startPoint x: 530, startPoint y: 371, endPoint x: 502, endPoint y: 319, distance: 59.3
click at [502, 319] on div "**********" at bounding box center [590, 332] width 187 height 425
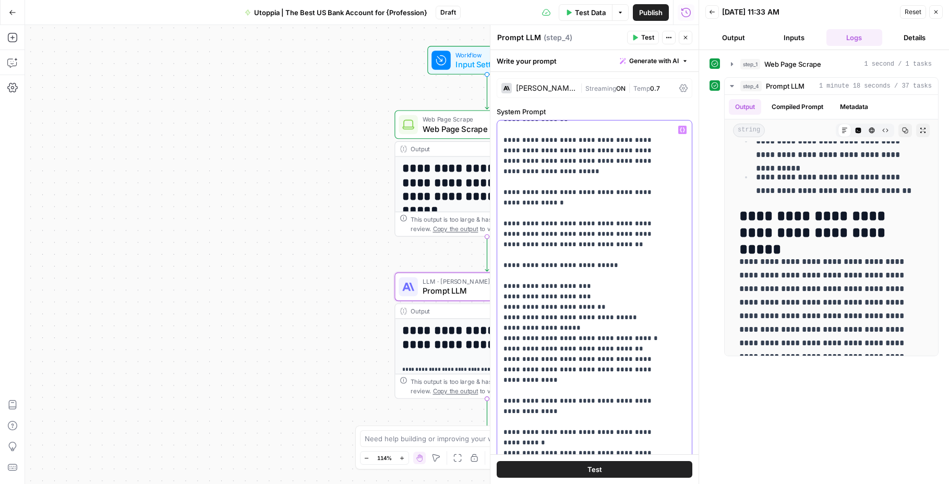
drag, startPoint x: 537, startPoint y: 339, endPoint x: 490, endPoint y: 318, distance: 51.8
click at [490, 318] on div "**********" at bounding box center [594, 254] width 209 height 459
drag, startPoint x: 537, startPoint y: 389, endPoint x: 499, endPoint y: 330, distance: 69.9
click at [499, 330] on div "**********" at bounding box center [590, 332] width 187 height 425
drag, startPoint x: 525, startPoint y: 389, endPoint x: 497, endPoint y: 338, distance: 57.6
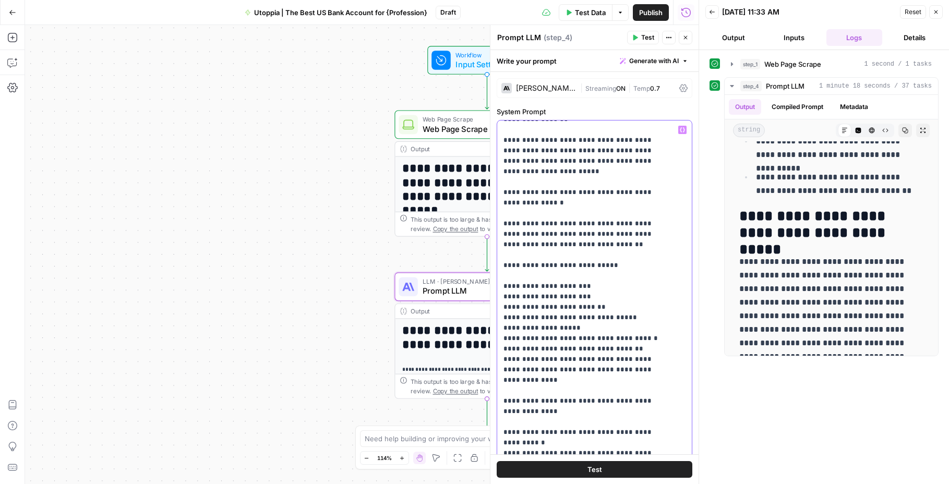
click at [497, 338] on div "**********" at bounding box center [590, 332] width 187 height 425
drag, startPoint x: 536, startPoint y: 431, endPoint x: 489, endPoint y: 347, distance: 96.2
click at [490, 347] on div "**********" at bounding box center [594, 254] width 209 height 459
click at [504, 341] on p "**********" at bounding box center [586, 286] width 166 height 6227
click at [598, 353] on p "**********" at bounding box center [586, 286] width 166 height 6227
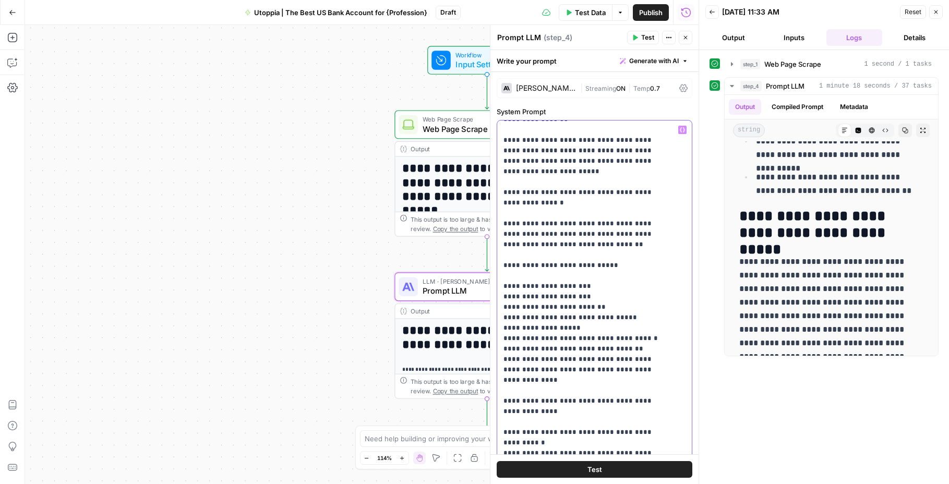
click at [597, 347] on p "**********" at bounding box center [586, 286] width 166 height 6227
drag, startPoint x: 627, startPoint y: 401, endPoint x: 503, endPoint y: 359, distance: 130.9
click at [503, 359] on p "**********" at bounding box center [586, 286] width 166 height 6227
click at [579, 471] on button "Test" at bounding box center [594, 469] width 196 height 17
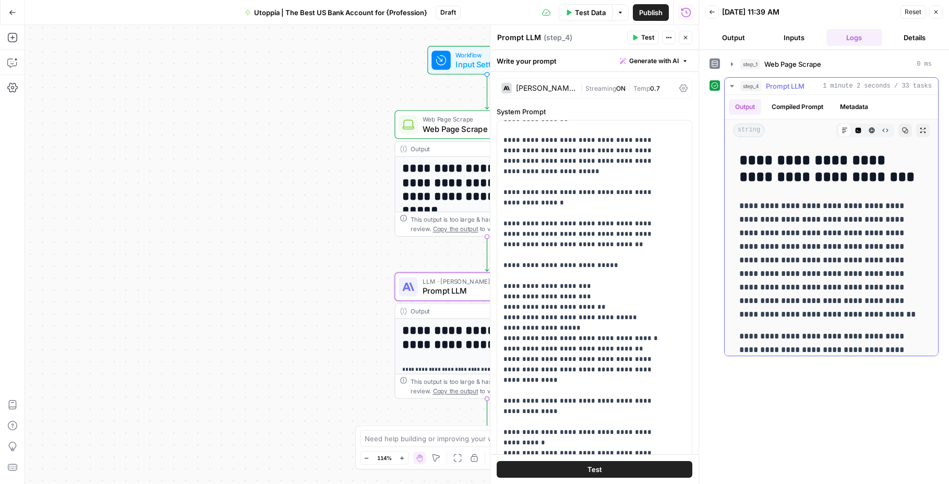
scroll to position [520, 0]
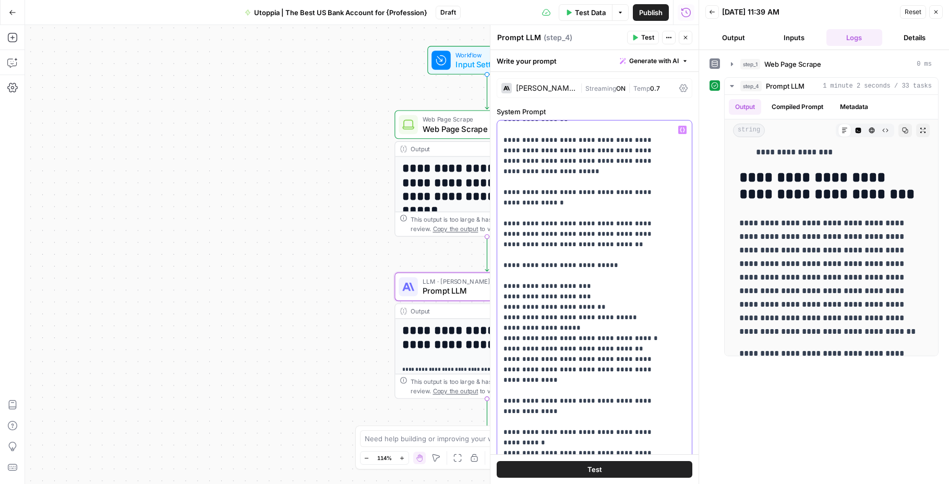
click at [615, 330] on p "**********" at bounding box center [586, 260] width 166 height 6175
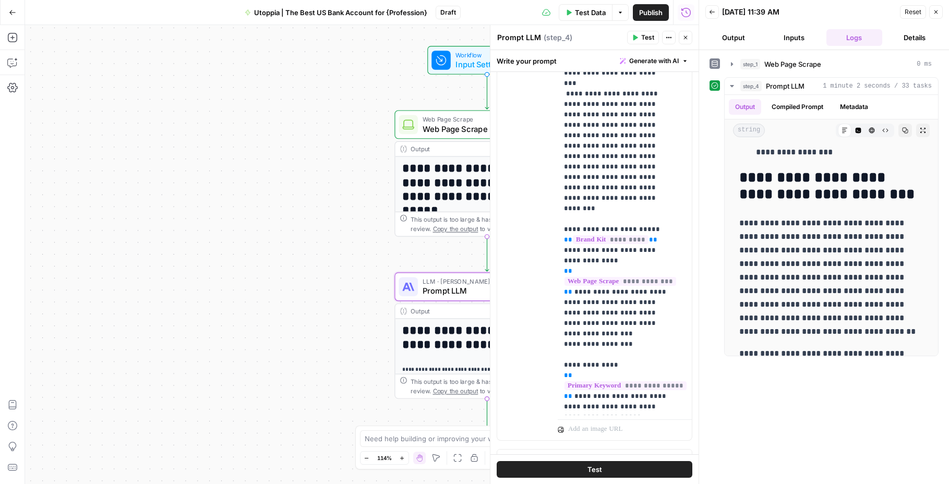
scroll to position [583, 0]
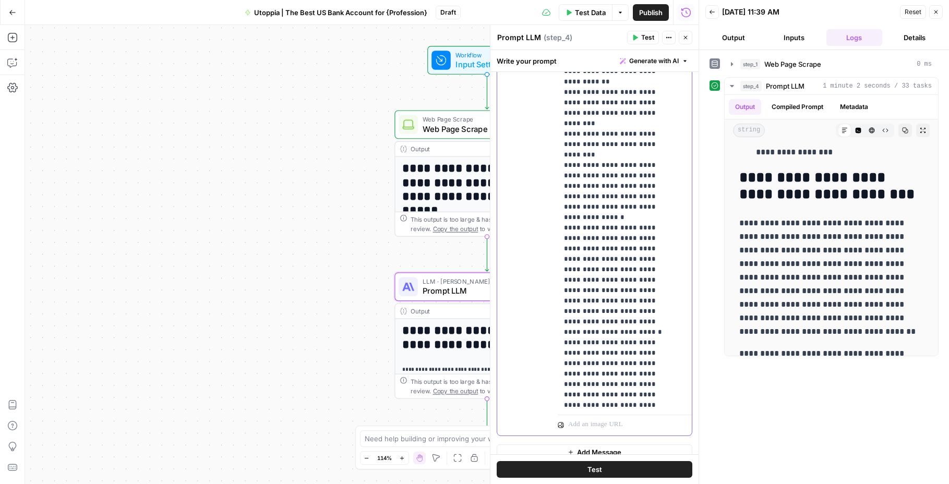
scroll to position [1116, 0]
click at [723, 419] on div "**********" at bounding box center [823, 266] width 229 height 423
click at [645, 467] on button "Test" at bounding box center [594, 469] width 196 height 17
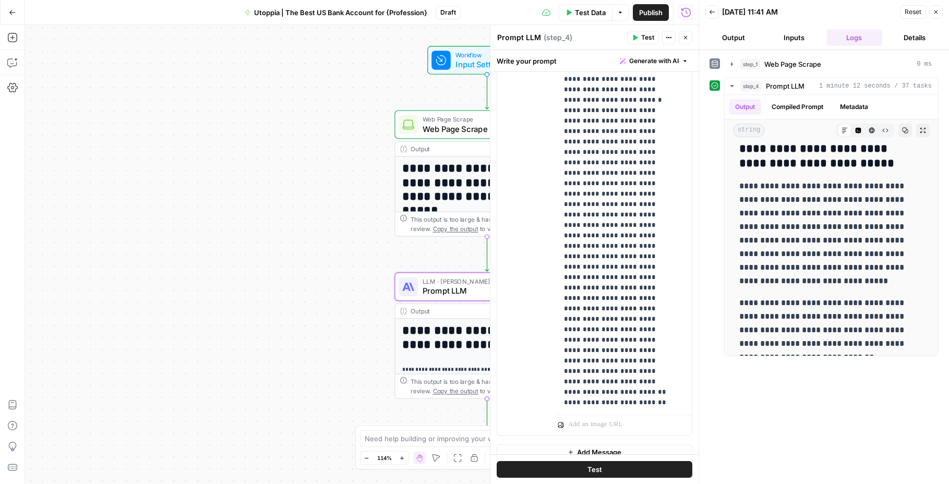
scroll to position [952, 0]
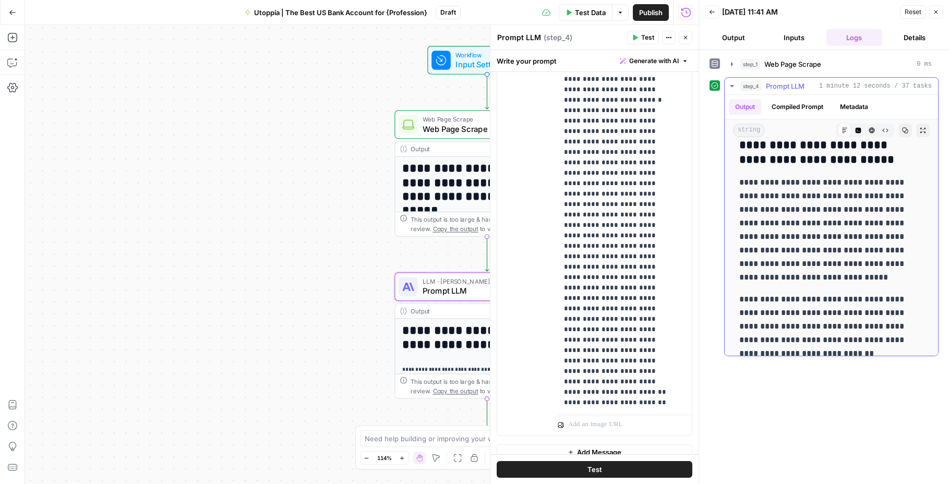
click at [902, 130] on icon "button" at bounding box center [905, 130] width 6 height 6
click at [919, 130] on icon "button" at bounding box center [922, 130] width 6 height 6
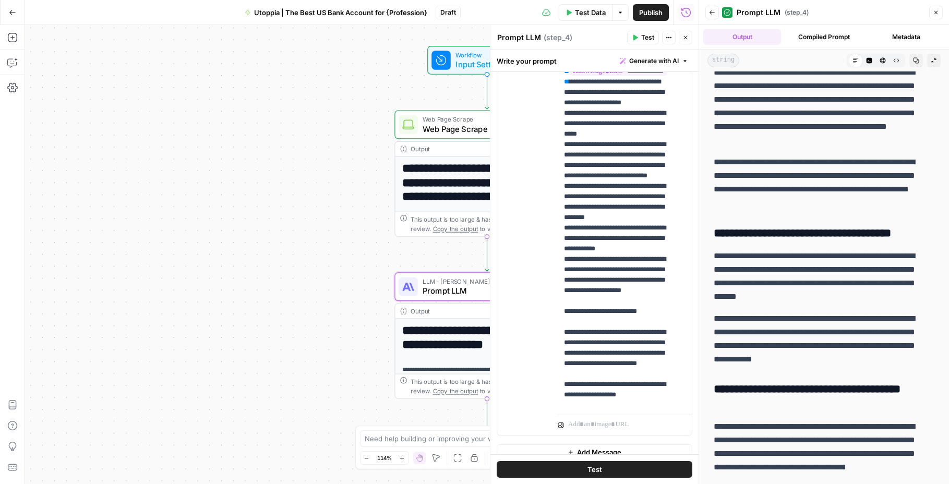
scroll to position [1111, 0]
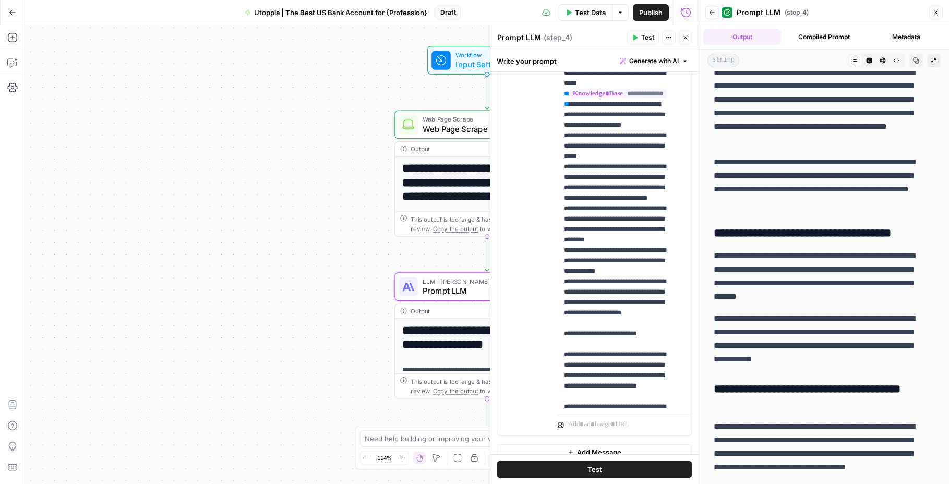
click at [615, 468] on button "Test" at bounding box center [594, 469] width 196 height 17
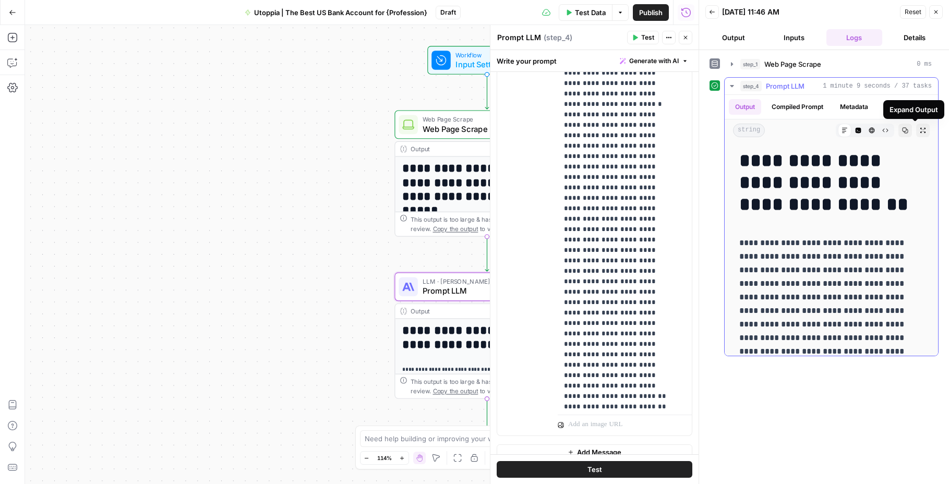
click at [919, 129] on icon "button" at bounding box center [922, 130] width 6 height 6
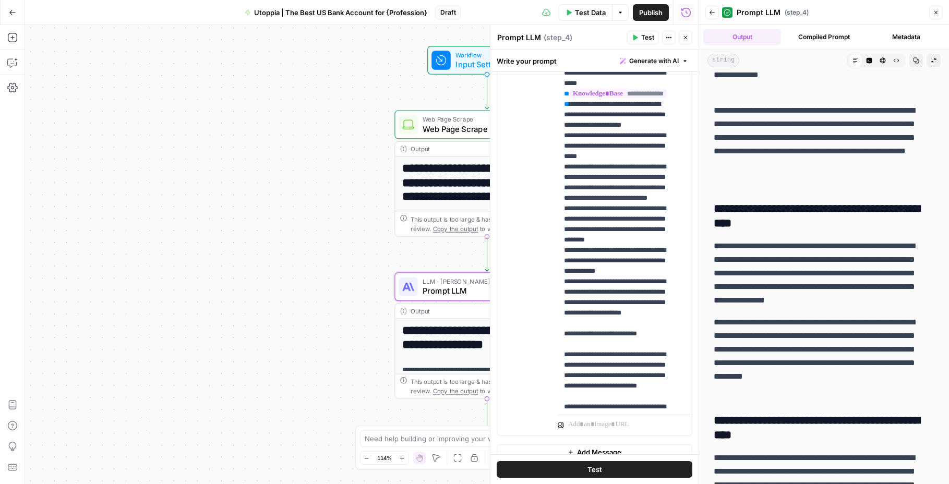
scroll to position [2323, 0]
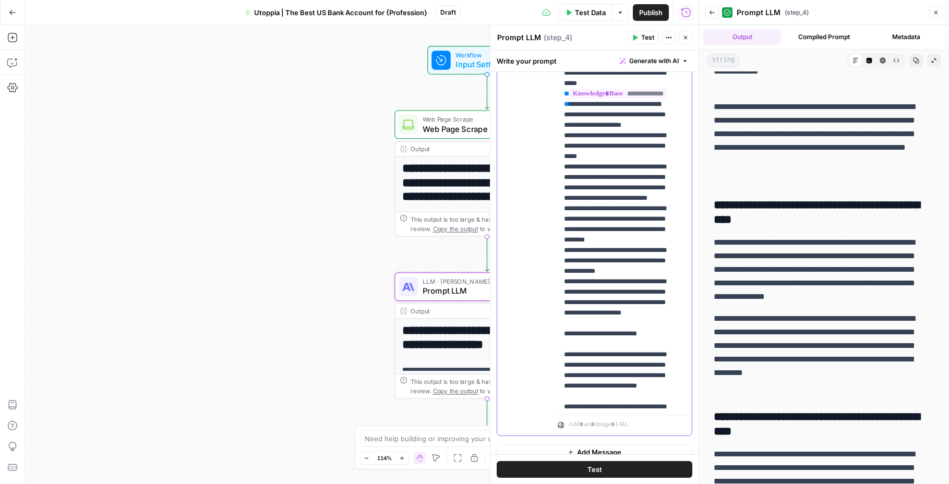
drag, startPoint x: 598, startPoint y: 305, endPoint x: 618, endPoint y: 299, distance: 21.1
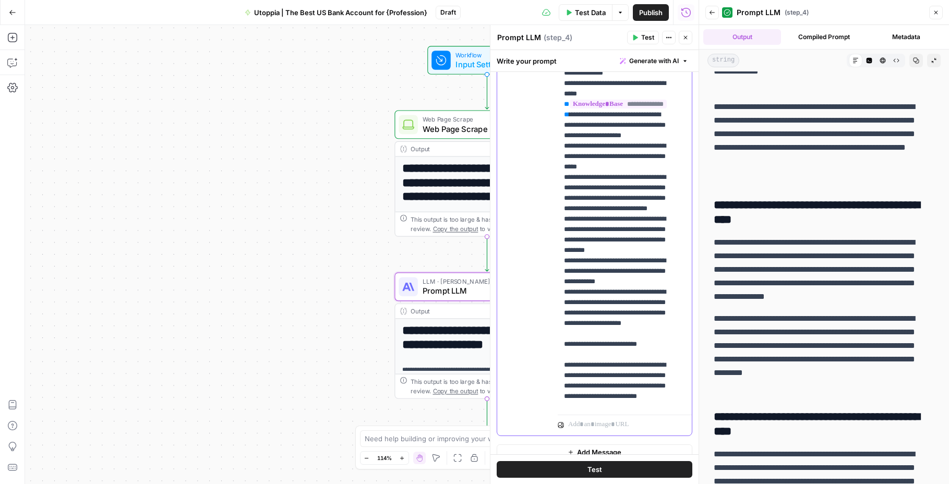
click at [602, 473] on button "Test" at bounding box center [594, 469] width 196 height 17
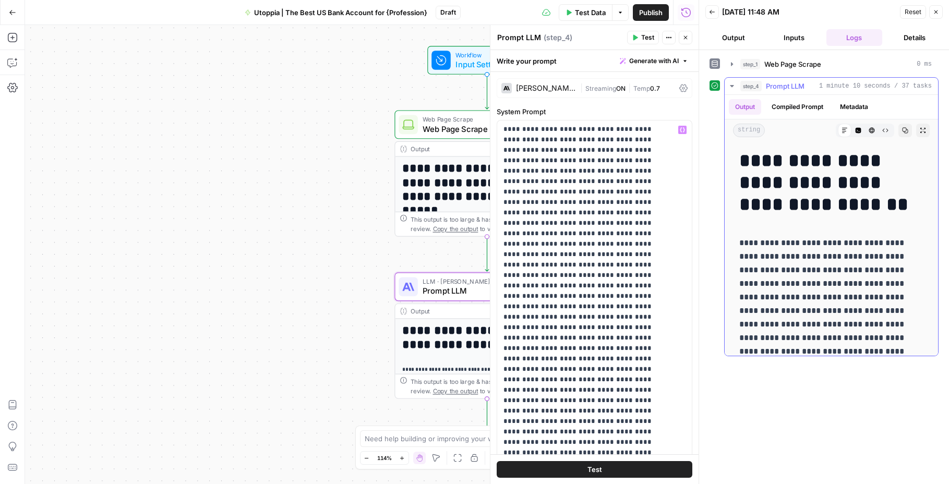
click at [920, 132] on icon "button" at bounding box center [922, 130] width 5 height 5
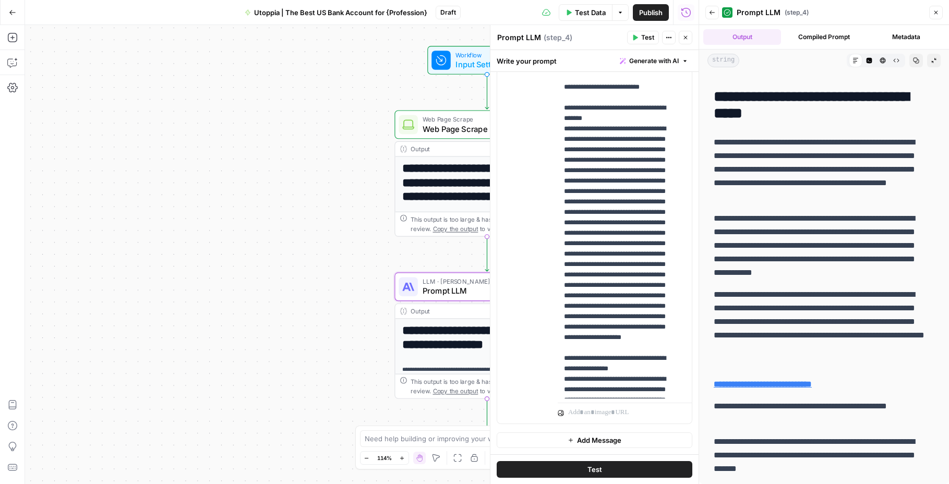
scroll to position [4997, 0]
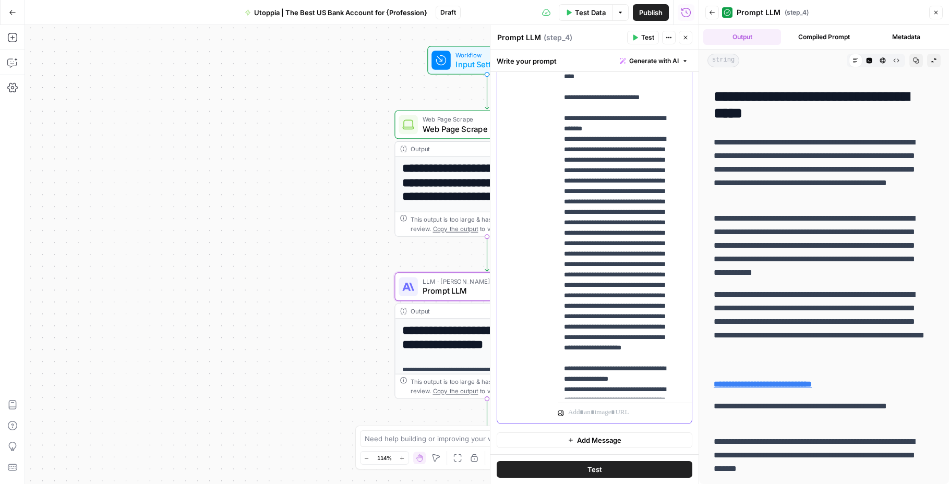
drag, startPoint x: 651, startPoint y: 276, endPoint x: 567, endPoint y: 254, distance: 86.8
drag, startPoint x: 562, startPoint y: 255, endPoint x: 657, endPoint y: 280, distance: 97.5
click at [657, 280] on div "**********" at bounding box center [620, 186] width 126 height 425
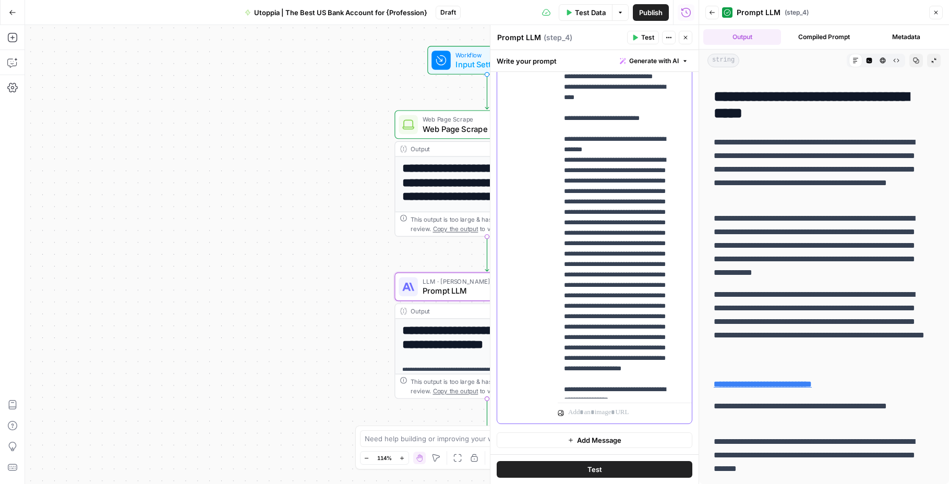
drag, startPoint x: 621, startPoint y: 327, endPoint x: 589, endPoint y: 341, distance: 35.3
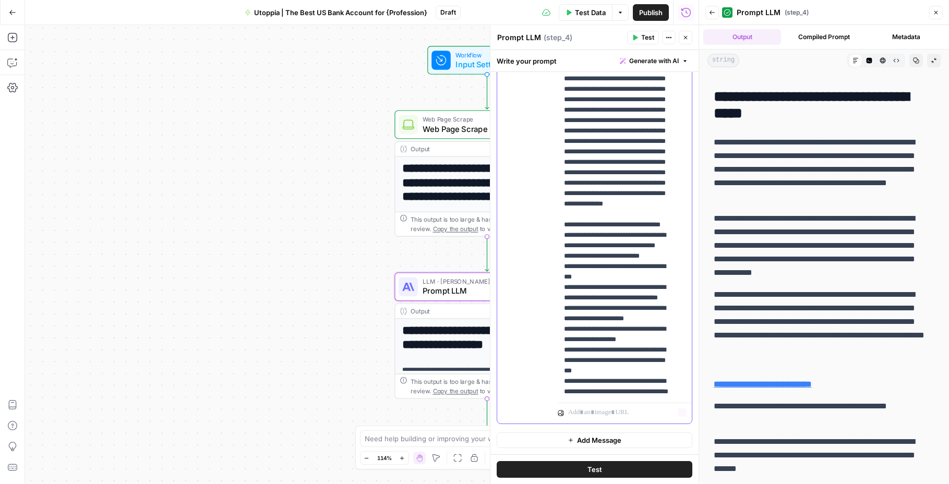
scroll to position [6272, 0]
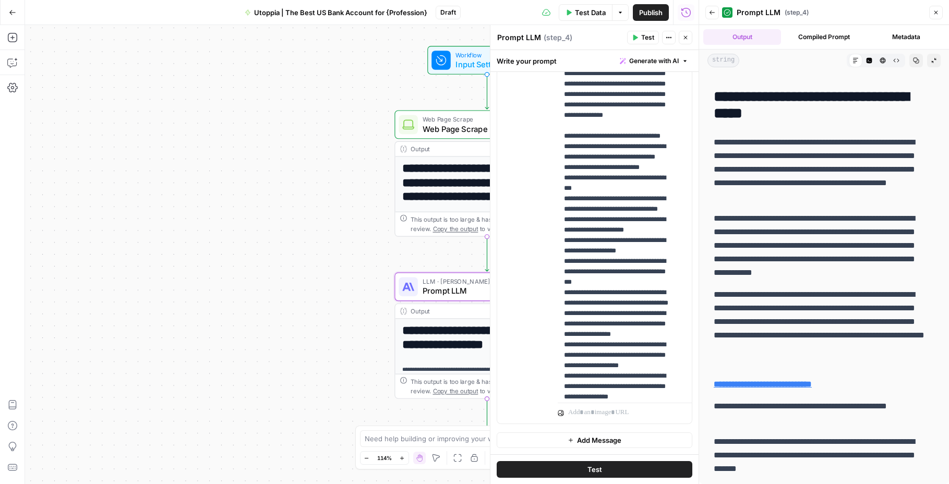
click at [611, 470] on button "Test" at bounding box center [594, 469] width 196 height 17
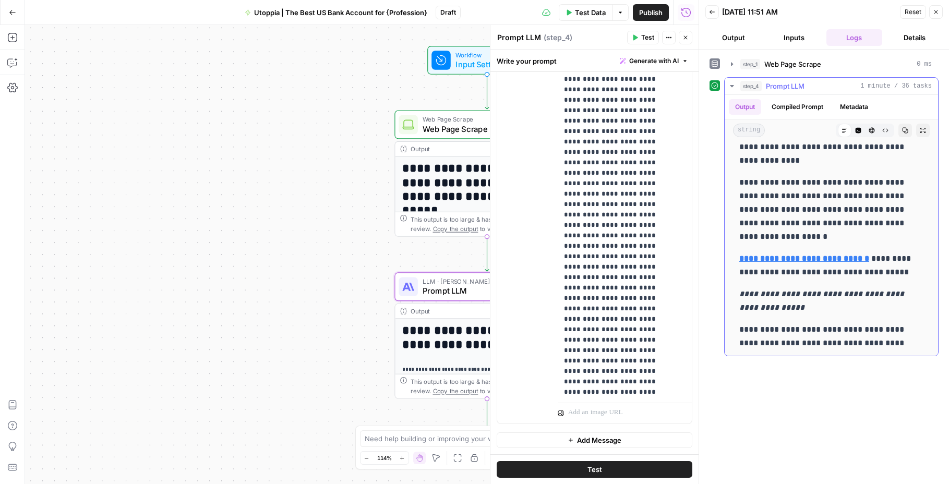
scroll to position [5016, 0]
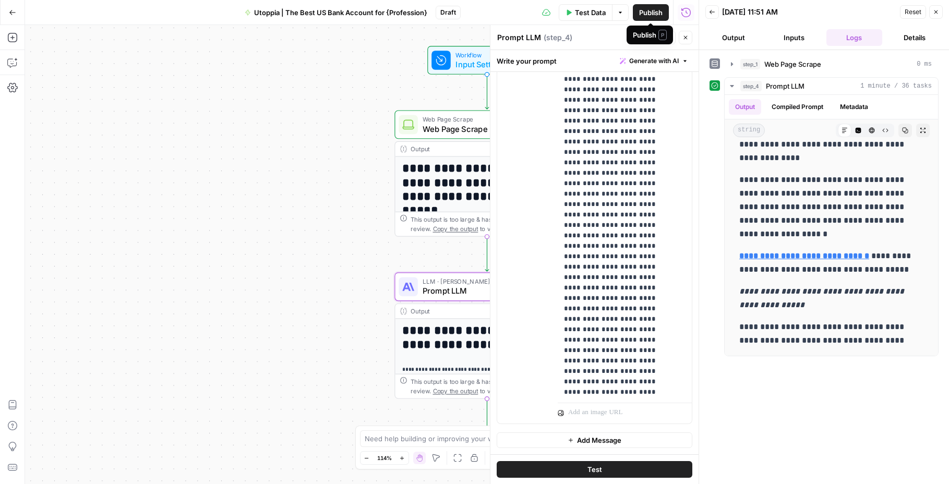
click at [658, 16] on span "Publish" at bounding box center [650, 12] width 23 height 10
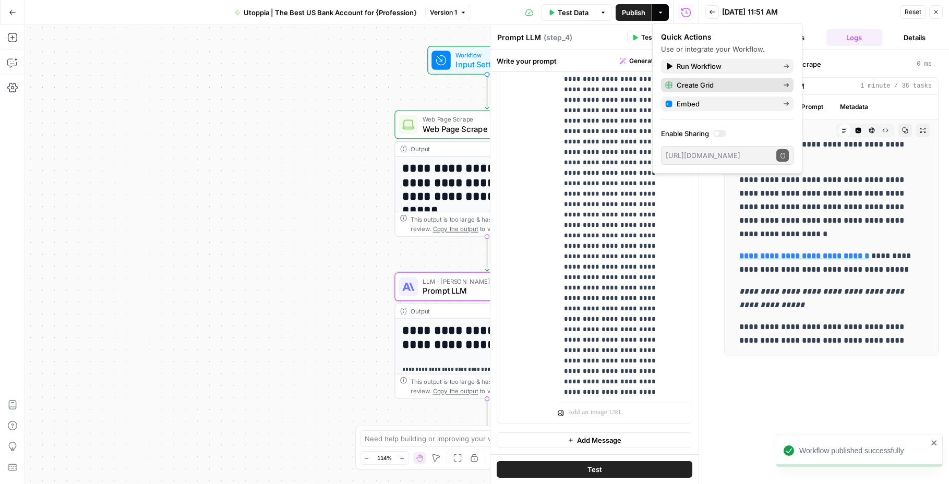
click at [748, 81] on span "Create Grid" at bounding box center [725, 85] width 98 height 10
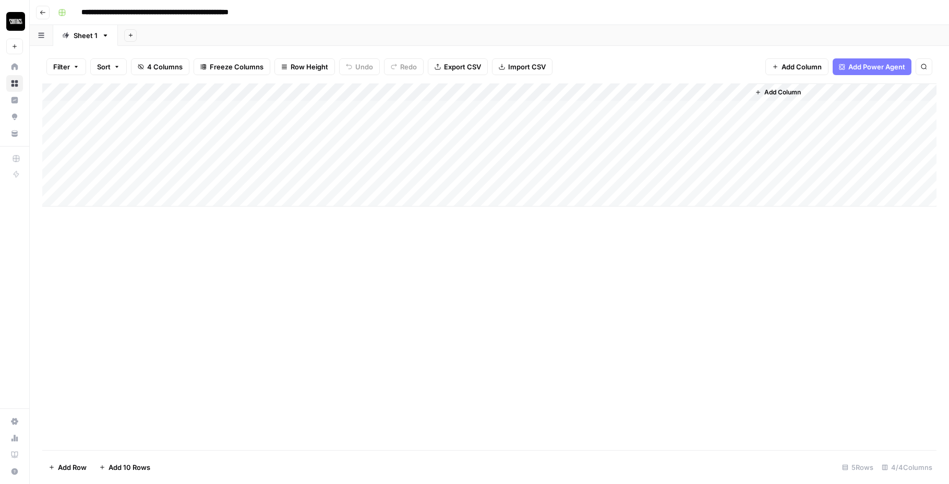
click at [118, 115] on div "Add Column" at bounding box center [489, 144] width 894 height 123
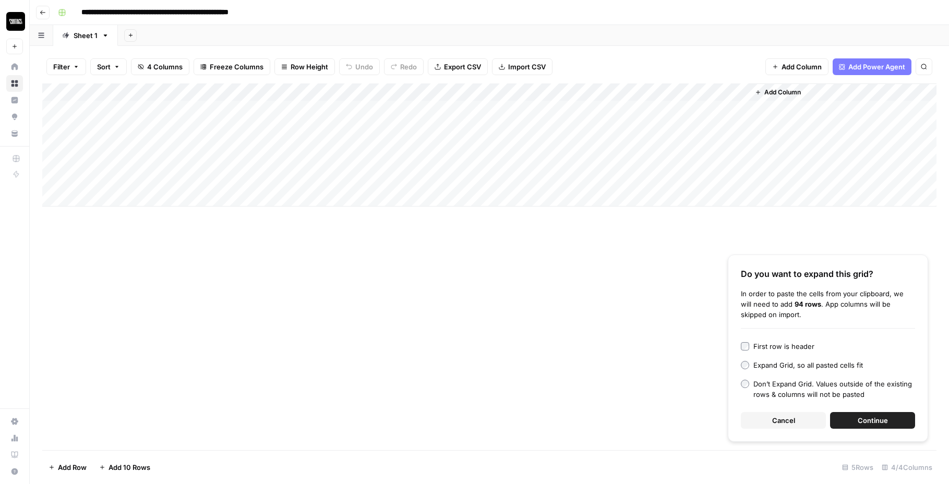
click at [890, 422] on button "Continue" at bounding box center [872, 420] width 85 height 17
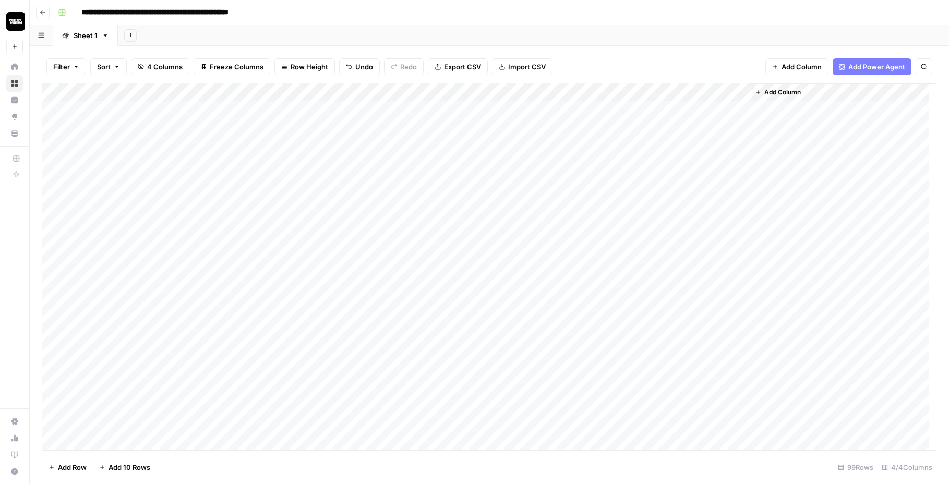
click at [322, 112] on div "Add Column" at bounding box center [489, 266] width 894 height 367
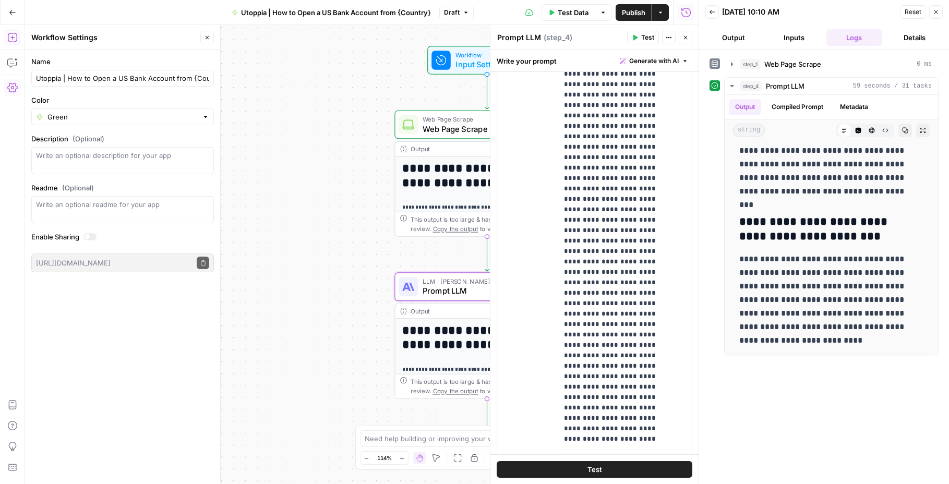
scroll to position [595, 0]
click at [623, 468] on button "Test" at bounding box center [594, 469] width 196 height 17
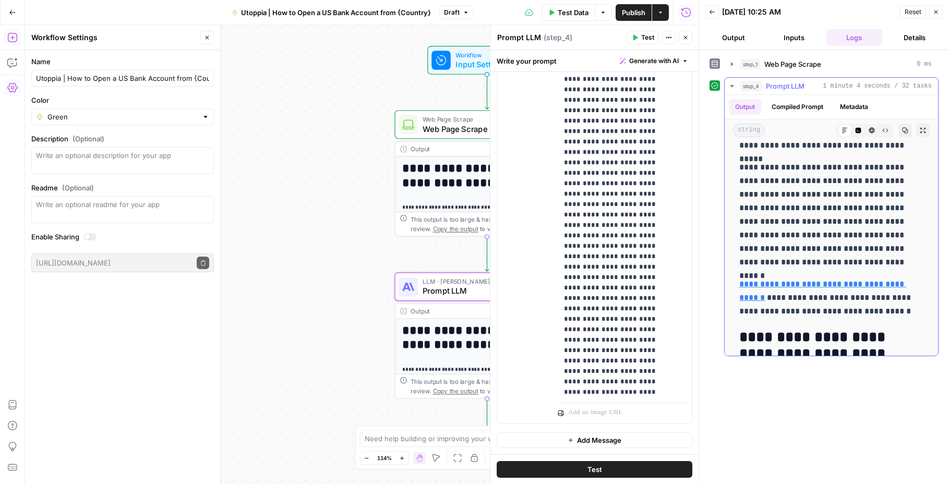
scroll to position [5055, 0]
